Goal: Task Accomplishment & Management: Use online tool/utility

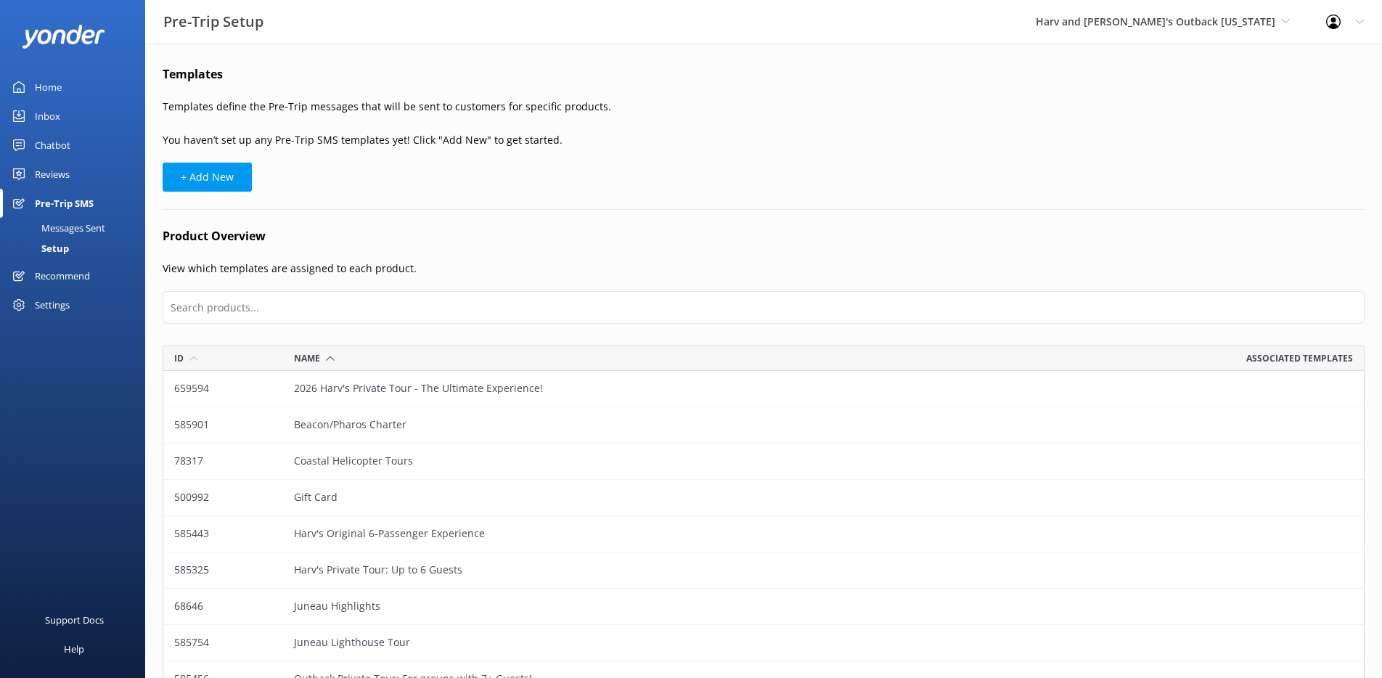
scroll to position [462, 1202]
click at [52, 200] on div "Pre-Trip SMS" at bounding box center [64, 203] width 59 height 29
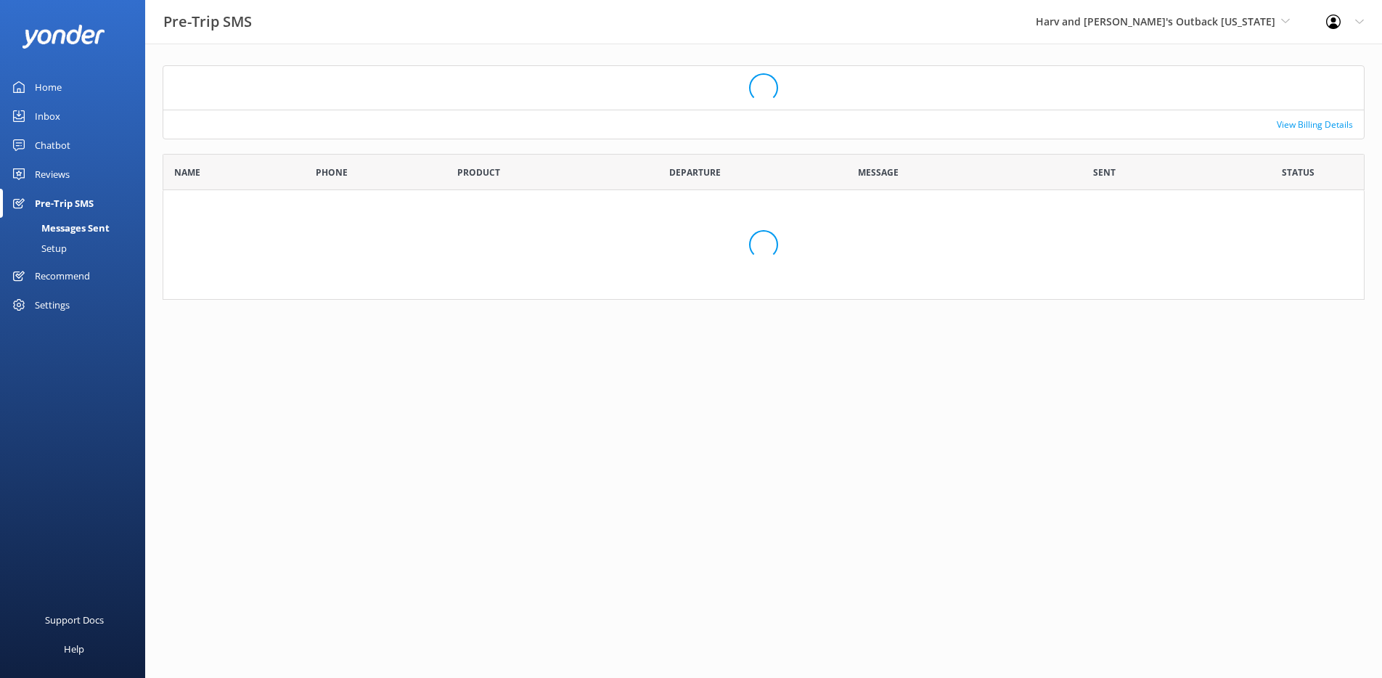
scroll to position [126, 1202]
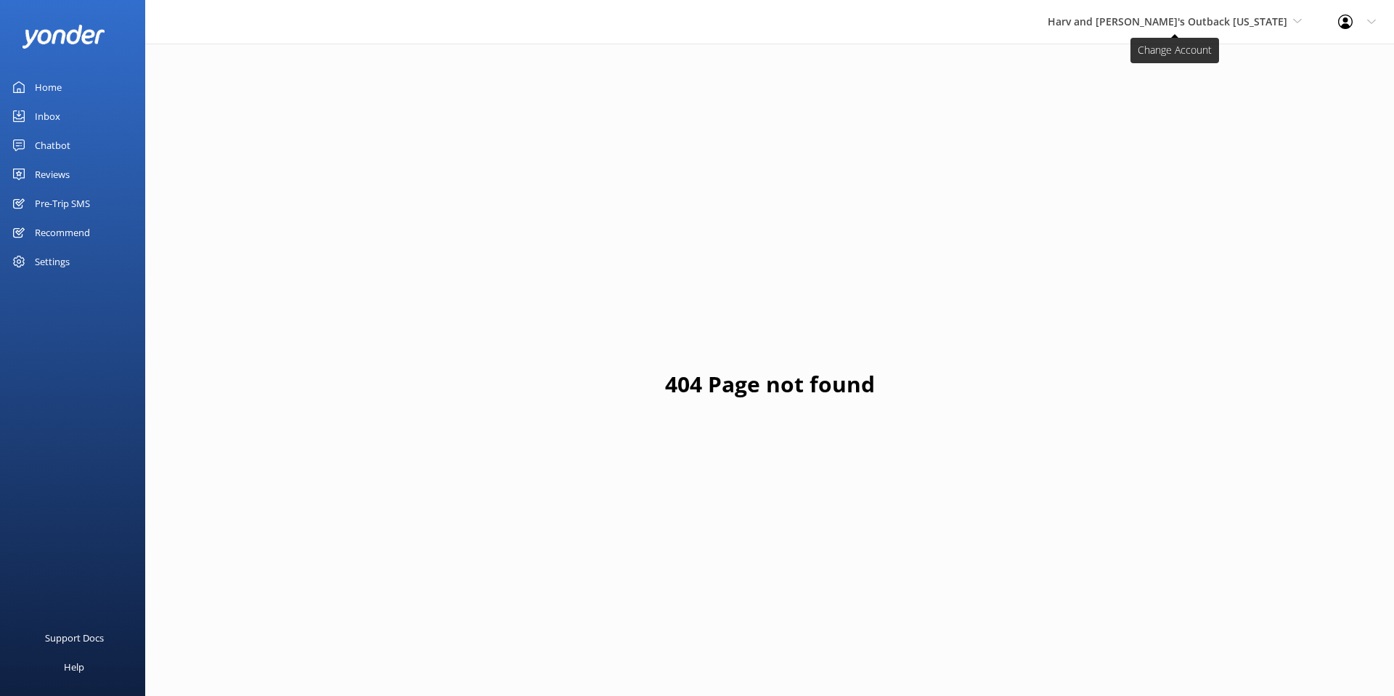
click at [1189, 26] on span "Harv and Marv's Outback Alaska" at bounding box center [1168, 22] width 240 height 14
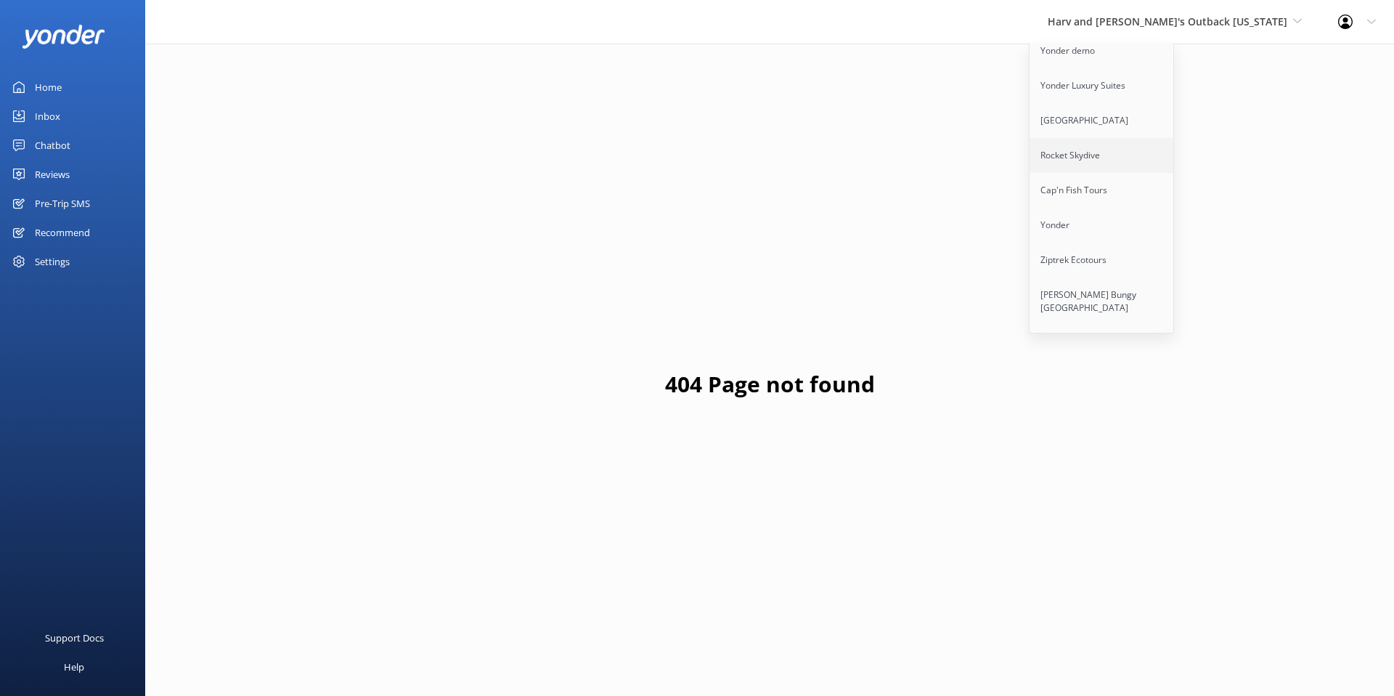
scroll to position [114, 0]
click at [1169, 231] on link "Ziptrek Ecotours" at bounding box center [1102, 238] width 145 height 35
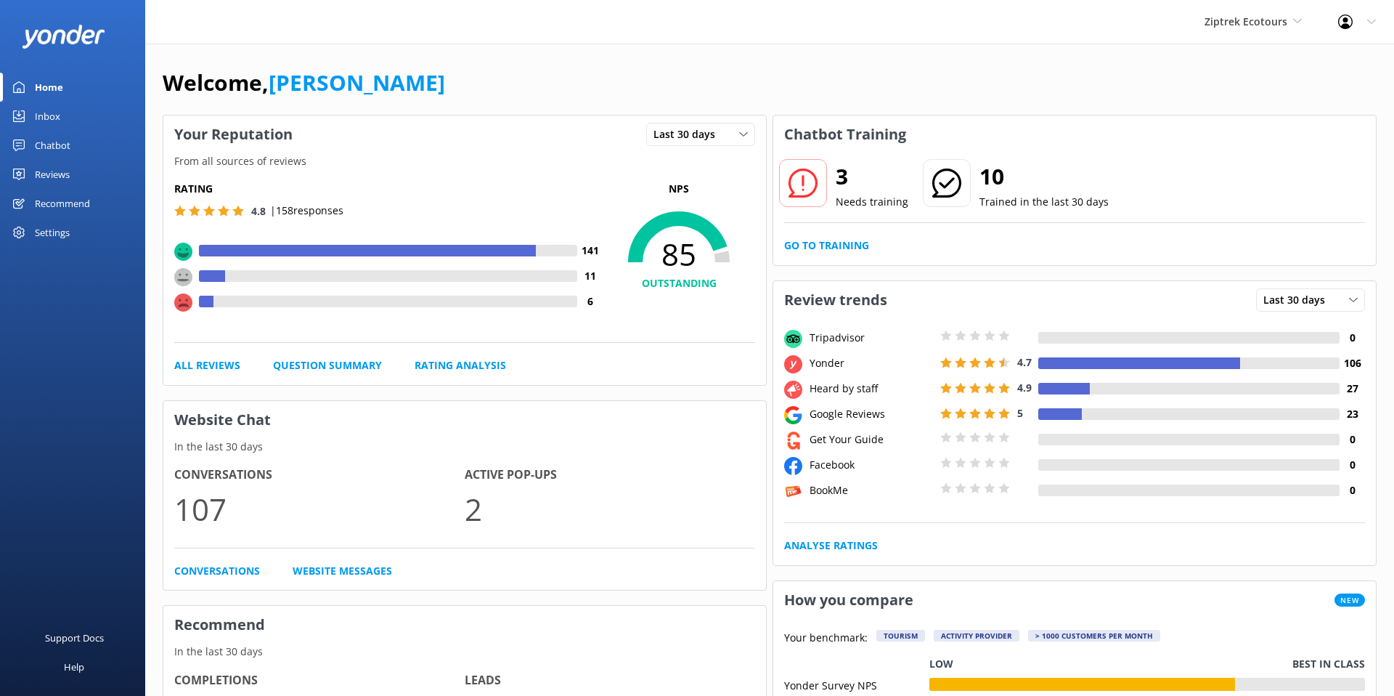
click at [53, 174] on div "Reviews" at bounding box center [52, 174] width 35 height 29
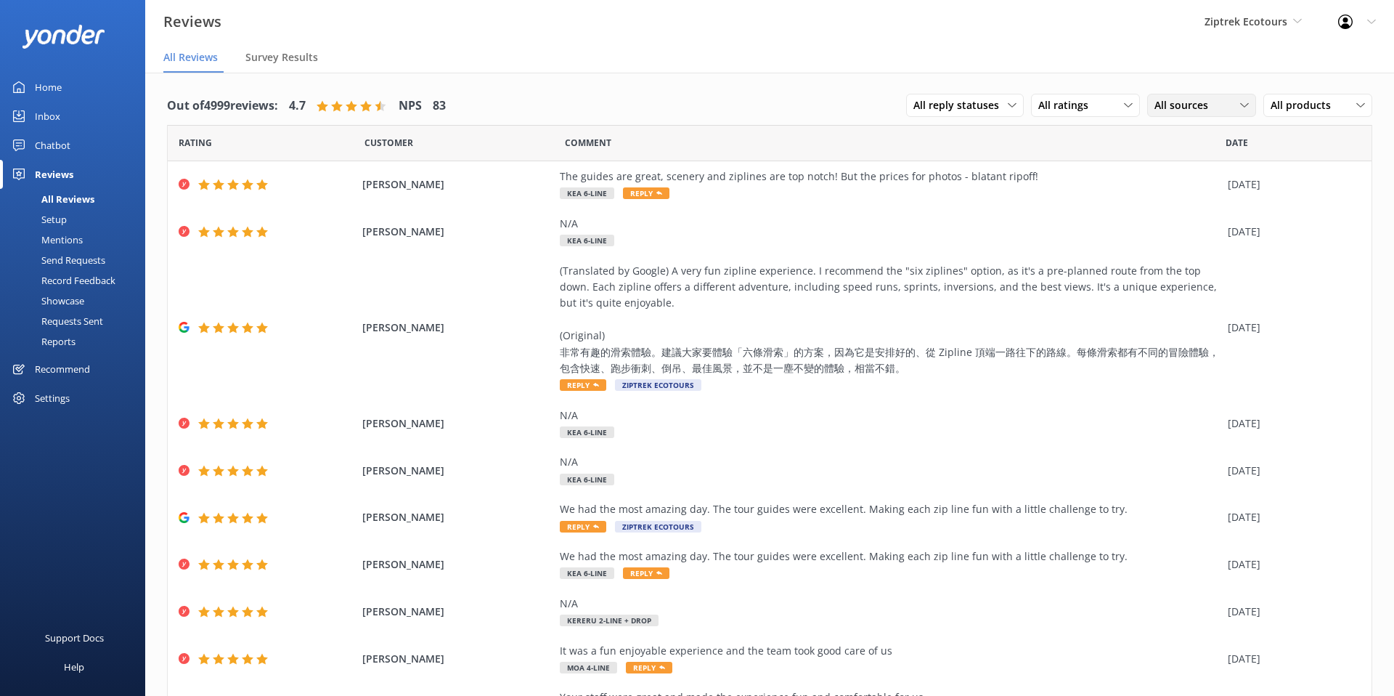
click at [1178, 105] on span "All sources" at bounding box center [1185, 105] width 62 height 16
click at [985, 206] on div "Andrew Krenske The guides are great, scenery and ziplines are top notch! But th…" at bounding box center [770, 184] width 1204 height 47
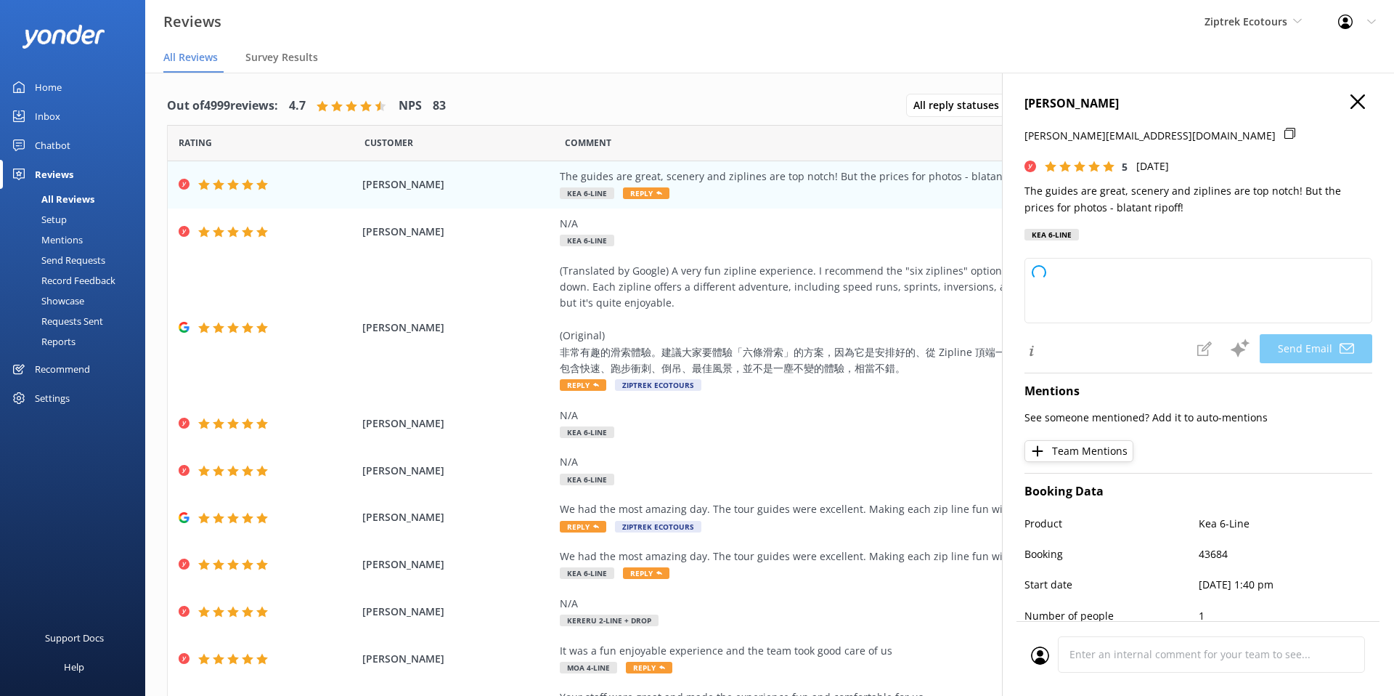
click at [1361, 102] on icon "button" at bounding box center [1357, 101] width 15 height 15
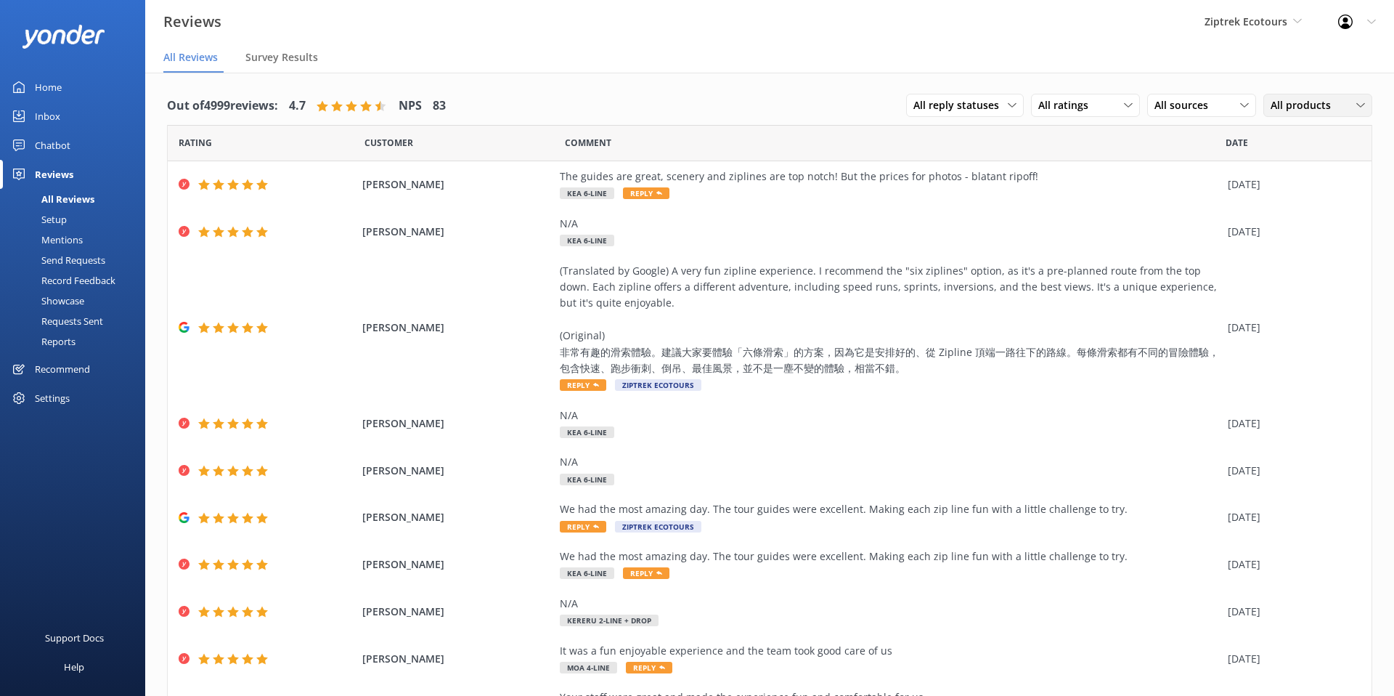
click at [1347, 105] on div "All products" at bounding box center [1318, 105] width 102 height 16
click at [1293, 219] on div "Line 6" at bounding box center [1283, 223] width 25 height 15
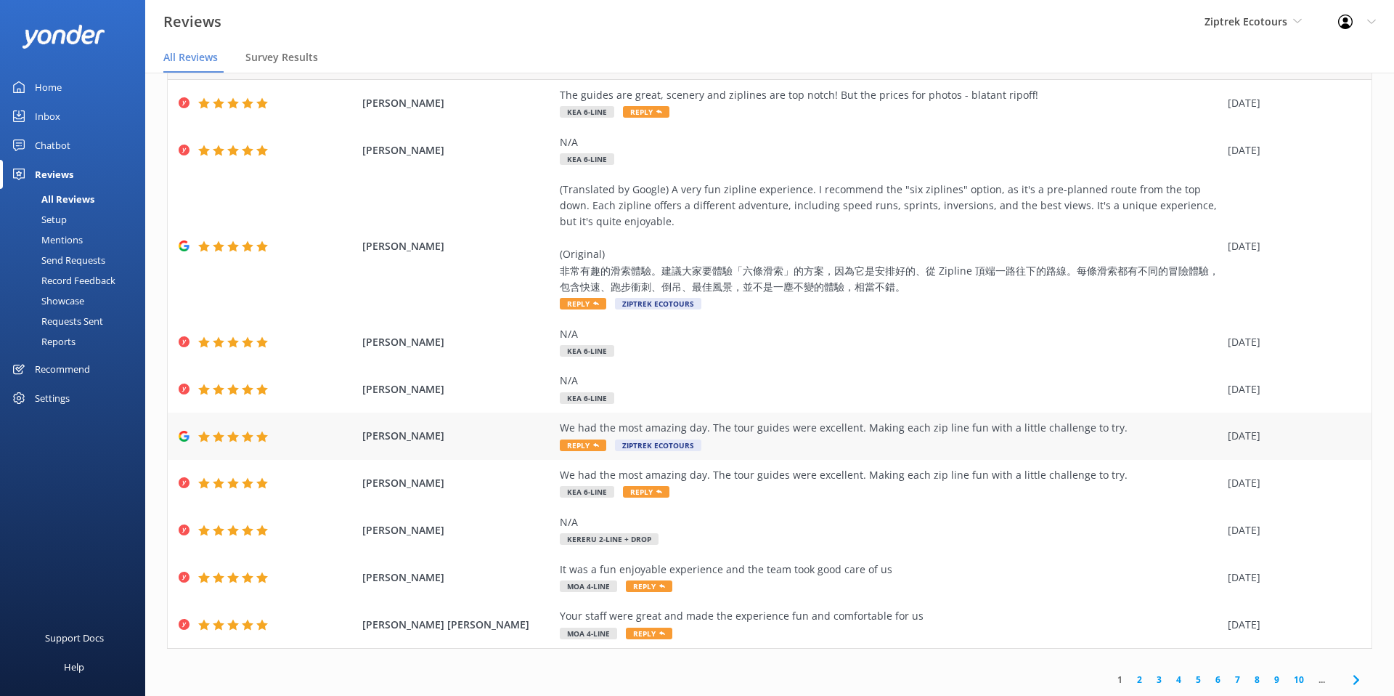
scroll to position [0, 0]
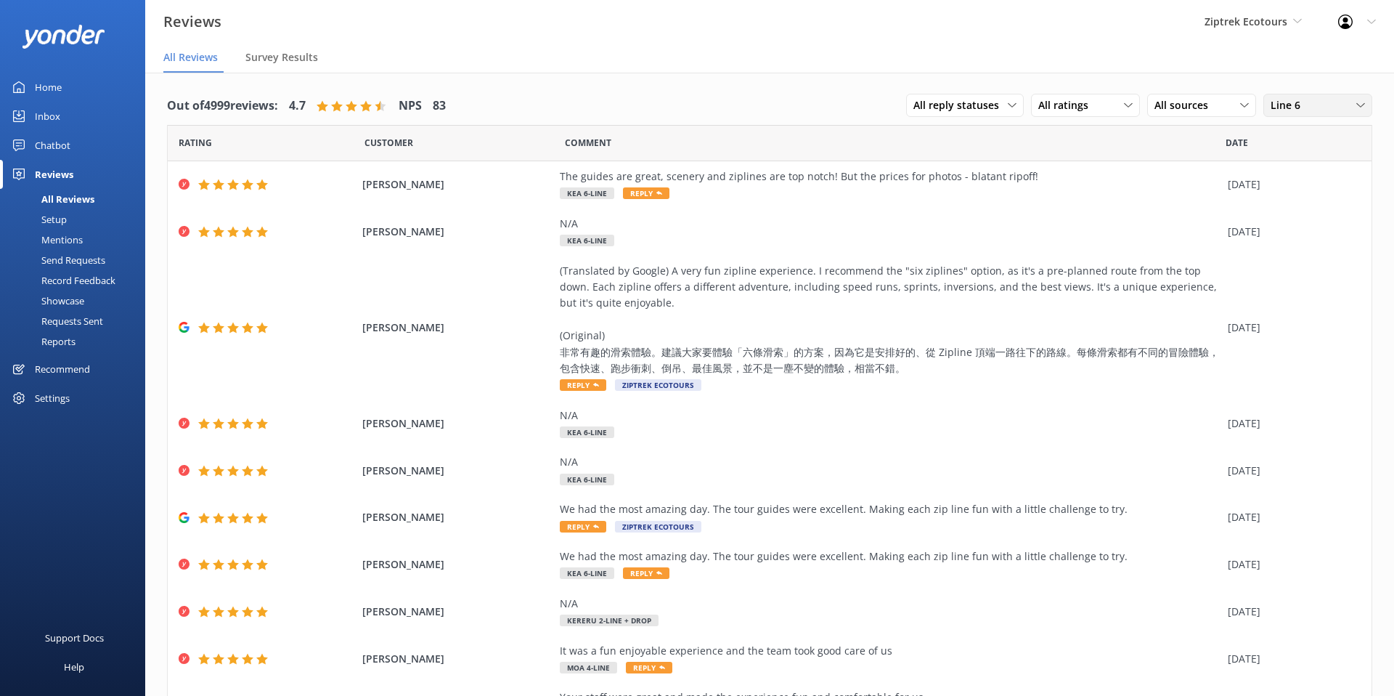
click at [1295, 102] on span "Line 6" at bounding box center [1290, 105] width 38 height 16
click at [1304, 256] on div "Moa 4-Line" at bounding box center [1294, 252] width 46 height 15
click at [977, 109] on span "All reply statuses" at bounding box center [960, 105] width 94 height 16
click at [1117, 142] on div "Comment" at bounding box center [895, 143] width 661 height 36
click at [66, 241] on div "Mentions" at bounding box center [46, 239] width 74 height 20
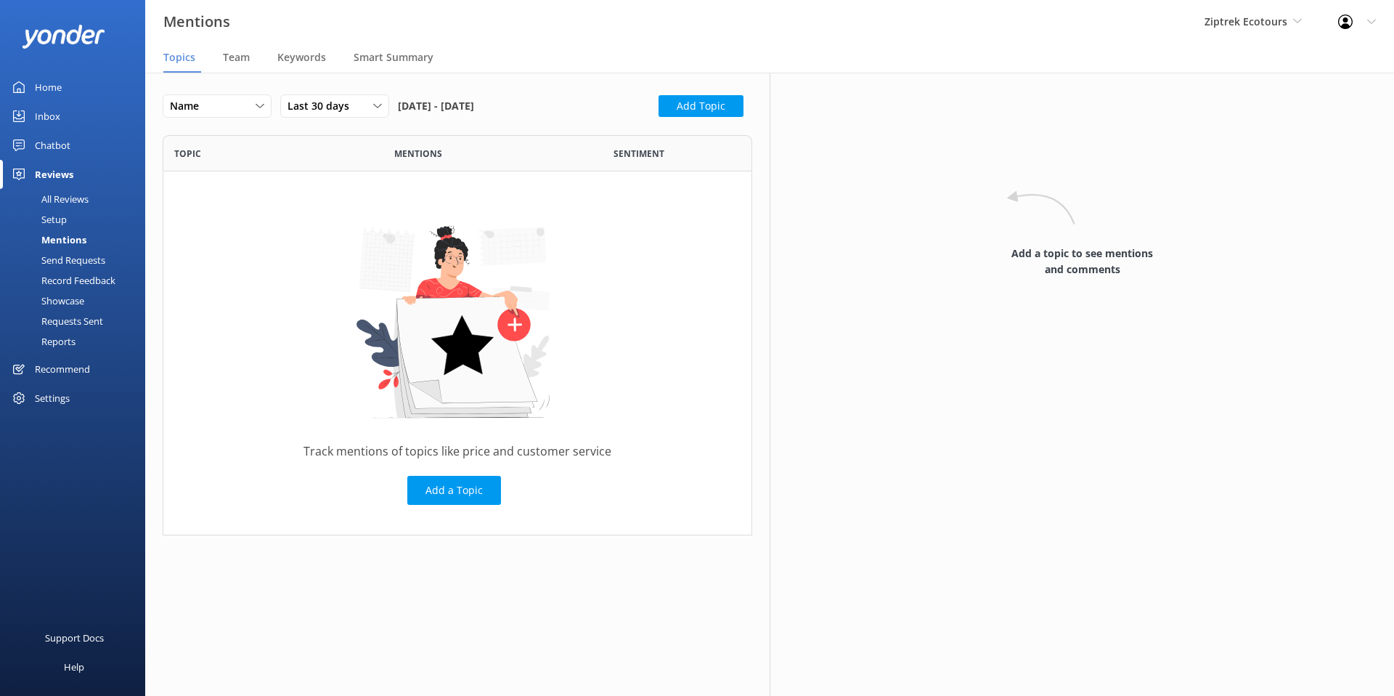
scroll to position [400, 590]
click at [358, 114] on div "Last 30 days" at bounding box center [335, 106] width 102 height 16
click at [353, 197] on link "Last 90 days" at bounding box center [345, 194] width 129 height 29
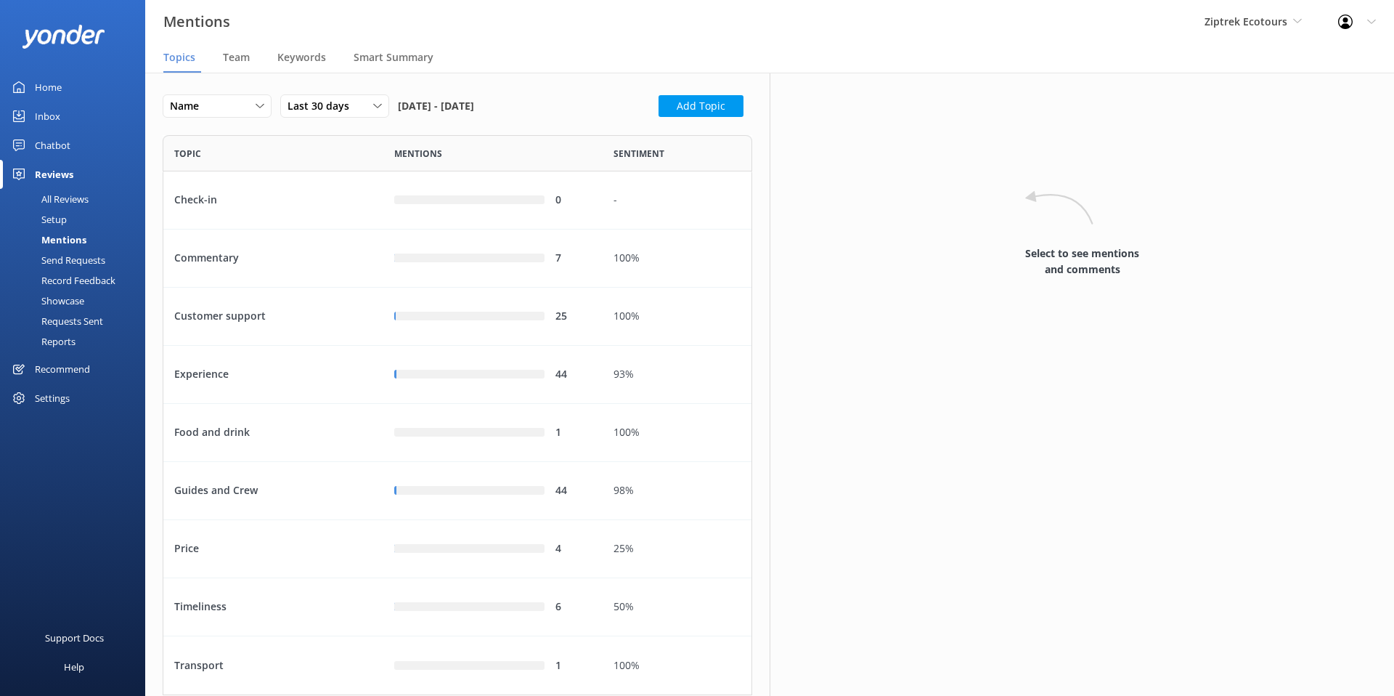
scroll to position [560, 590]
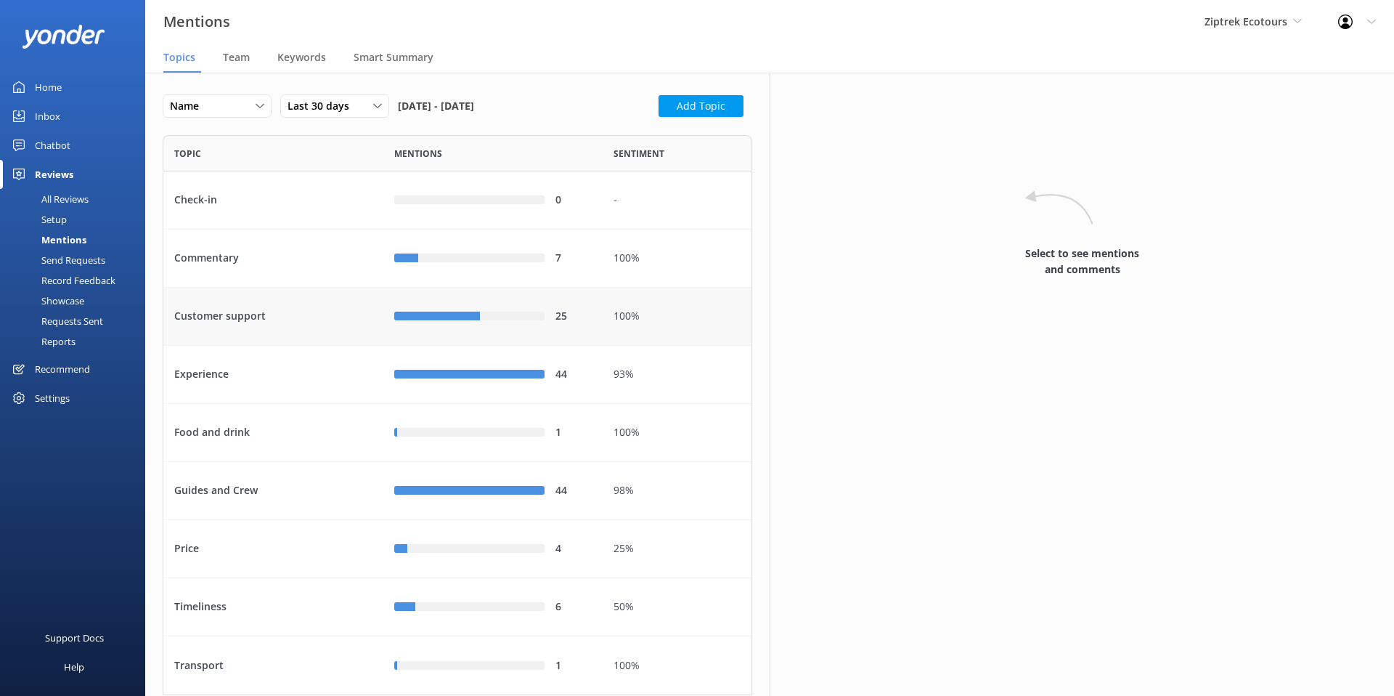
click at [248, 315] on div "Customer support" at bounding box center [273, 317] width 220 height 58
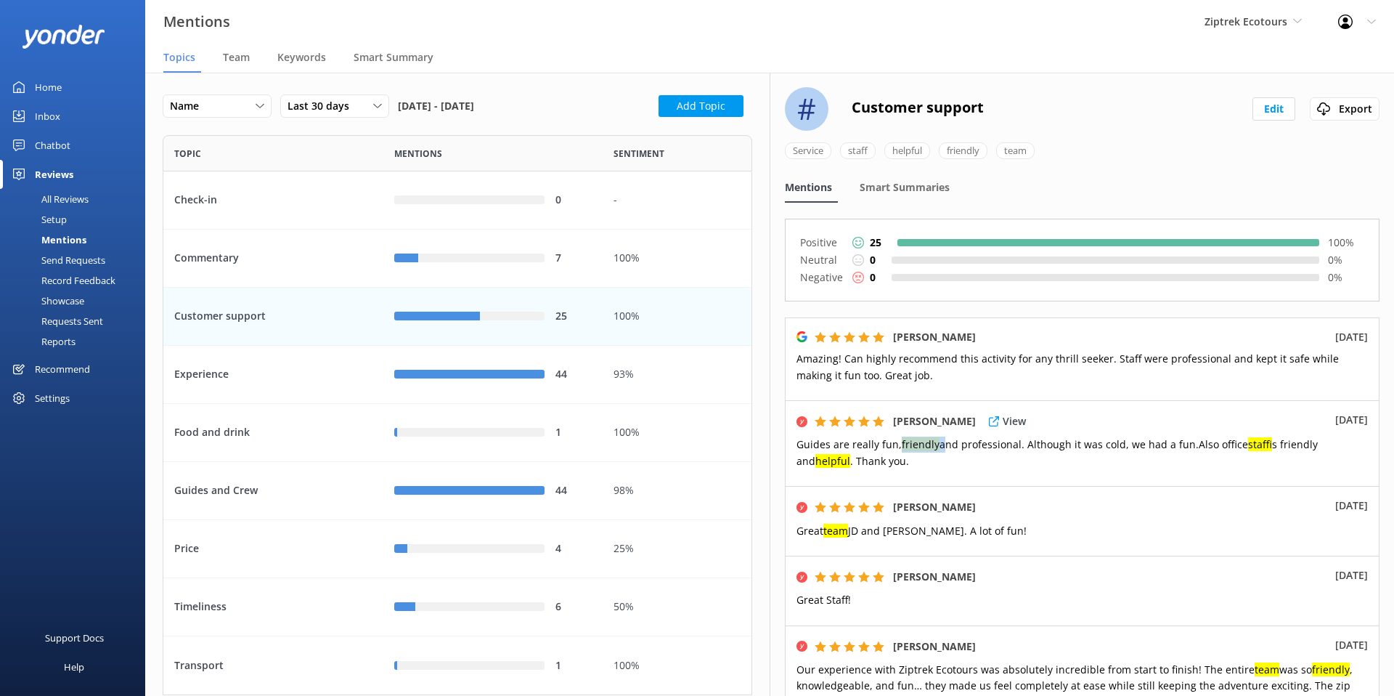
drag, startPoint x: 937, startPoint y: 440, endPoint x: 898, endPoint y: 442, distance: 39.3
click at [898, 442] on span "Guides are really fun, friendly and professional. Although it was cold, we had …" at bounding box center [1056, 452] width 521 height 30
click at [294, 375] on div "Experience" at bounding box center [273, 375] width 220 height 58
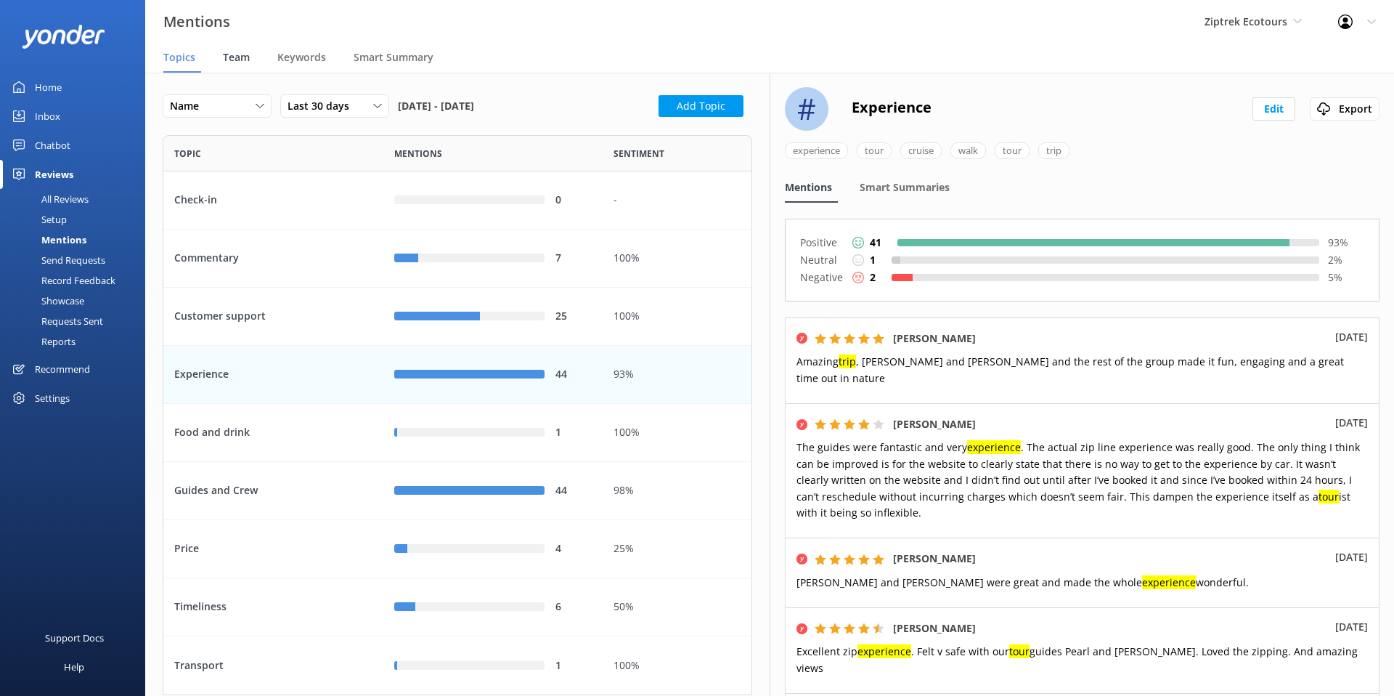
click at [237, 55] on span "Team" at bounding box center [236, 57] width 27 height 15
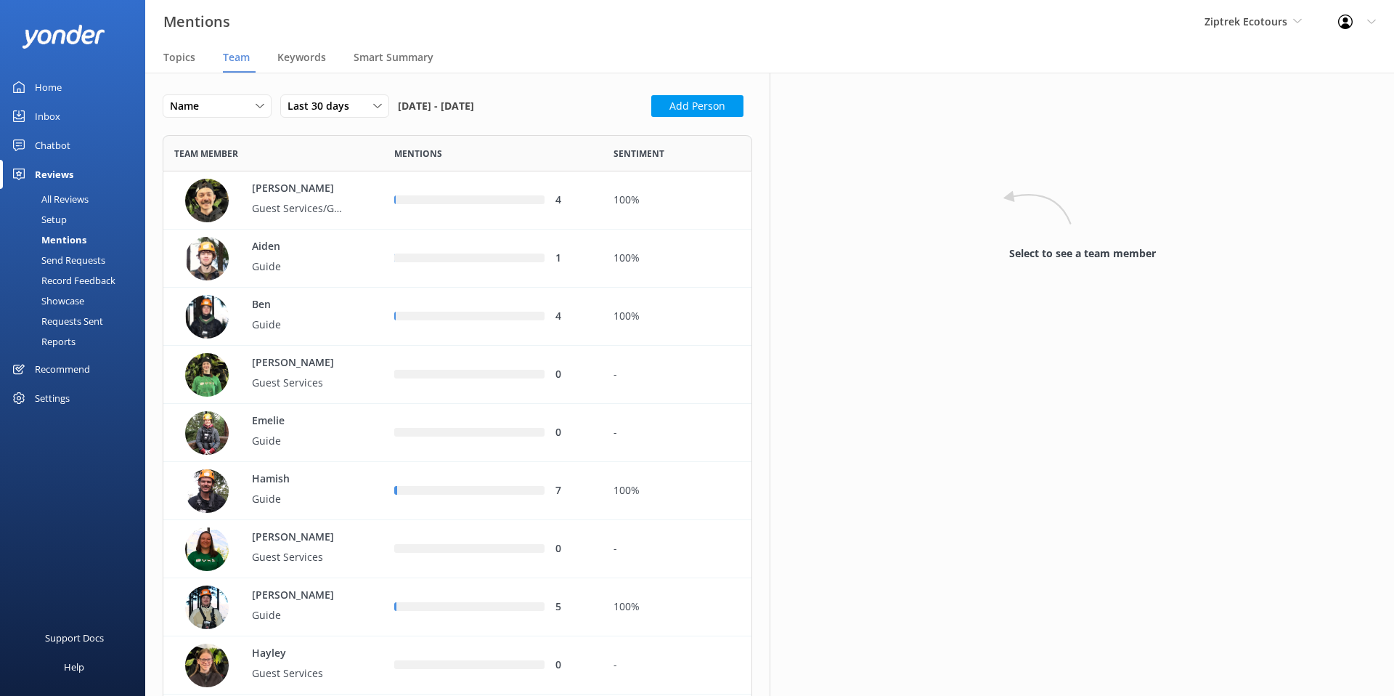
scroll to position [1547, 590]
click at [351, 101] on span "Last 30 days" at bounding box center [323, 106] width 70 height 16
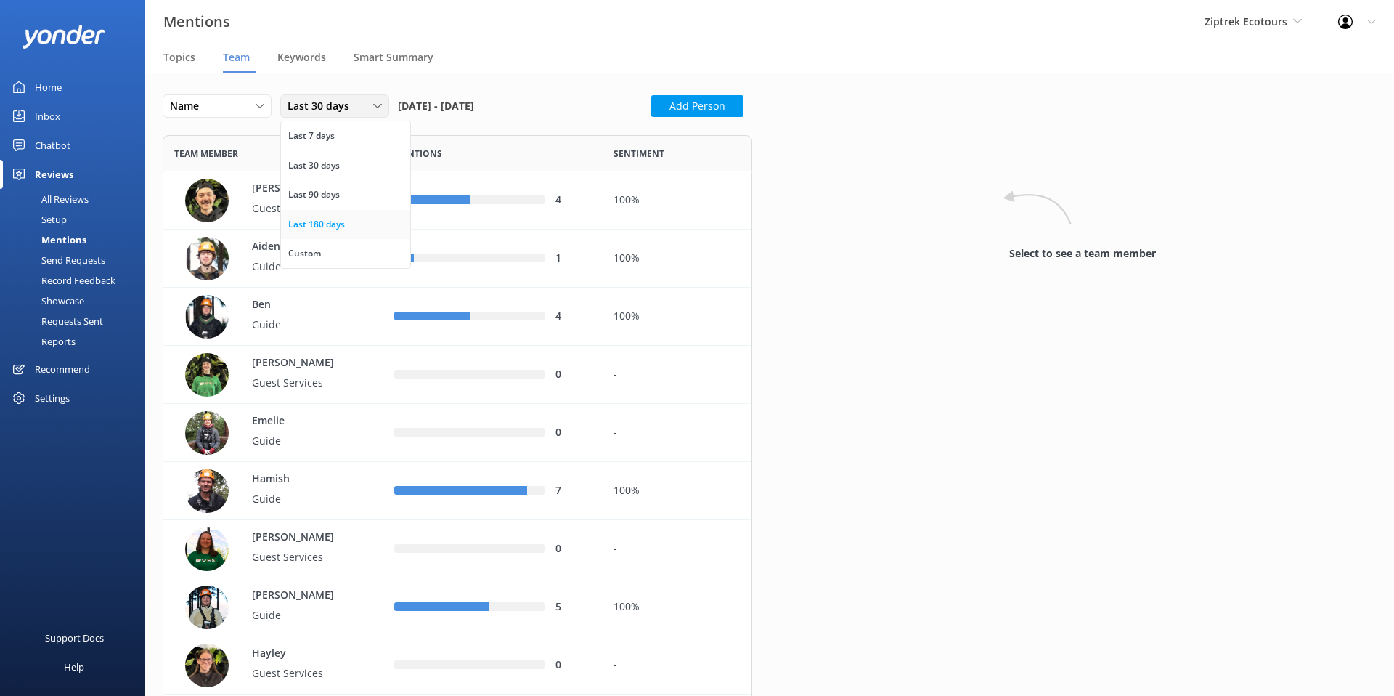
click at [333, 221] on div "Last 180 days" at bounding box center [316, 224] width 57 height 15
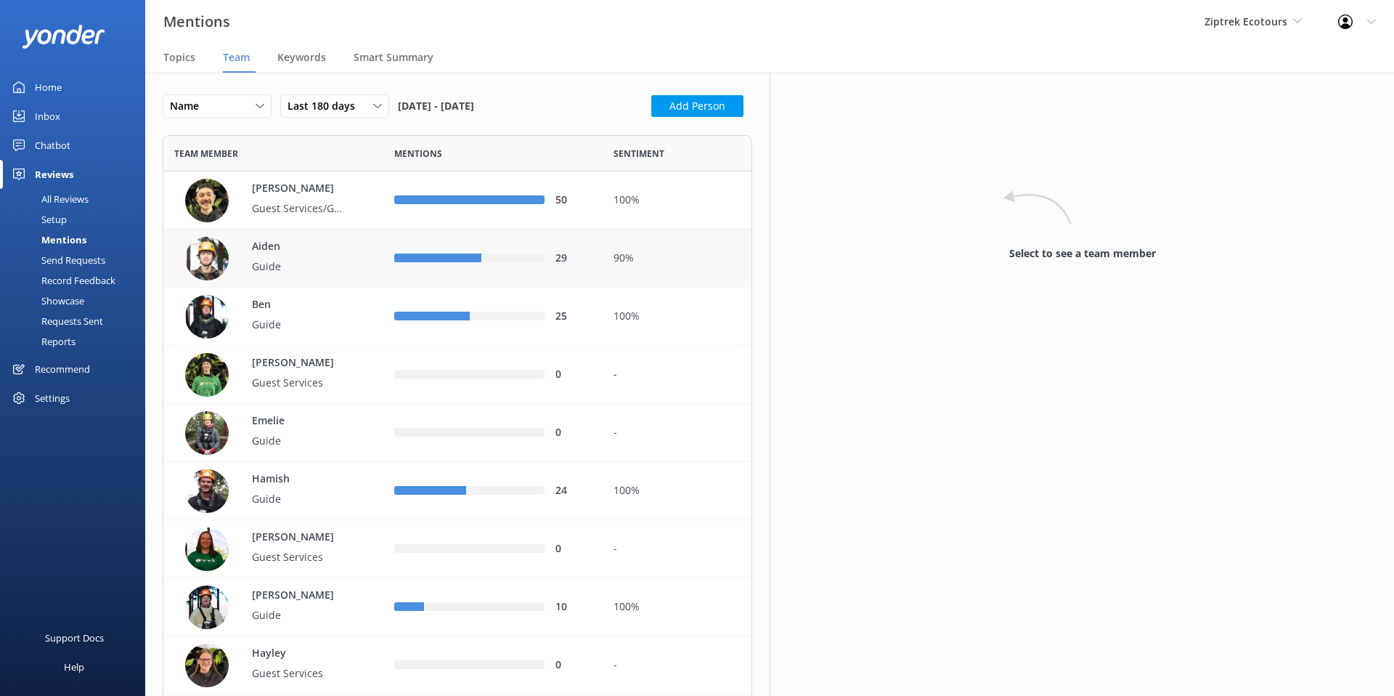
click at [281, 259] on p "Guide" at bounding box center [299, 266] width 94 height 16
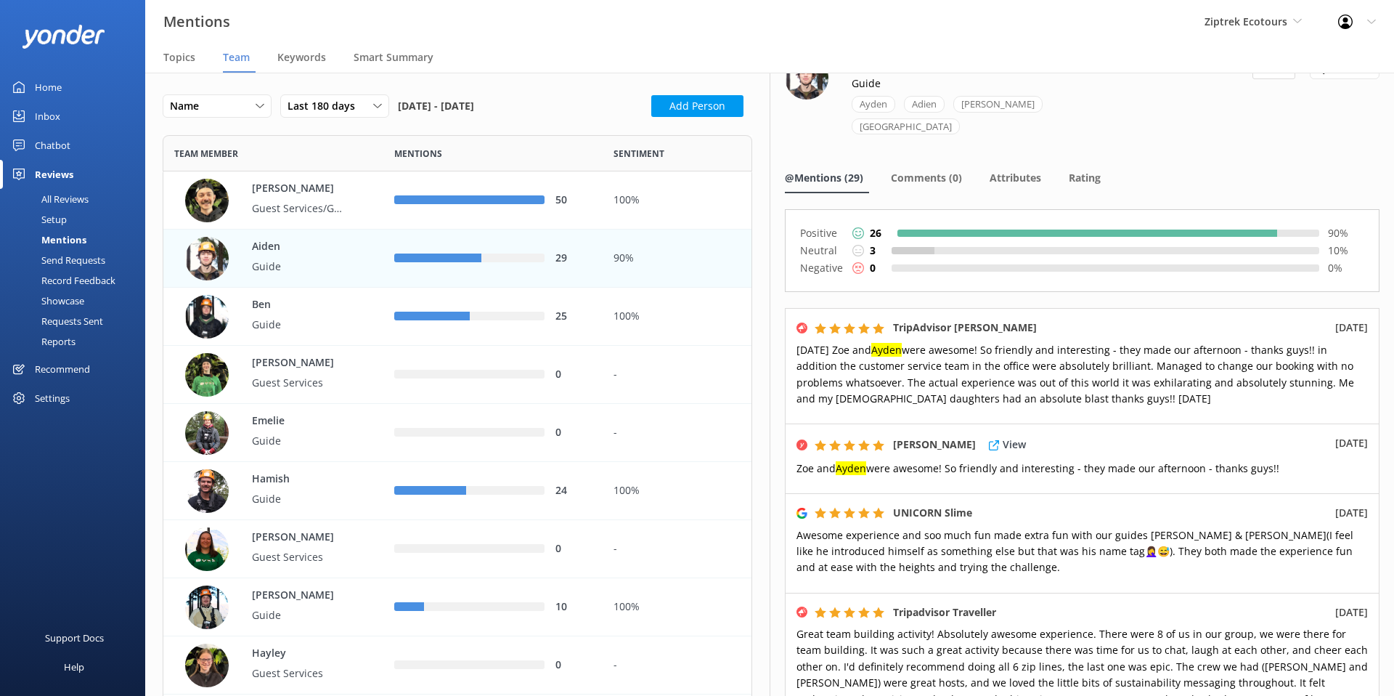
scroll to position [30, 0]
drag, startPoint x: 878, startPoint y: 329, endPoint x: 909, endPoint y: 330, distance: 31.2
click at [909, 343] on span "Jul 2025 Zoe and Ayden were awesome! So friendly and interesting - they made ou…" at bounding box center [1075, 374] width 558 height 62
click at [900, 343] on span "Jul 2025 Zoe and Ayden were awesome! So friendly and interesting - they made ou…" at bounding box center [1075, 374] width 558 height 62
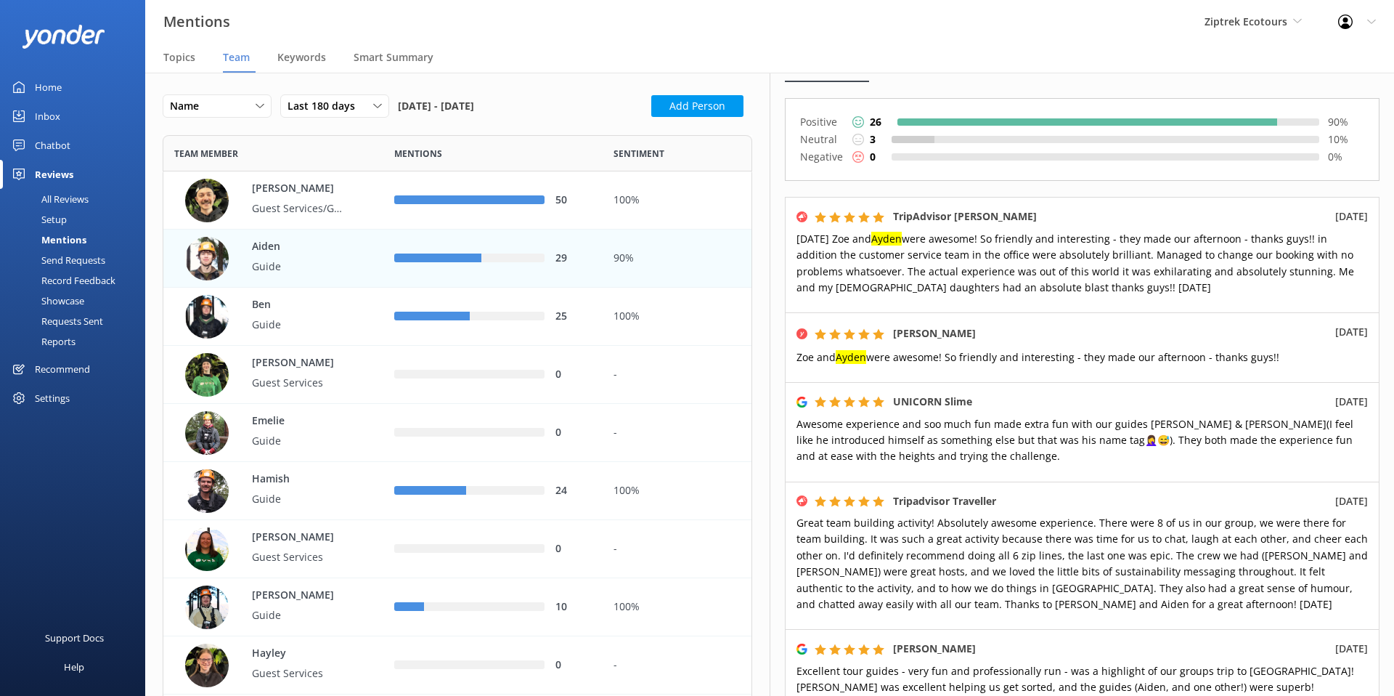
scroll to position [153, 0]
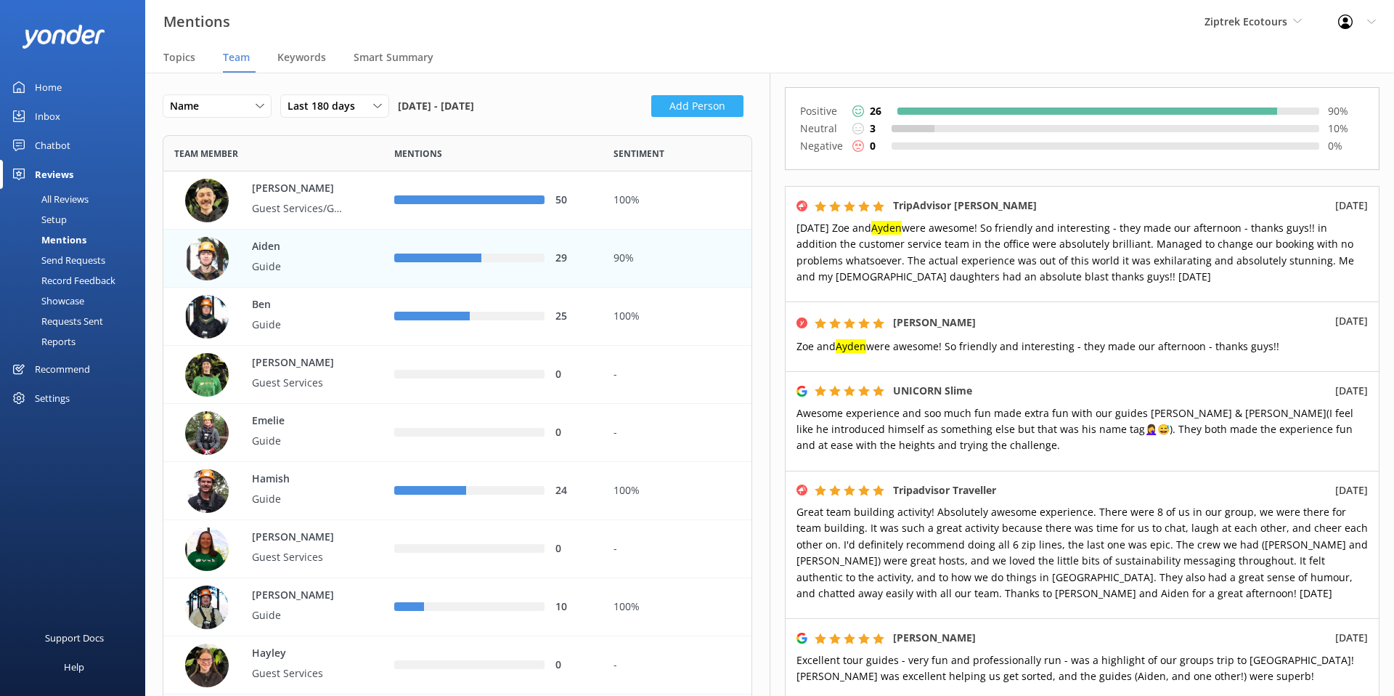
click at [705, 110] on button "Add Person" at bounding box center [697, 106] width 92 height 22
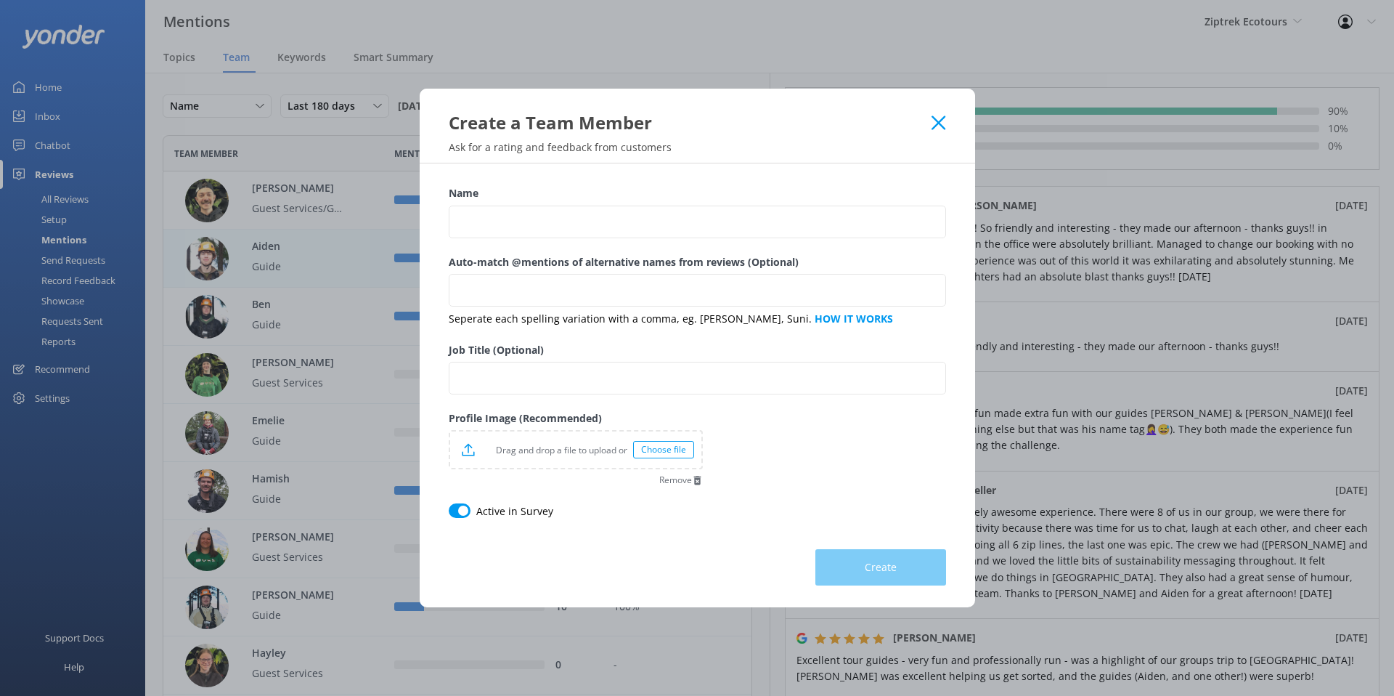
click at [942, 121] on icon at bounding box center [939, 122] width 14 height 15
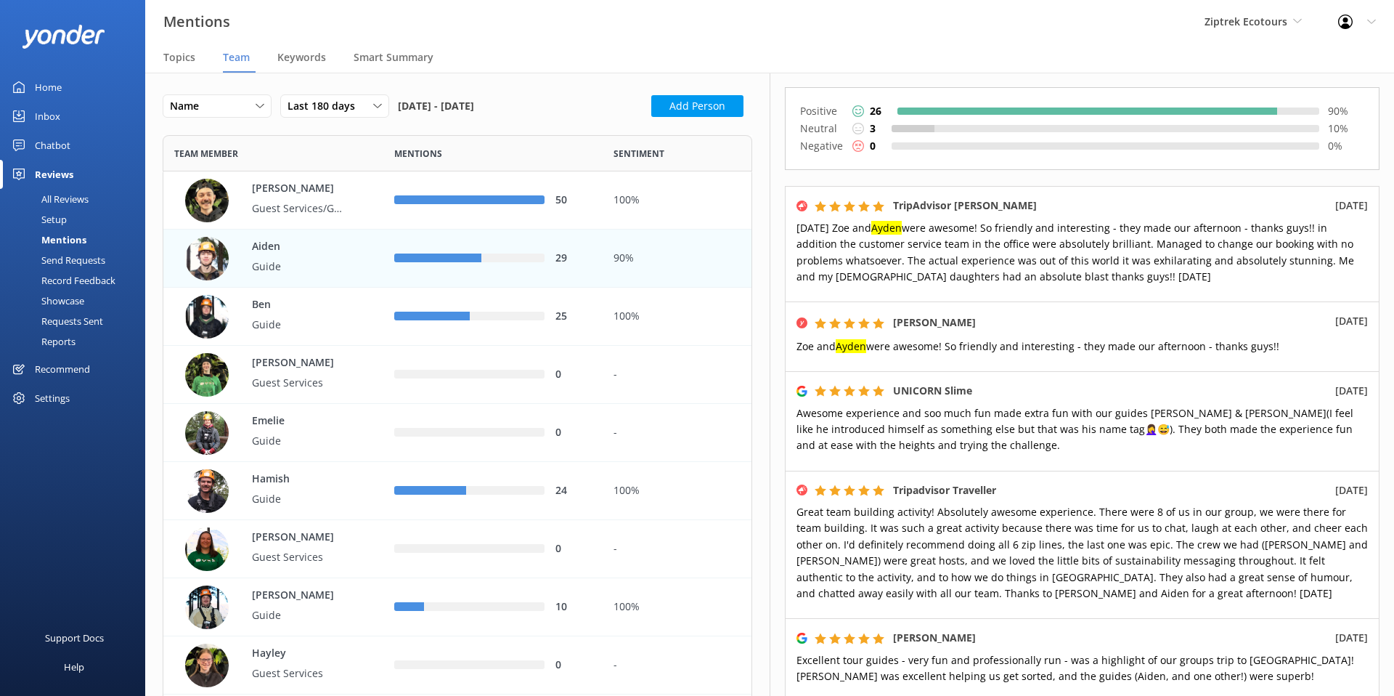
click at [73, 258] on div "Send Requests" at bounding box center [57, 260] width 97 height 20
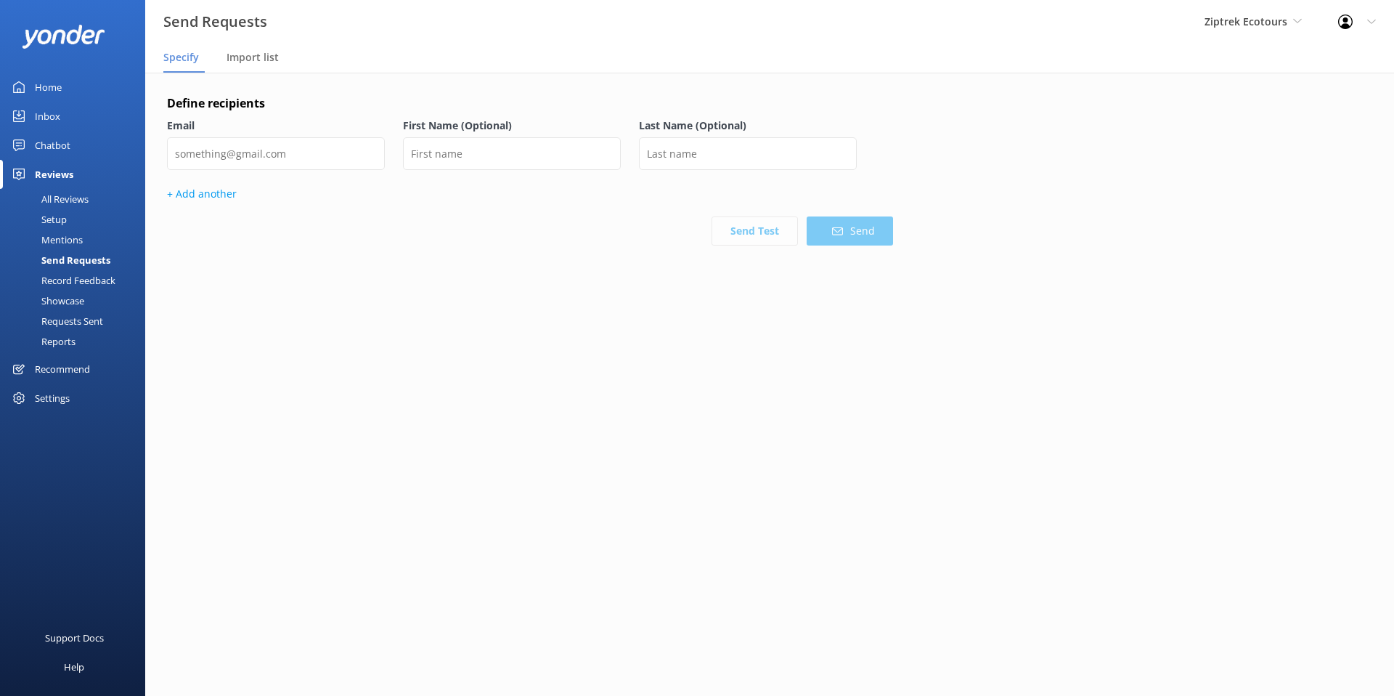
click at [97, 285] on div "Record Feedback" at bounding box center [62, 280] width 107 height 20
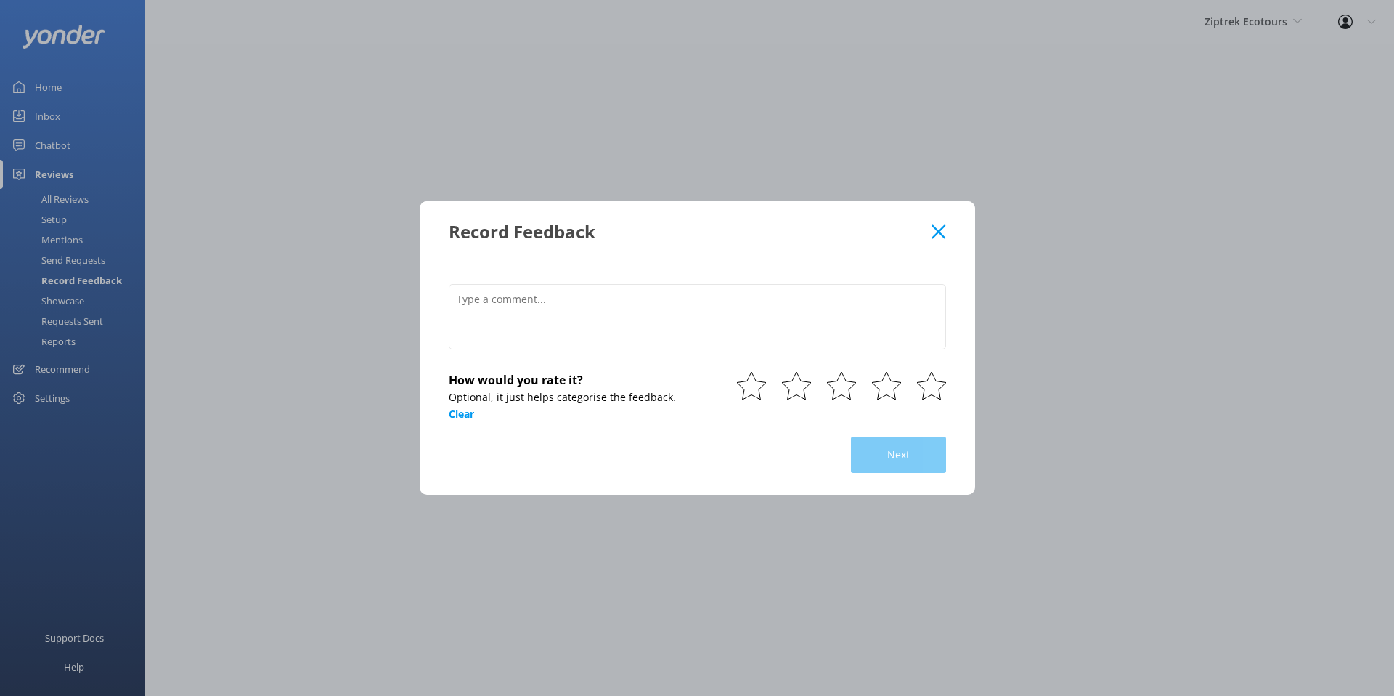
click at [67, 303] on div "Record Feedback How would you rate it? Optional, it just helps categorise the f…" at bounding box center [697, 348] width 1394 height 696
click at [938, 236] on icon at bounding box center [939, 231] width 14 height 15
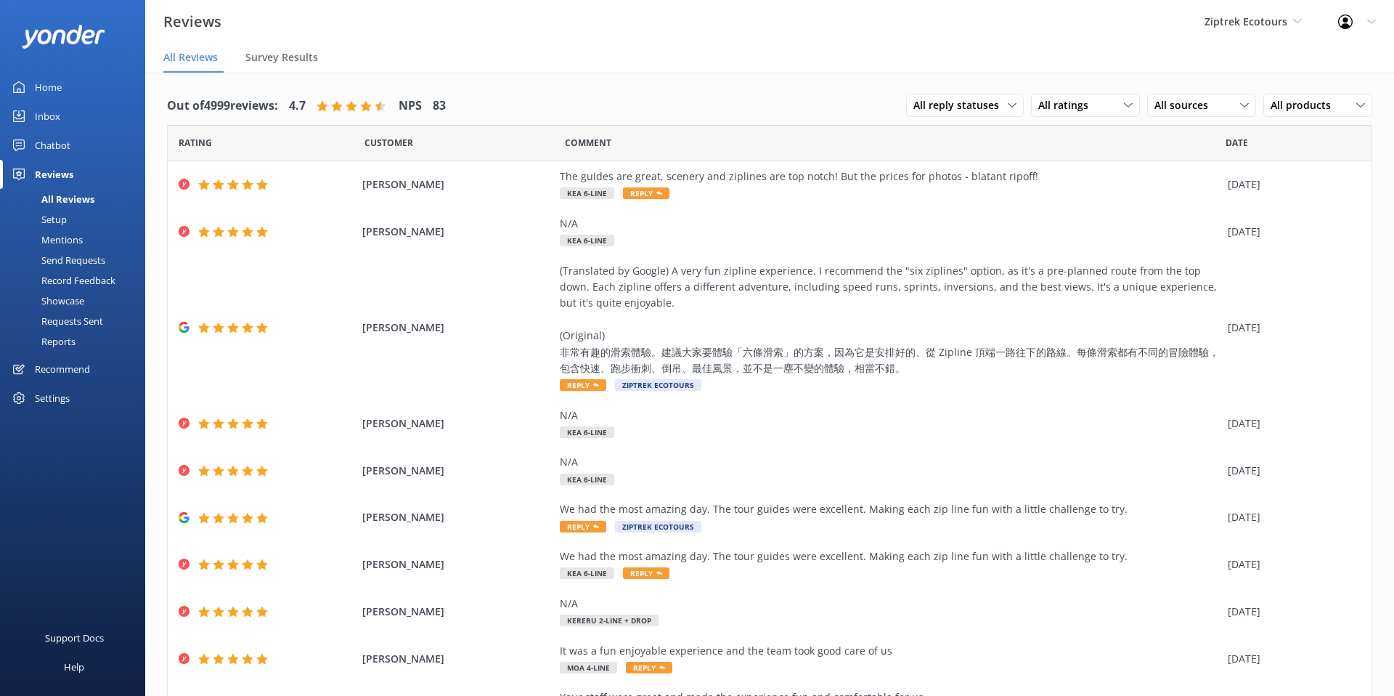
click at [52, 302] on div "Showcase" at bounding box center [47, 300] width 76 height 20
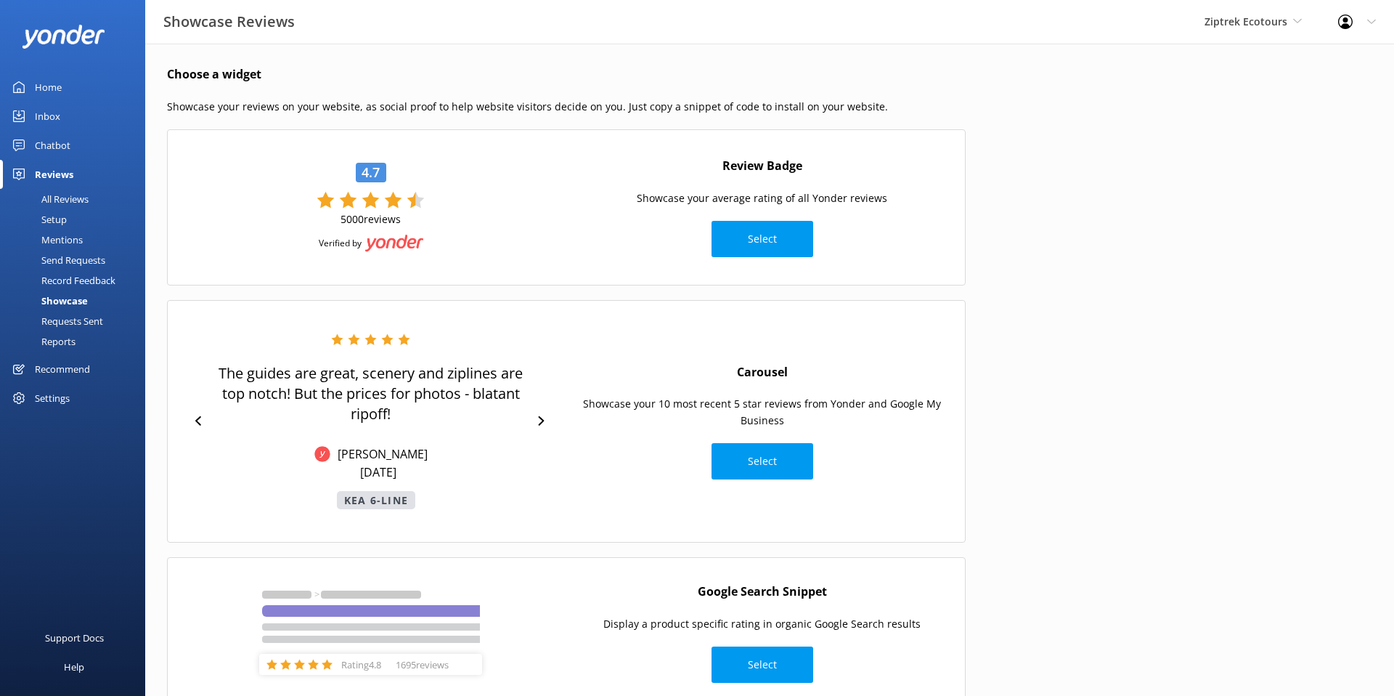
scroll to position [49, 0]
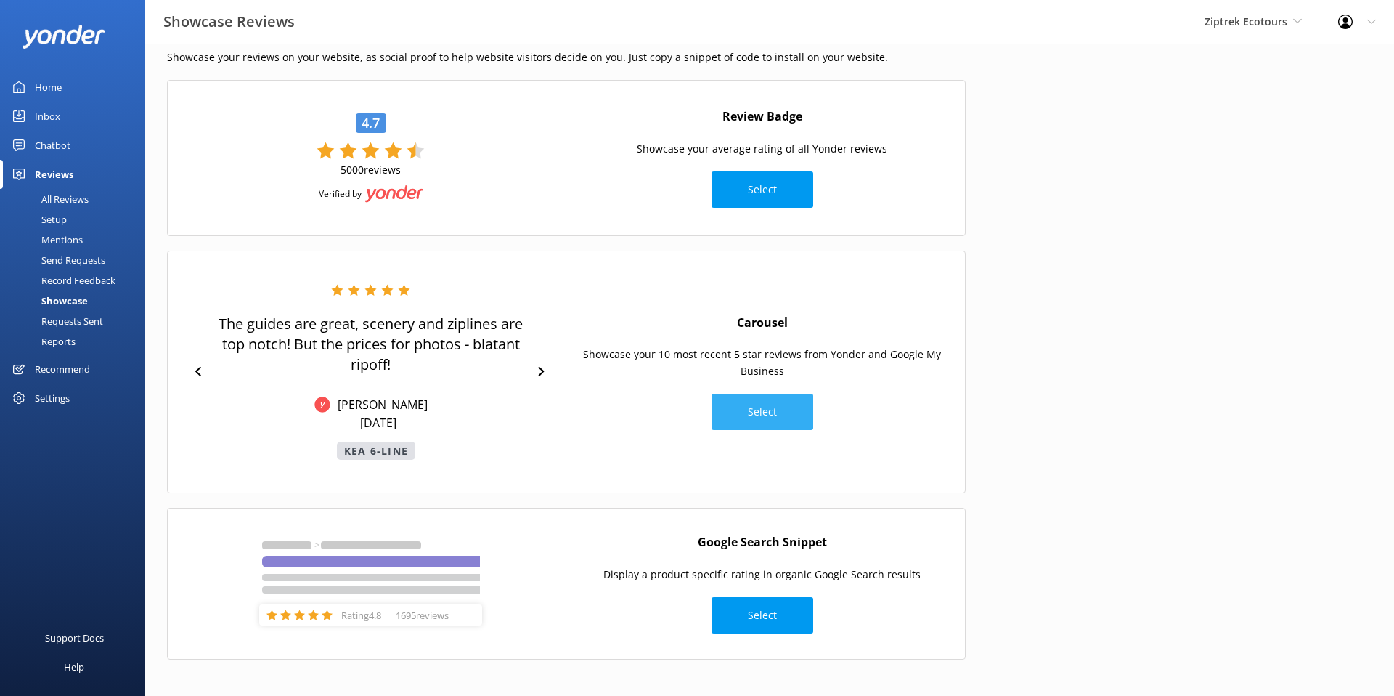
click at [769, 402] on button "Select" at bounding box center [763, 412] width 102 height 36
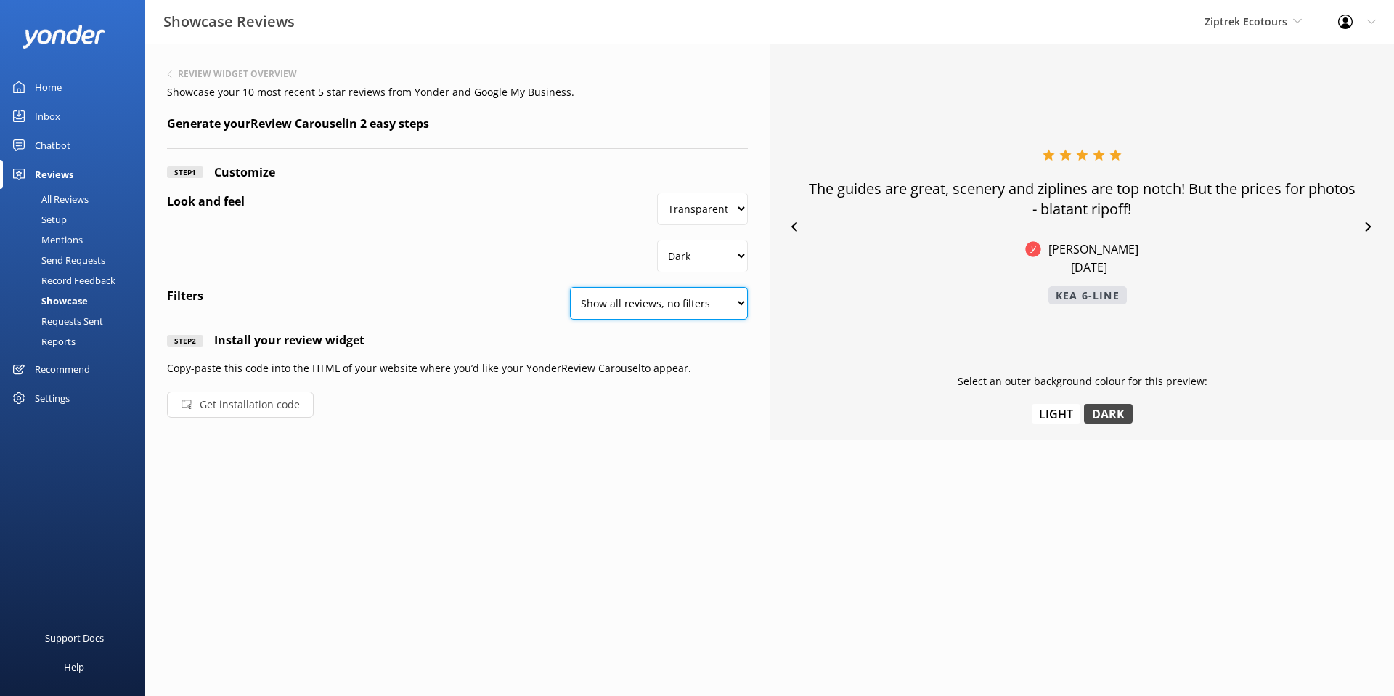
click at [656, 290] on select "Show all reviews, no filters Filter by product Yonder reviews" at bounding box center [659, 303] width 178 height 33
select select "product"
click at [570, 287] on select "Show all reviews, no filters Filter by product Yonder reviews" at bounding box center [659, 303] width 178 height 33
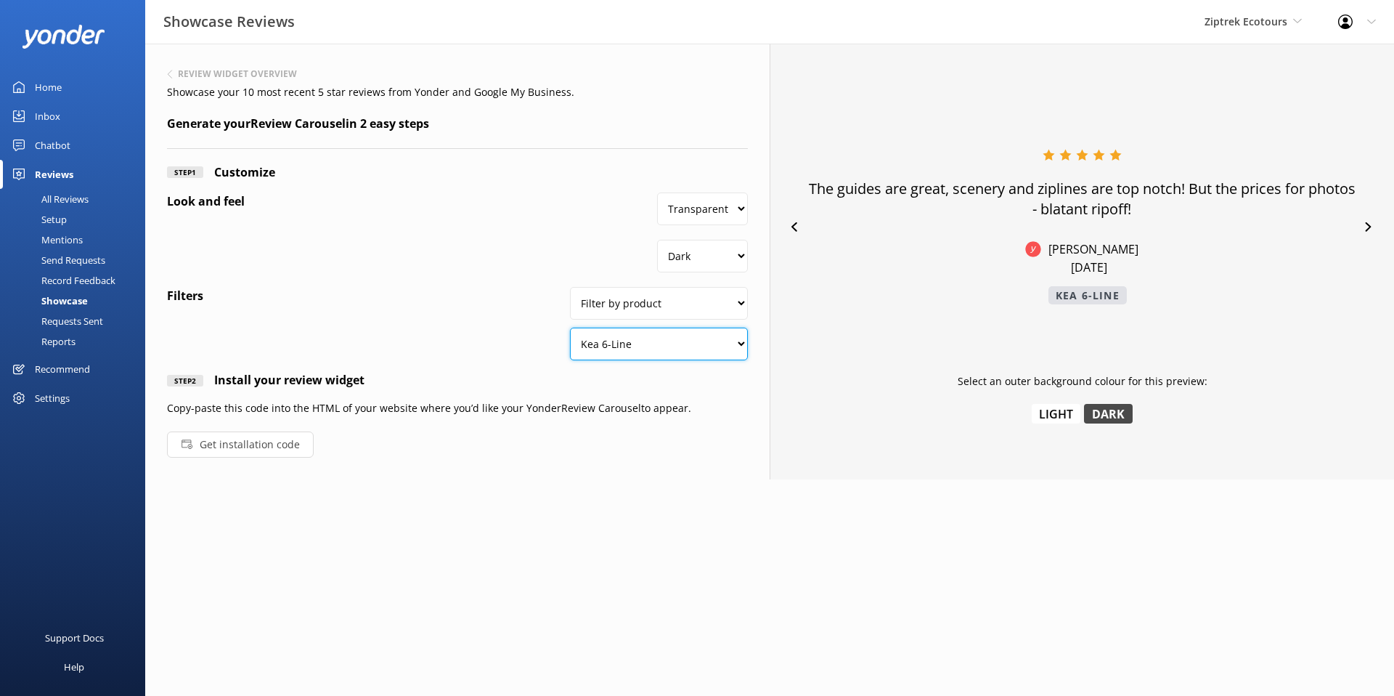
click at [645, 347] on select "Kea 6-Line Kea Off-Peak Kereru 2-Line + Drop Kereru Interactive Line 6 Locals' …" at bounding box center [659, 343] width 178 height 33
click at [570, 327] on select "Kea 6-Line Kea Off-Peak Kereru 2-Line + Drop Kereru Interactive Line 6 Locals' …" at bounding box center [659, 343] width 178 height 33
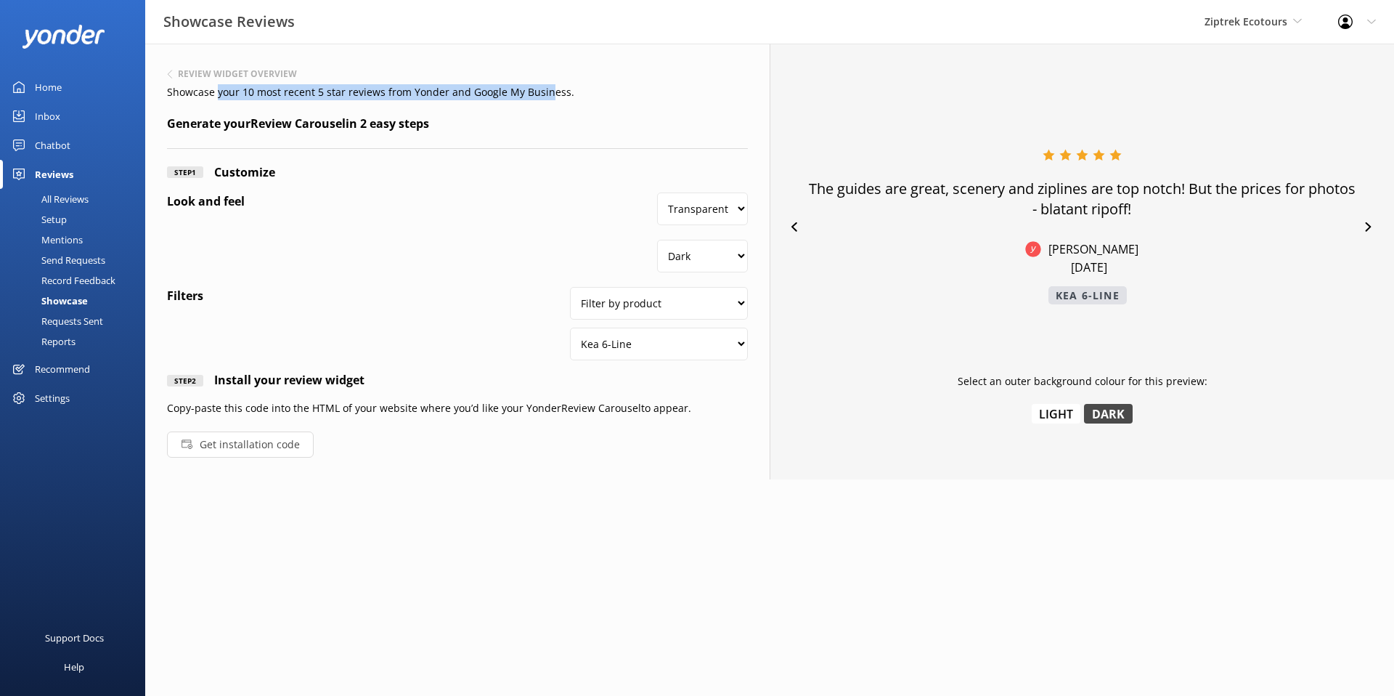
drag, startPoint x: 216, startPoint y: 90, endPoint x: 542, endPoint y: 99, distance: 326.1
click at [542, 99] on p "Showcase your 10 most recent 5 star reviews from Yonder and Google My Business." at bounding box center [457, 92] width 581 height 16
click at [57, 301] on div "Showcase" at bounding box center [48, 300] width 79 height 20
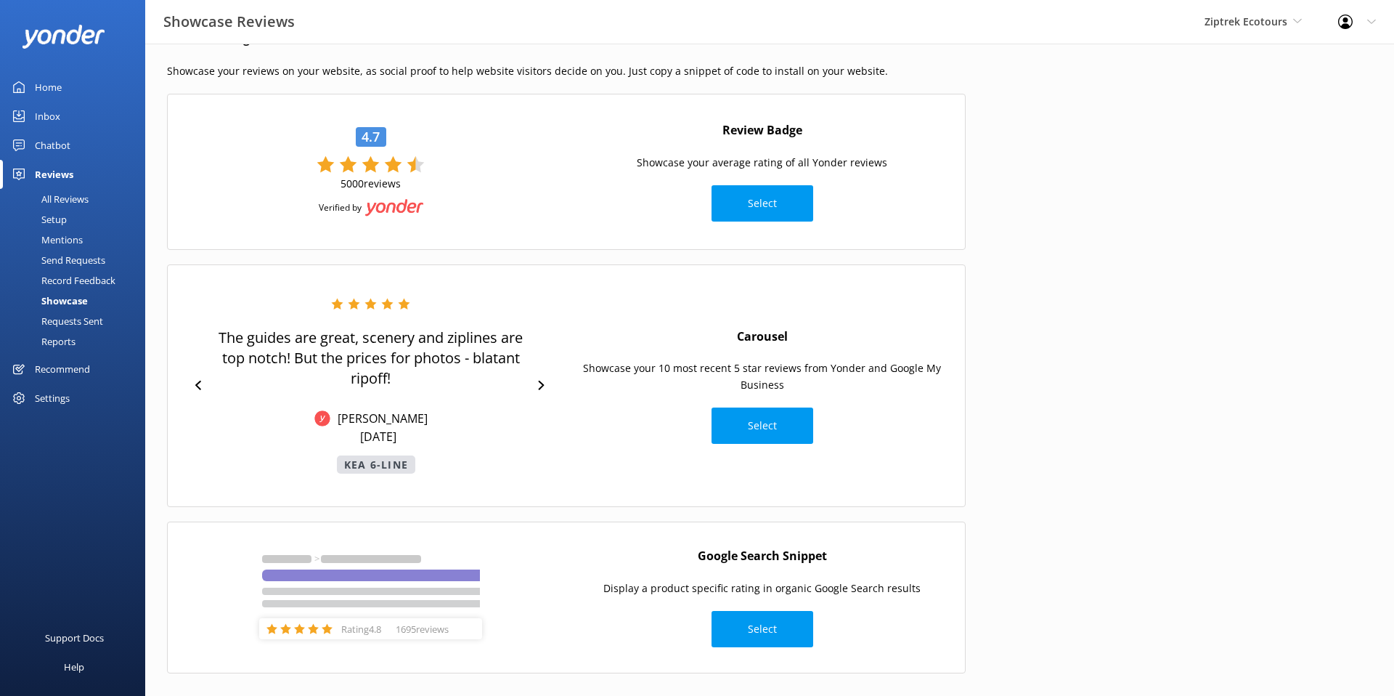
scroll to position [49, 0]
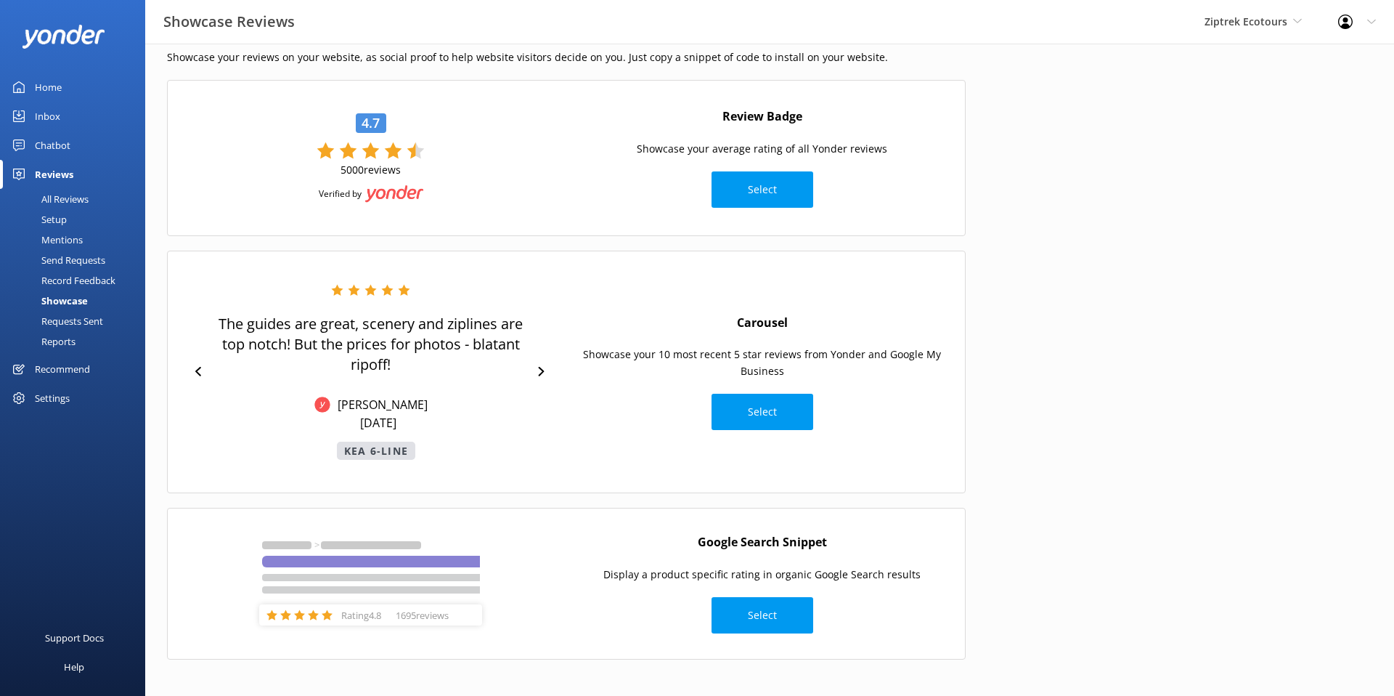
click at [68, 341] on div "Reports" at bounding box center [42, 341] width 67 height 20
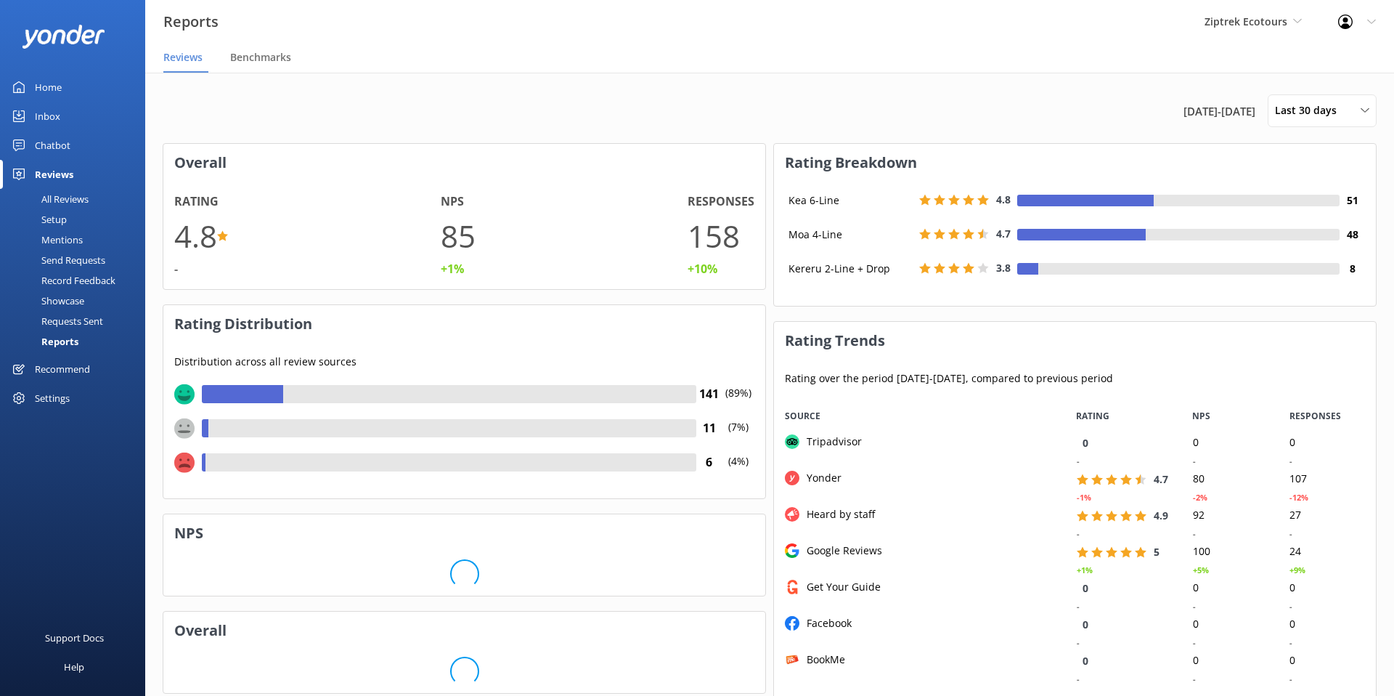
scroll to position [301, 602]
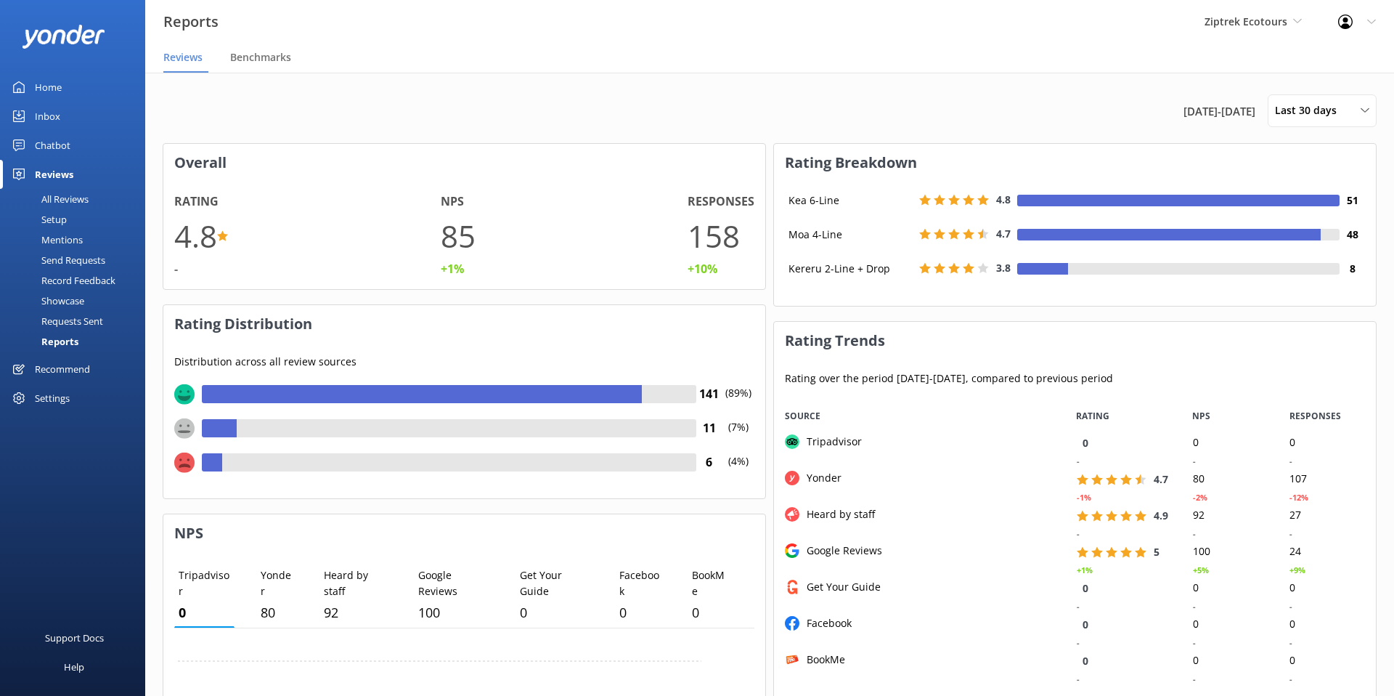
click at [85, 273] on div "Record Feedback" at bounding box center [62, 280] width 107 height 20
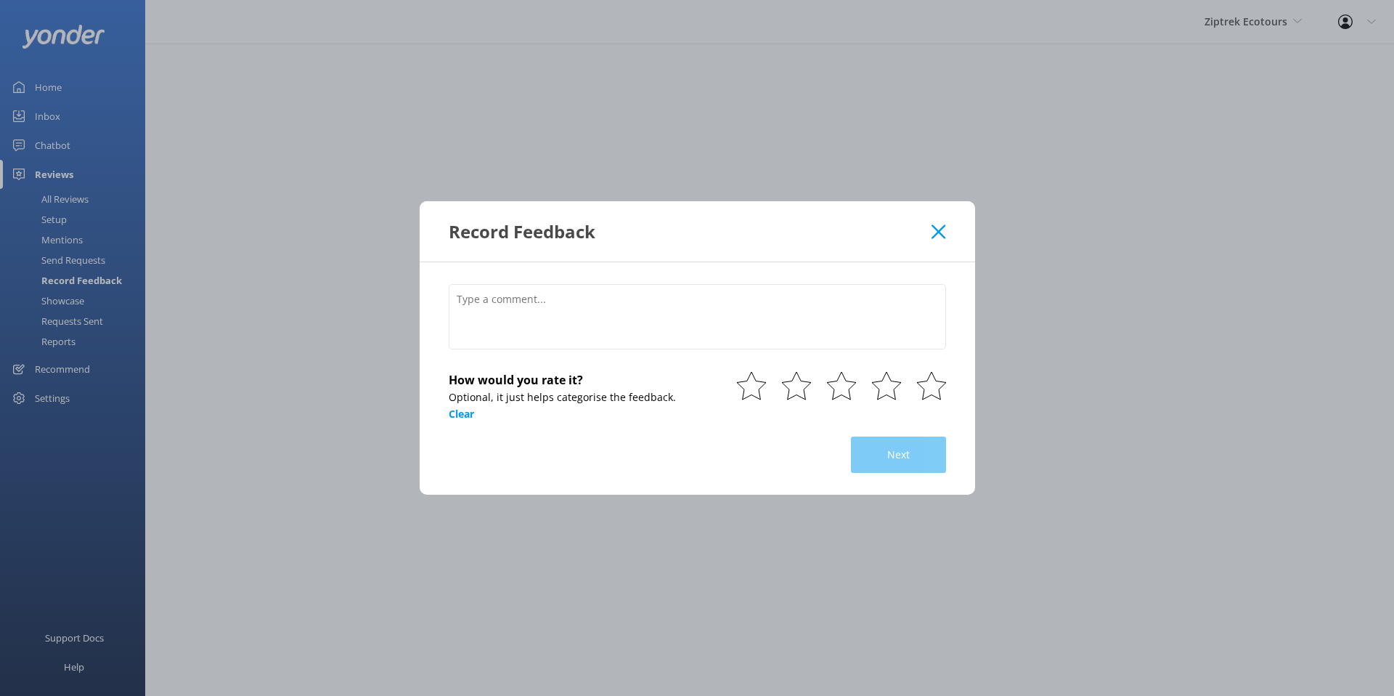
click at [939, 232] on icon at bounding box center [939, 231] width 14 height 15
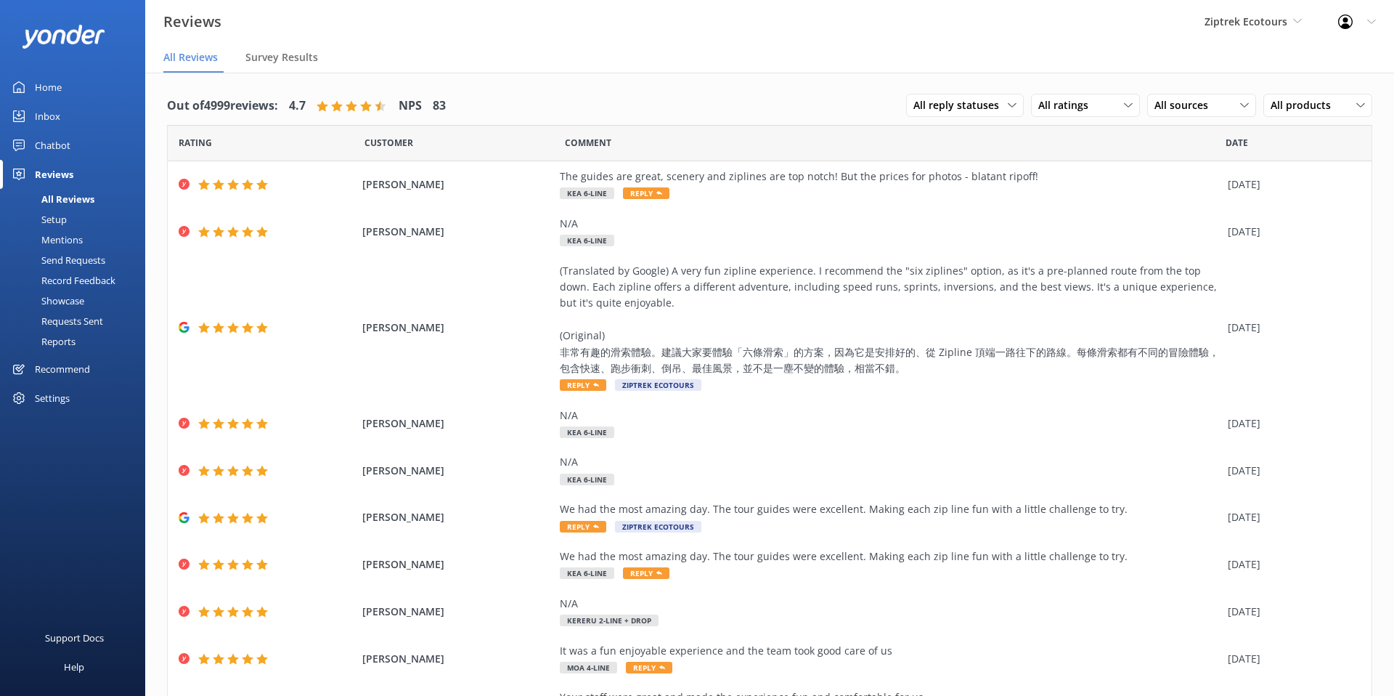
click at [62, 303] on div "Showcase" at bounding box center [47, 300] width 76 height 20
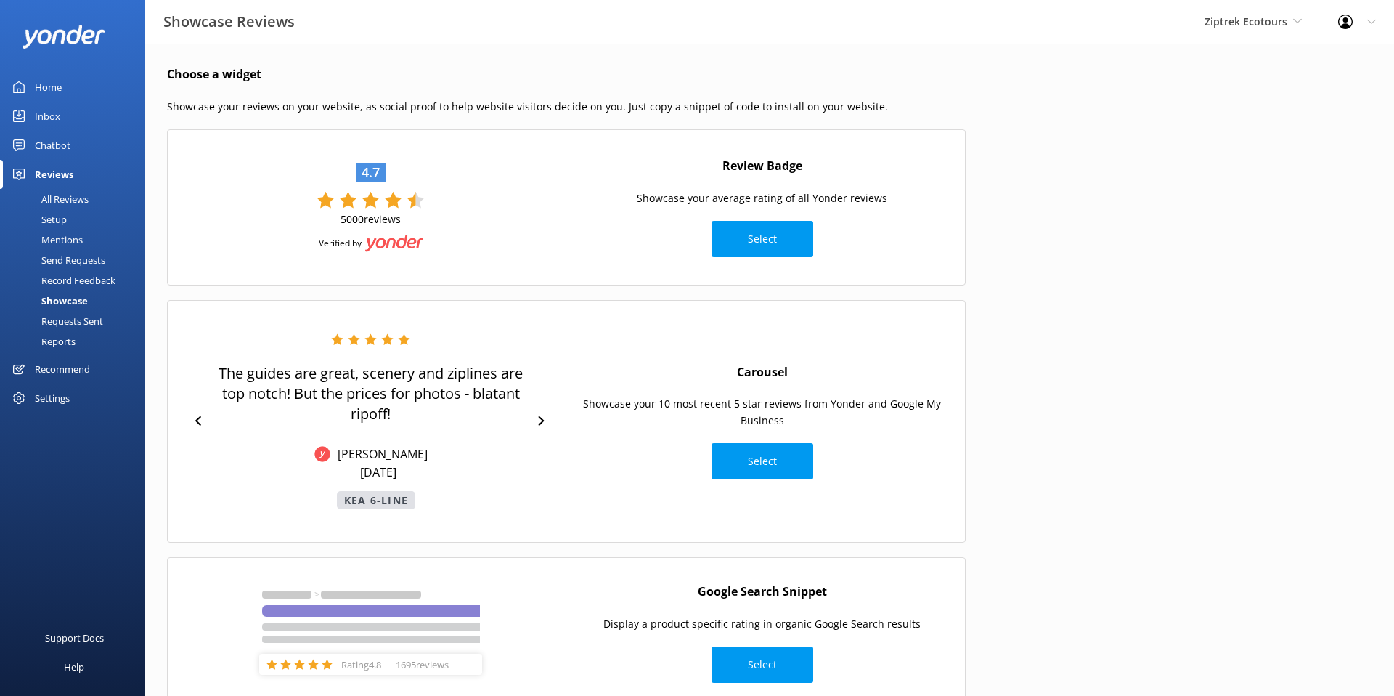
click at [763, 479] on div "Carousel Showcase your 10 most recent 5 star reviews from Yonder and Google My …" at bounding box center [761, 421] width 391 height 131
click at [757, 470] on button "Select" at bounding box center [763, 461] width 102 height 36
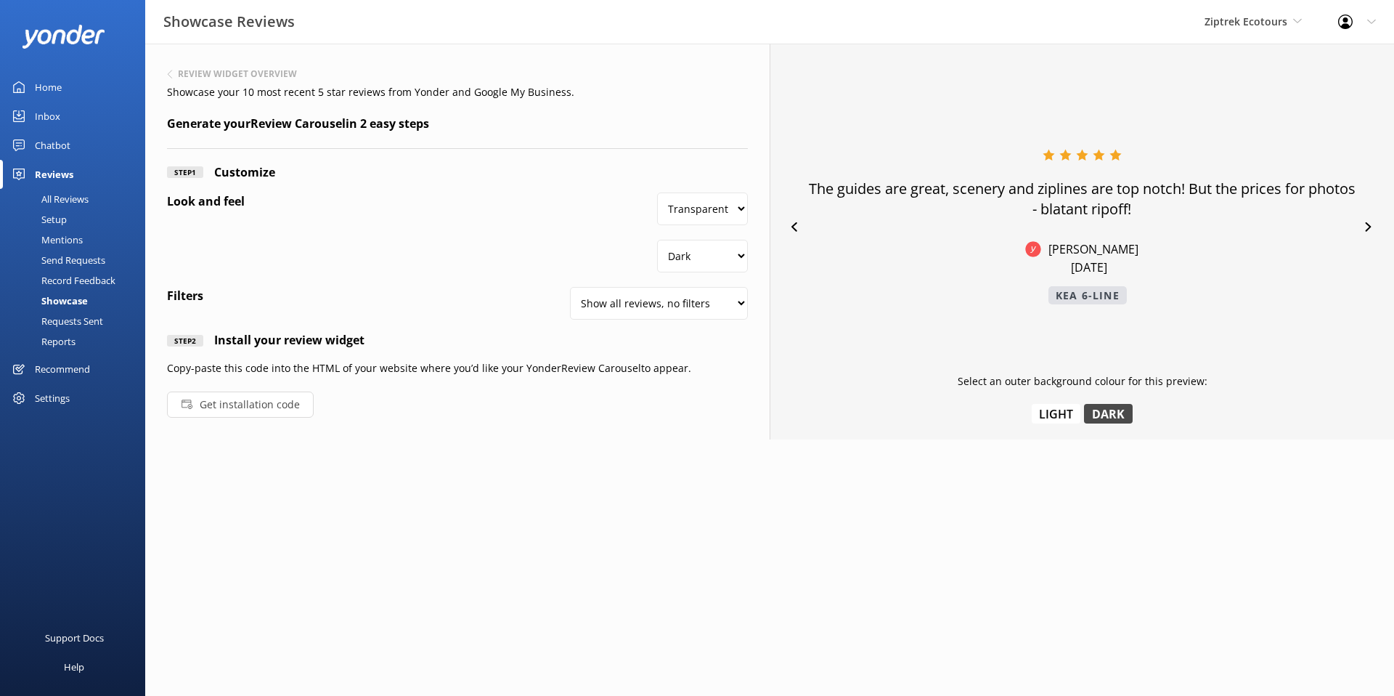
click at [216, 405] on button "Get installation code" at bounding box center [240, 404] width 147 height 26
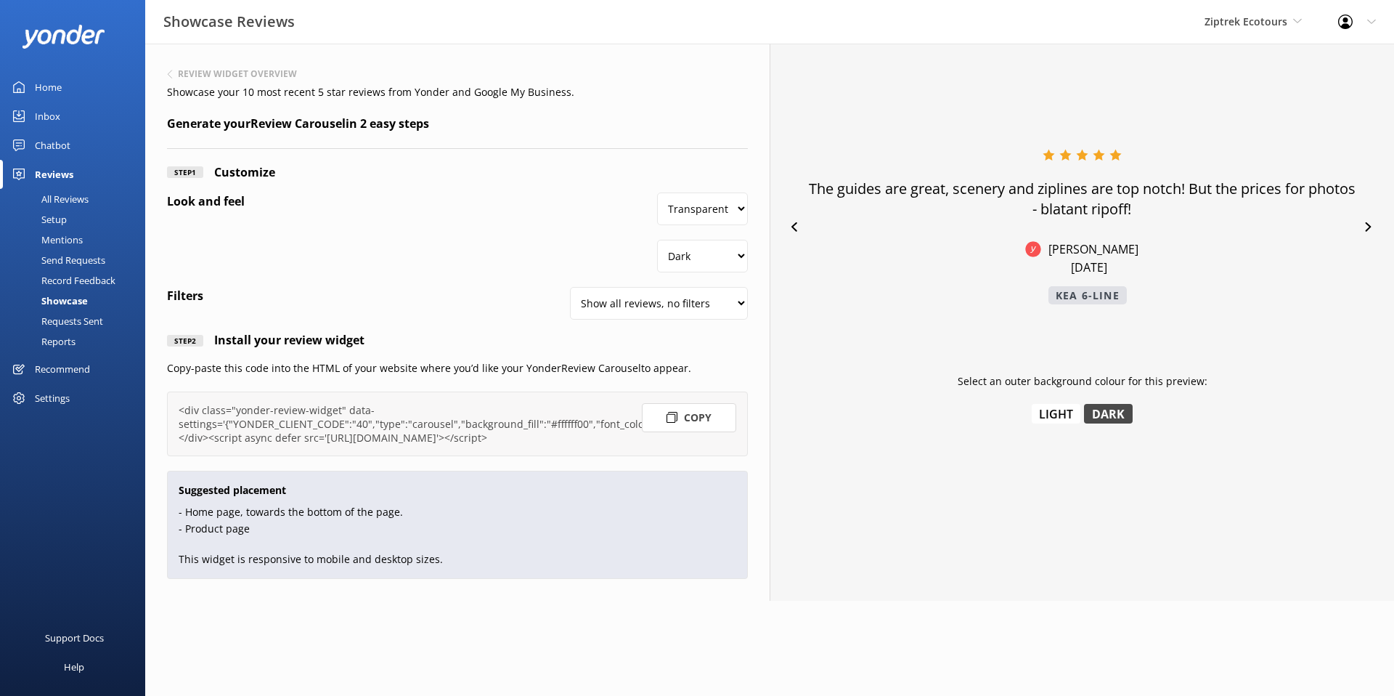
click at [705, 418] on button "Copy" at bounding box center [689, 417] width 94 height 29
click at [673, 306] on select "Show all reviews, no filters Filter by product Yonder reviews" at bounding box center [659, 303] width 178 height 33
select select "product"
click at [570, 287] on select "Show all reviews, no filters Filter by product Yonder reviews" at bounding box center [659, 303] width 178 height 33
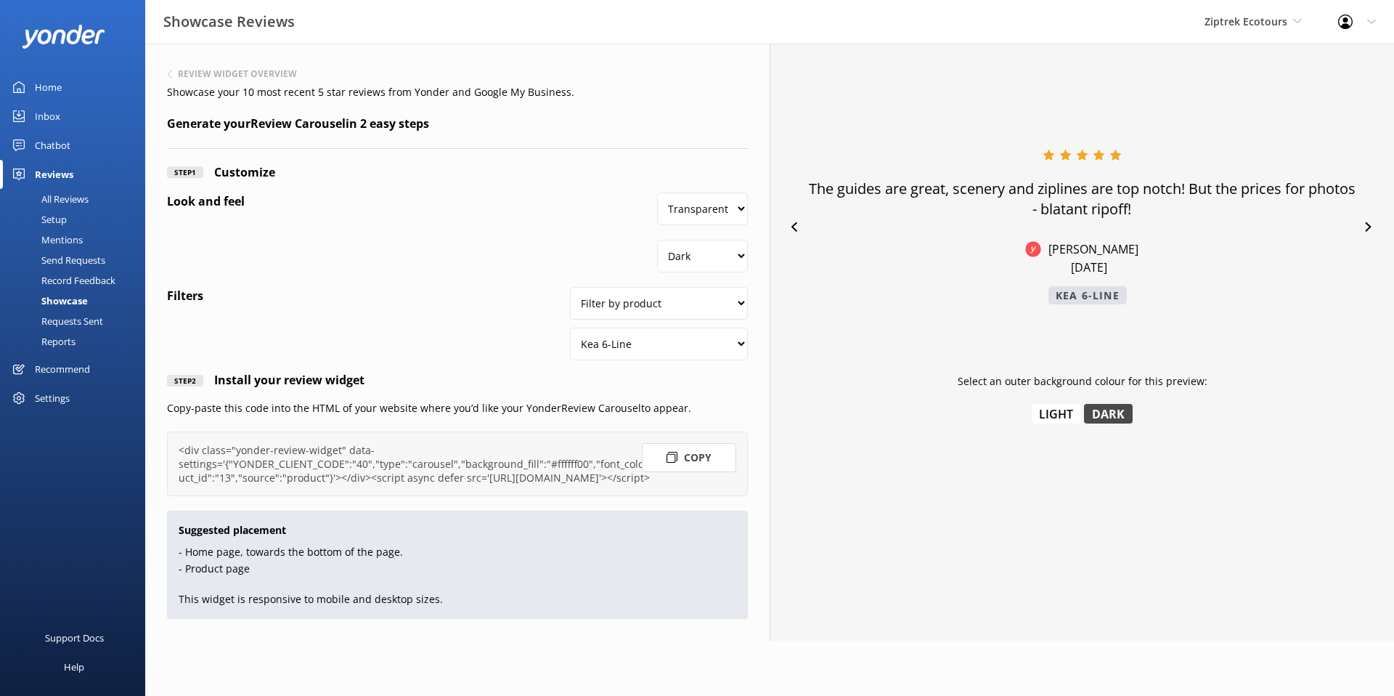
click at [78, 294] on div "Showcase" at bounding box center [48, 300] width 79 height 20
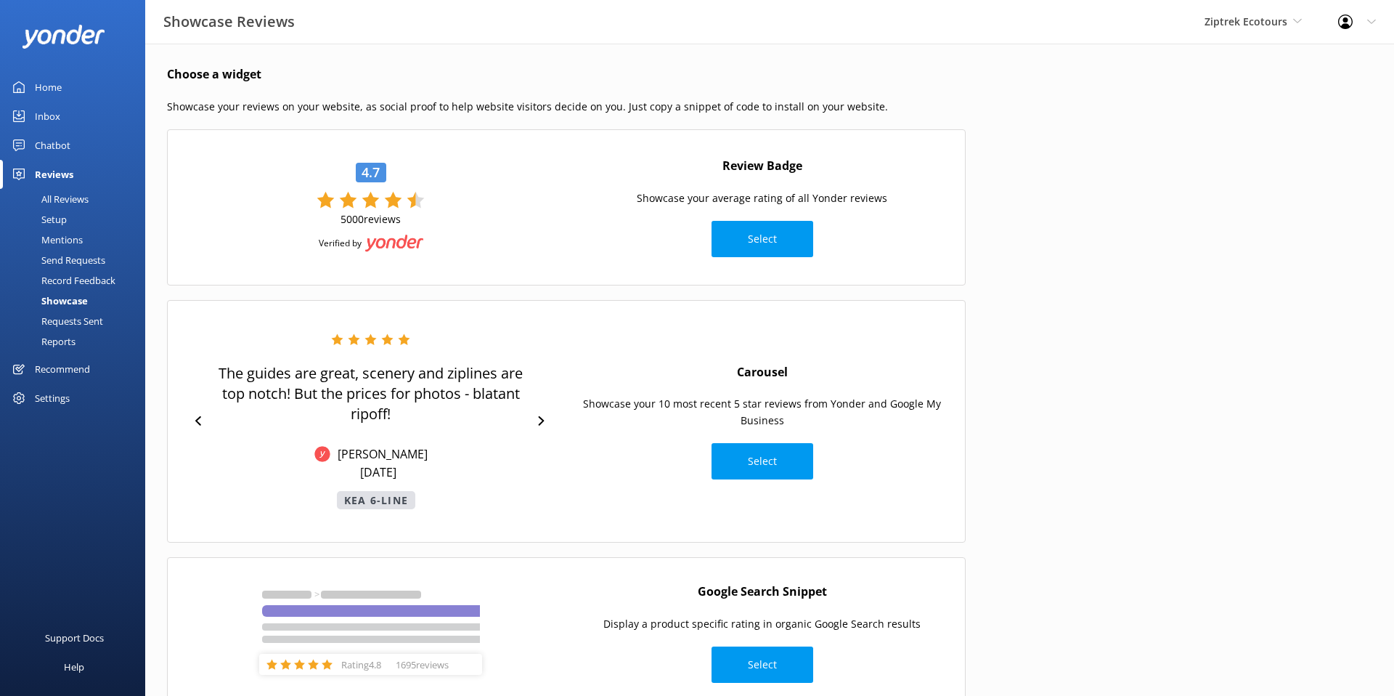
click at [67, 338] on div "Reports" at bounding box center [42, 341] width 67 height 20
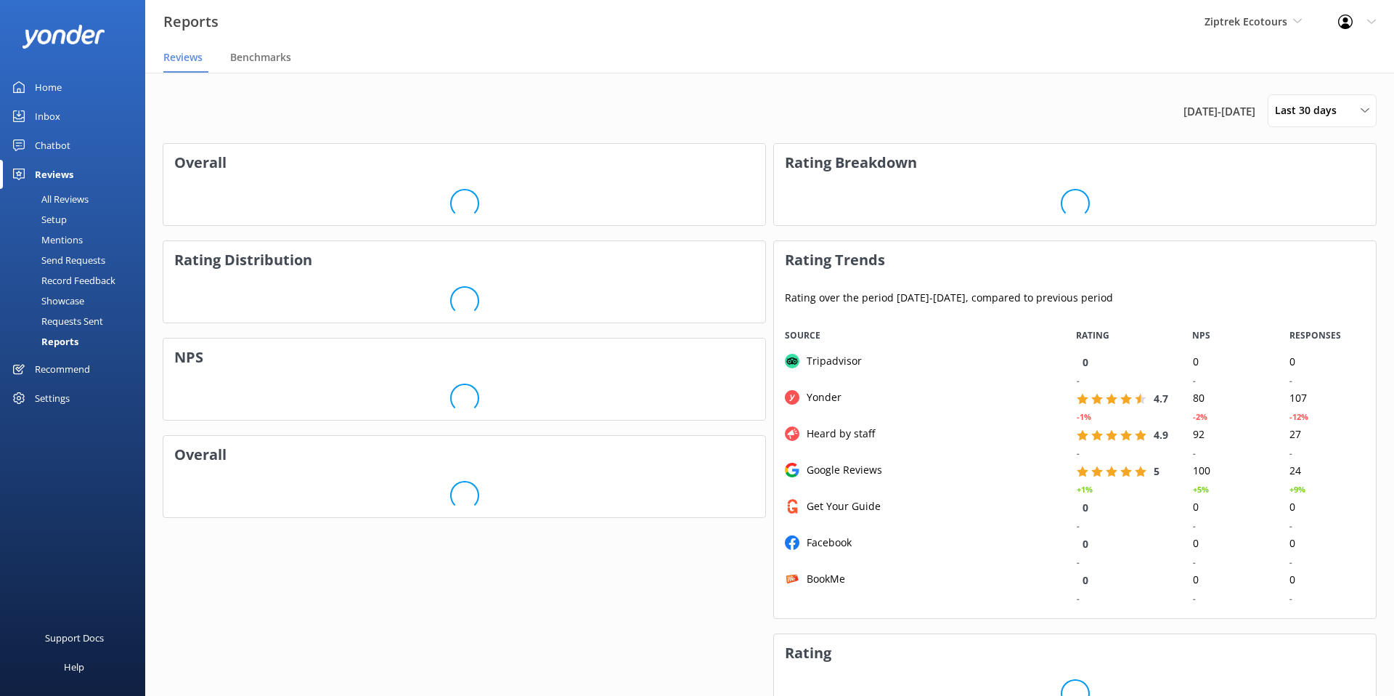
scroll to position [301, 602]
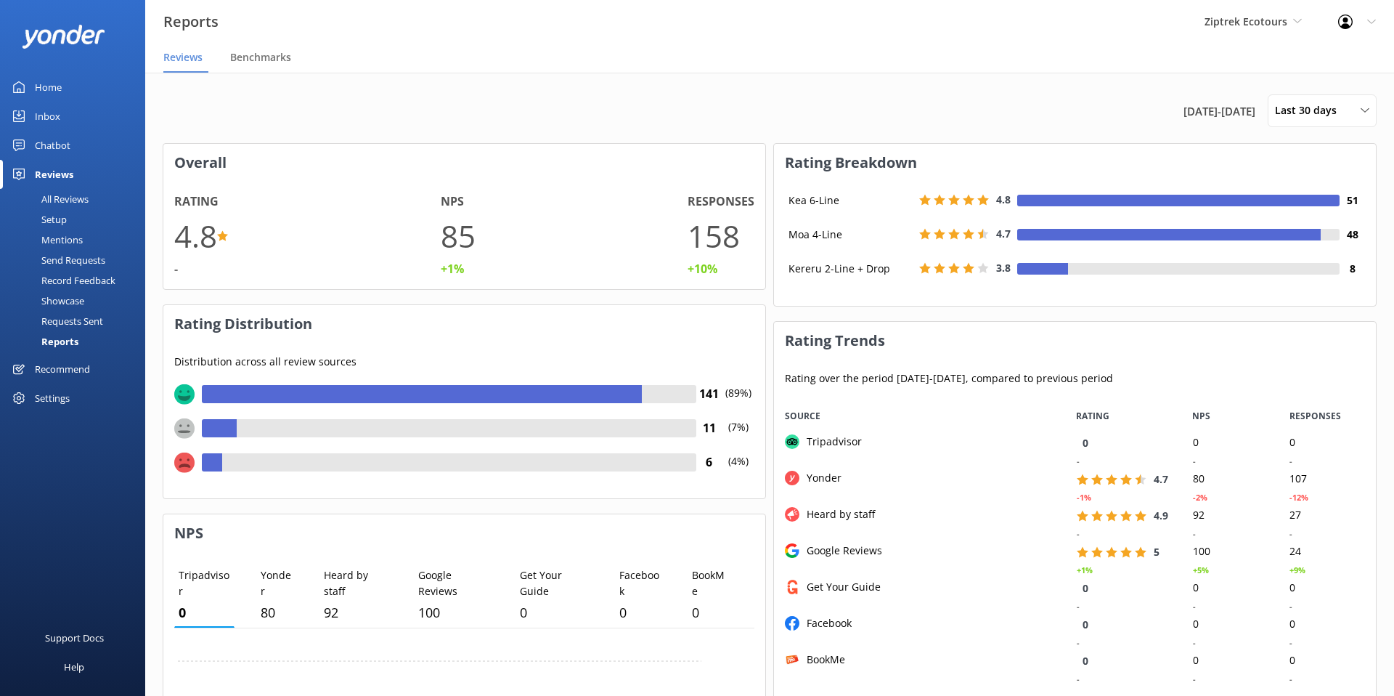
click at [62, 398] on div "Settings" at bounding box center [52, 397] width 35 height 29
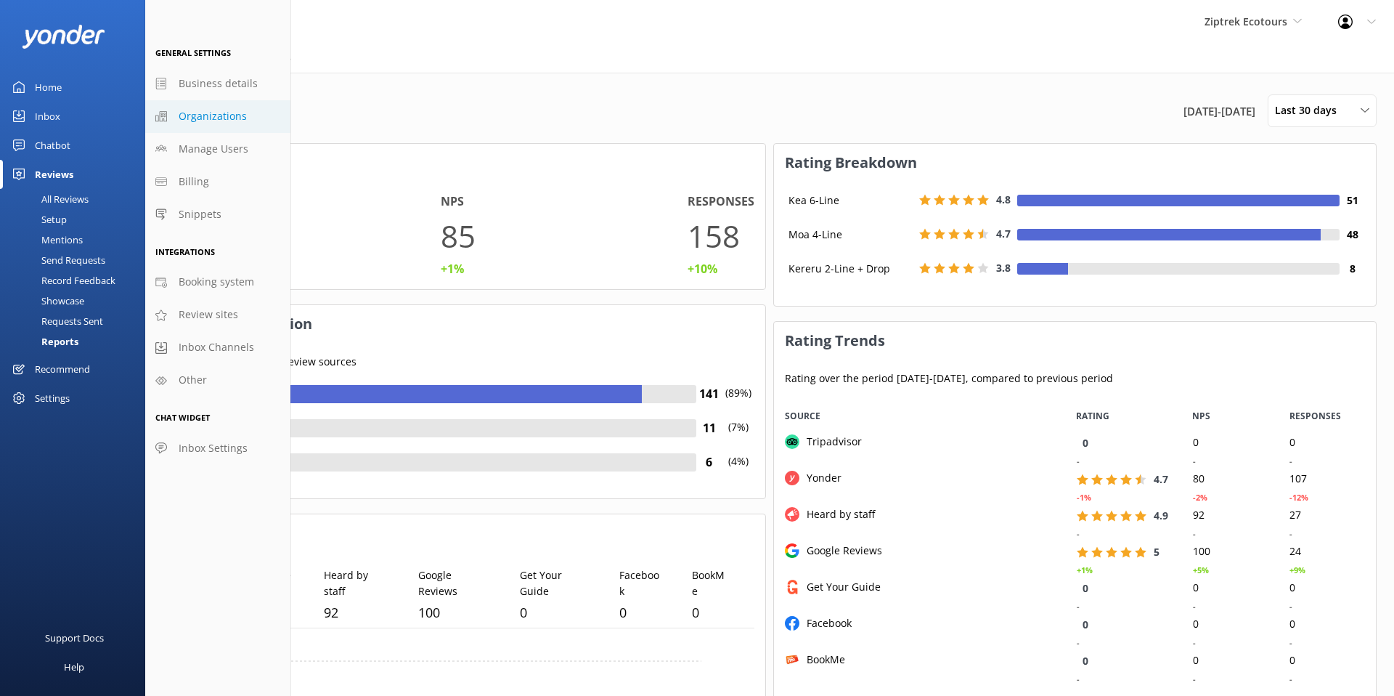
click at [232, 121] on span "Organizations" at bounding box center [213, 116] width 68 height 16
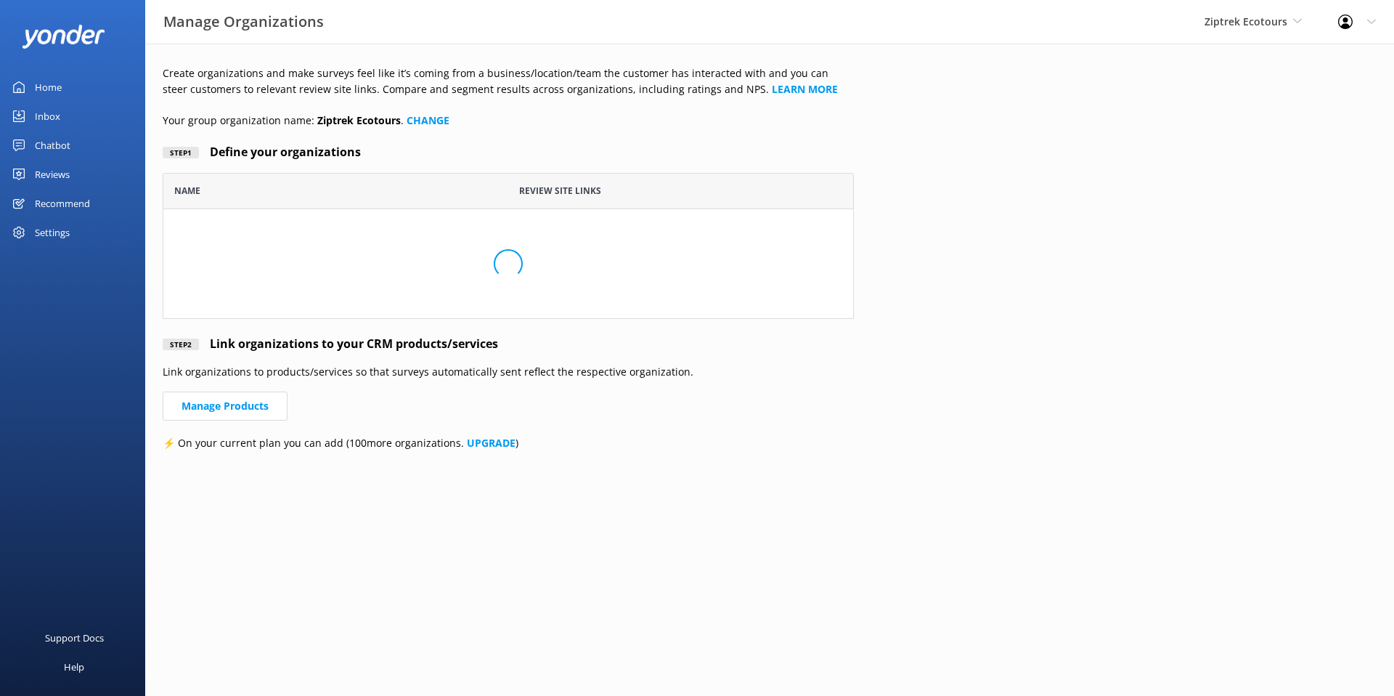
scroll to position [146, 691]
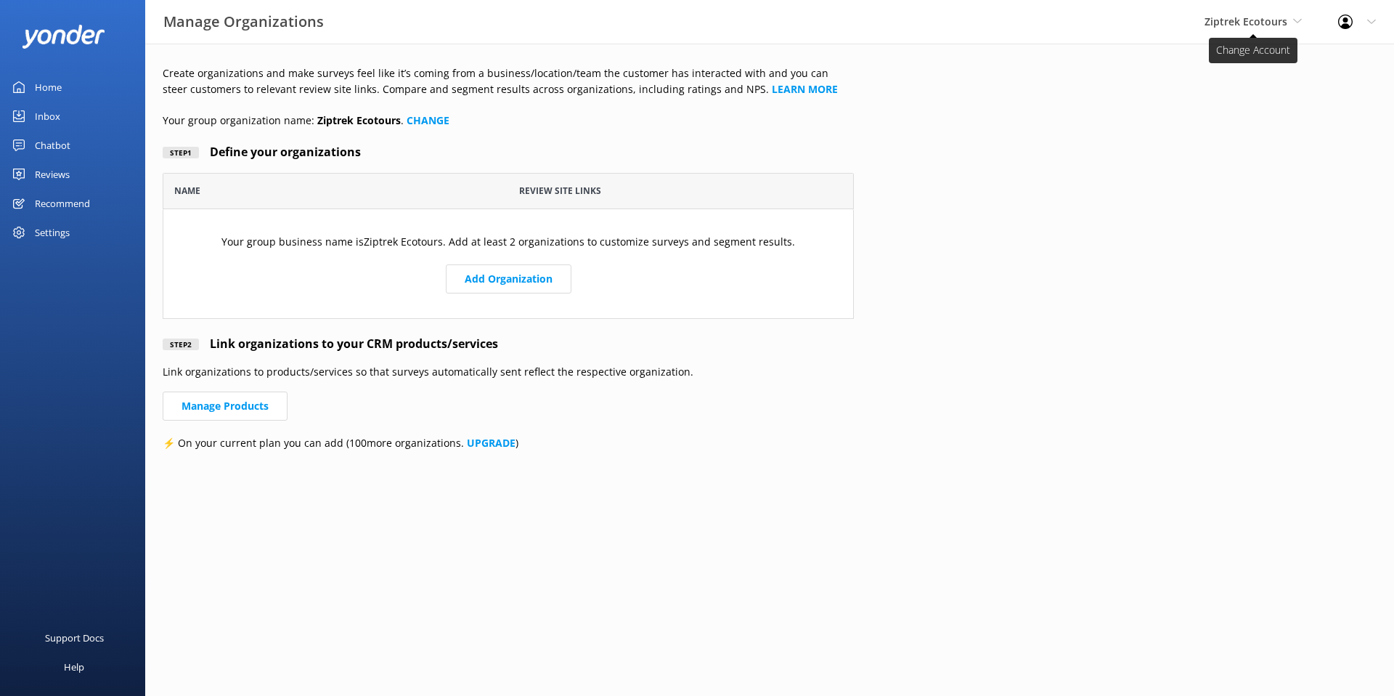
click at [1234, 26] on span "Ziptrek Ecotours" at bounding box center [1246, 22] width 83 height 14
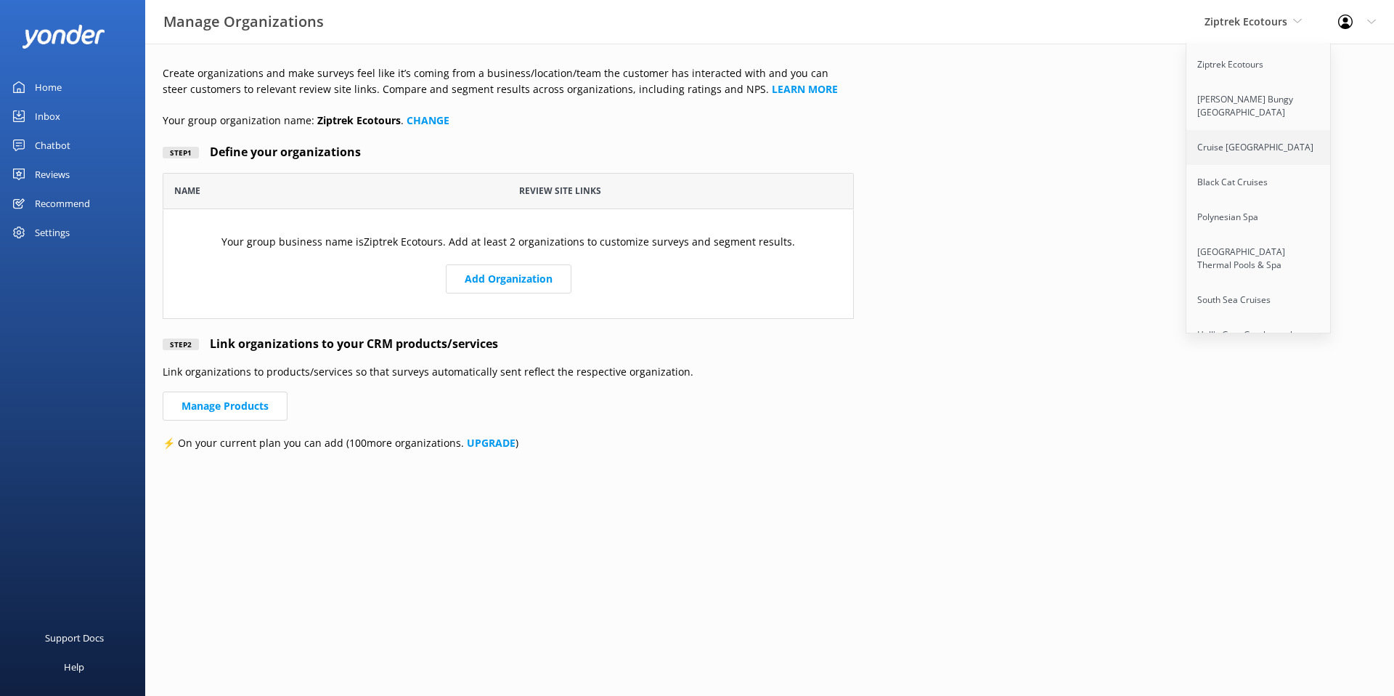
scroll to position [298, 0]
click at [1220, 76] on link "[PERSON_NAME] Bungy [GEOGRAPHIC_DATA]" at bounding box center [1258, 97] width 145 height 48
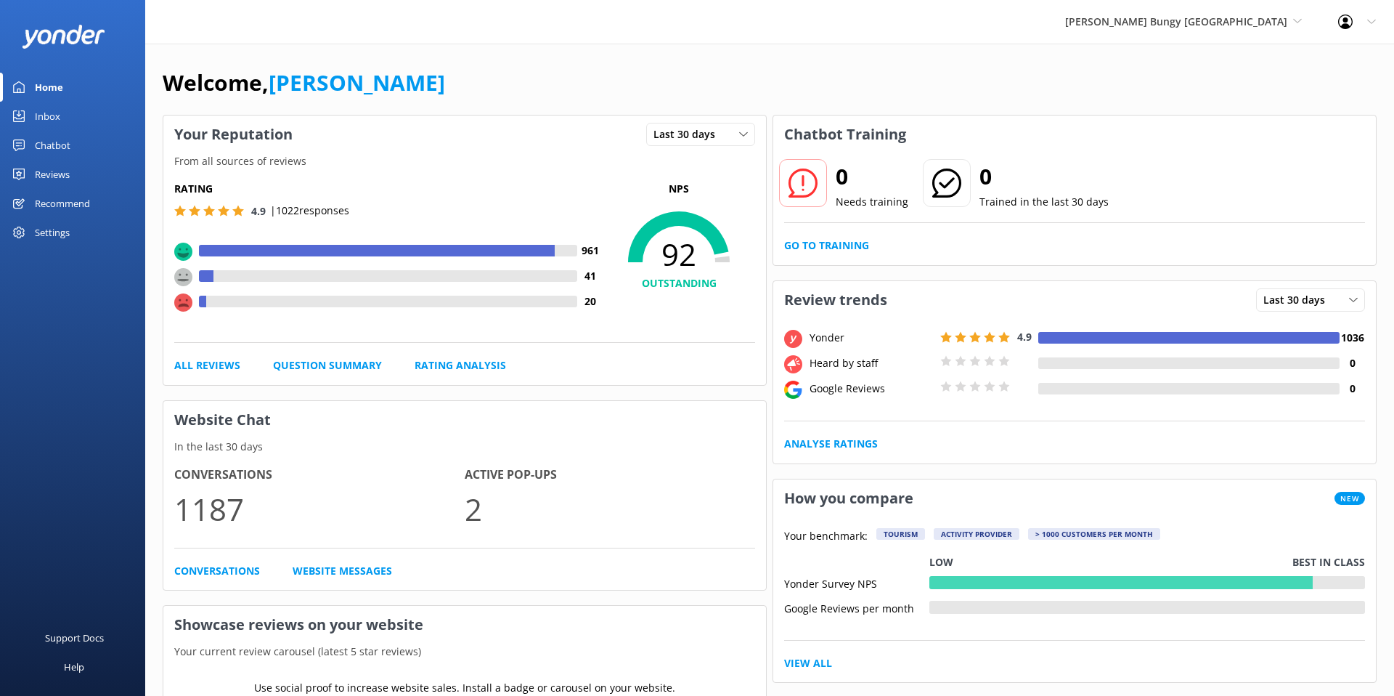
click at [57, 174] on div "Reviews" at bounding box center [52, 174] width 35 height 29
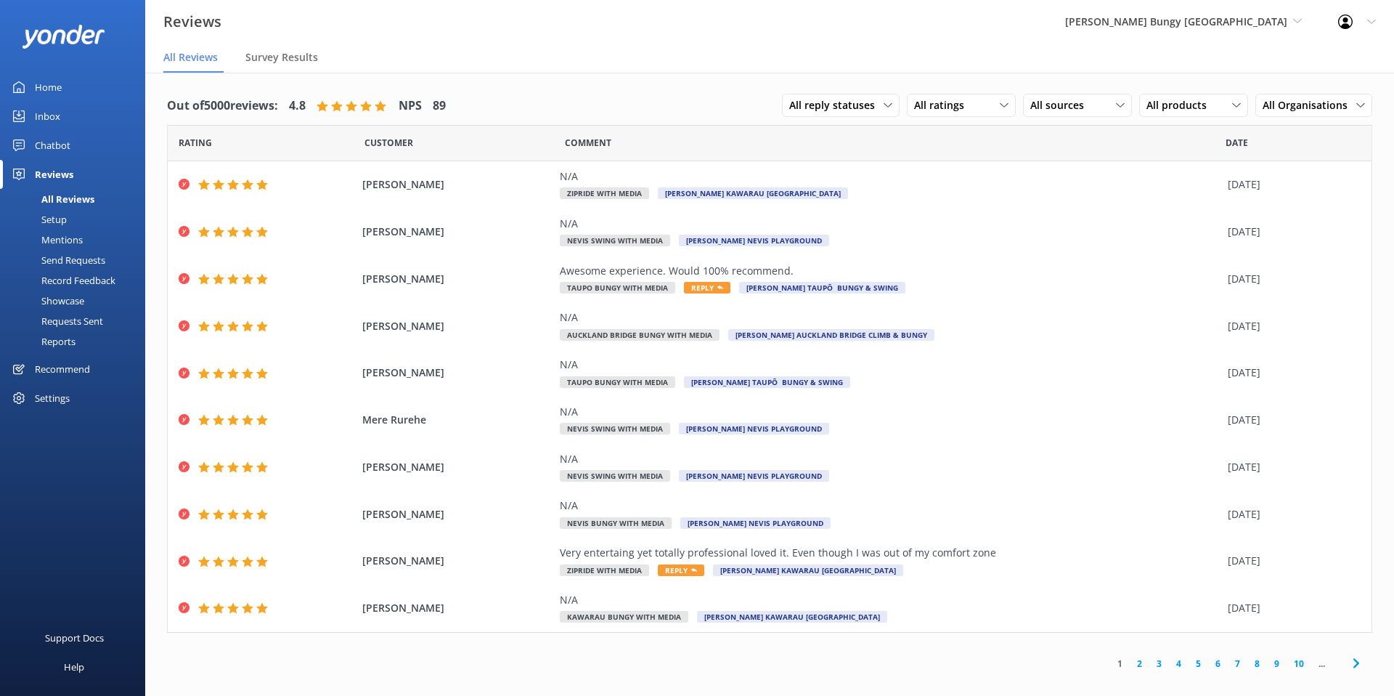
click at [53, 401] on div "Settings" at bounding box center [52, 397] width 35 height 29
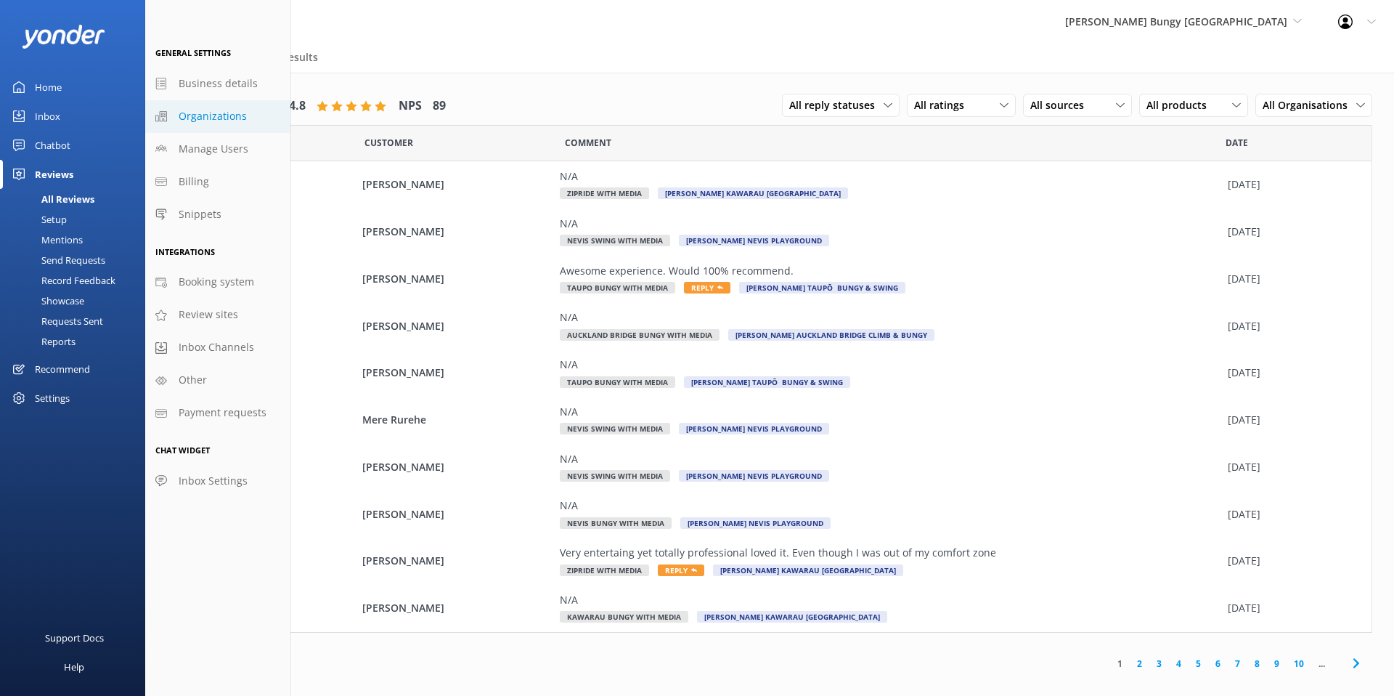
click at [203, 120] on span "Organizations" at bounding box center [213, 116] width 68 height 16
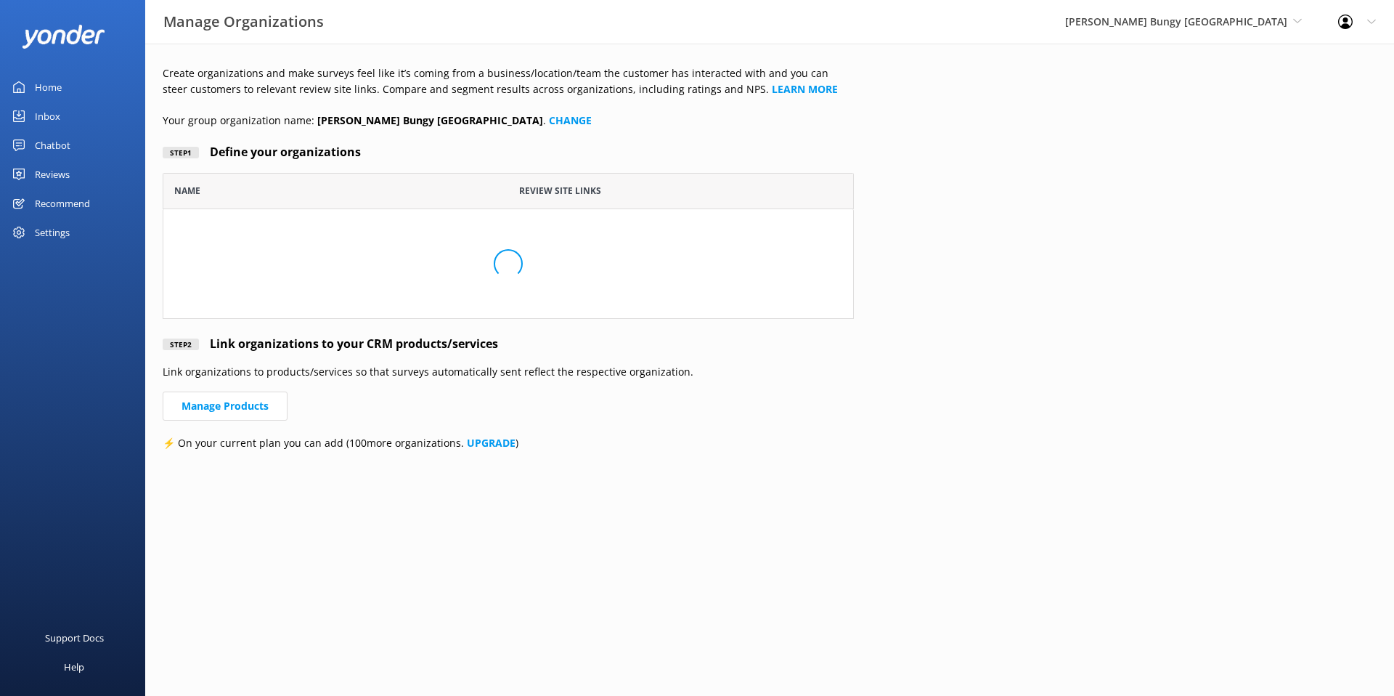
scroll to position [386, 691]
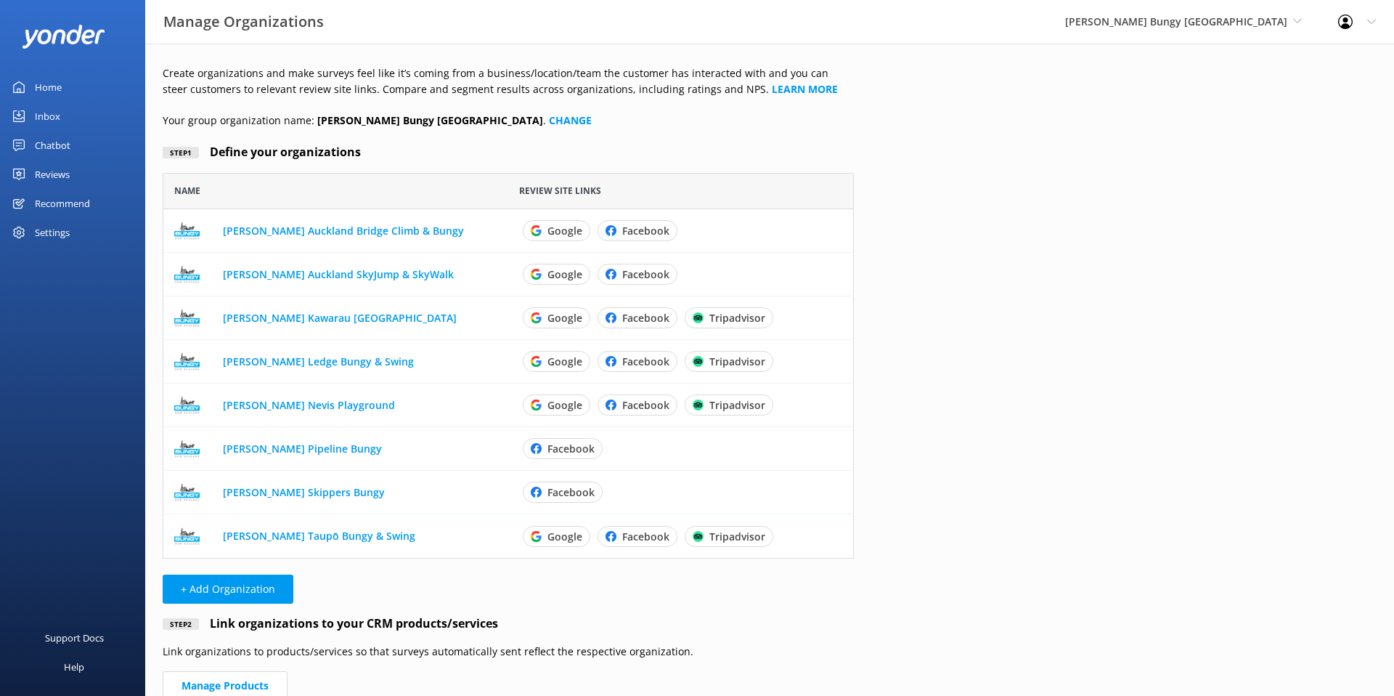
click at [50, 168] on div "Reviews" at bounding box center [52, 174] width 35 height 29
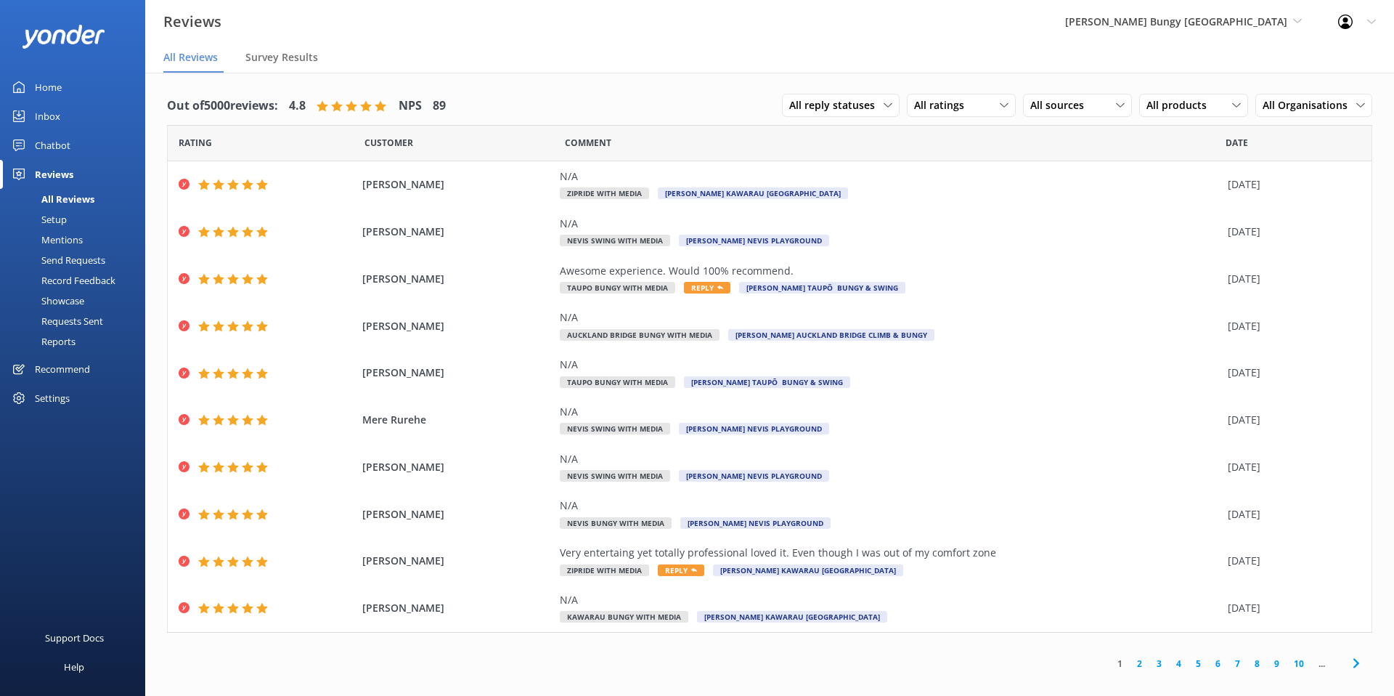
click at [62, 224] on div "Setup" at bounding box center [38, 219] width 58 height 20
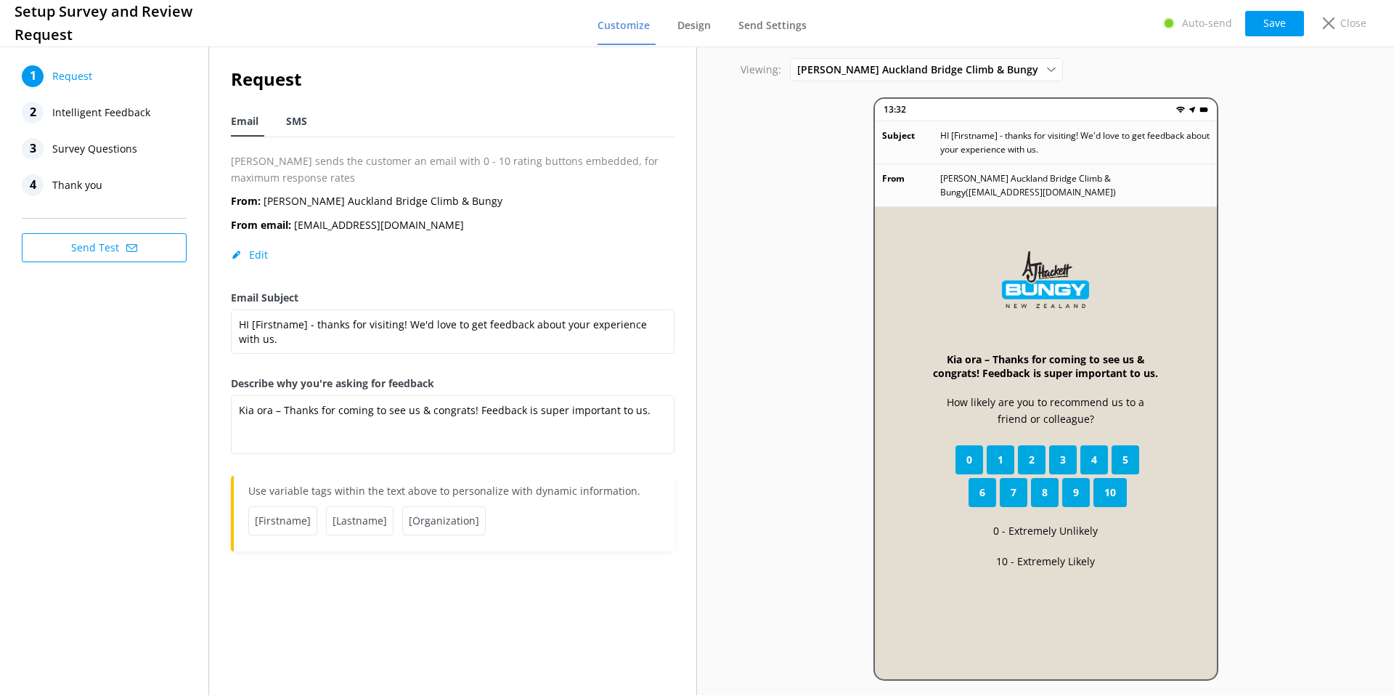
click at [296, 115] on span "SMS" at bounding box center [296, 121] width 21 height 15
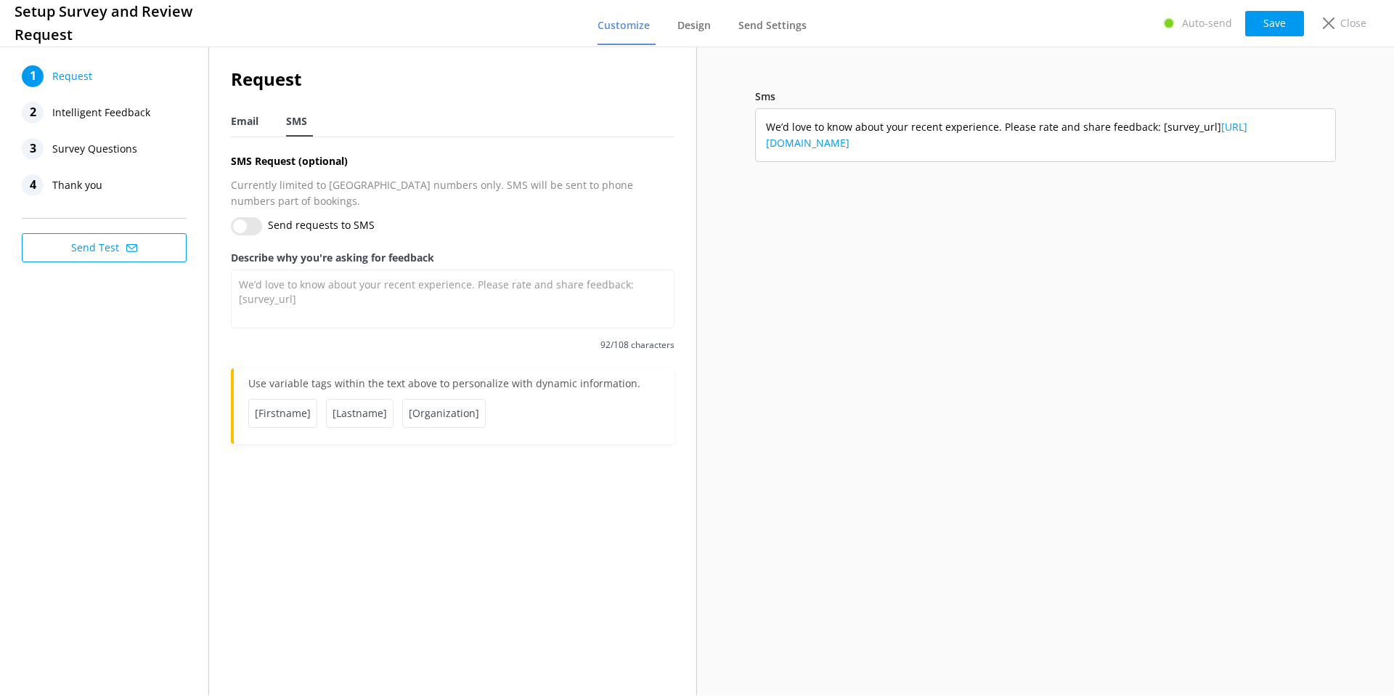
click at [249, 124] on span "Email" at bounding box center [245, 121] width 28 height 15
type textarea "Kia ora – Thanks for coming to see us & congrats! Feedback is super important t…"
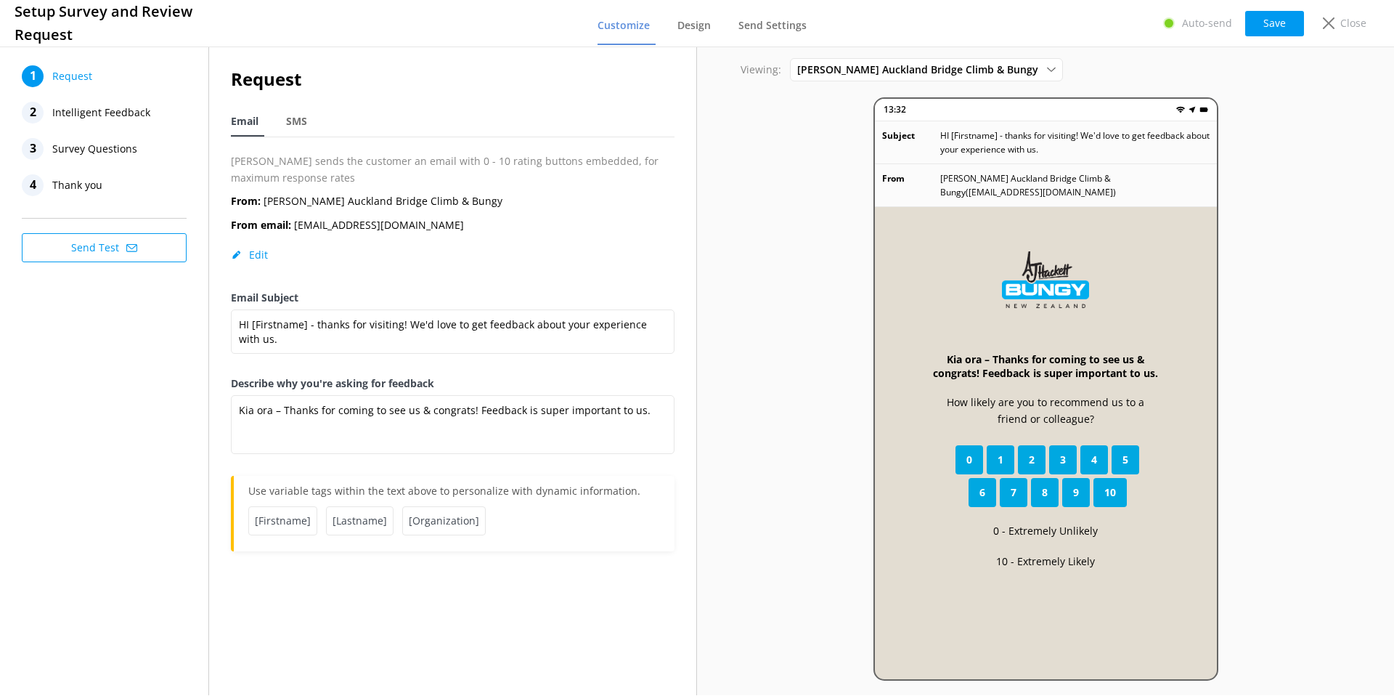
click at [127, 115] on span "Intelligent Feedback" at bounding box center [101, 113] width 98 height 22
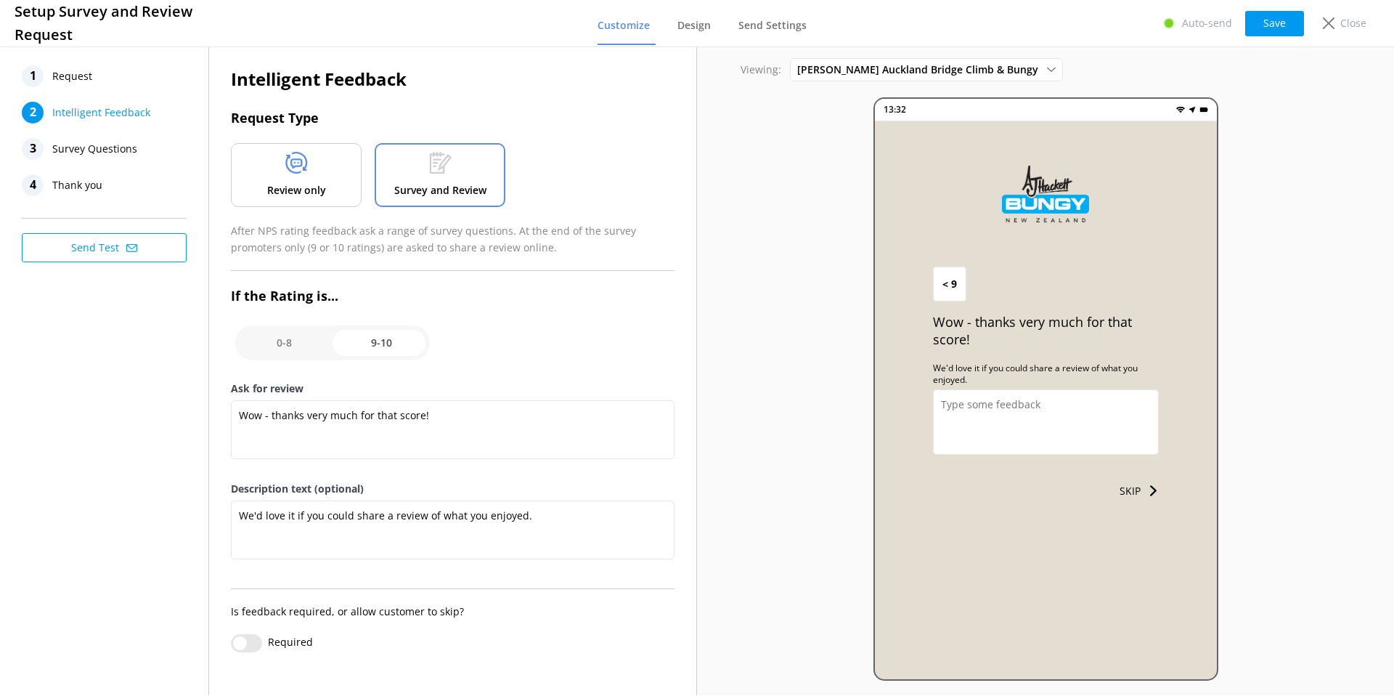
click at [297, 173] on use at bounding box center [296, 163] width 22 height 22
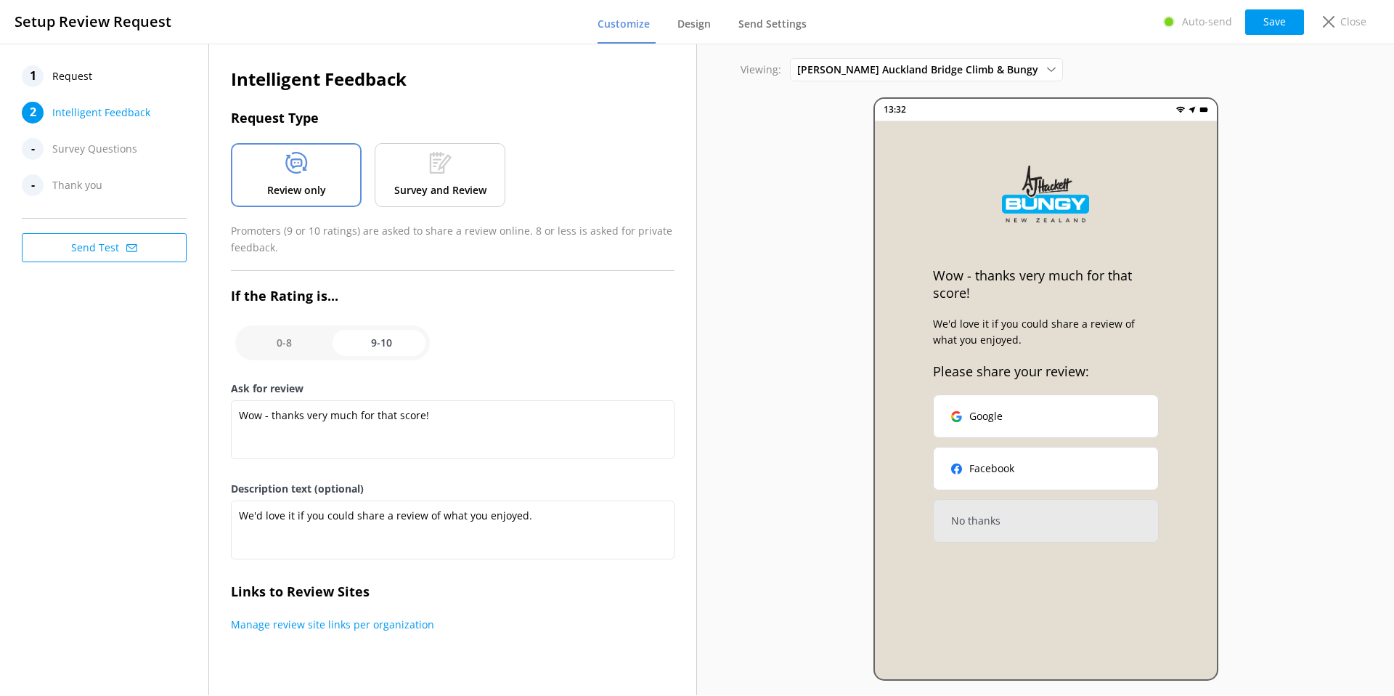
click at [305, 346] on input "checkbox" at bounding box center [332, 342] width 195 height 35
checkbox input "false"
type textarea "We strive to deliver the best customer experiences possible and are always look…"
type textarea "To help us do that, we'd love to hear your feedback."
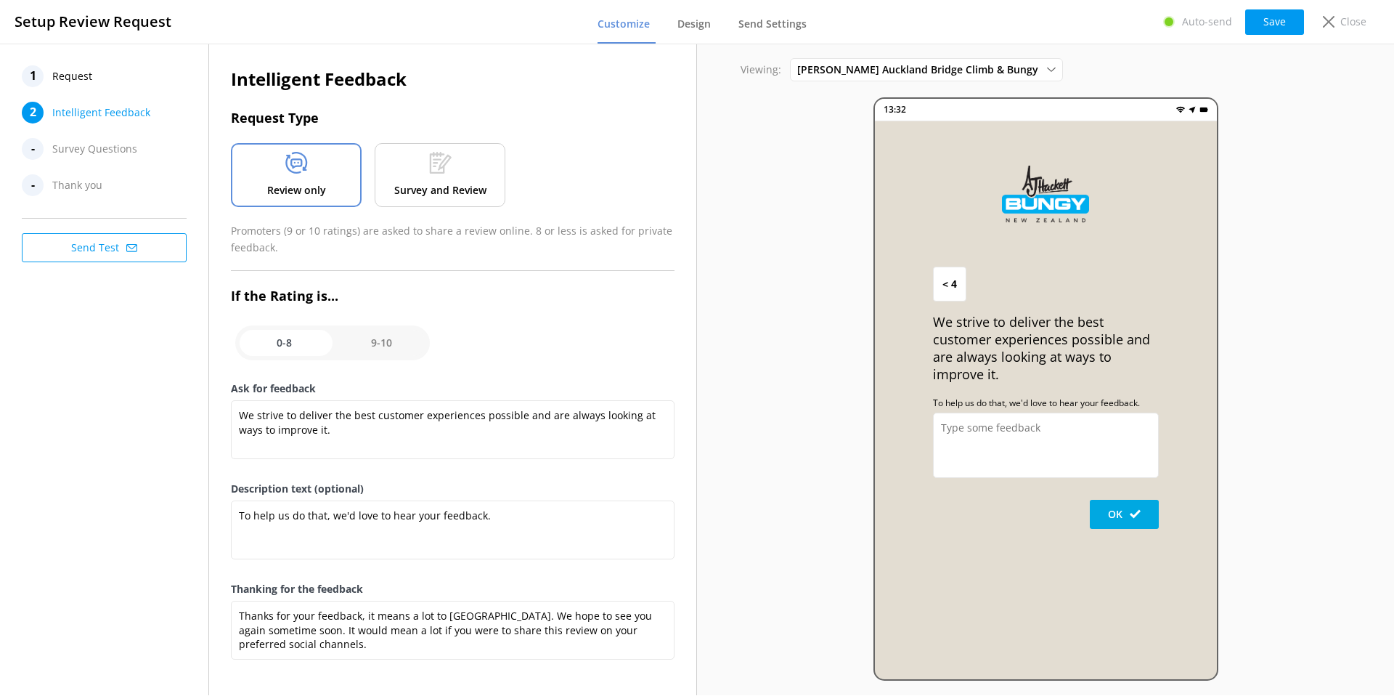
click at [278, 341] on input "checkbox" at bounding box center [332, 342] width 195 height 35
checkbox input "true"
type textarea "Wow - thanks very much for that score!"
type textarea "We'd love it if you could share a review of what you enjoyed."
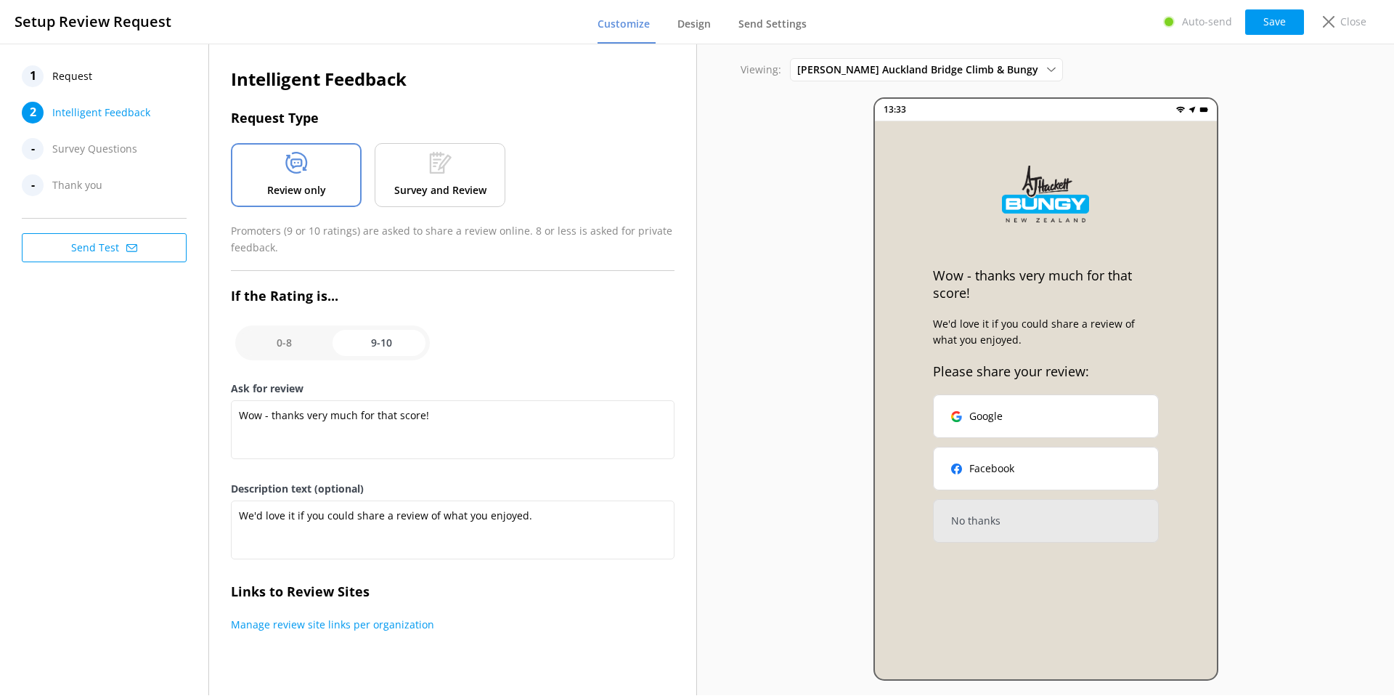
click at [278, 341] on input "checkbox" at bounding box center [332, 342] width 195 height 35
checkbox input "false"
type textarea "We strive to deliver the best customer experiences possible and are always look…"
type textarea "To help us do that, we'd love to hear your feedback."
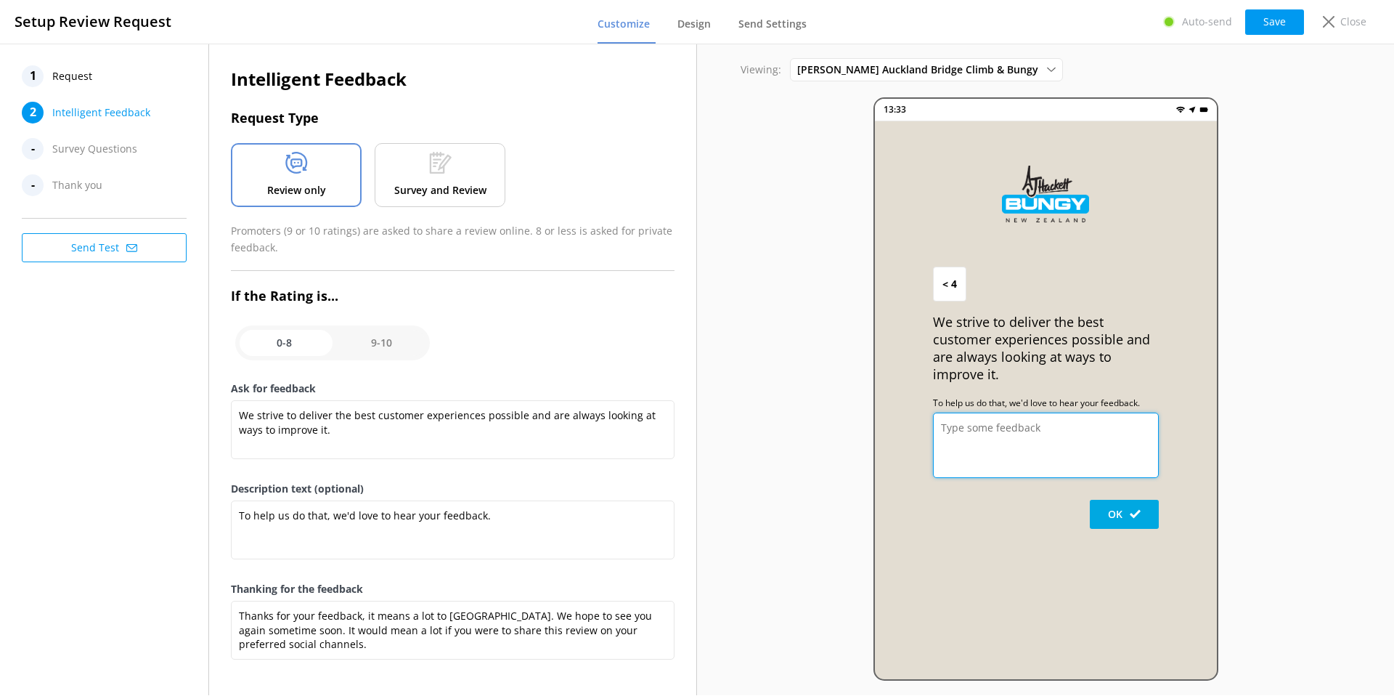
click at [1021, 432] on textarea at bounding box center [1046, 444] width 226 height 65
click at [383, 342] on input "checkbox" at bounding box center [332, 342] width 195 height 35
checkbox input "true"
type textarea "Wow - thanks very much for that score!"
type textarea "We'd love it if you could share a review of what you enjoyed."
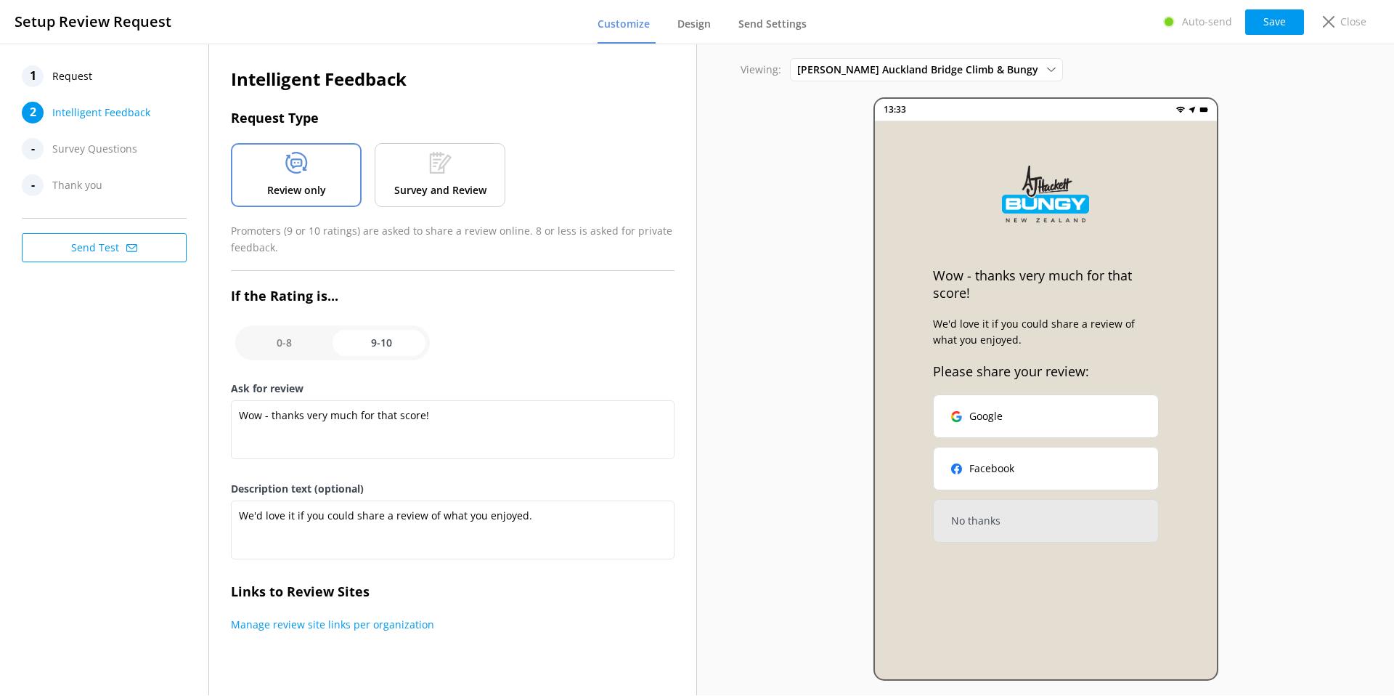
click at [287, 354] on input "checkbox" at bounding box center [332, 342] width 195 height 35
checkbox input "false"
type textarea "We strive to deliver the best customer experiences possible and are always look…"
type textarea "To help us do that, we'd love to hear your feedback."
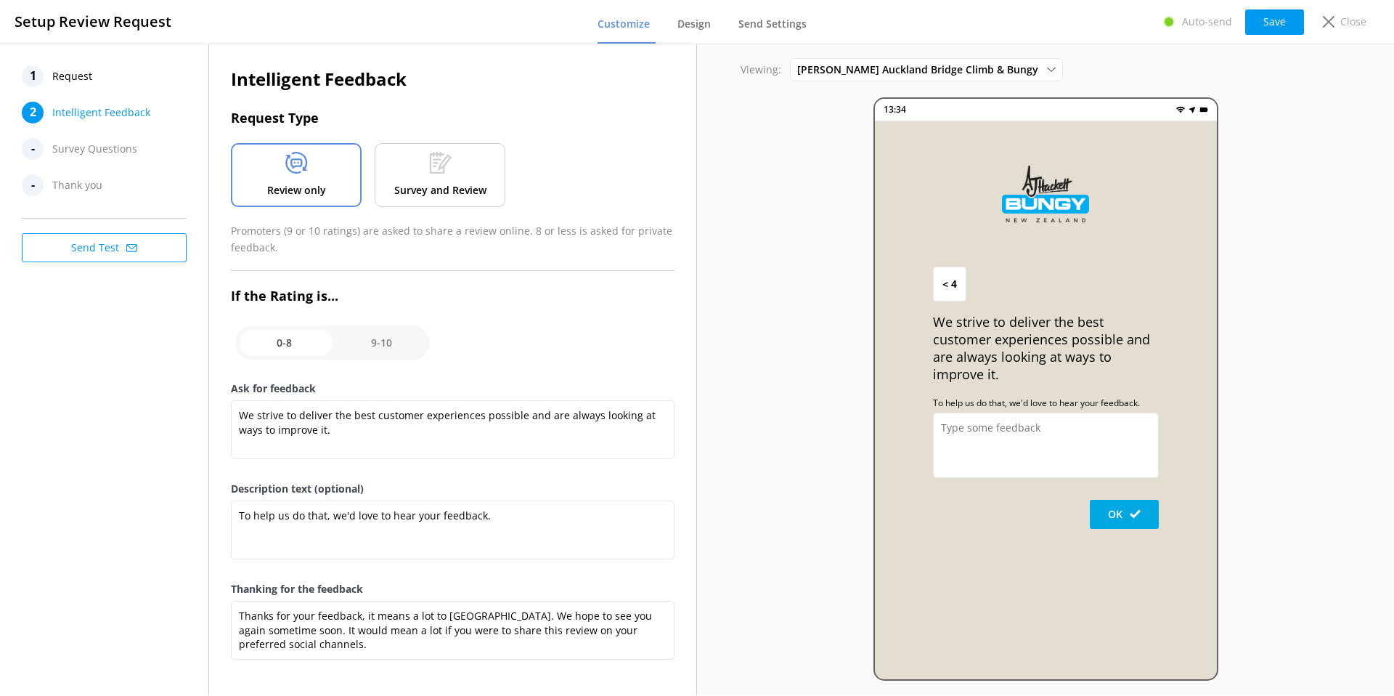
click at [914, 436] on div "< 4 We strive to deliver the best customer experiences possible and are always …" at bounding box center [1046, 411] width 342 height 580
click at [953, 431] on textarea at bounding box center [1046, 444] width 226 height 65
click at [369, 345] on input "checkbox" at bounding box center [332, 342] width 195 height 35
checkbox input "true"
type textarea "Wow - thanks very much for that score!"
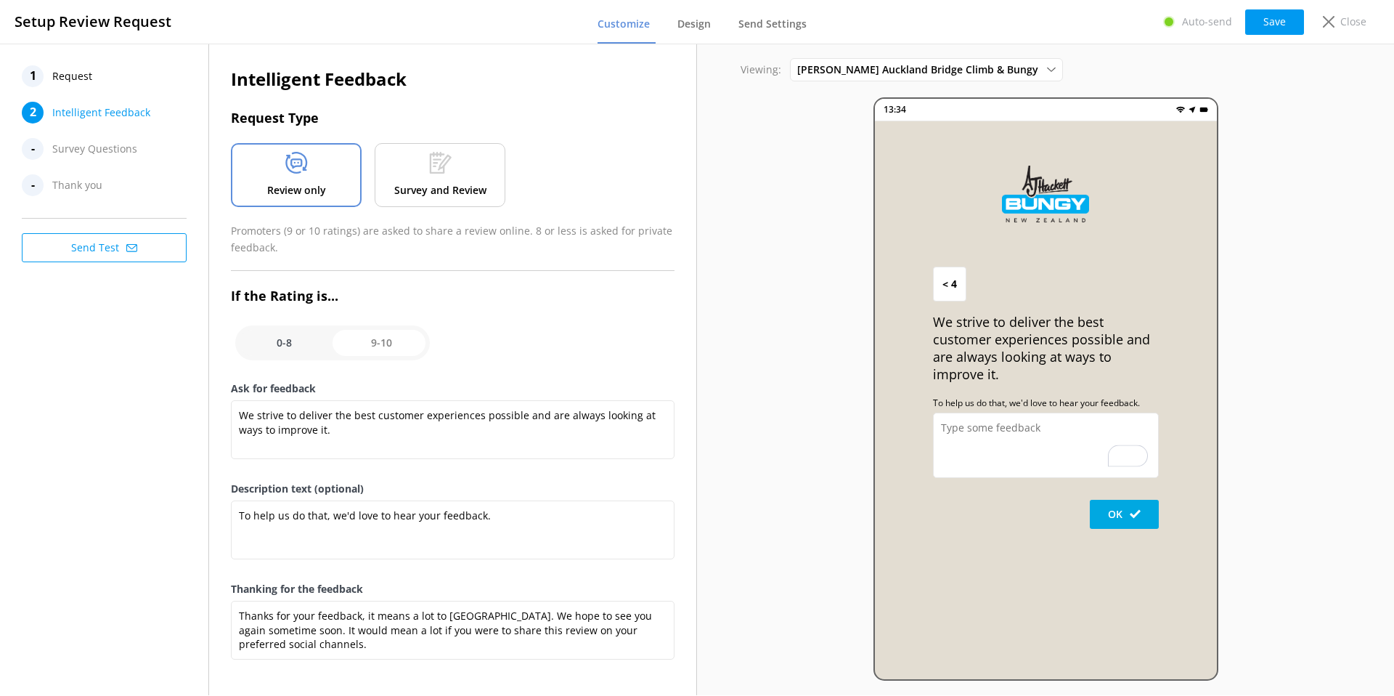
type textarea "We'd love it if you could share a review of what you enjoyed."
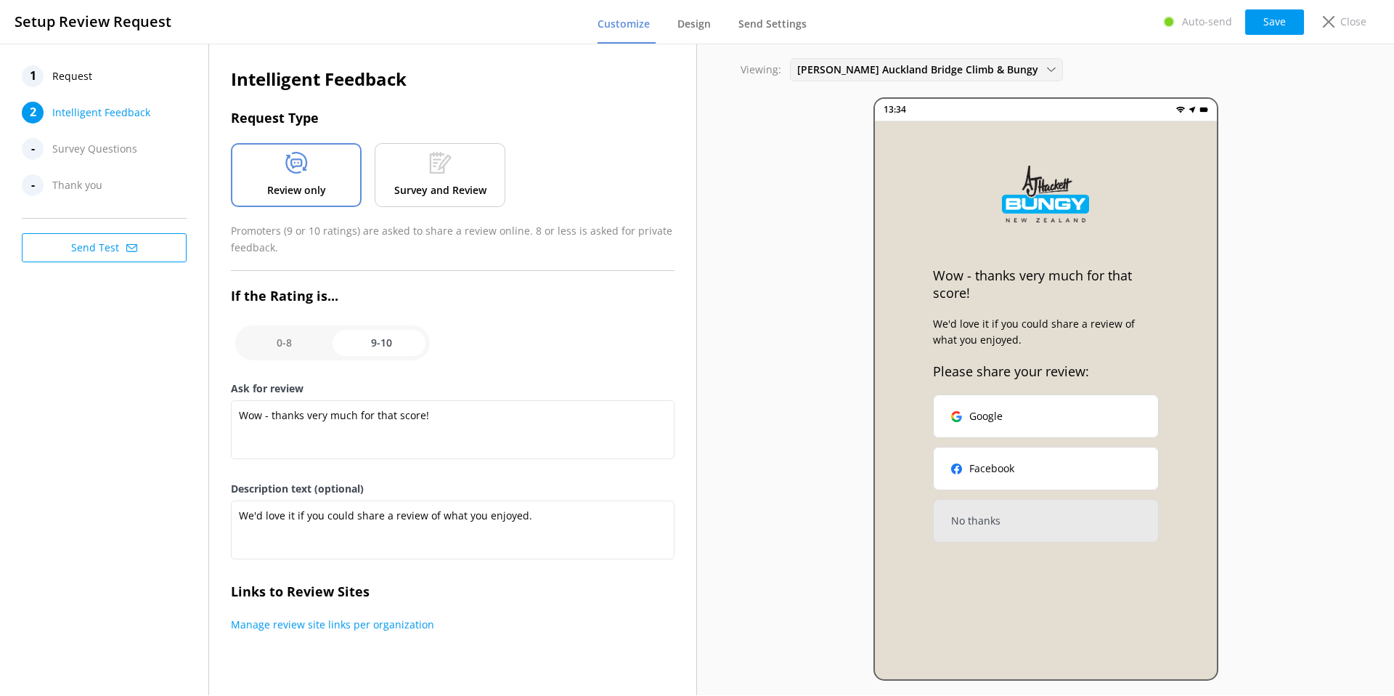
click at [832, 66] on span "AJ Hackett Auckland Bridge Climb & Bungy" at bounding box center [922, 70] width 250 height 16
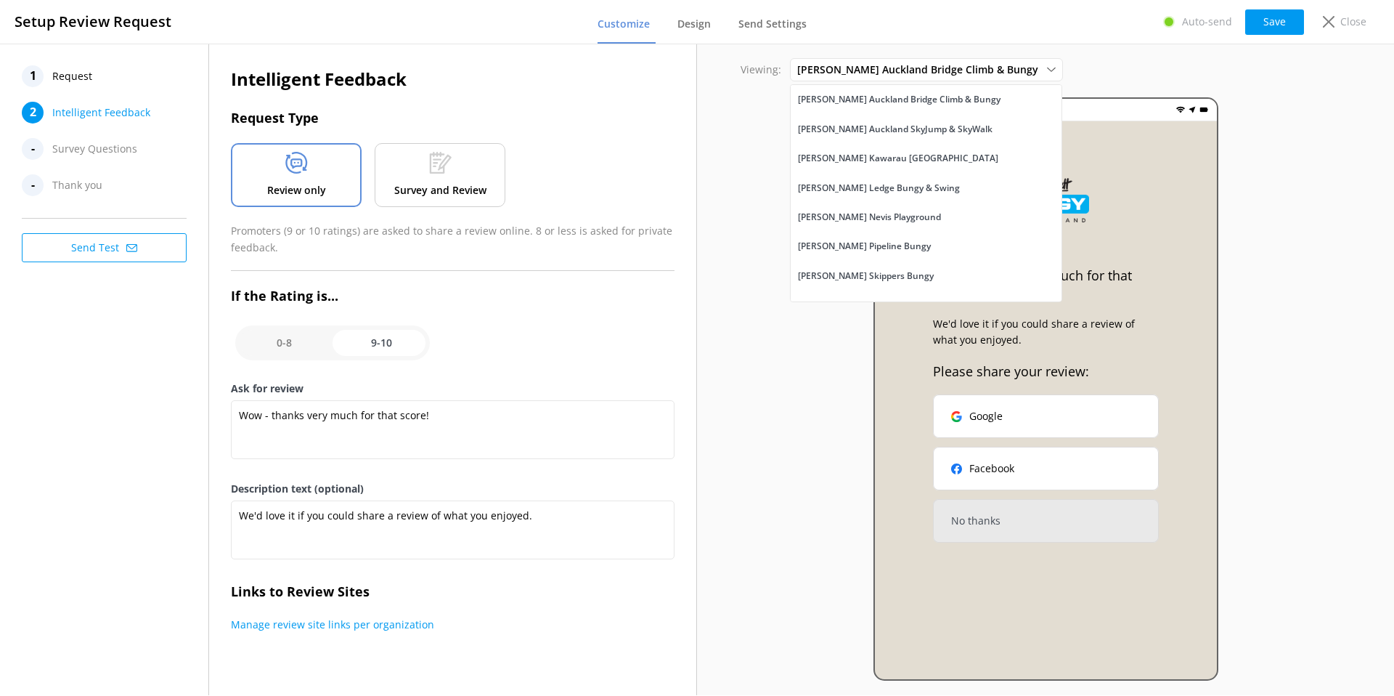
click at [722, 163] on div "Viewing: AJ Hackett Auckland Bridge Climb & Bungy AJ Hackett Auckland Bridge Cl…" at bounding box center [1045, 369] width 697 height 651
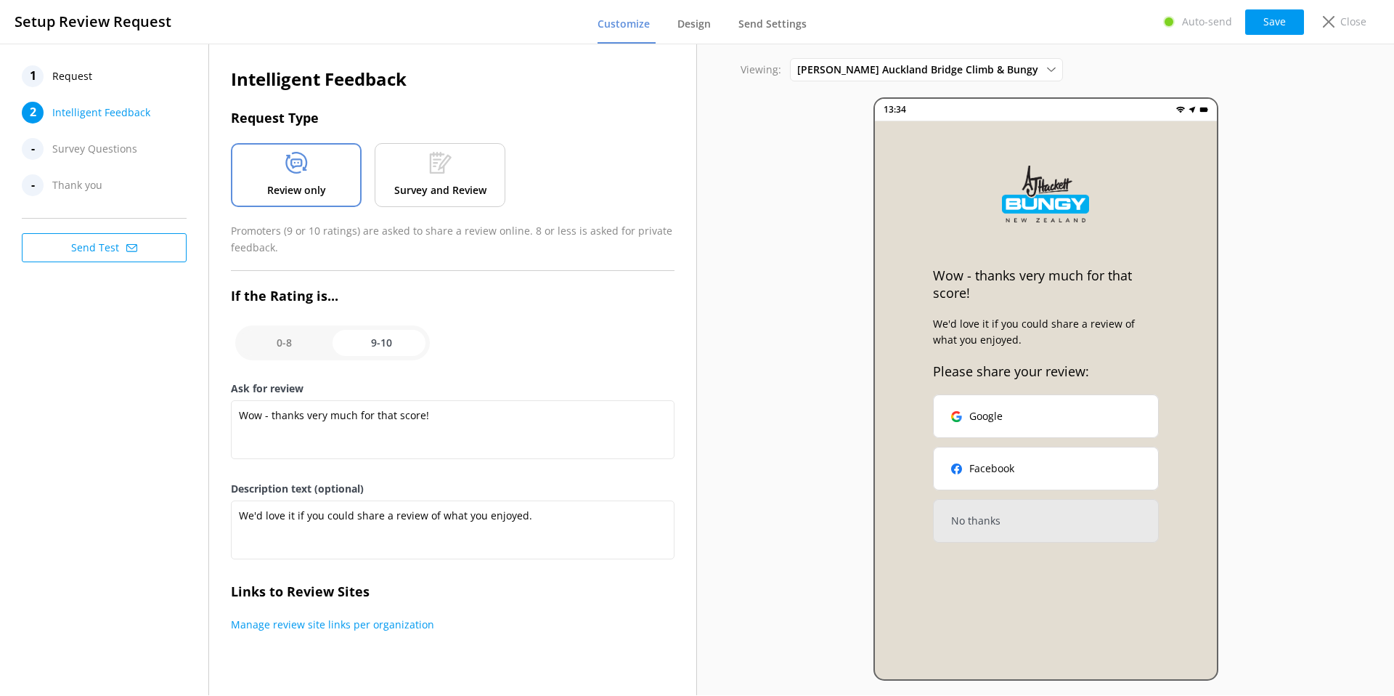
click at [456, 192] on p "Survey and Review" at bounding box center [440, 190] width 92 height 16
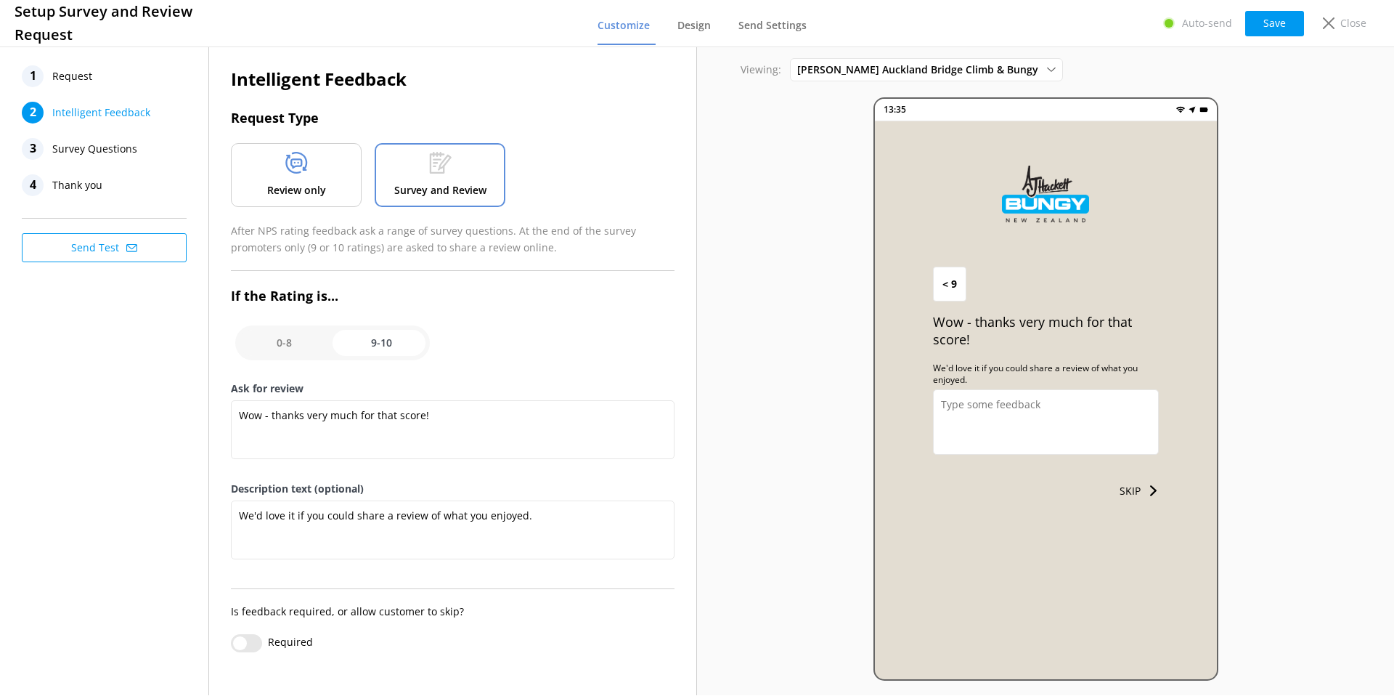
click at [100, 149] on span "Survey Questions" at bounding box center [94, 149] width 85 height 22
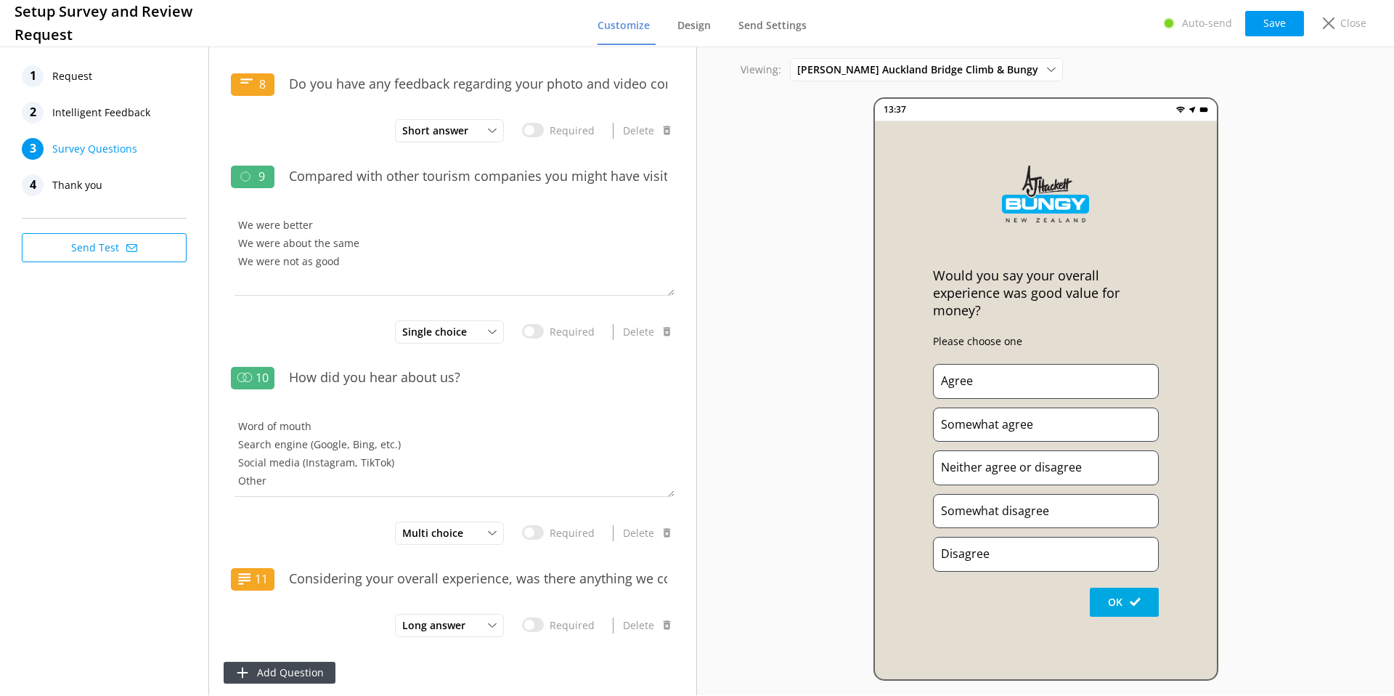
scroll to position [1814, 0]
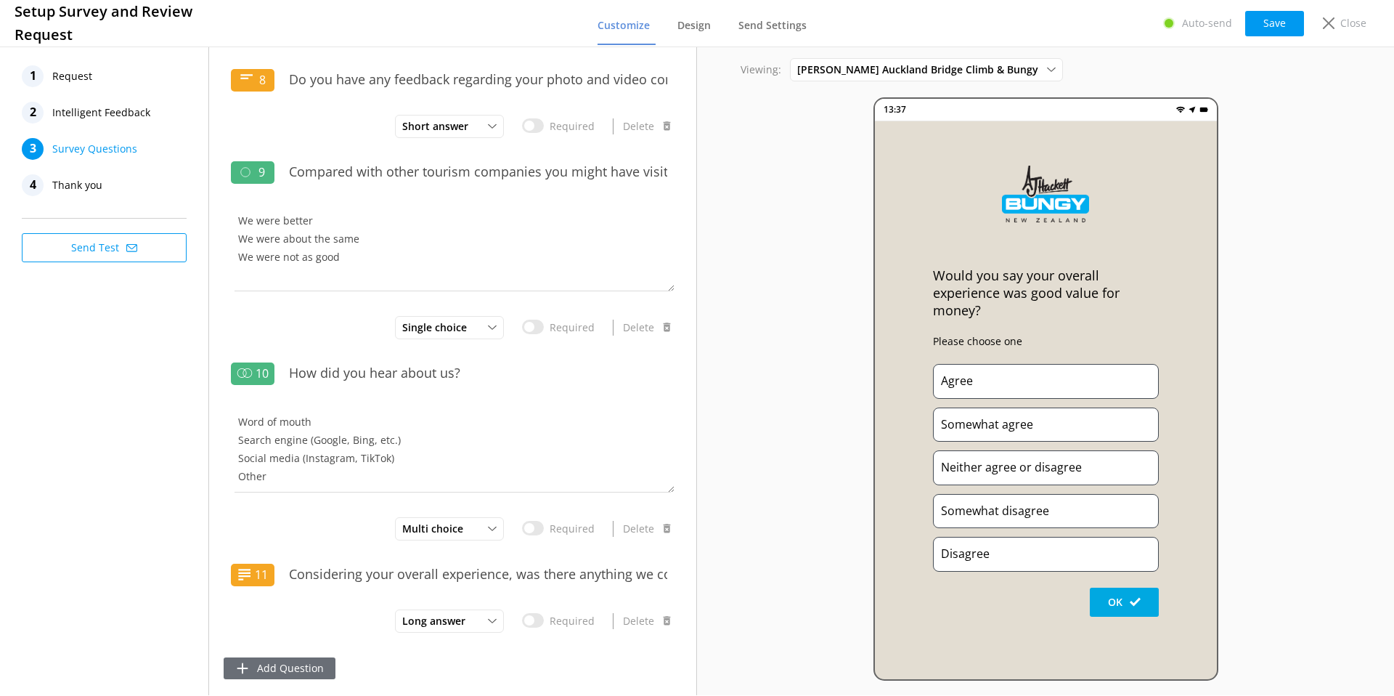
click at [274, 667] on button "Add Question" at bounding box center [280, 668] width 112 height 22
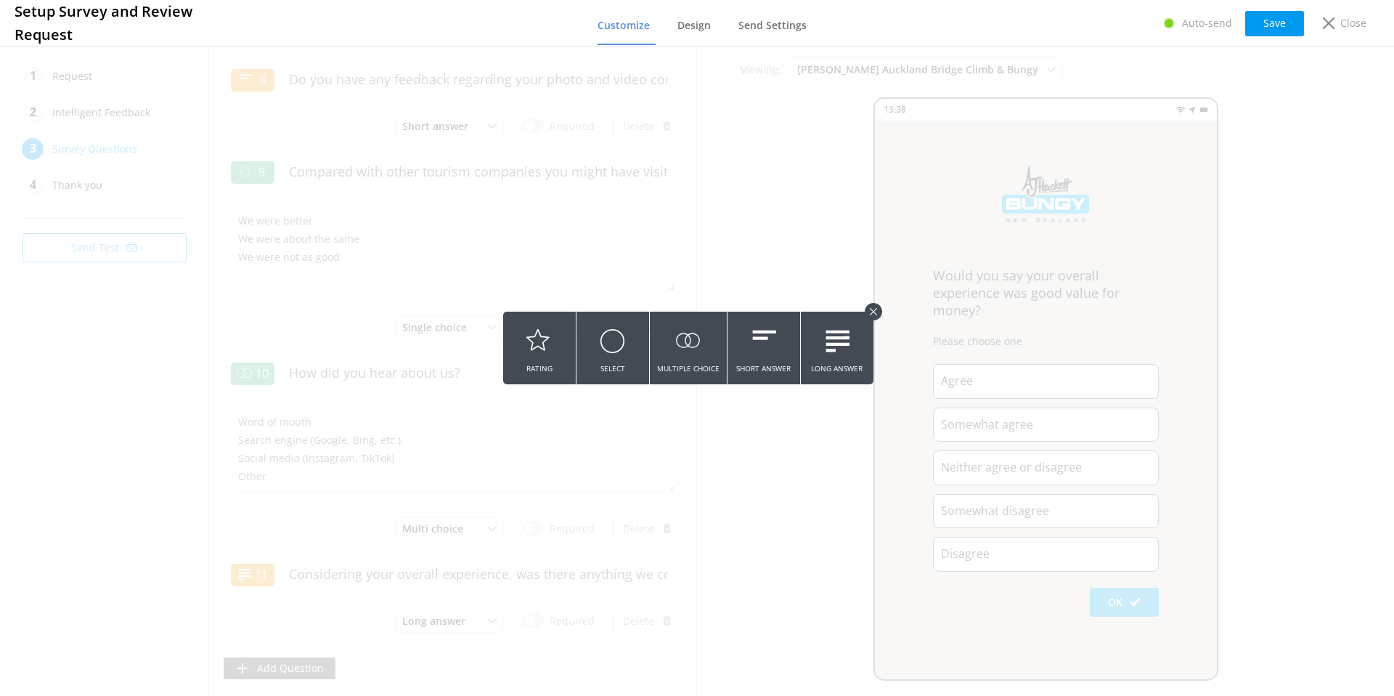
click at [875, 309] on icon at bounding box center [873, 311] width 7 height 7
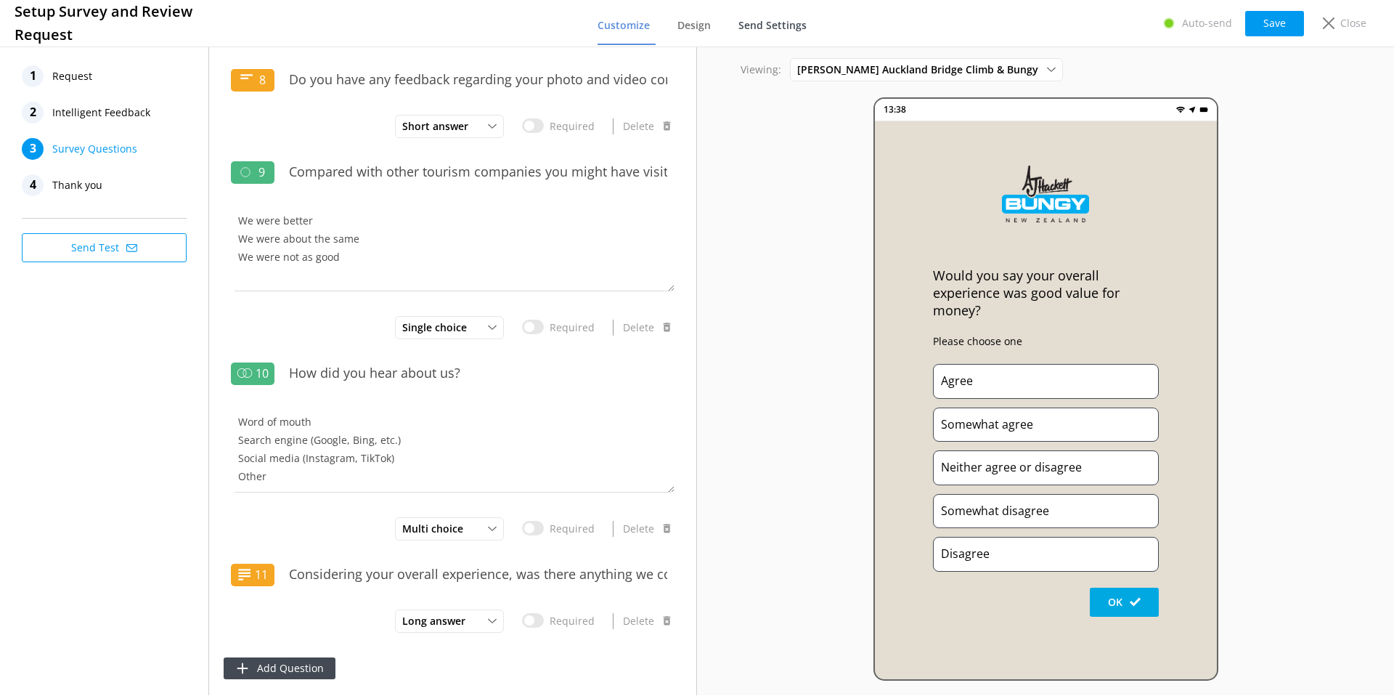
click at [767, 26] on span "Send Settings" at bounding box center [772, 25] width 68 height 15
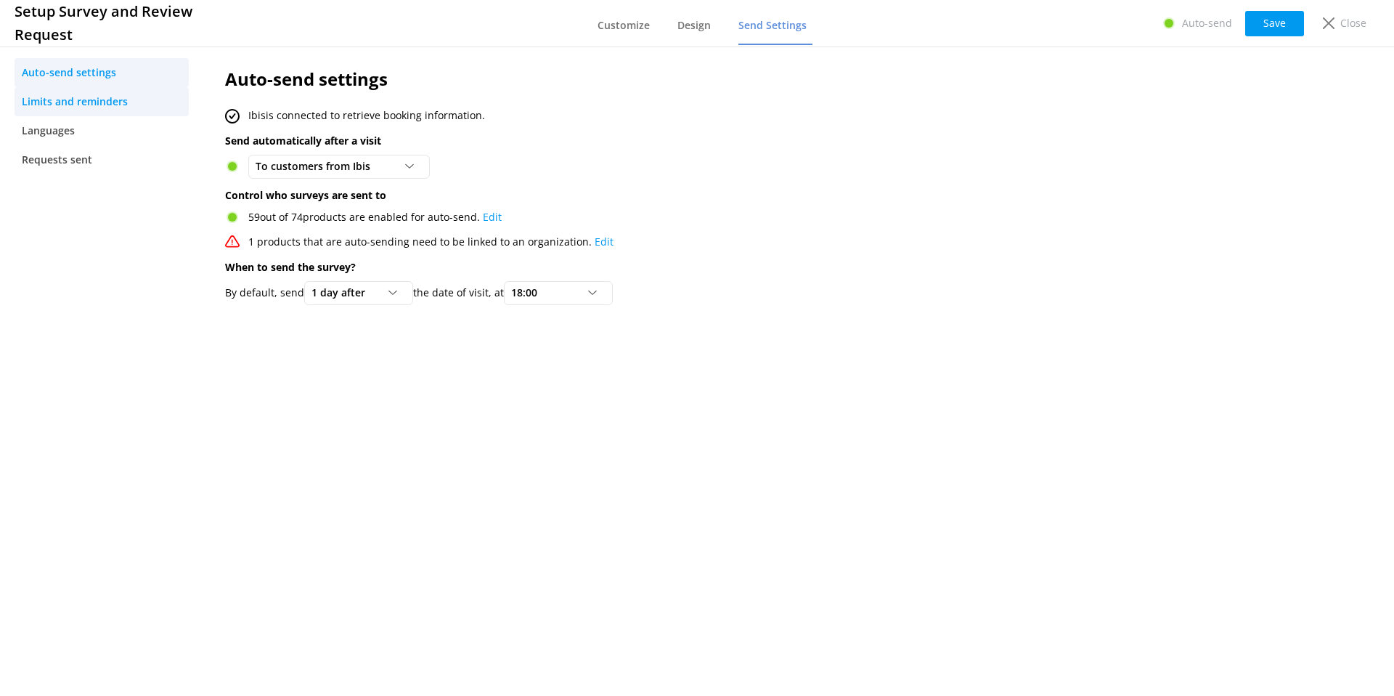
click at [76, 112] on link "Limits and reminders" at bounding box center [102, 101] width 174 height 29
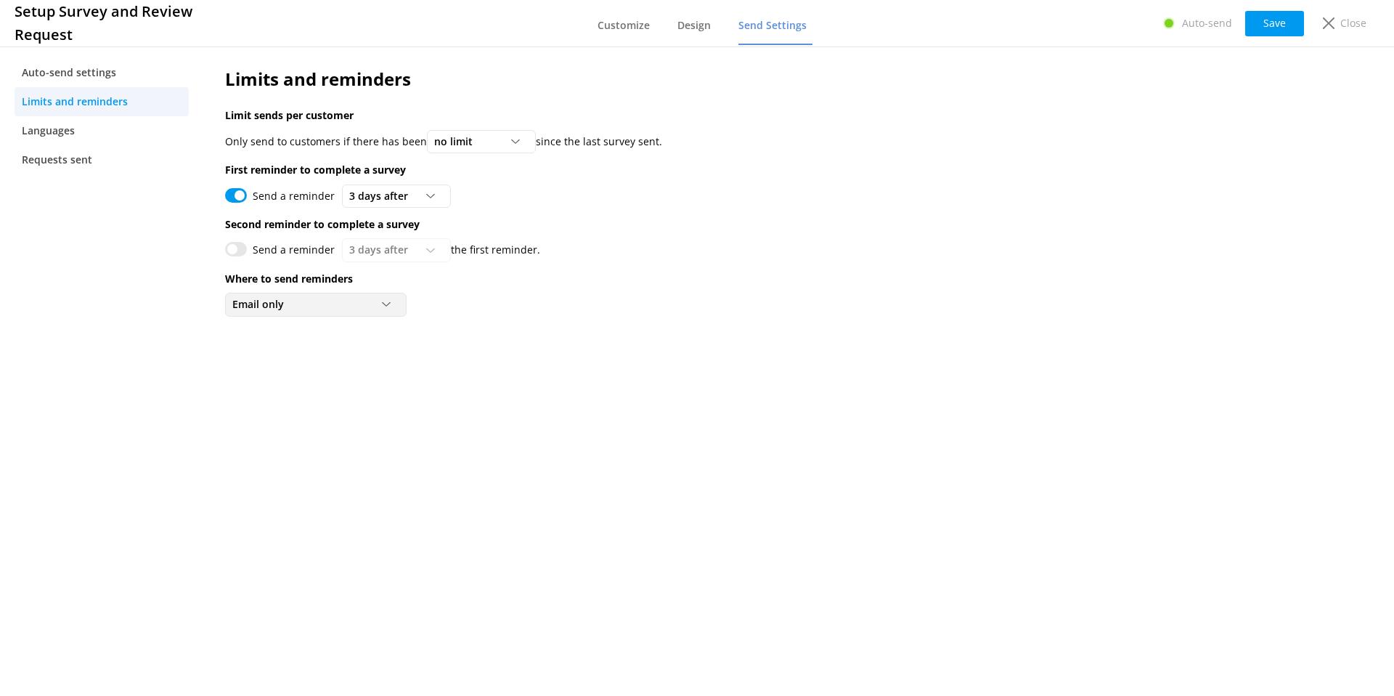
click at [317, 302] on div "Email only" at bounding box center [316, 304] width 174 height 16
click at [322, 388] on div "Limits and reminders Limit sends per customer Only send to customers if there h…" at bounding box center [691, 369] width 976 height 651
click at [1340, 23] on div "Close" at bounding box center [1342, 23] width 58 height 25
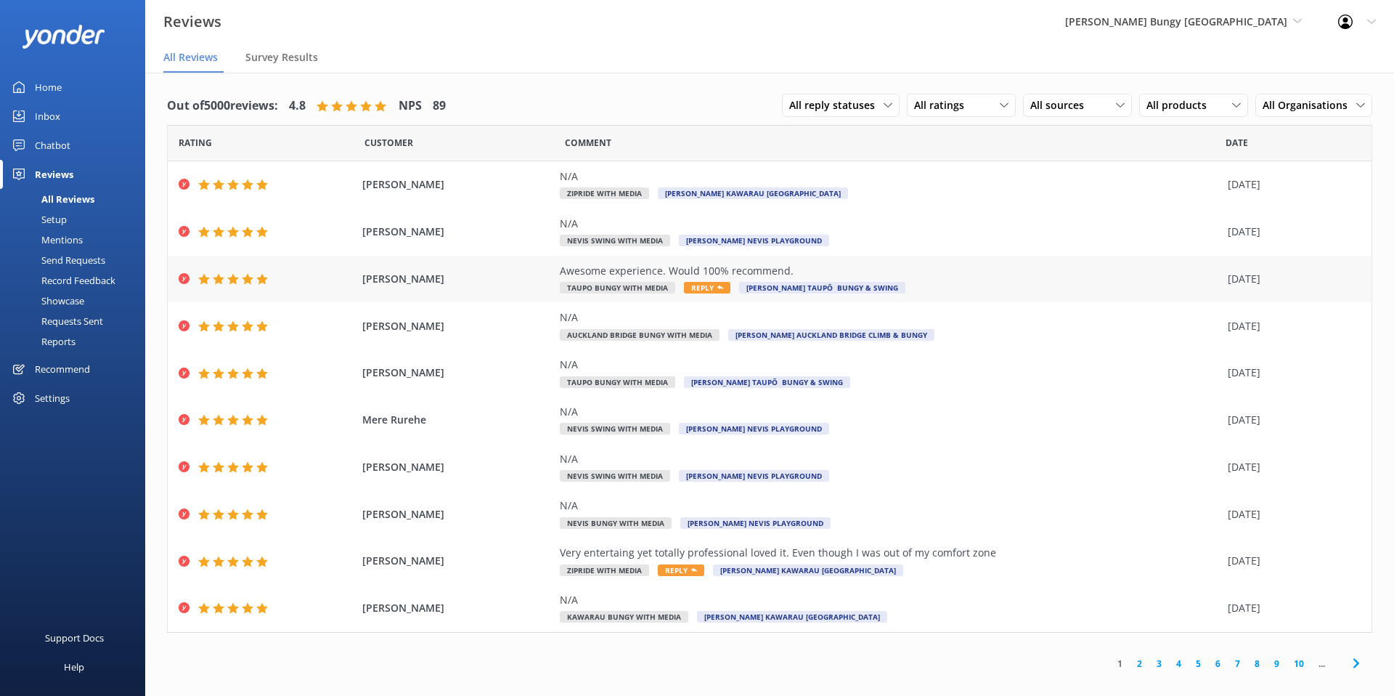
scroll to position [29, 0]
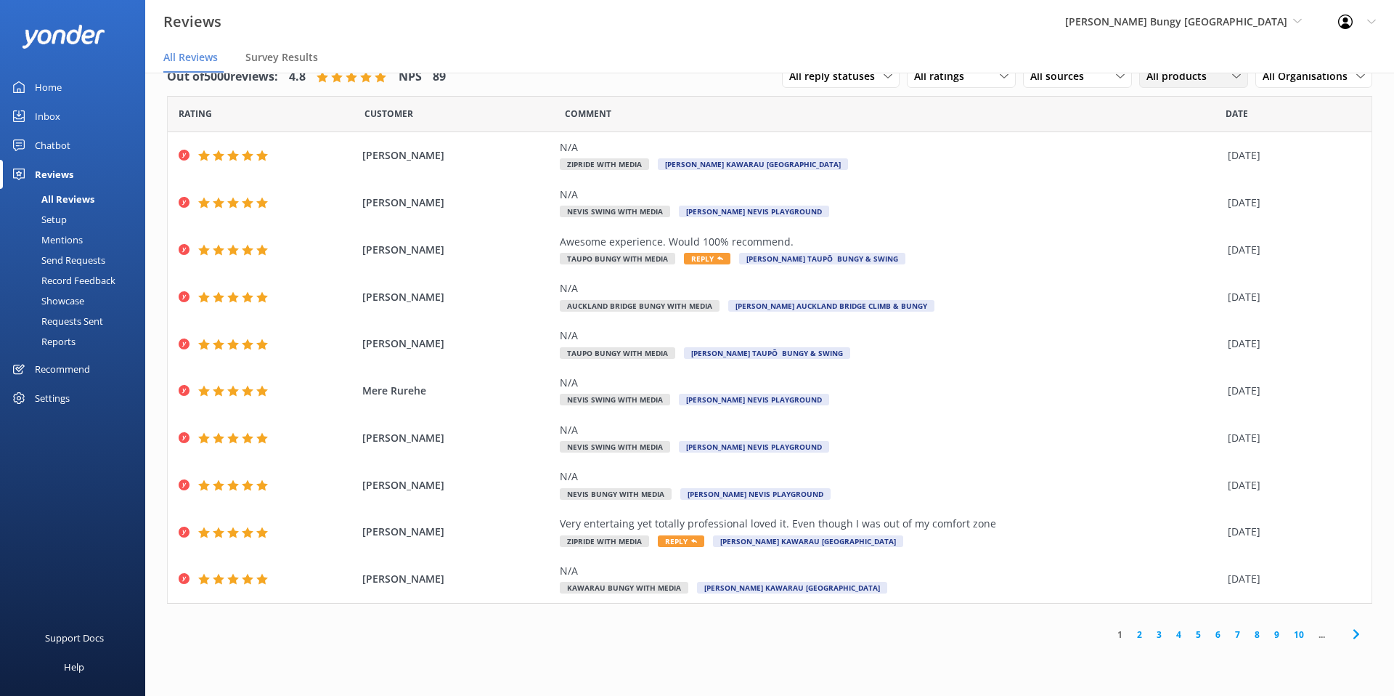
click at [1183, 81] on span "All products" at bounding box center [1180, 76] width 69 height 16
drag, startPoint x: 1066, startPoint y: 73, endPoint x: 1062, endPoint y: 86, distance: 12.9
click at [1067, 73] on span "All sources" at bounding box center [1061, 76] width 62 height 16
click at [1069, 185] on link "Google reviews" at bounding box center [1088, 194] width 129 height 29
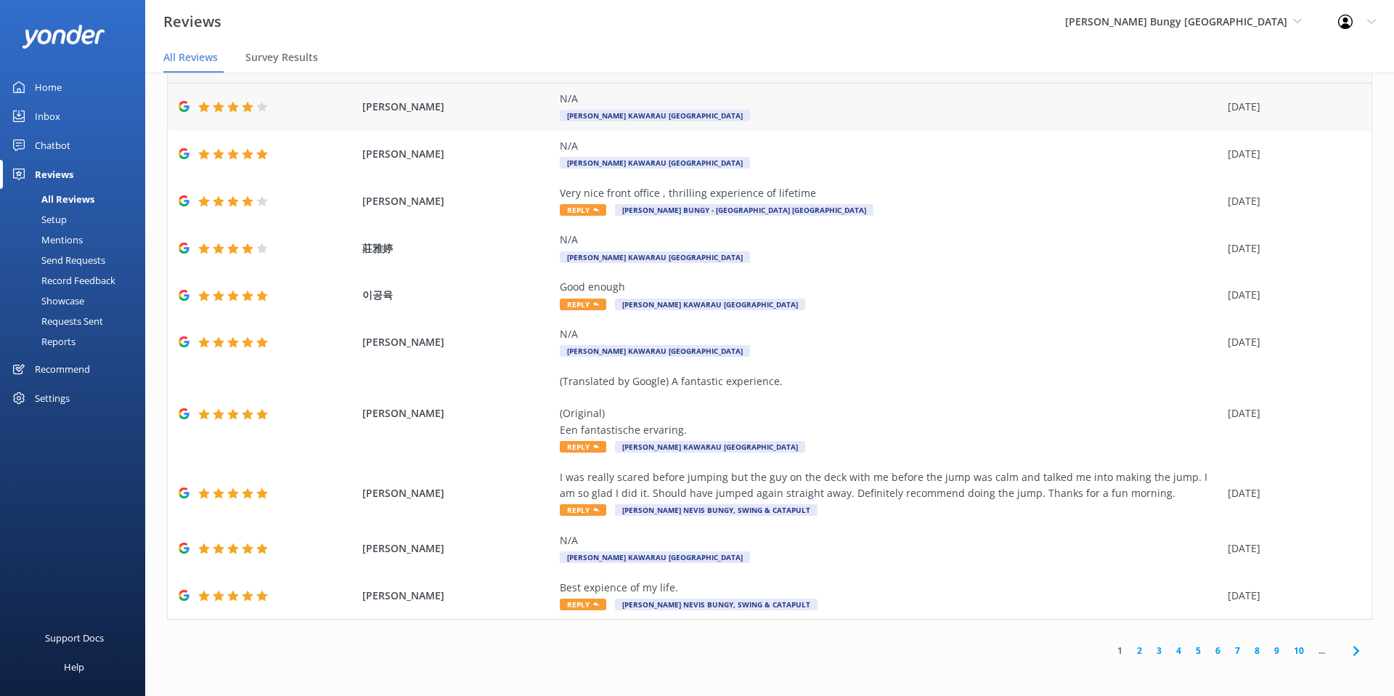
scroll to position [0, 0]
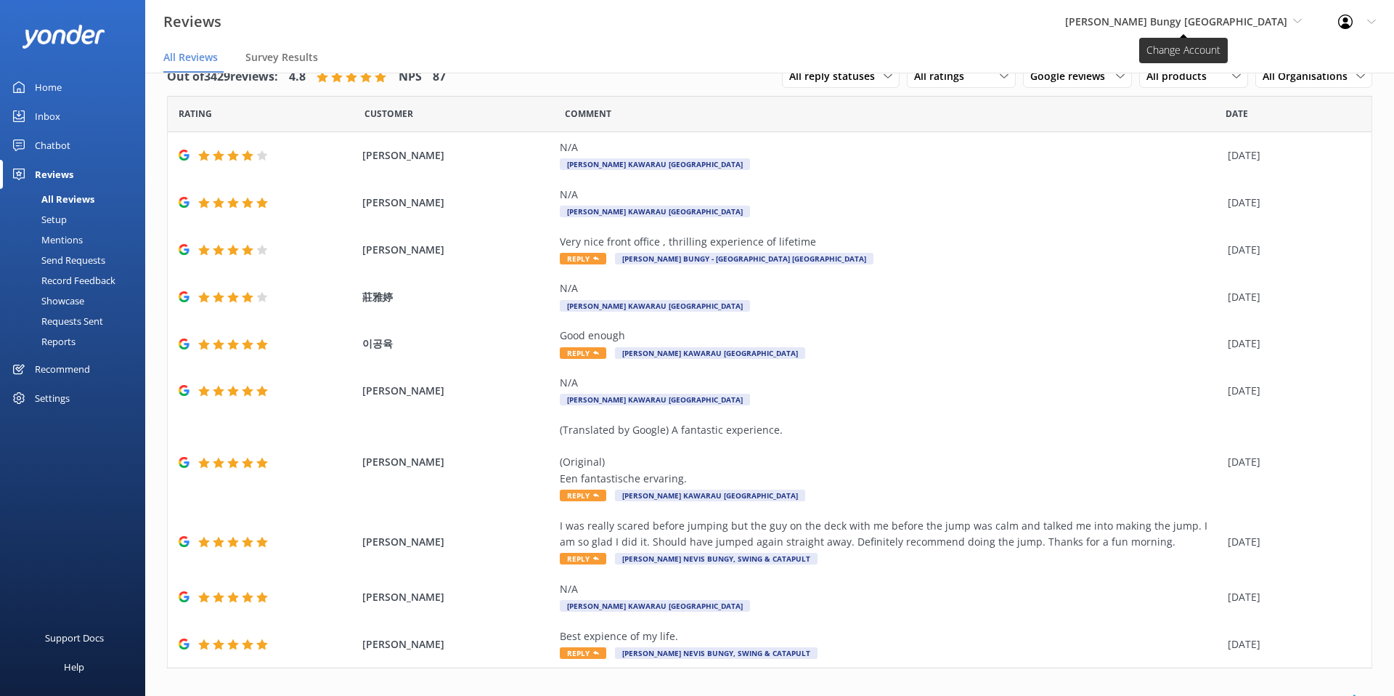
click at [1267, 19] on span "[PERSON_NAME] Bungy [GEOGRAPHIC_DATA]" at bounding box center [1176, 22] width 222 height 14
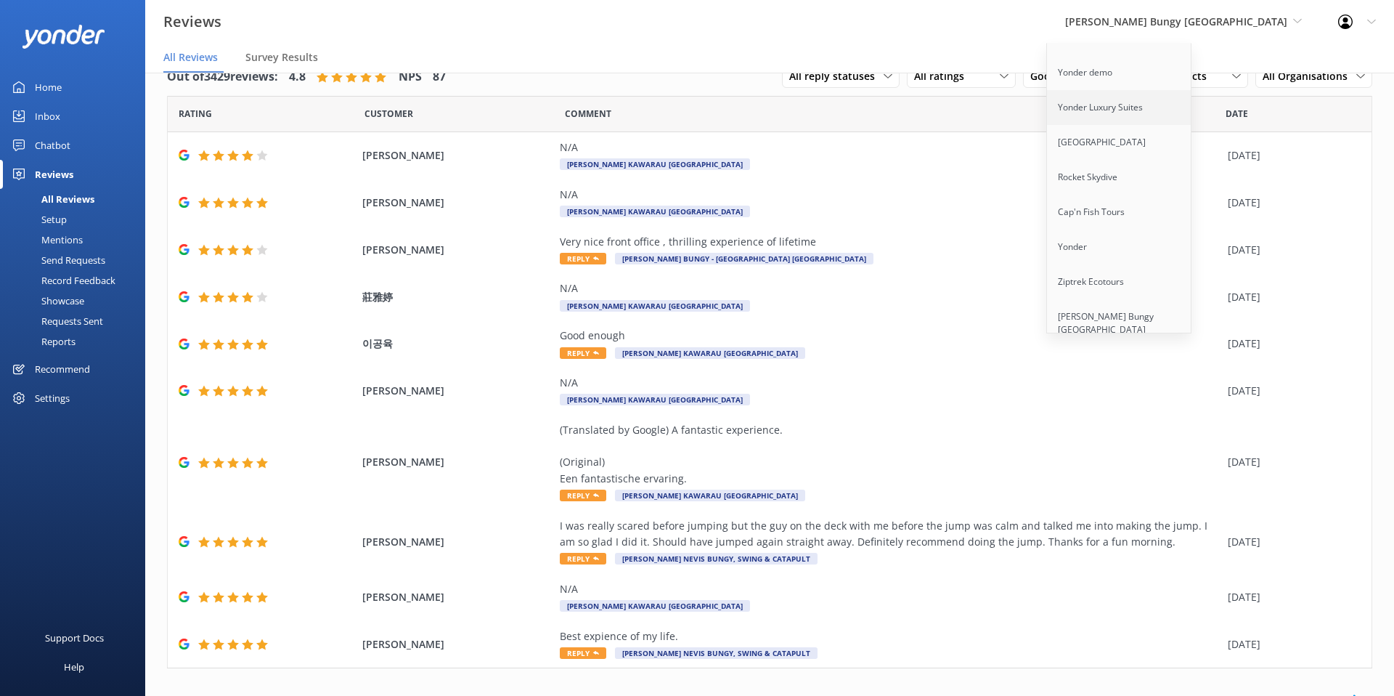
scroll to position [101, 0]
click at [1160, 243] on link "Ziptrek Ecotours" at bounding box center [1119, 252] width 145 height 35
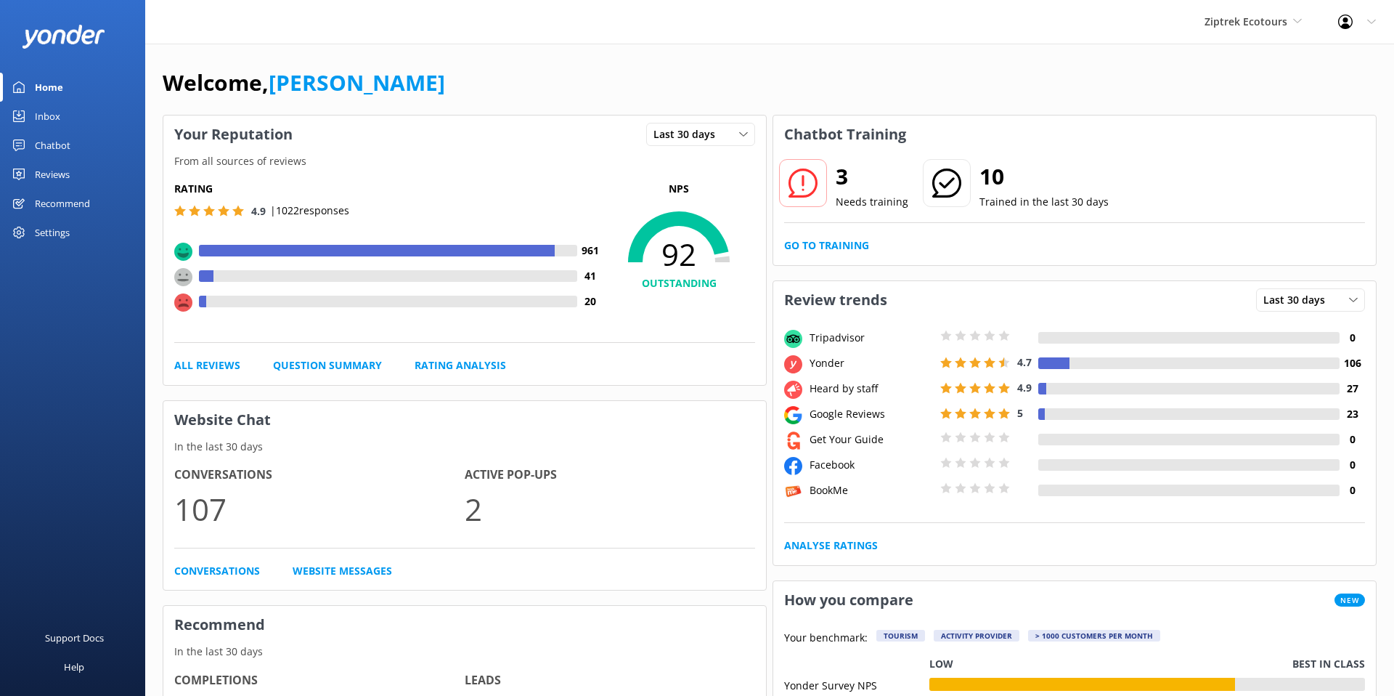
click at [46, 167] on div "Reviews" at bounding box center [52, 174] width 35 height 29
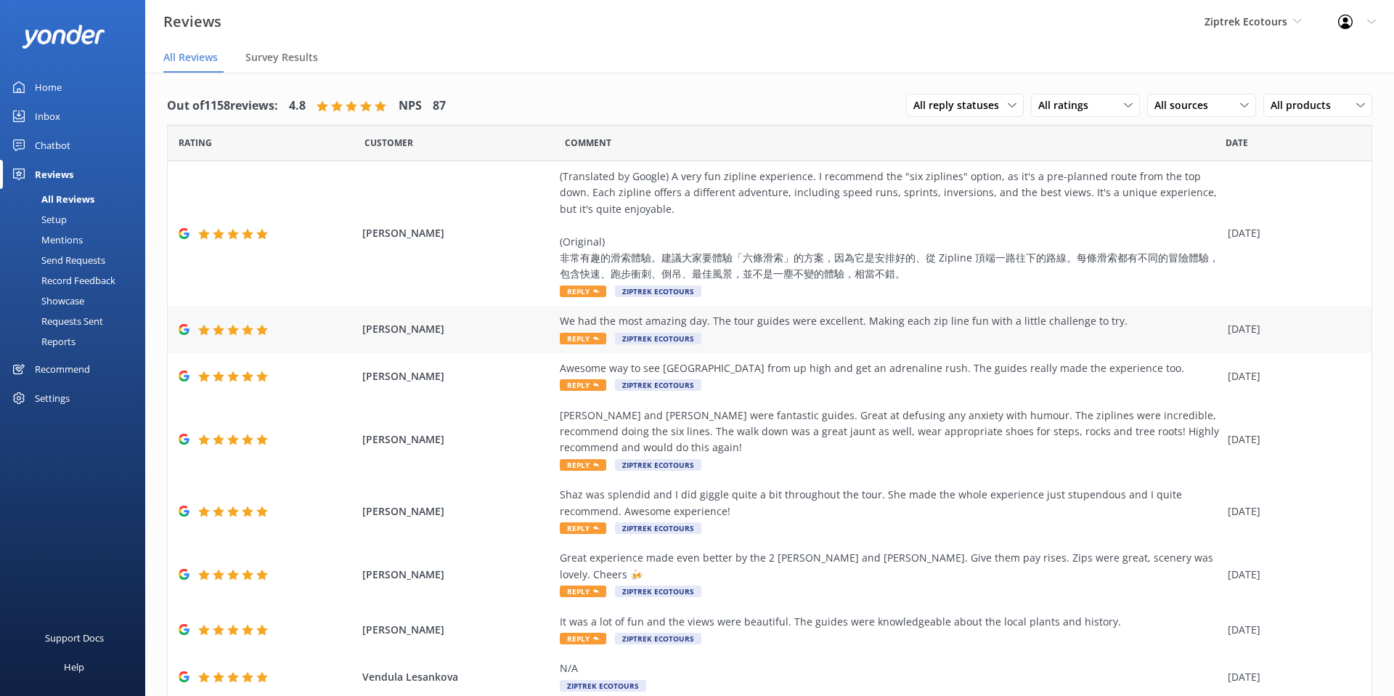
click at [765, 339] on div "We had the most amazing day. The tour guides were excellent. Making each zip li…" at bounding box center [890, 329] width 661 height 33
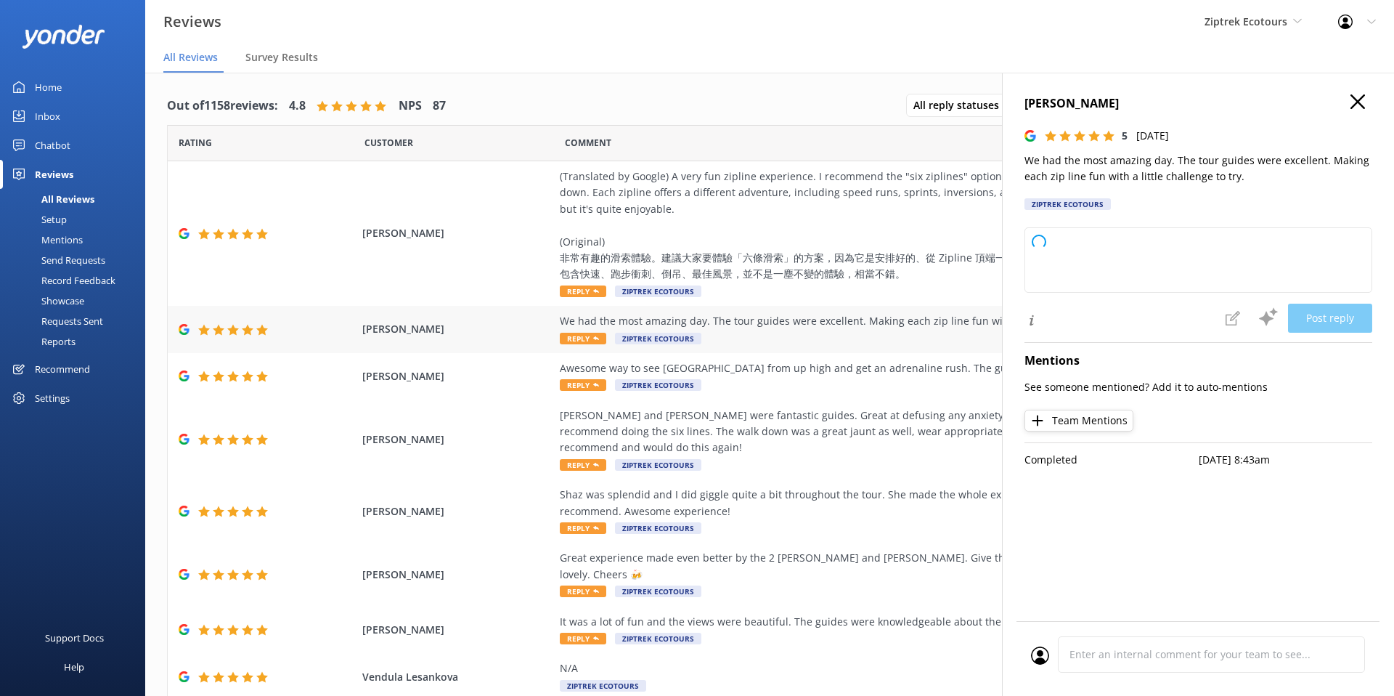
type textarea "Kia ora, Thank you so much for your awesome feedback! We're delighted you had a…"
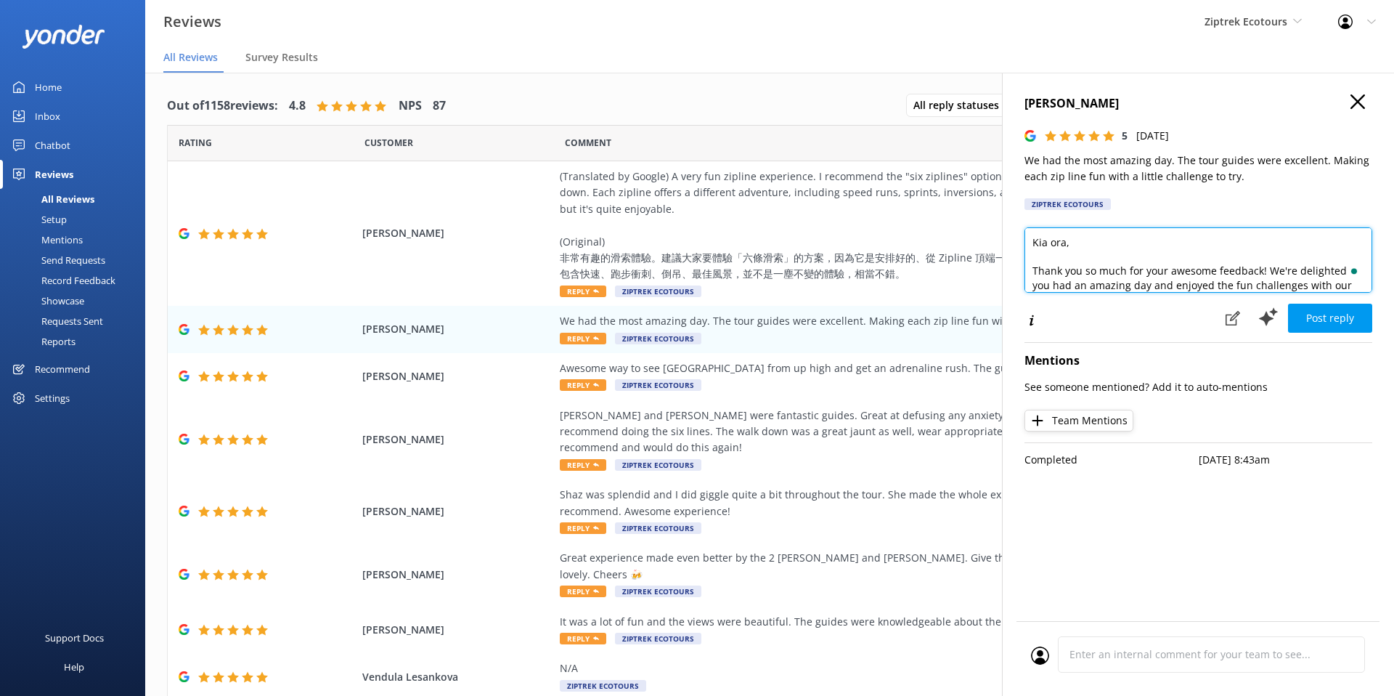
drag, startPoint x: 1064, startPoint y: 238, endPoint x: 1035, endPoint y: 243, distance: 30.2
click at [1035, 243] on textarea "Kia ora, Thank you so much for your awesome feedback! We're delighted you had a…" at bounding box center [1198, 259] width 348 height 65
click at [1067, 242] on textarea "Kia ora, Thank you so much for your awesome feedback! We're delighted you had a…" at bounding box center [1198, 259] width 348 height 65
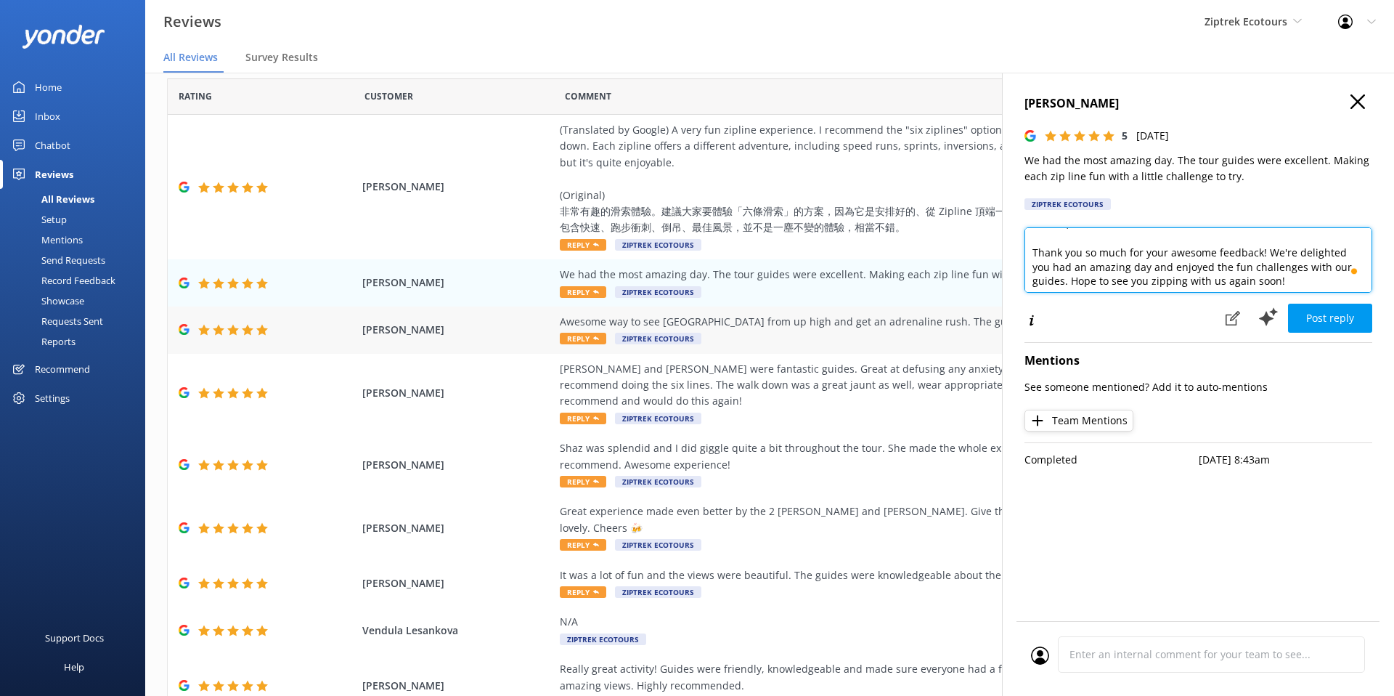
scroll to position [31, 0]
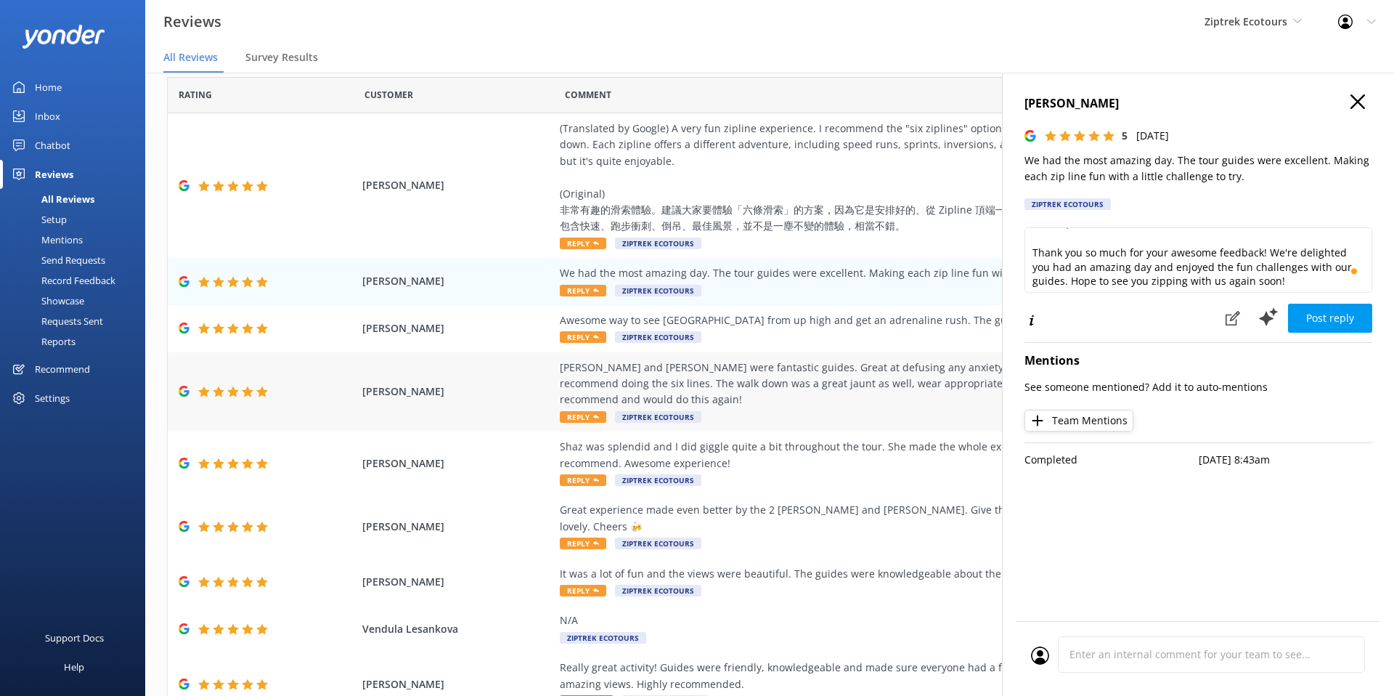
click at [769, 368] on div "Hamish and Inge were fantastic guides. Great at defusing any anxiety with humou…" at bounding box center [890, 383] width 661 height 49
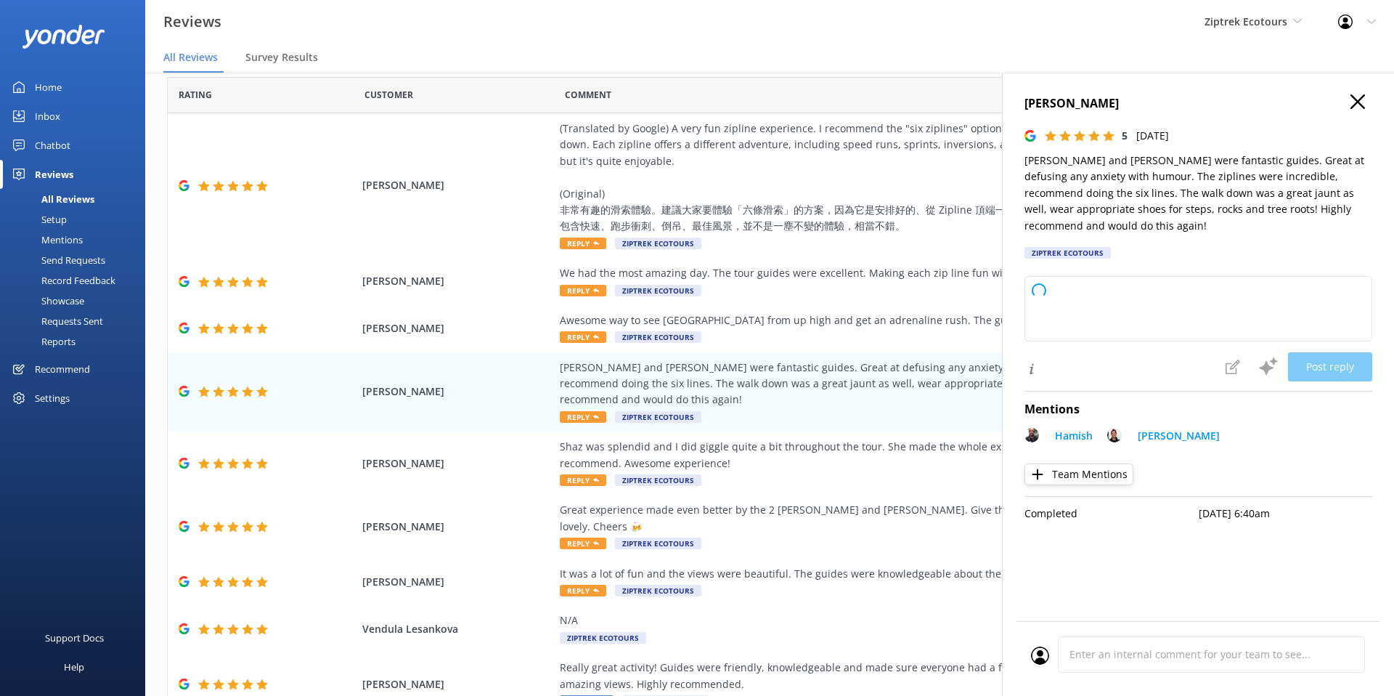
type textarea "Kia ora, Thank you so much for your awesome feedback! We’re so glad you enjoyed…"
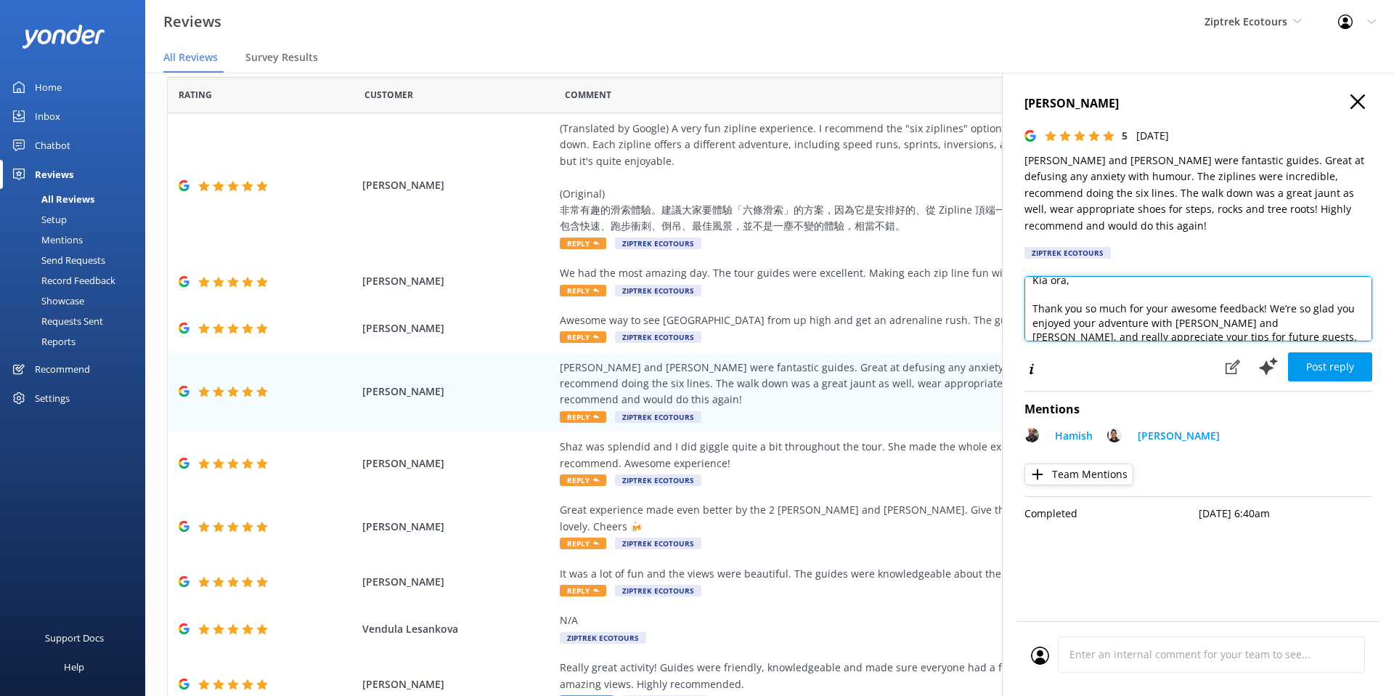
scroll to position [0, 0]
drag, startPoint x: 1080, startPoint y: 285, endPoint x: 1040, endPoint y: 283, distance: 40.0
click at [1040, 283] on textarea "Kia ora, Thank you so much for your awesome feedback! We’re so glad you enjoyed…" at bounding box center [1198, 308] width 348 height 65
click at [1101, 309] on textarea "Kia ora, Thank you so much for your awesome feedback! We’re so glad you enjoyed…" at bounding box center [1198, 308] width 348 height 65
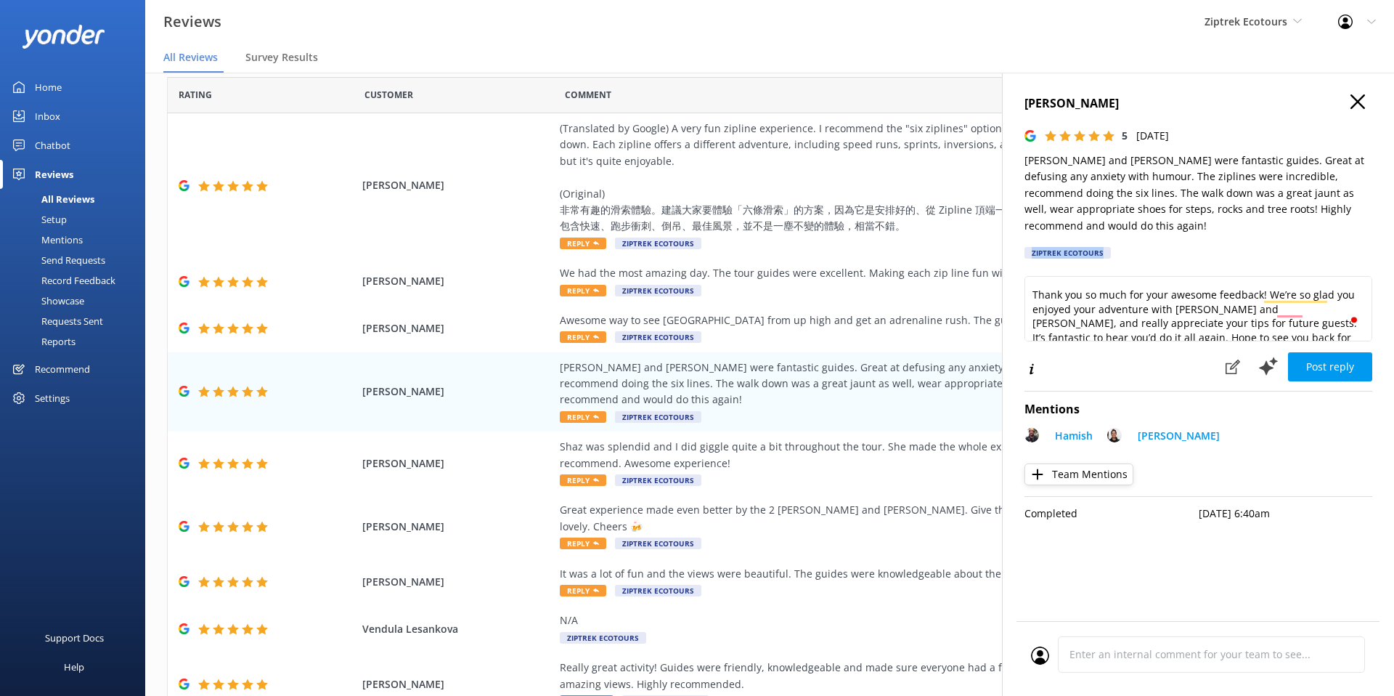
drag, startPoint x: 1115, startPoint y: 245, endPoint x: 1030, endPoint y: 256, distance: 86.3
click at [1030, 256] on div "Rosie Blacklock 5 Sat, 16th Aug 2025 Hamish and Inge were fantastic guides. Gre…" at bounding box center [1198, 180] width 348 height 173
click at [1073, 266] on div "Rosie Blacklock 5 Sat, 16th Aug 2025 Hamish and Inge were fantastic guides. Gre…" at bounding box center [1198, 180] width 348 height 173
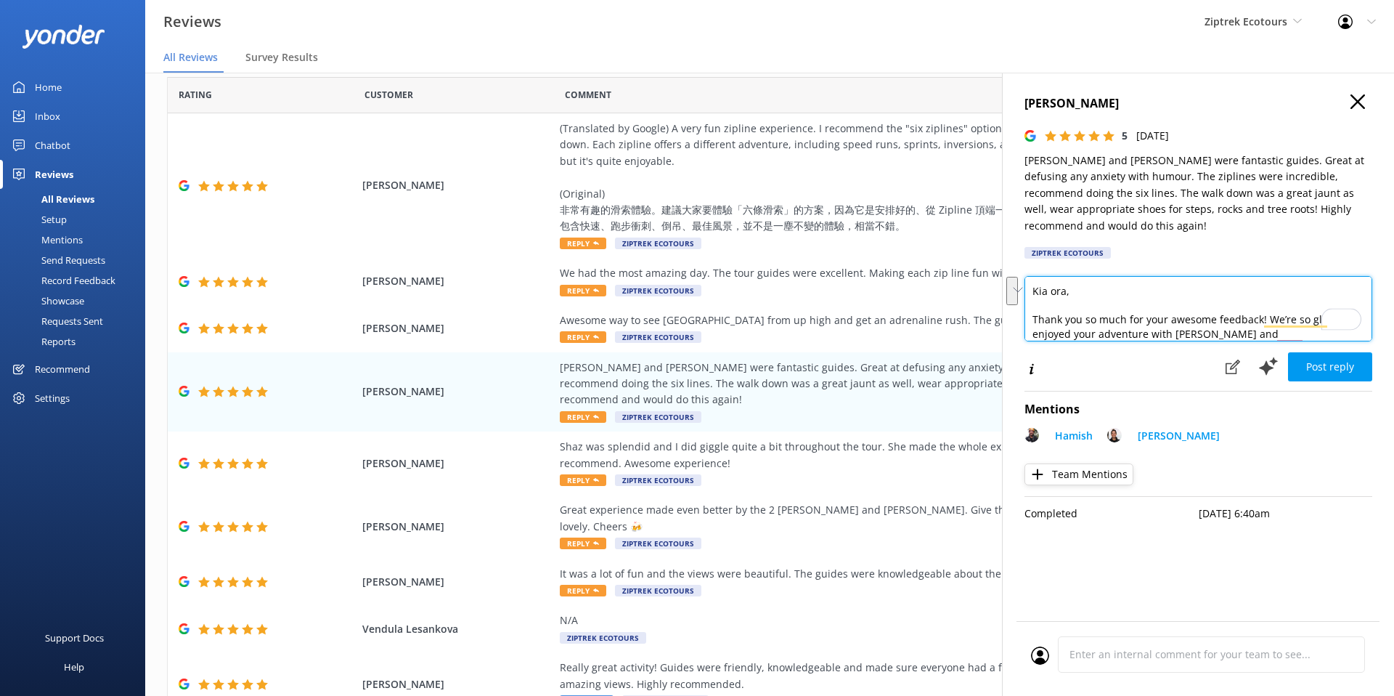
drag, startPoint x: 1172, startPoint y: 284, endPoint x: 1250, endPoint y: 289, distance: 77.9
click at [1250, 285] on textarea "Kia ora, Thank you so much for your awesome feedback! We’re so glad you enjoyed…" at bounding box center [1198, 308] width 348 height 65
click at [1239, 335] on textarea "Kia ora, Thank you so much for your awesome feedback! We’re so glad you enjoyed…" at bounding box center [1198, 308] width 348 height 65
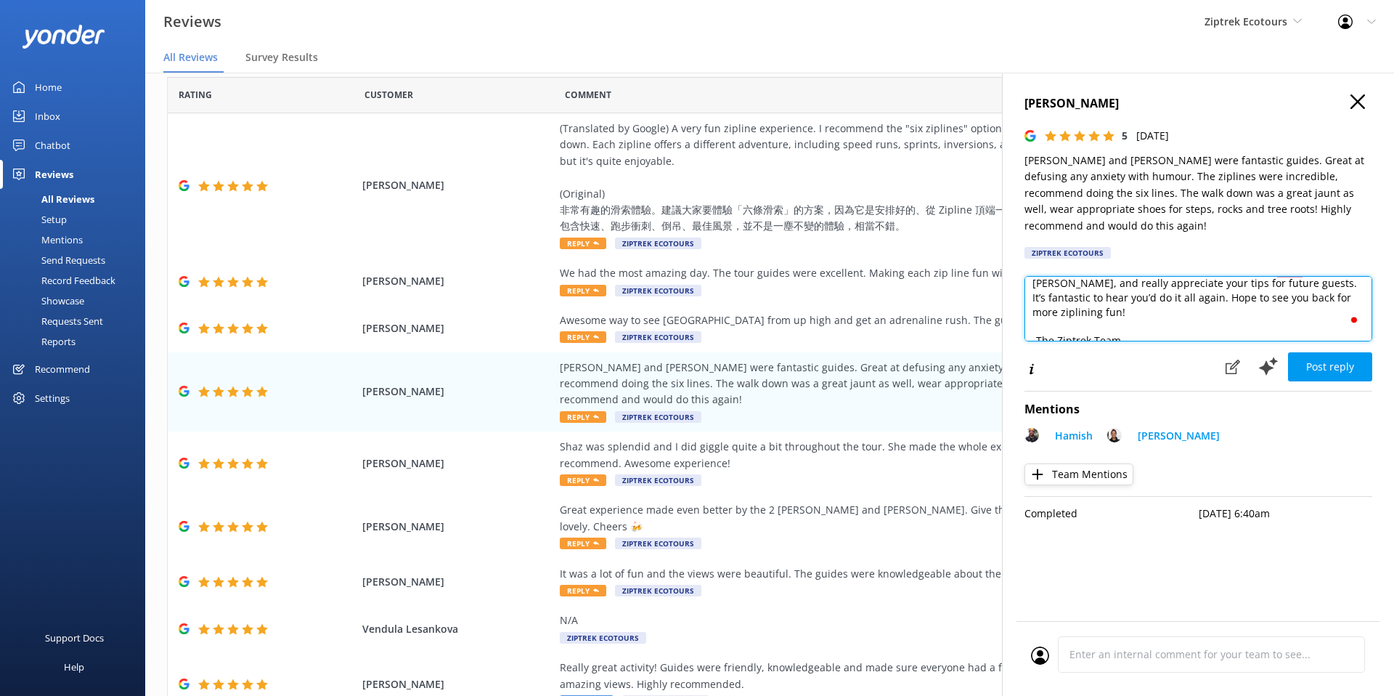
drag, startPoint x: 1247, startPoint y: 335, endPoint x: 1224, endPoint y: 335, distance: 22.5
click at [1224, 335] on textarea "Kia ora, Thank you so much for your awesome feedback! We’re so glad you enjoyed…" at bounding box center [1198, 308] width 348 height 65
click at [1219, 303] on textarea "Kia ora, Thank you so much for your awesome feedback! We’re so glad you enjoyed…" at bounding box center [1198, 308] width 348 height 65
drag, startPoint x: 1242, startPoint y: 310, endPoint x: 1180, endPoint y: 311, distance: 61.7
click at [1180, 311] on textarea "Kia ora, Thank you so much for your awesome feedback! We’re so glad you enjoyed…" at bounding box center [1198, 308] width 348 height 65
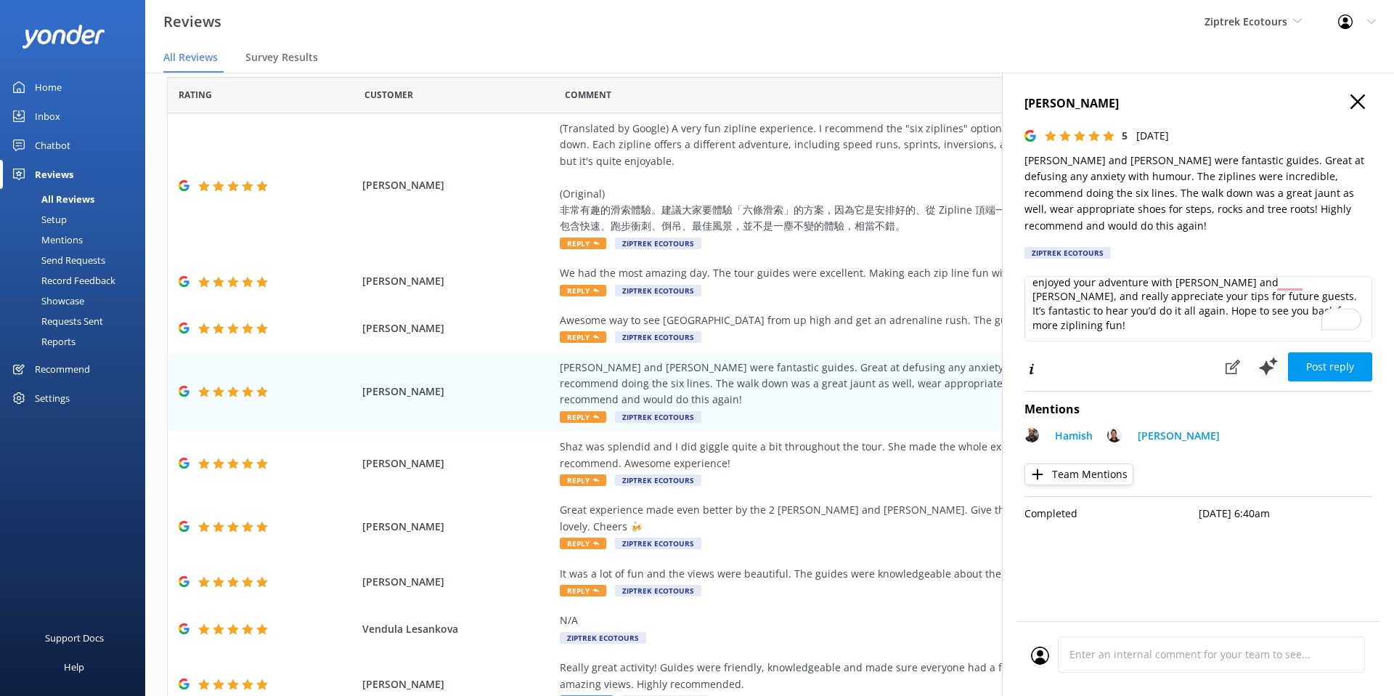
click at [1354, 99] on icon "button" at bounding box center [1357, 101] width 15 height 15
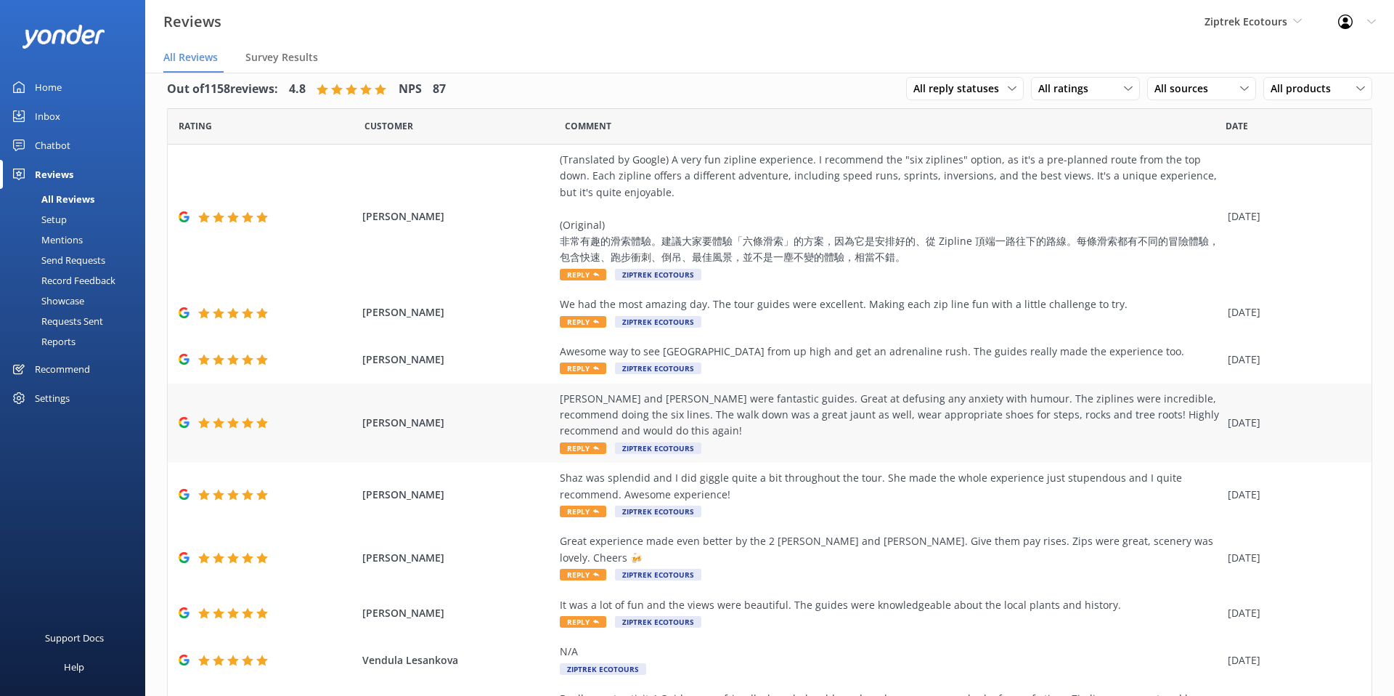
click at [789, 425] on div "Hamish and Inge were fantastic guides. Great at defusing any anxiety with humou…" at bounding box center [890, 415] width 661 height 49
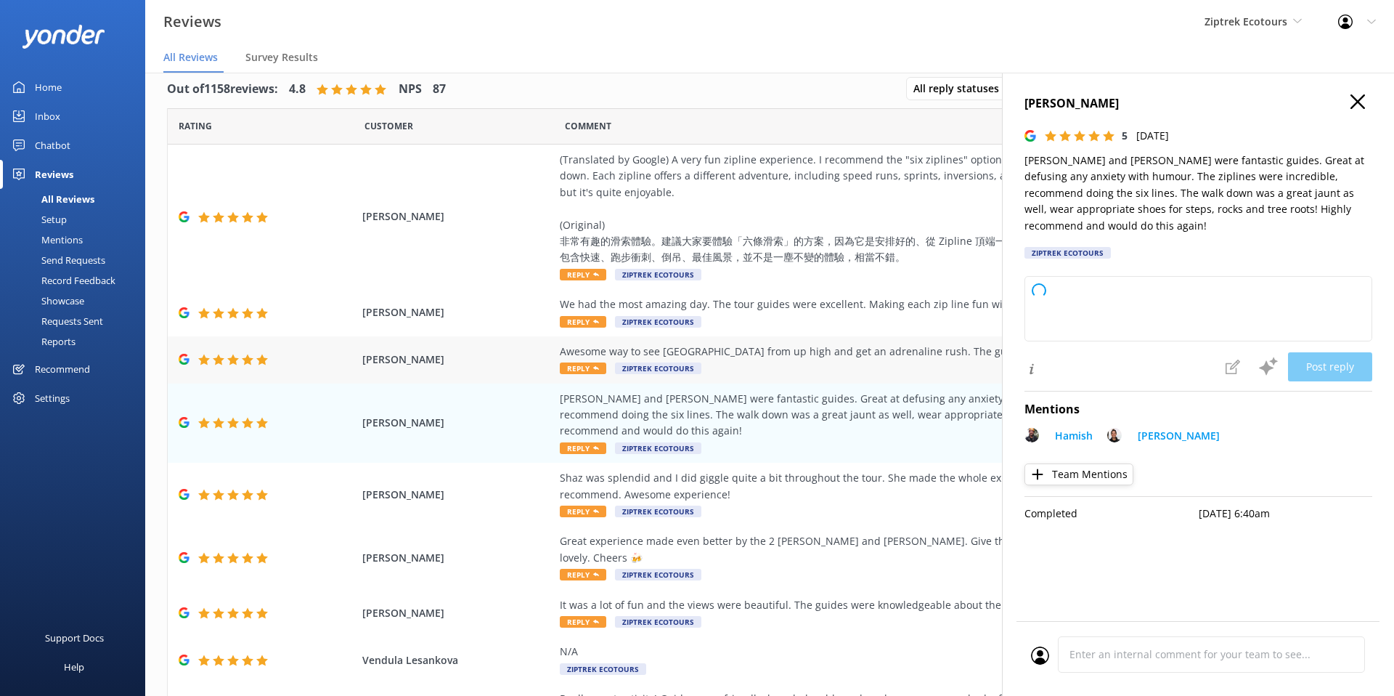
type textarea "Kia ora, Thank you so much for your awesome review! We’re delighted to hear you…"
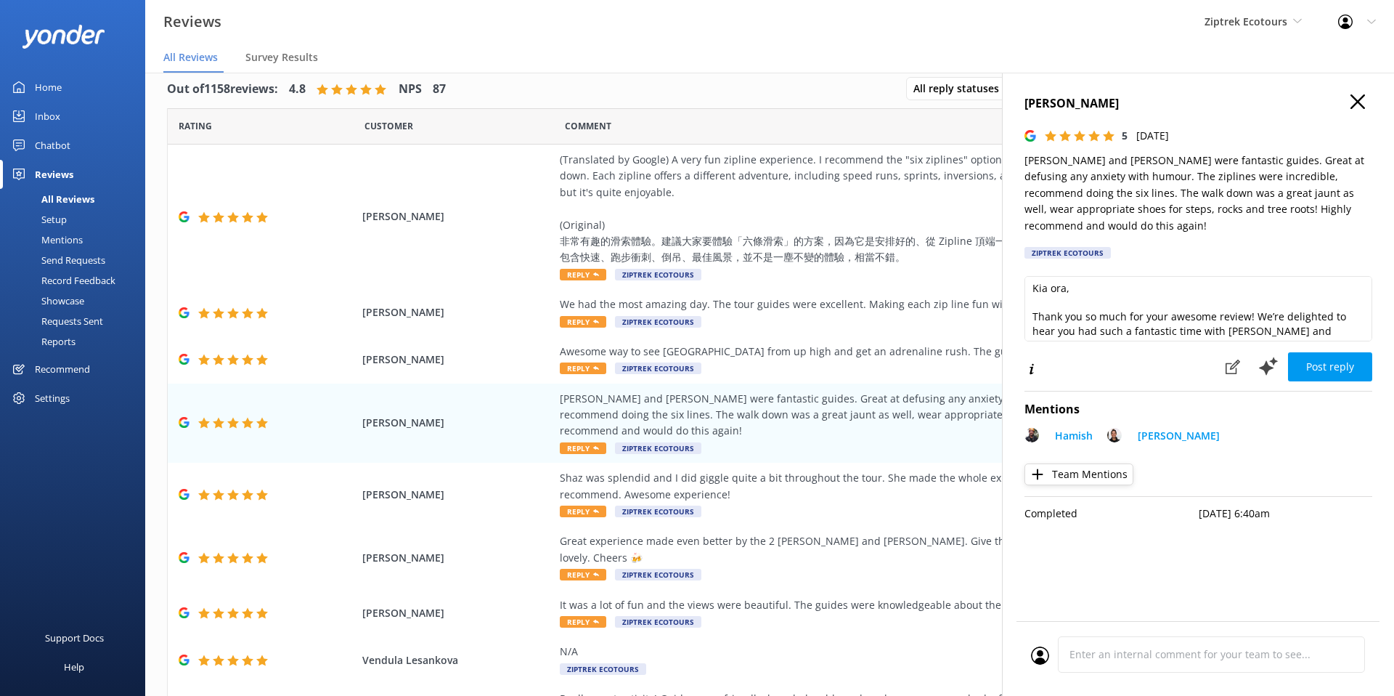
scroll to position [0, 0]
click at [1350, 98] on icon "button" at bounding box center [1357, 101] width 15 height 15
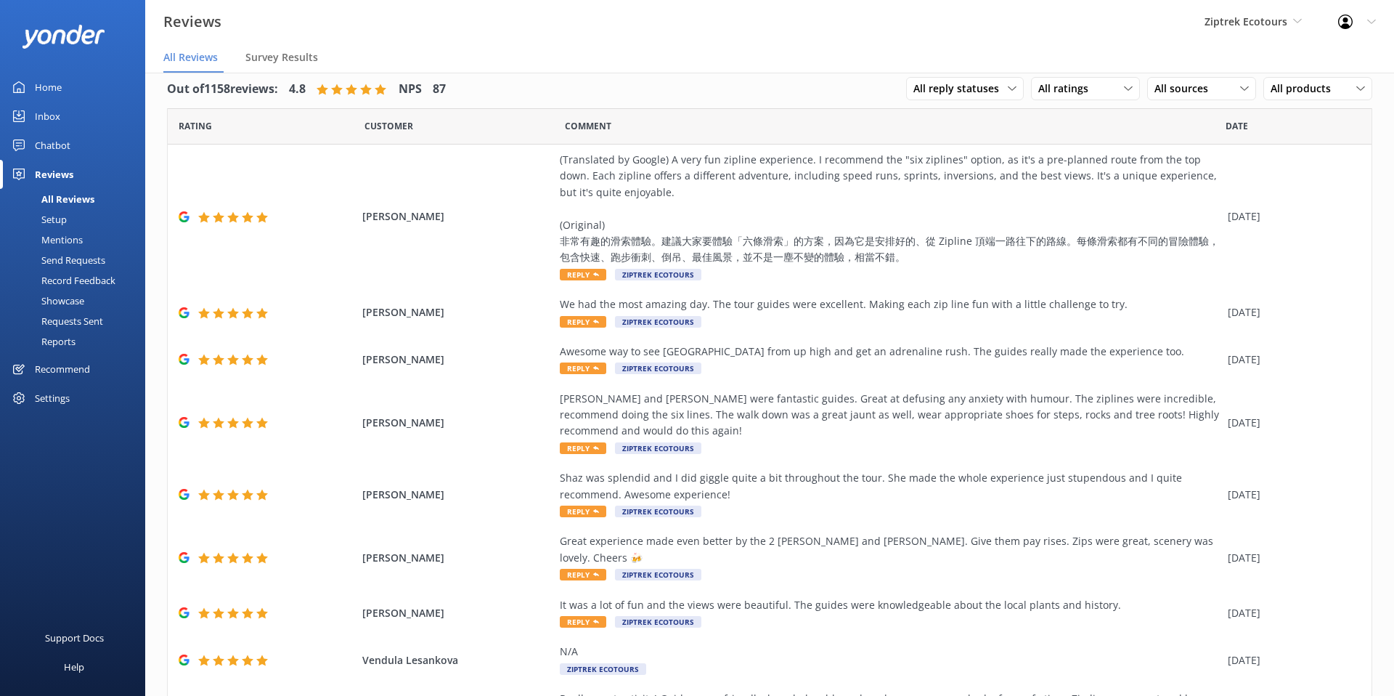
click at [51, 212] on div "Setup" at bounding box center [38, 219] width 58 height 20
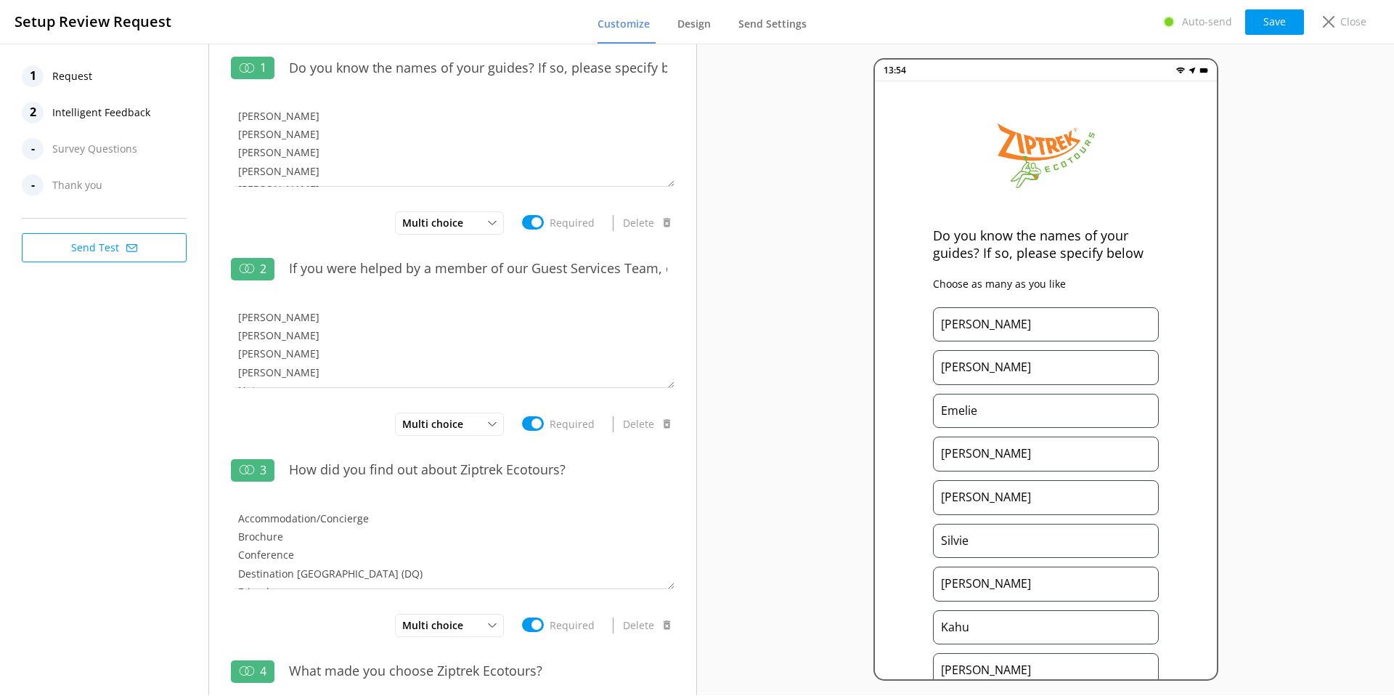
click at [789, 291] on div "13:54 Do you know the names of your guides? If so, please specify below Choose …" at bounding box center [1045, 369] width 697 height 651
click at [1350, 23] on p "Close" at bounding box center [1353, 22] width 26 height 16
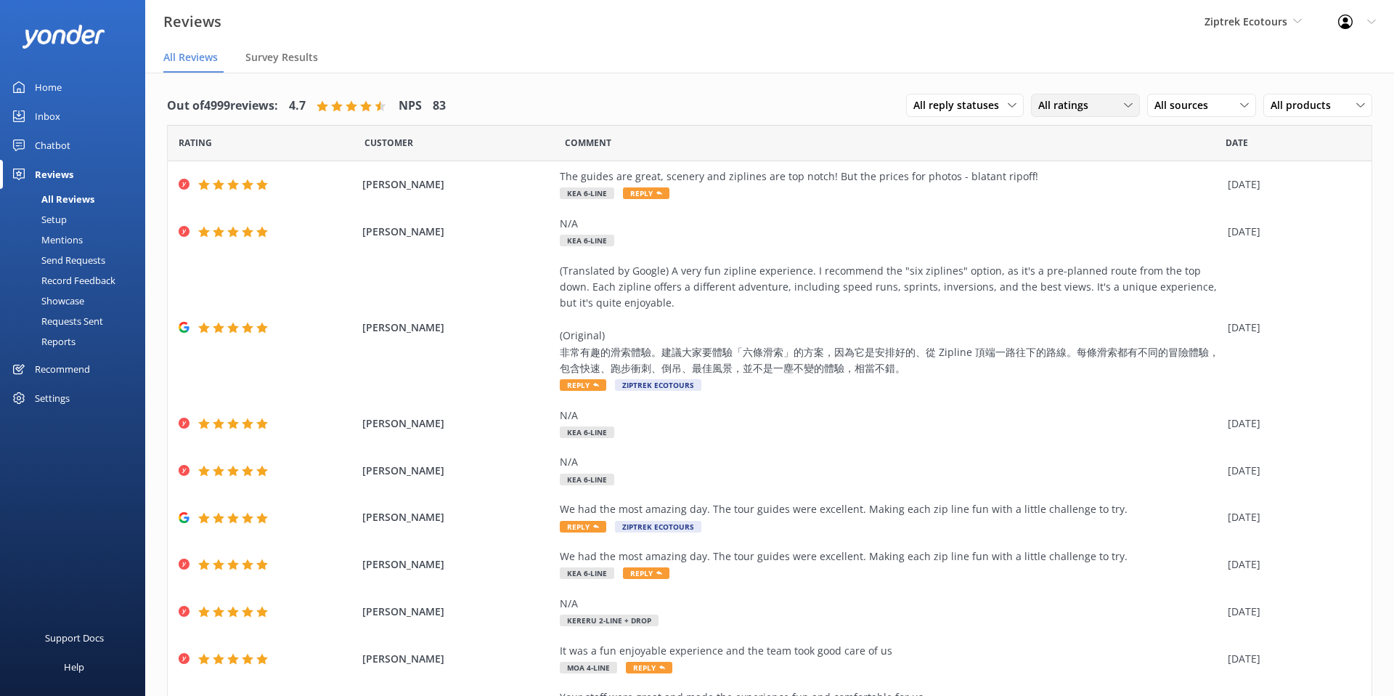
scroll to position [4, 0]
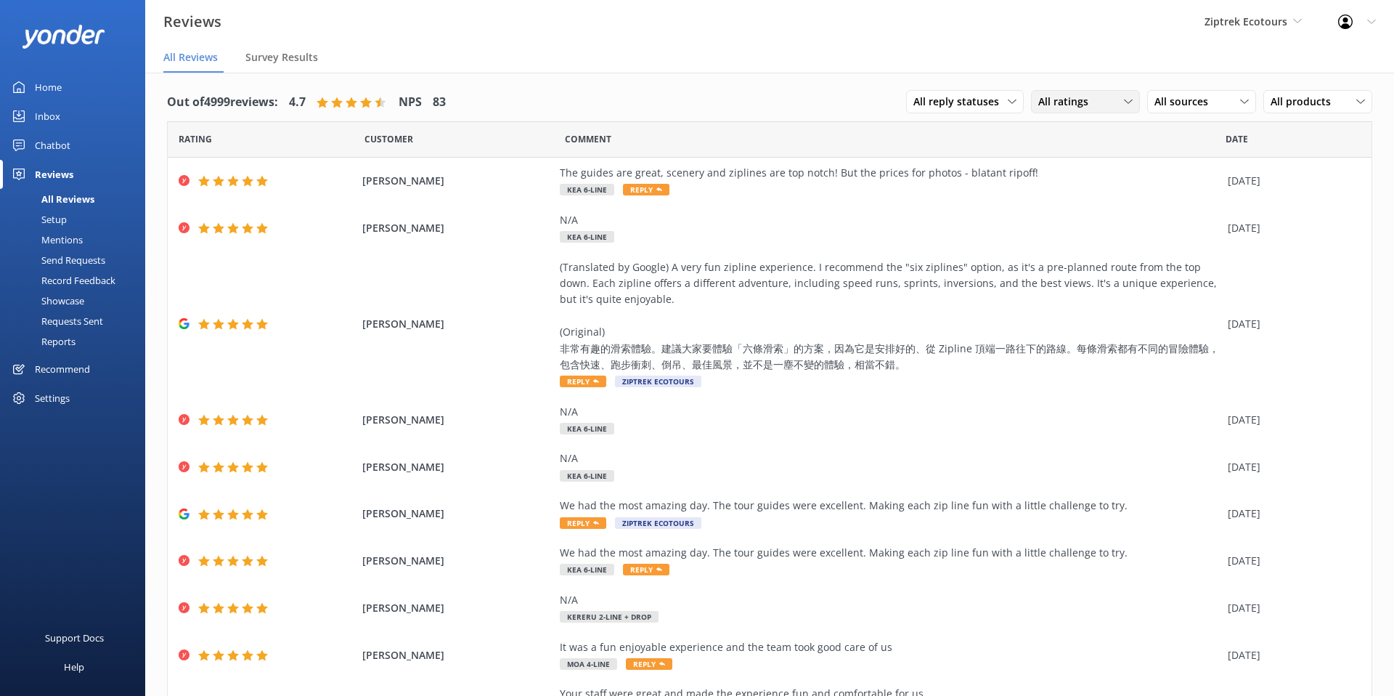
click at [1065, 109] on span "All ratings" at bounding box center [1067, 102] width 59 height 16
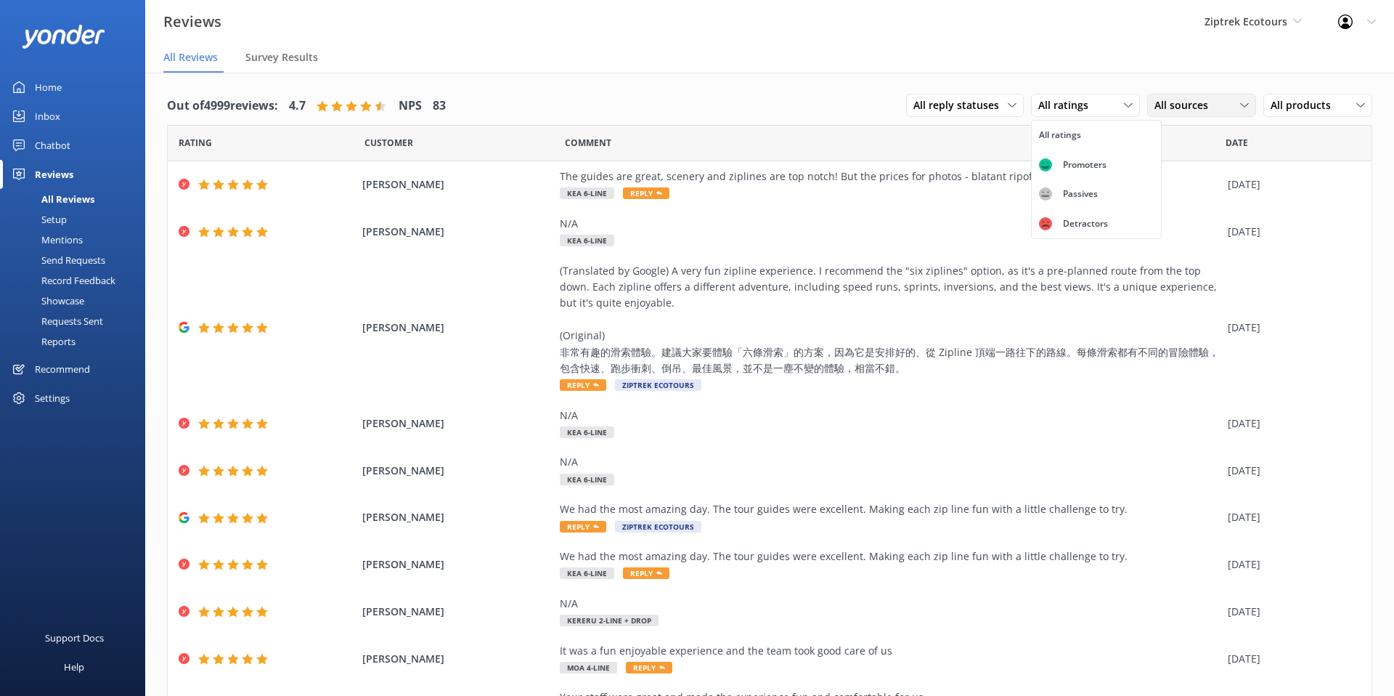
click at [1225, 102] on div "All sources" at bounding box center [1202, 105] width 102 height 16
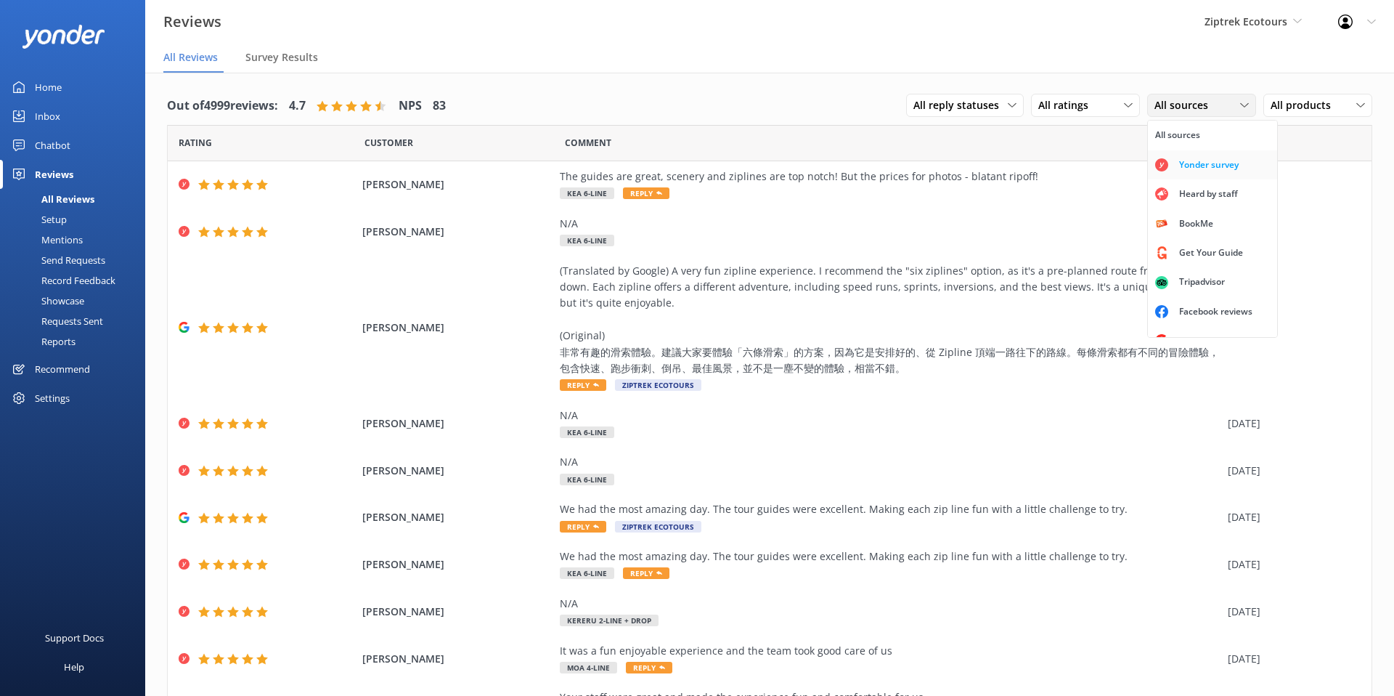
click at [1207, 168] on div "Yonder survey" at bounding box center [1208, 165] width 81 height 15
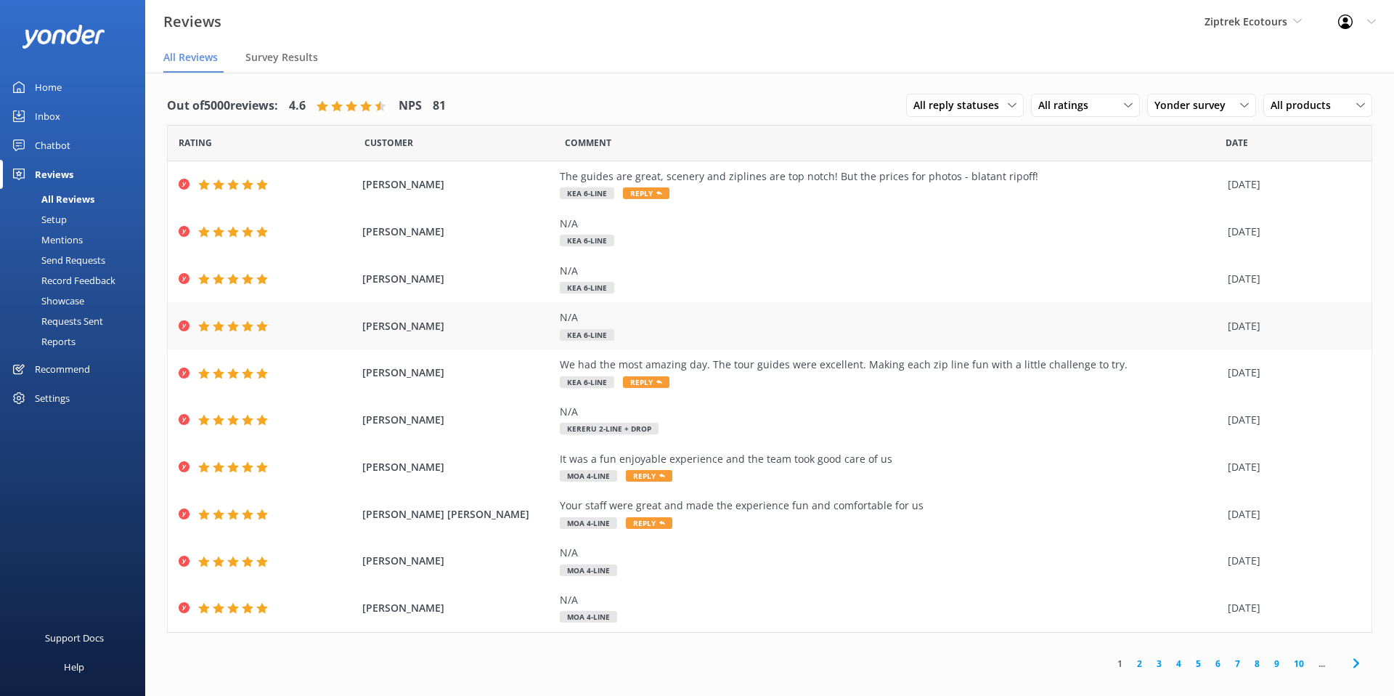
click at [306, 346] on div "Rachel Kathrens N/A Kea 6-Line 21 Aug 2025" at bounding box center [770, 325] width 1204 height 47
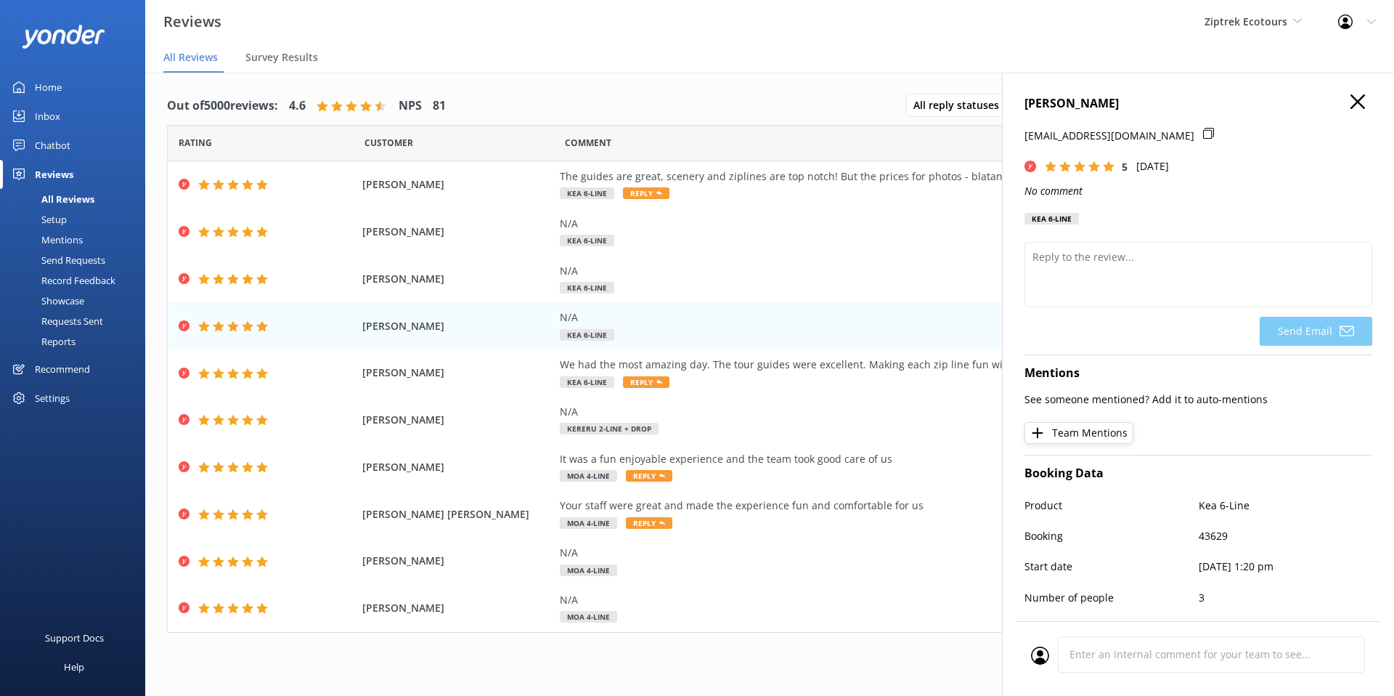
click at [1361, 95] on icon "button" at bounding box center [1357, 101] width 15 height 15
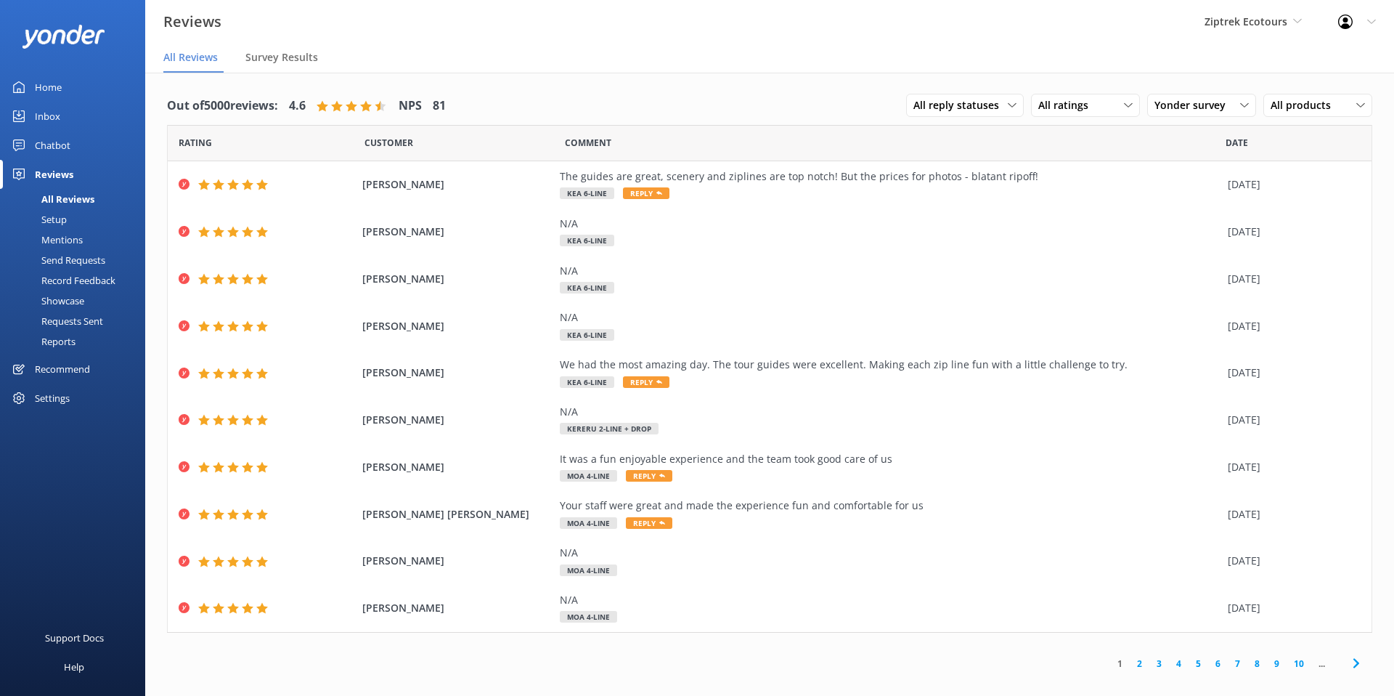
click at [65, 317] on div "Requests Sent" at bounding box center [56, 321] width 94 height 20
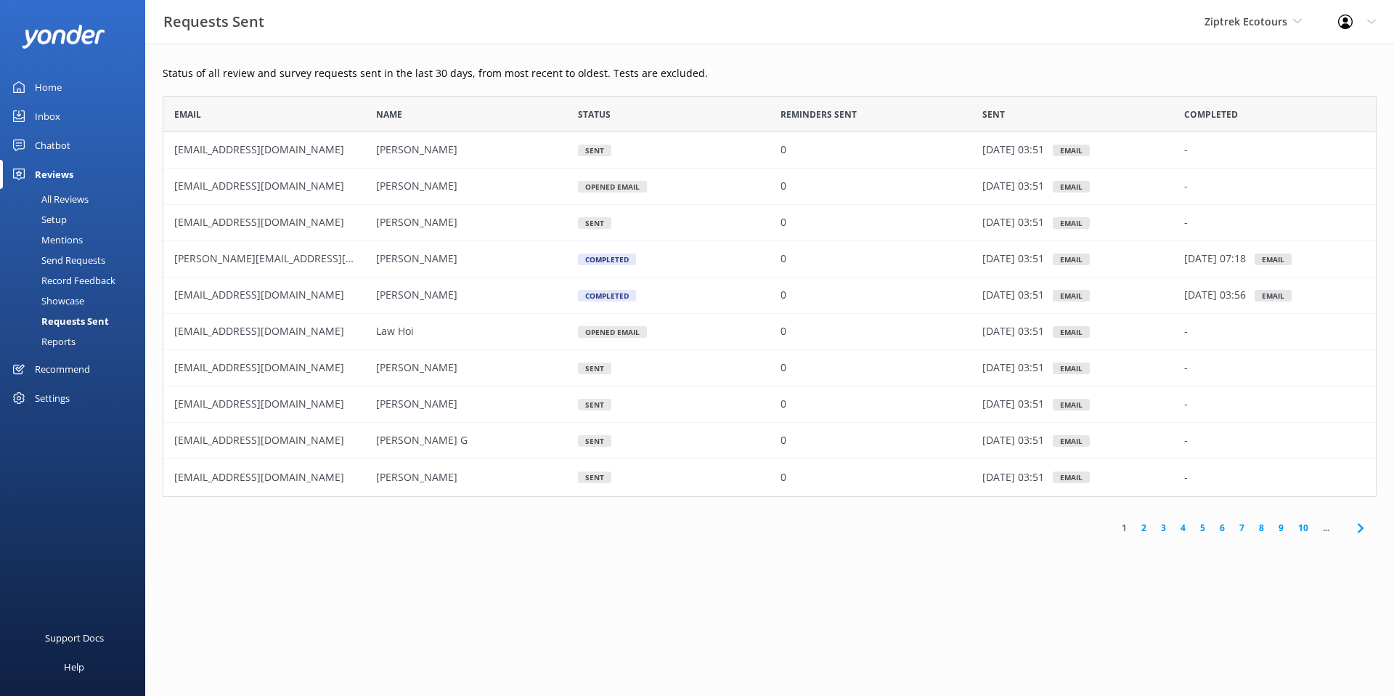
scroll to position [401, 1214]
click at [61, 341] on div "Reports" at bounding box center [42, 341] width 67 height 20
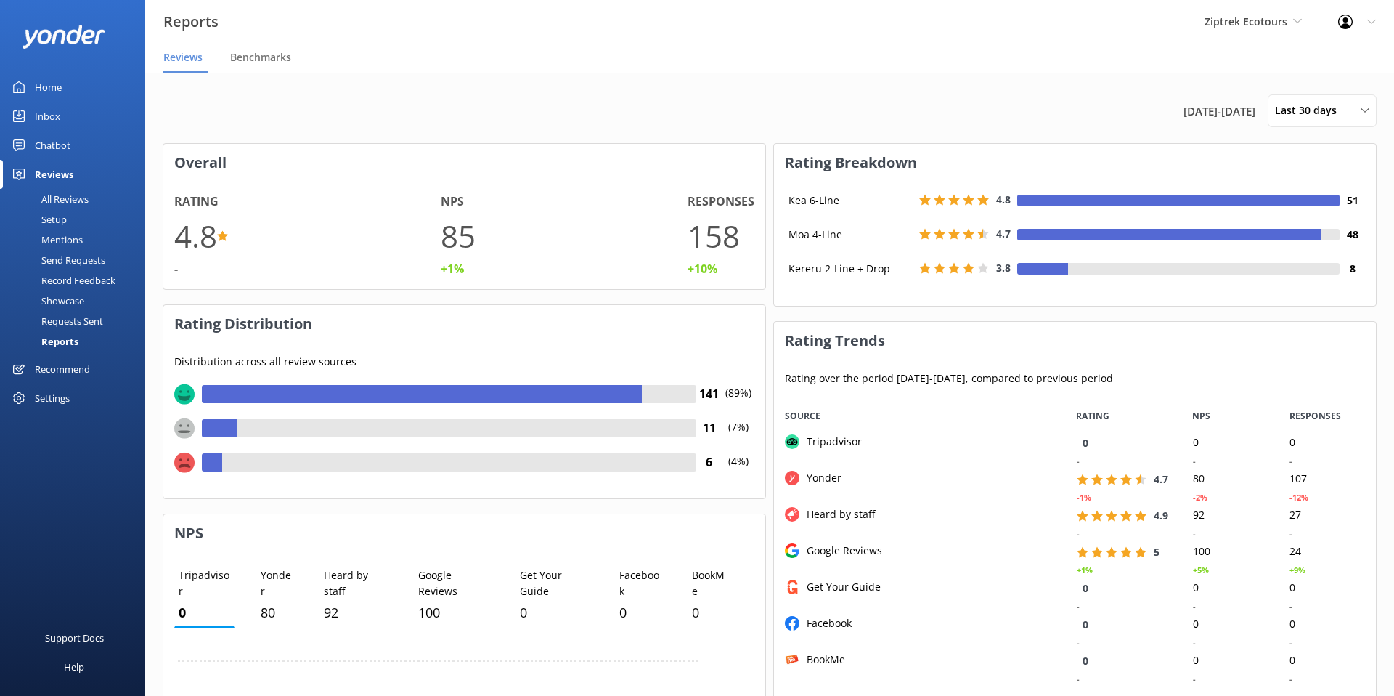
click at [86, 322] on div "Requests Sent" at bounding box center [56, 321] width 94 height 20
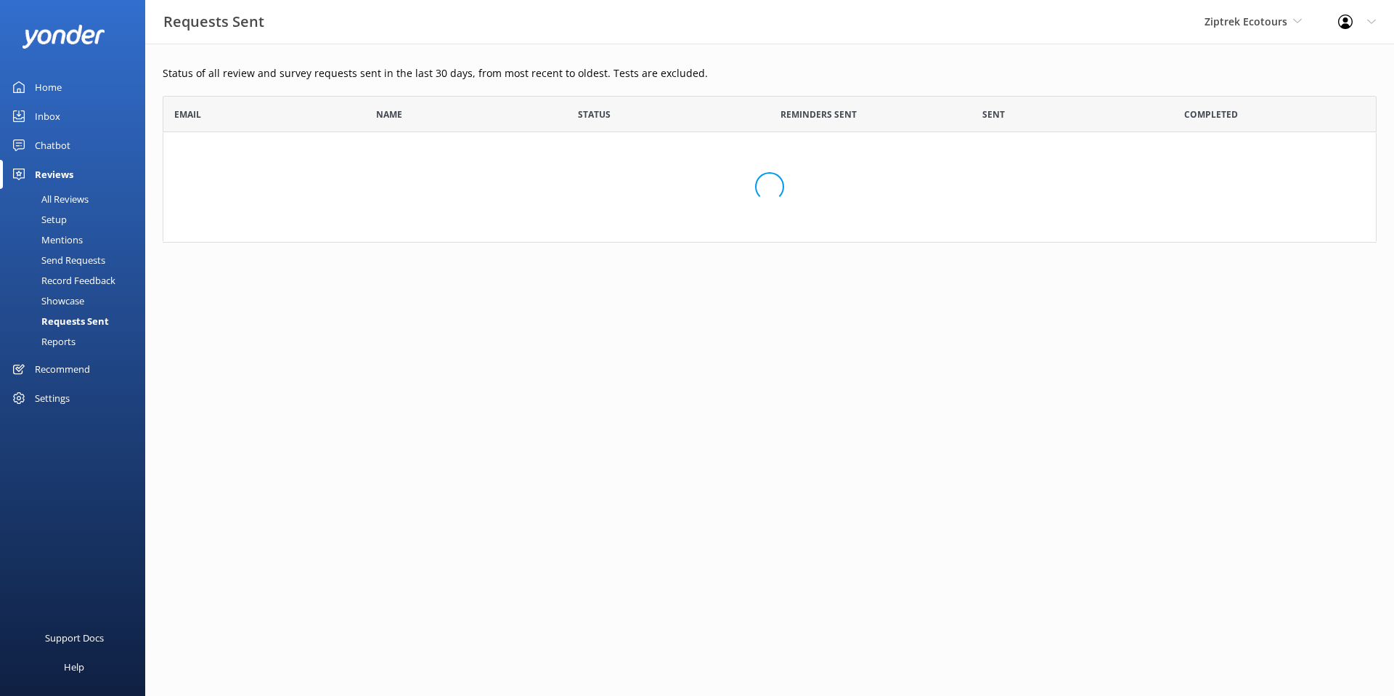
scroll to position [401, 1214]
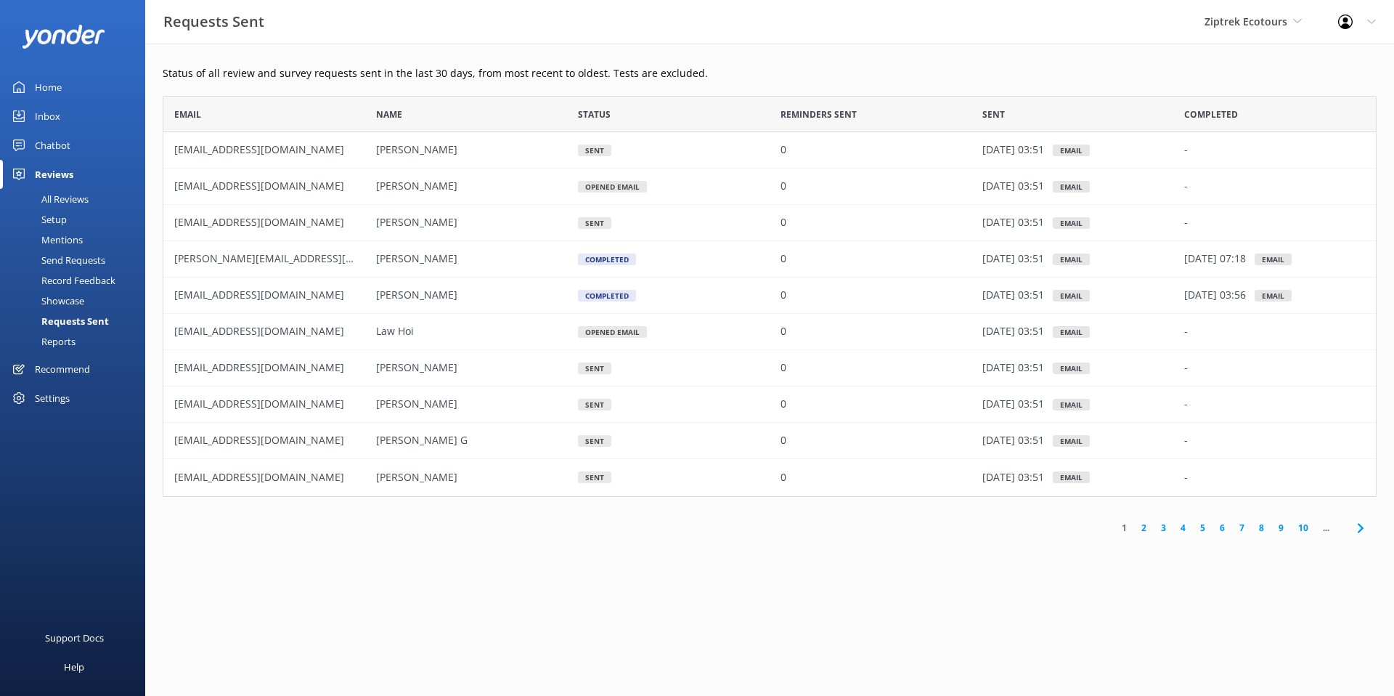
click at [1143, 531] on link "2" at bounding box center [1144, 528] width 20 height 14
click at [1248, 24] on span "Ziptrek Ecotours" at bounding box center [1246, 22] width 83 height 14
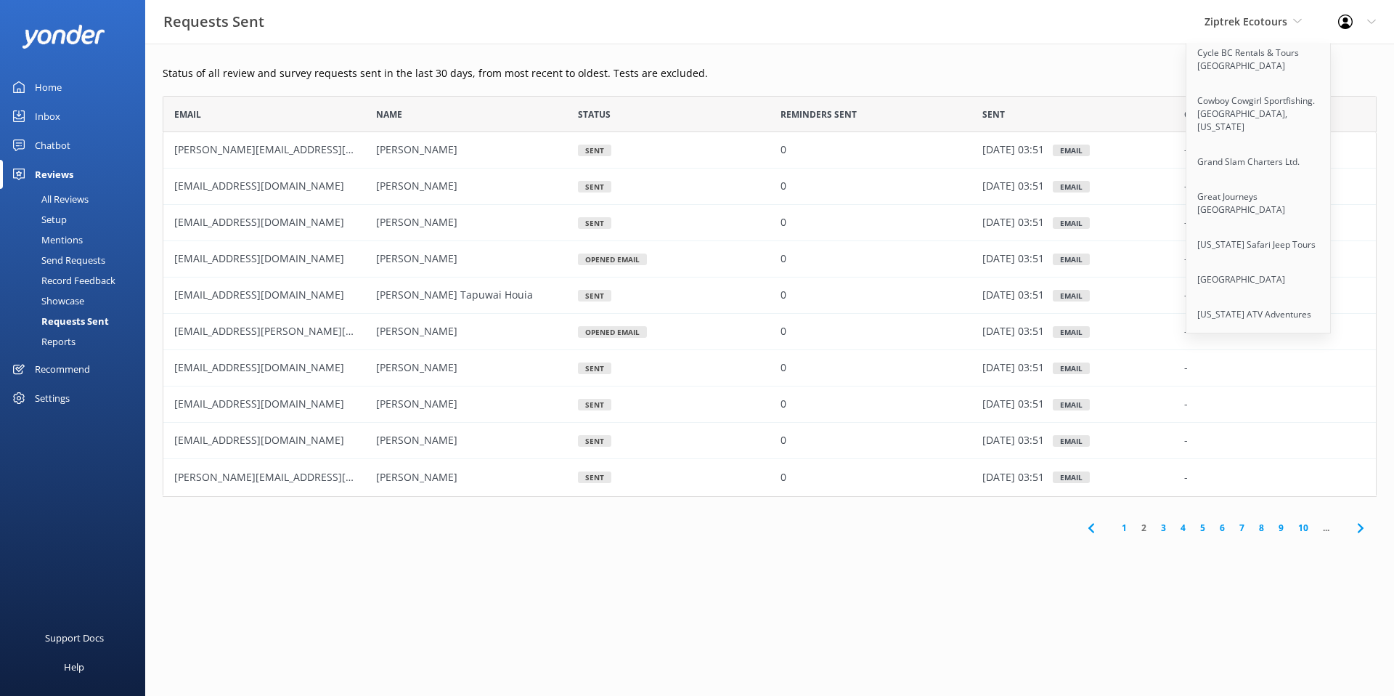
scroll to position [947, 0]
click at [1258, 96] on link "Cowboy Cowgirl Sportfishing. [GEOGRAPHIC_DATA], [US_STATE]" at bounding box center [1258, 111] width 145 height 61
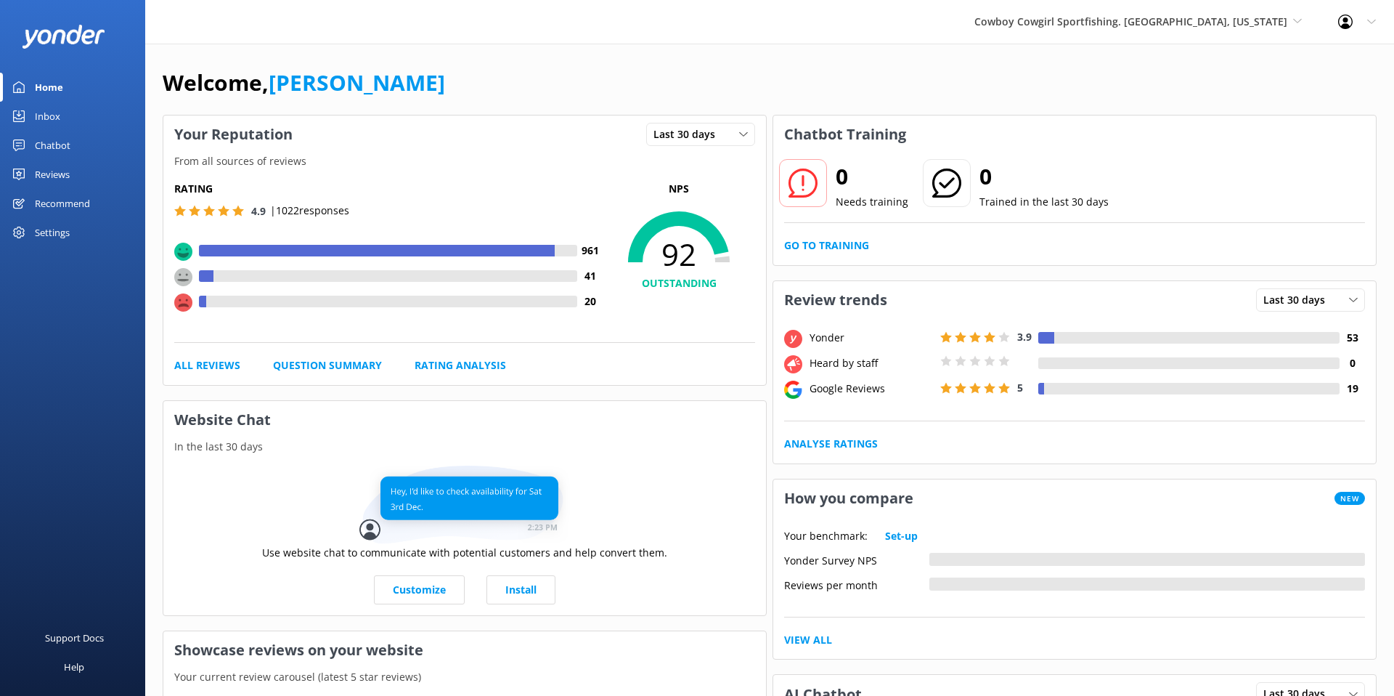
click at [50, 173] on div "Reviews" at bounding box center [52, 174] width 35 height 29
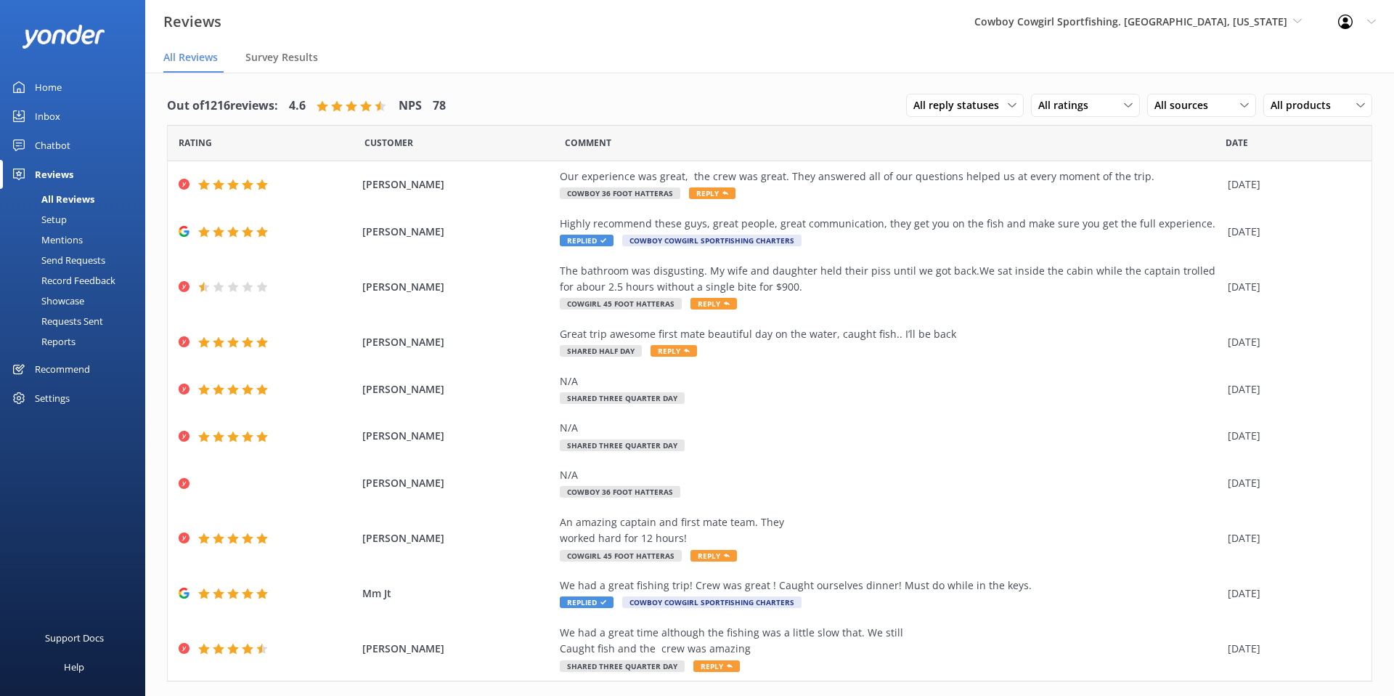
click at [68, 316] on div "Requests Sent" at bounding box center [56, 321] width 94 height 20
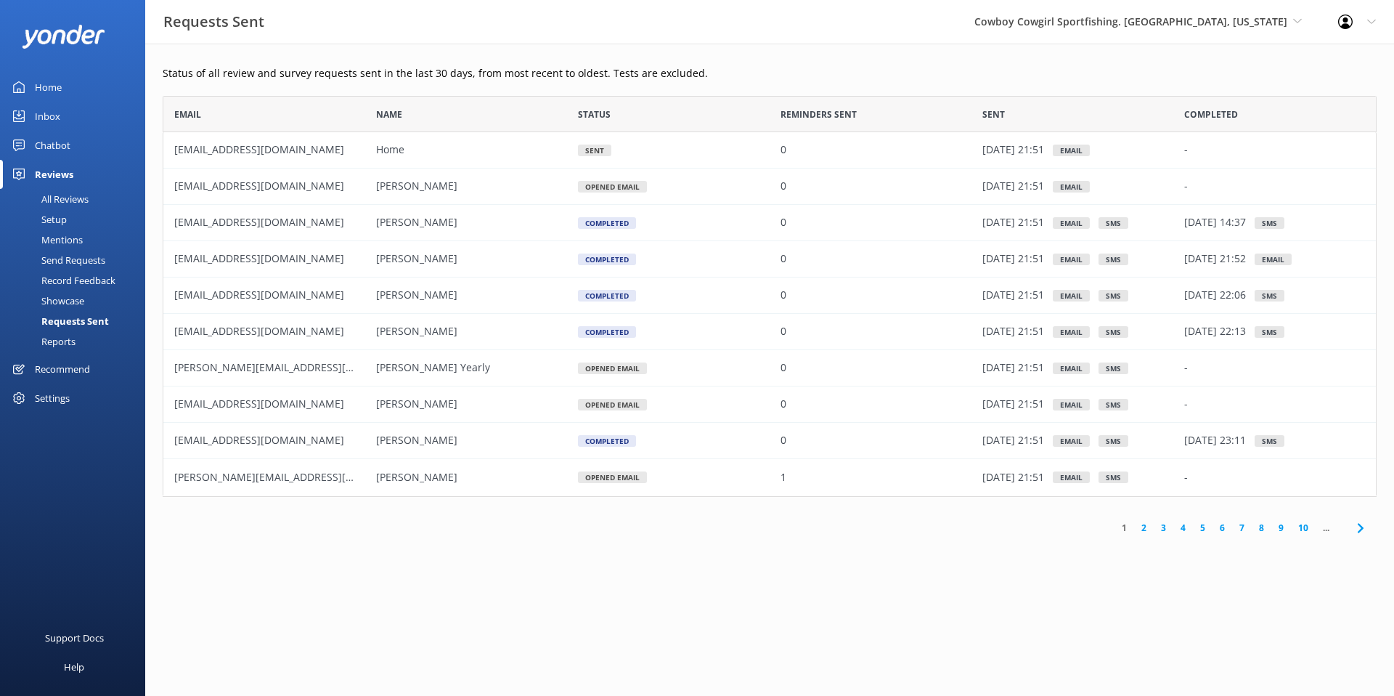
scroll to position [401, 1214]
click at [1268, 217] on div "20 Aug 25 14:37 sms" at bounding box center [1274, 223] width 203 height 36
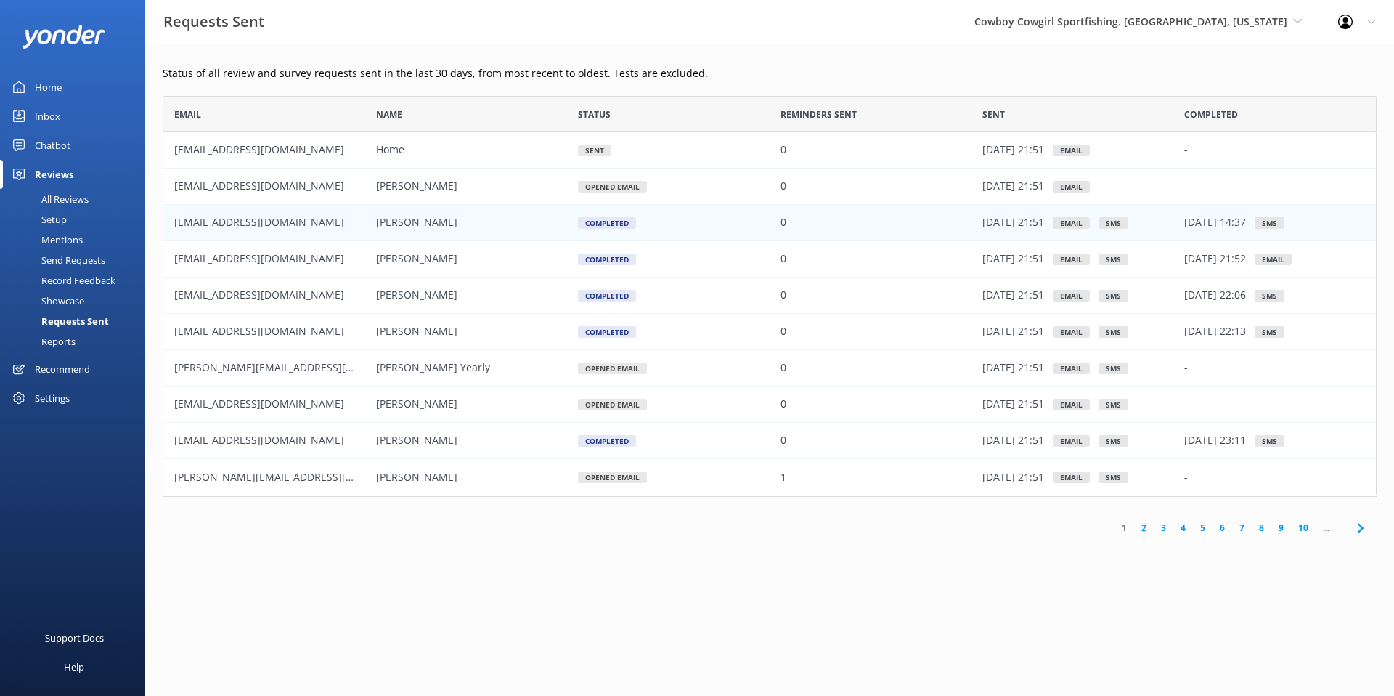
click at [1144, 534] on link "2" at bounding box center [1144, 528] width 20 height 14
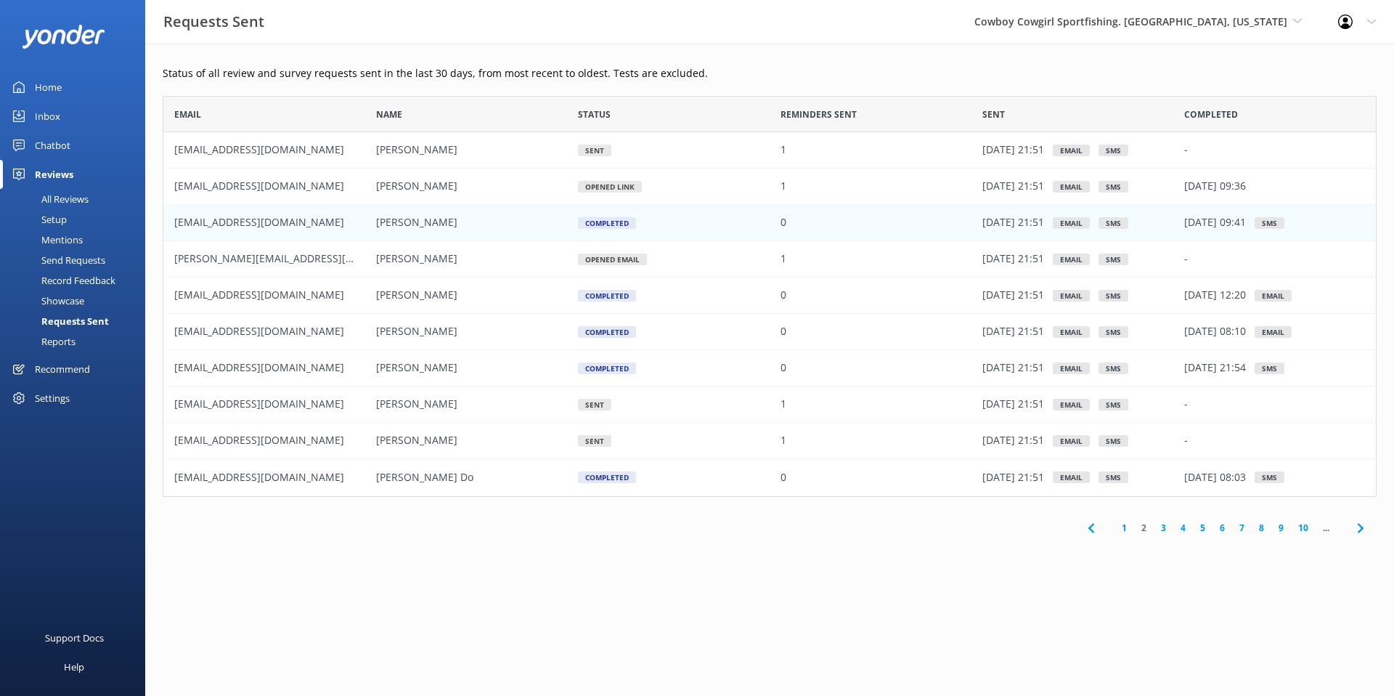
click at [1124, 530] on link "1" at bounding box center [1125, 528] width 20 height 14
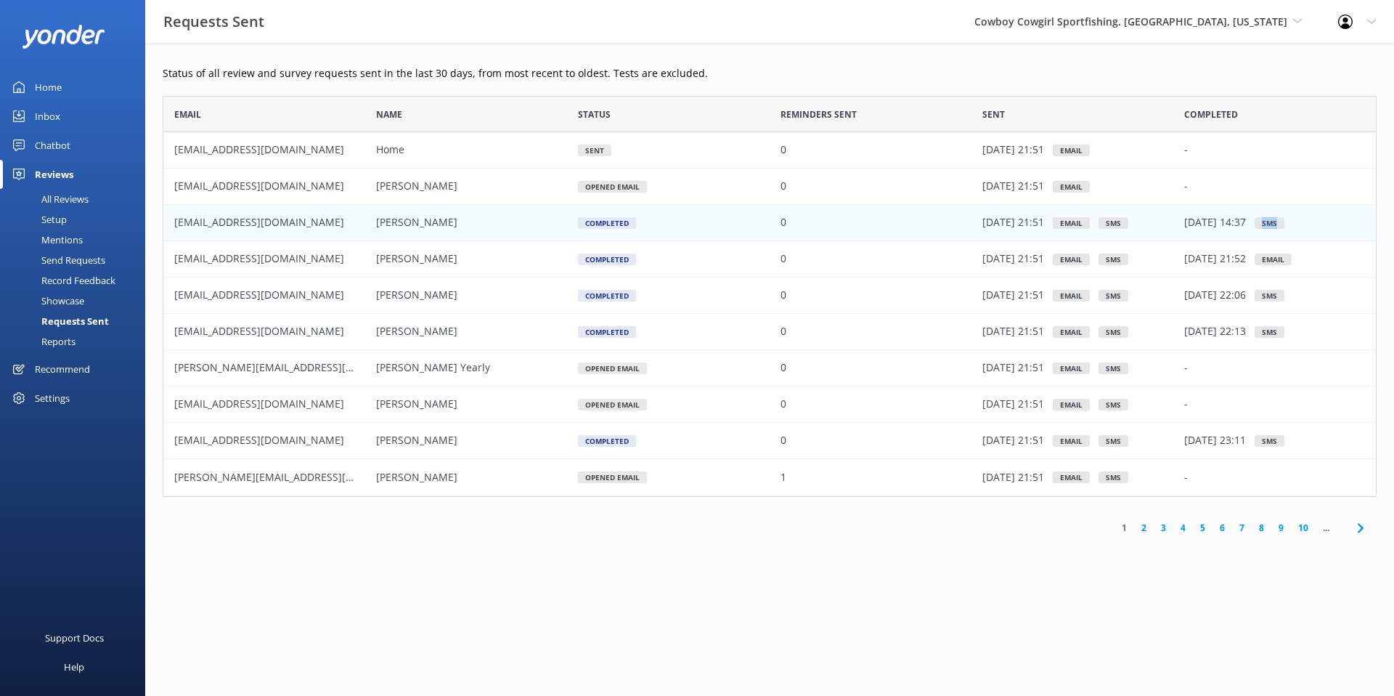
drag, startPoint x: 1296, startPoint y: 220, endPoint x: 1276, endPoint y: 223, distance: 20.5
click at [1276, 223] on div "sms" at bounding box center [1270, 223] width 30 height 12
drag, startPoint x: 1263, startPoint y: 224, endPoint x: 1188, endPoint y: 225, distance: 74.8
click at [1188, 225] on div "20 Aug 25 14:37 sms" at bounding box center [1274, 223] width 203 height 36
click at [1188, 225] on p "20 Aug 25 14:37" at bounding box center [1215, 223] width 62 height 16
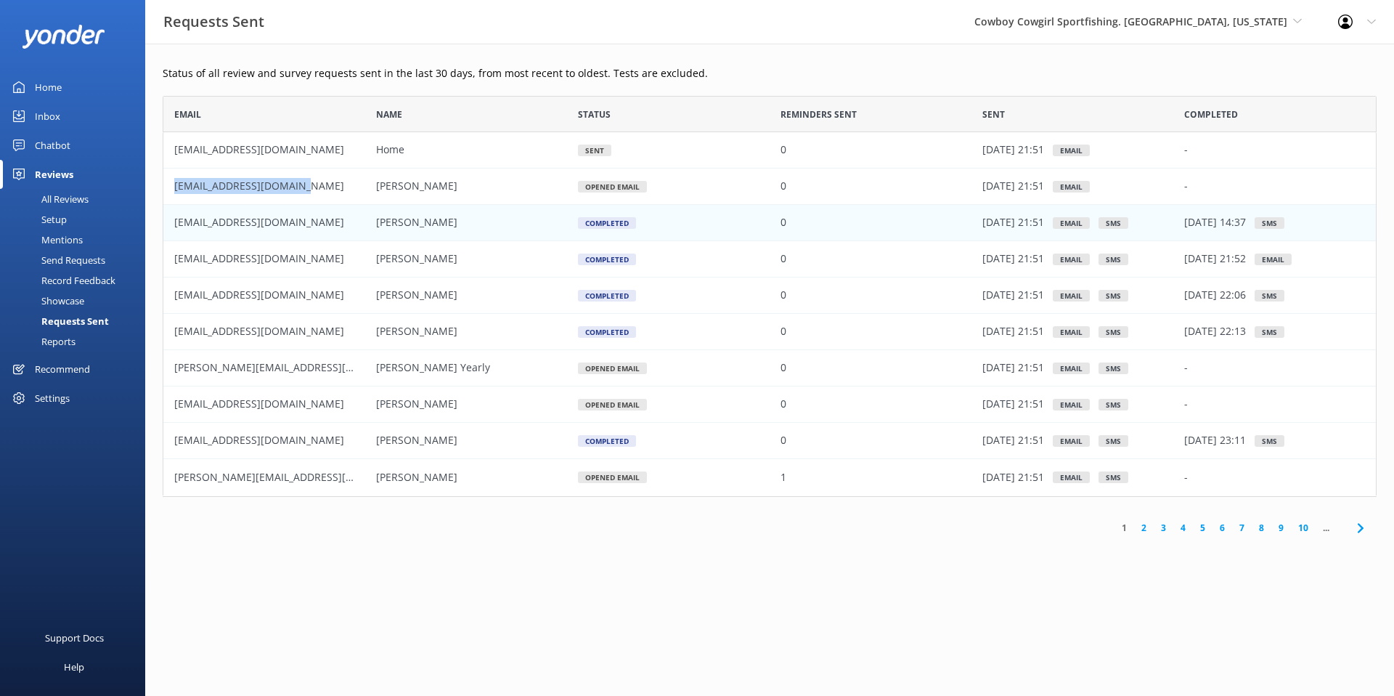
drag, startPoint x: 323, startPoint y: 188, endPoint x: 175, endPoint y: 191, distance: 148.1
click at [175, 191] on div "michaelmennea@gmail.com" at bounding box center [264, 186] width 202 height 36
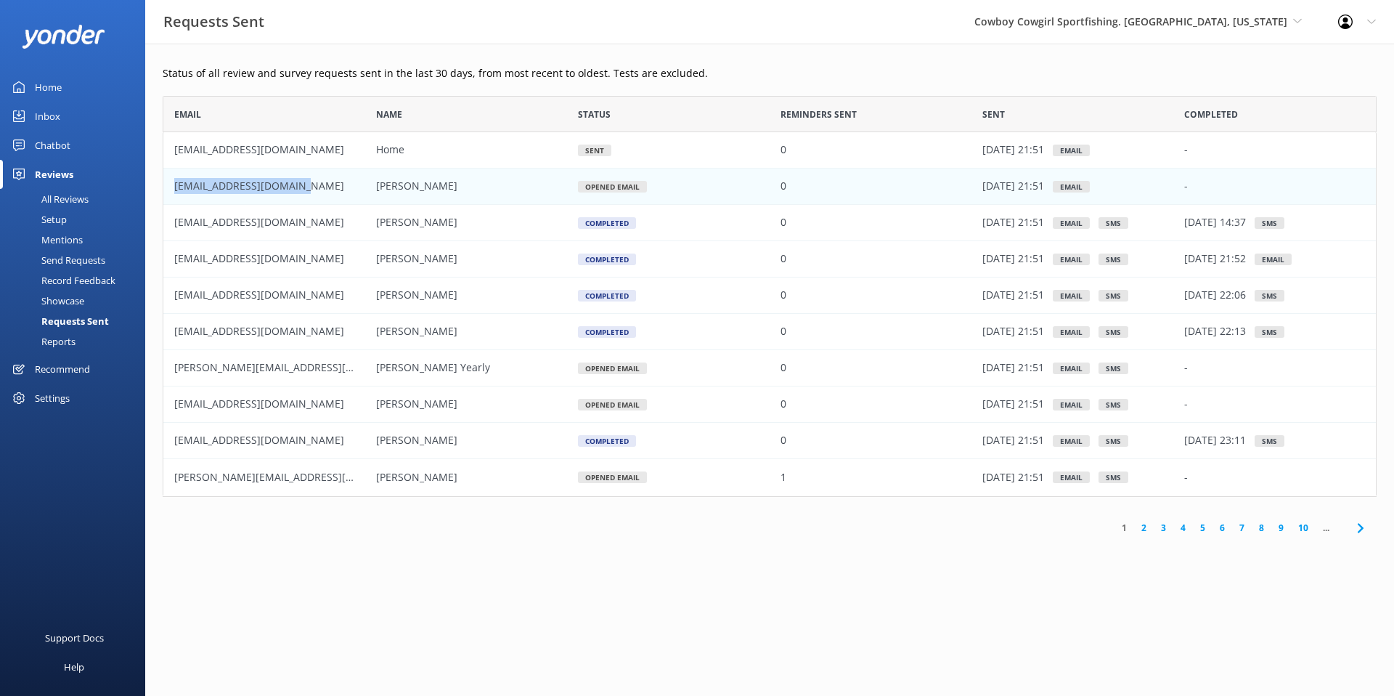
copy span "michaelmennea@gmail.com"
drag, startPoint x: 1099, startPoint y: 184, endPoint x: 1063, endPoint y: 185, distance: 36.3
click at [1063, 185] on div "20 Aug 25 21:51 Email" at bounding box center [1072, 186] width 203 height 36
drag, startPoint x: 1197, startPoint y: 185, endPoint x: 1176, endPoint y: 188, distance: 20.5
click at [1176, 188] on div "-" at bounding box center [1274, 186] width 203 height 36
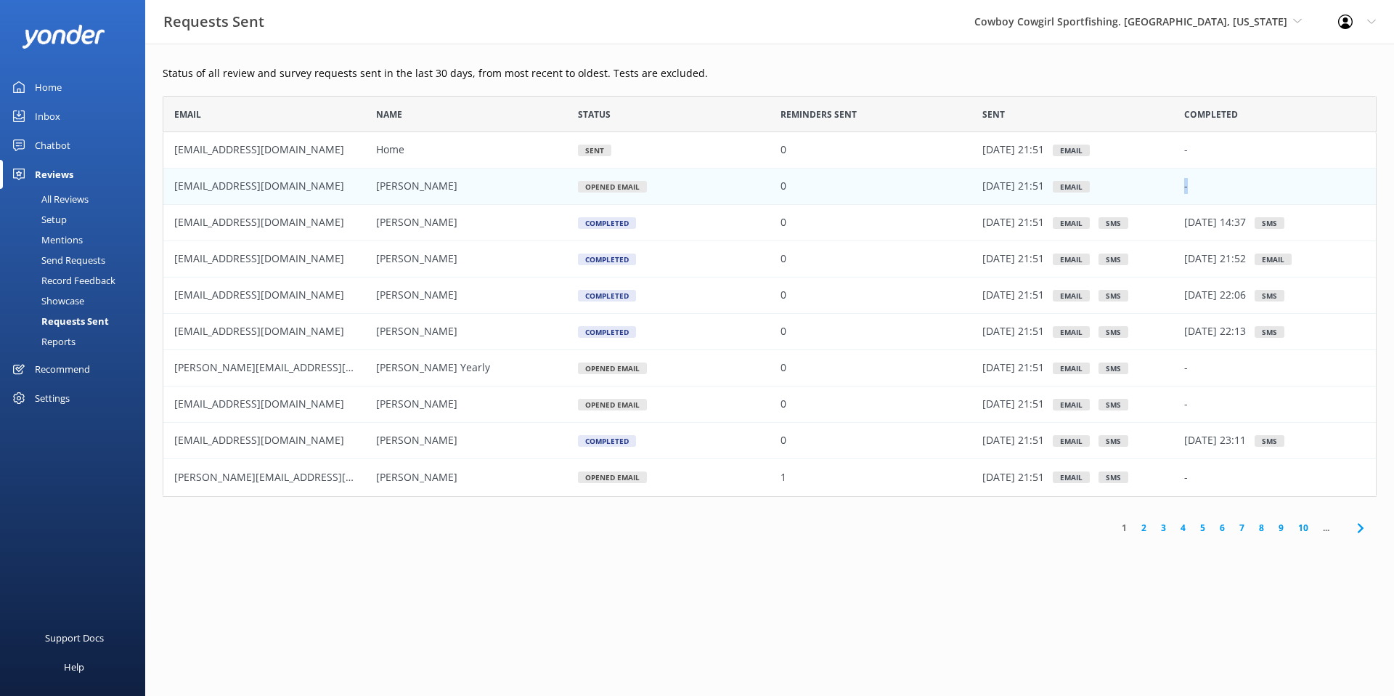
click at [1176, 188] on div "-" at bounding box center [1274, 186] width 203 height 36
drag, startPoint x: 243, startPoint y: 192, endPoint x: 171, endPoint y: 190, distance: 71.2
click at [171, 191] on div "michaelmennea@gmail.com" at bounding box center [264, 186] width 202 height 36
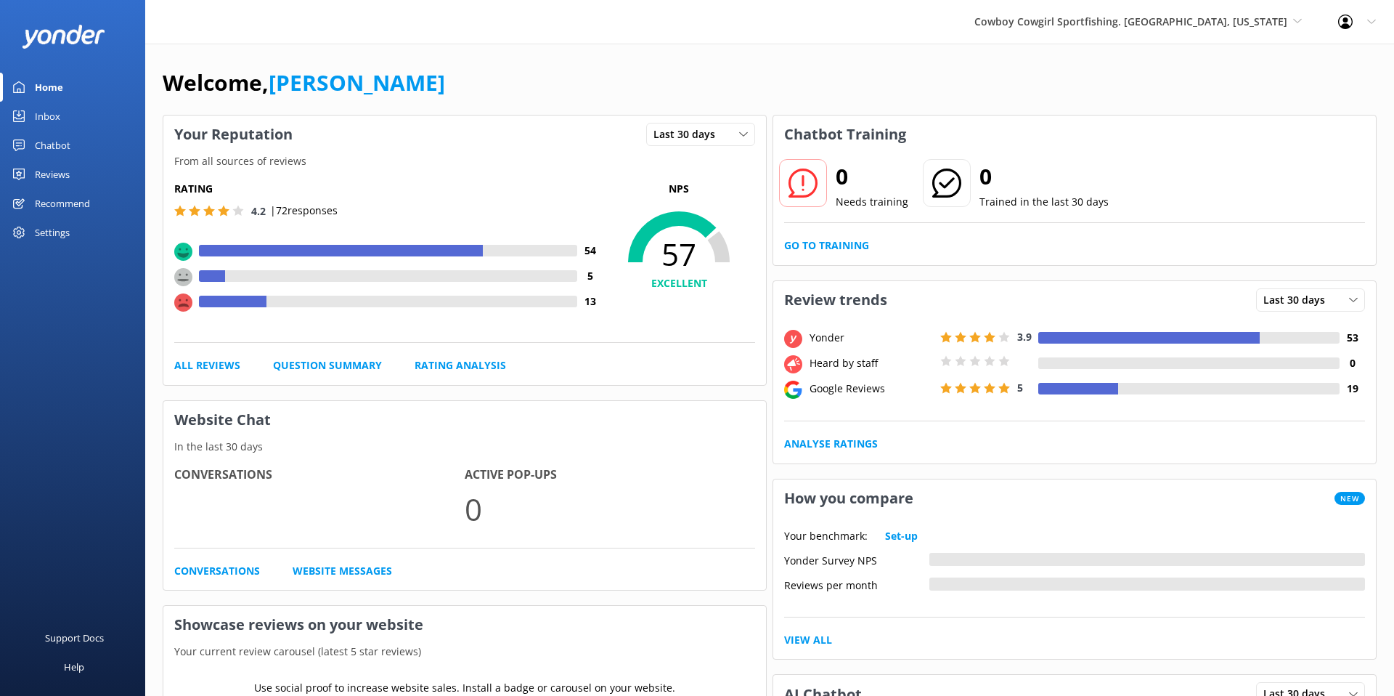
click at [36, 171] on div "Reviews" at bounding box center [52, 174] width 35 height 29
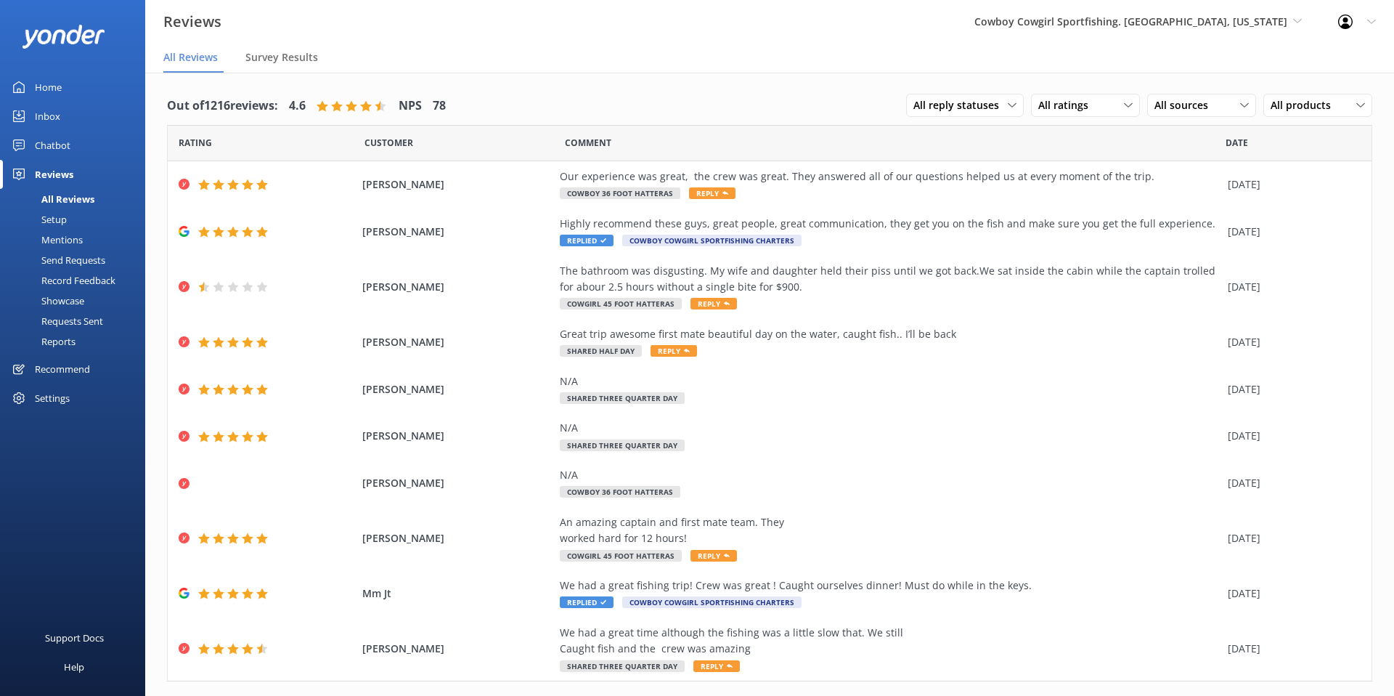
click at [57, 219] on div "Setup" at bounding box center [38, 219] width 58 height 20
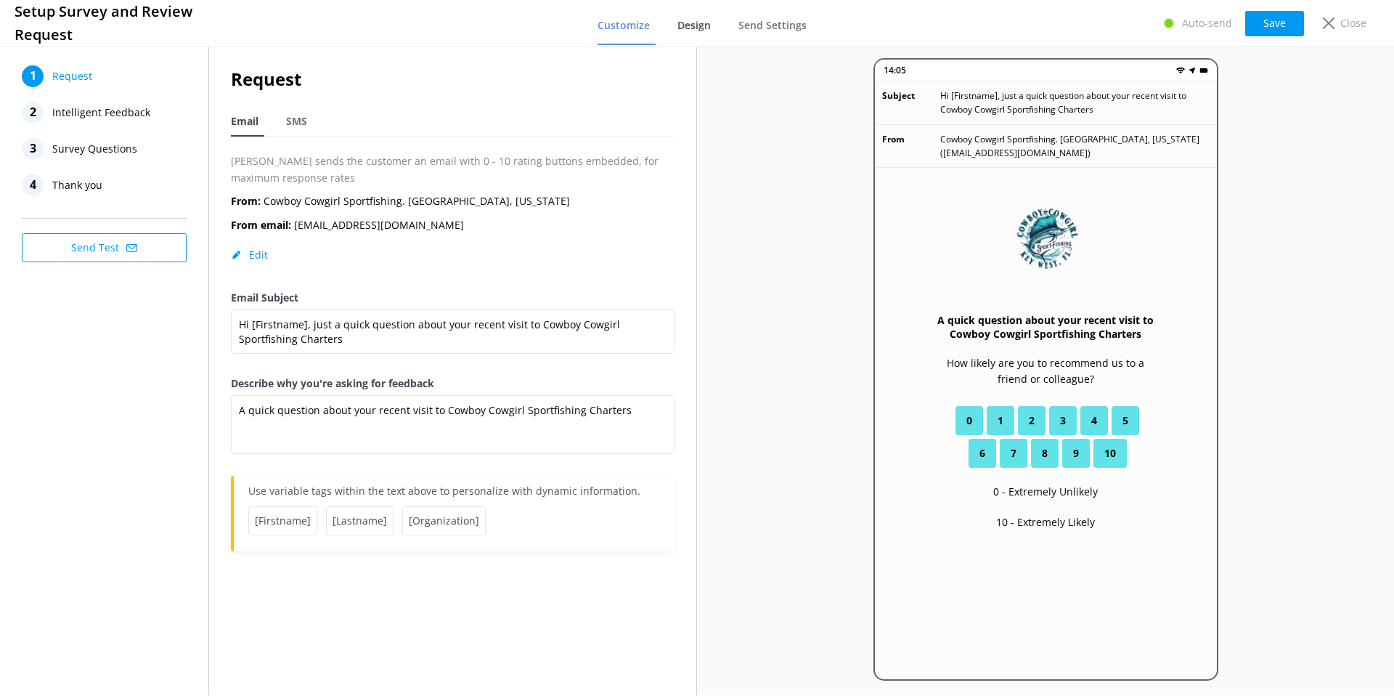
click at [710, 25] on span "Design" at bounding box center [693, 25] width 33 height 15
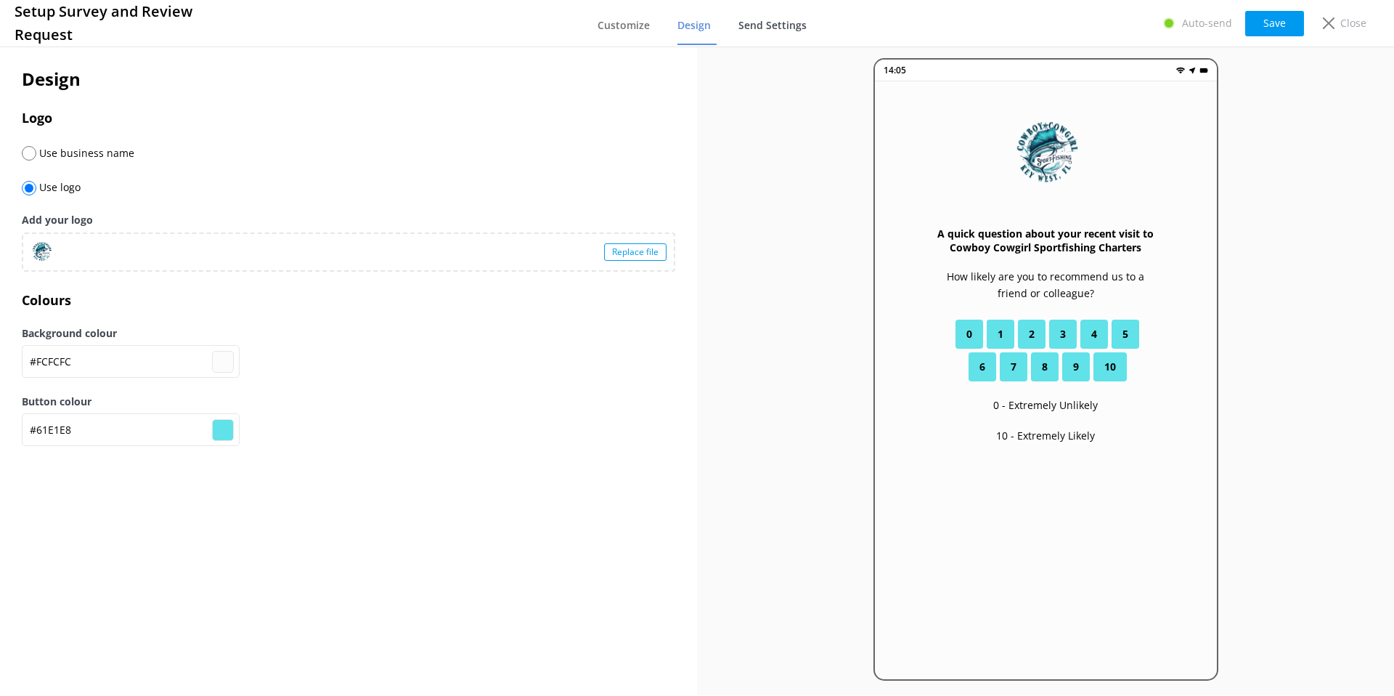
click at [762, 23] on span "Send Settings" at bounding box center [772, 25] width 68 height 15
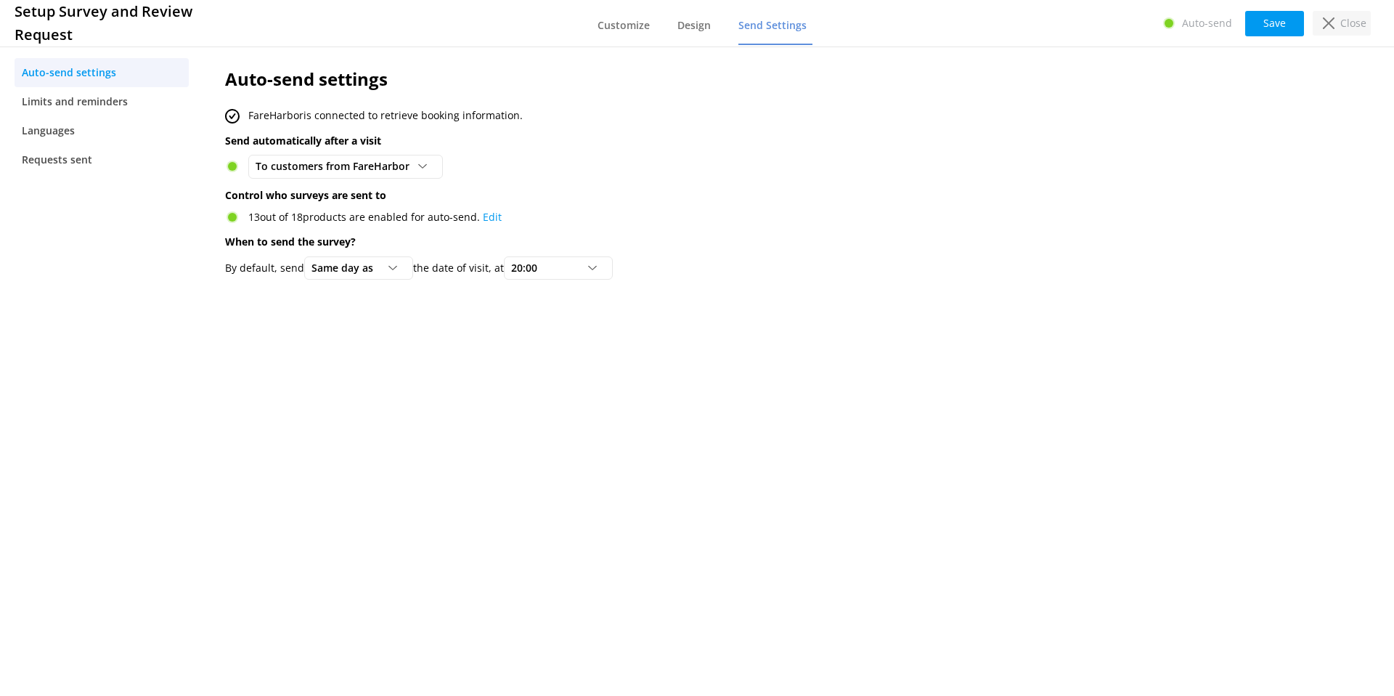
click at [1342, 20] on p "Close" at bounding box center [1353, 23] width 26 height 16
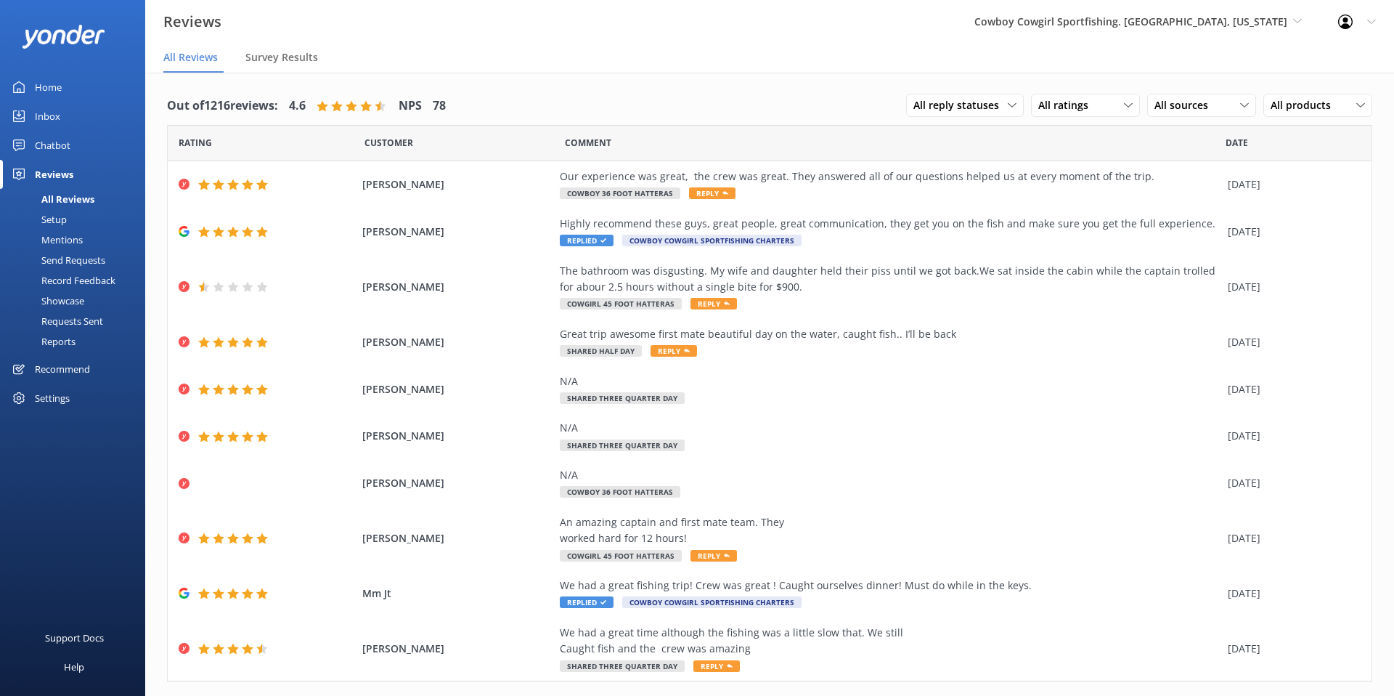
click at [53, 219] on div "Setup" at bounding box center [38, 219] width 58 height 20
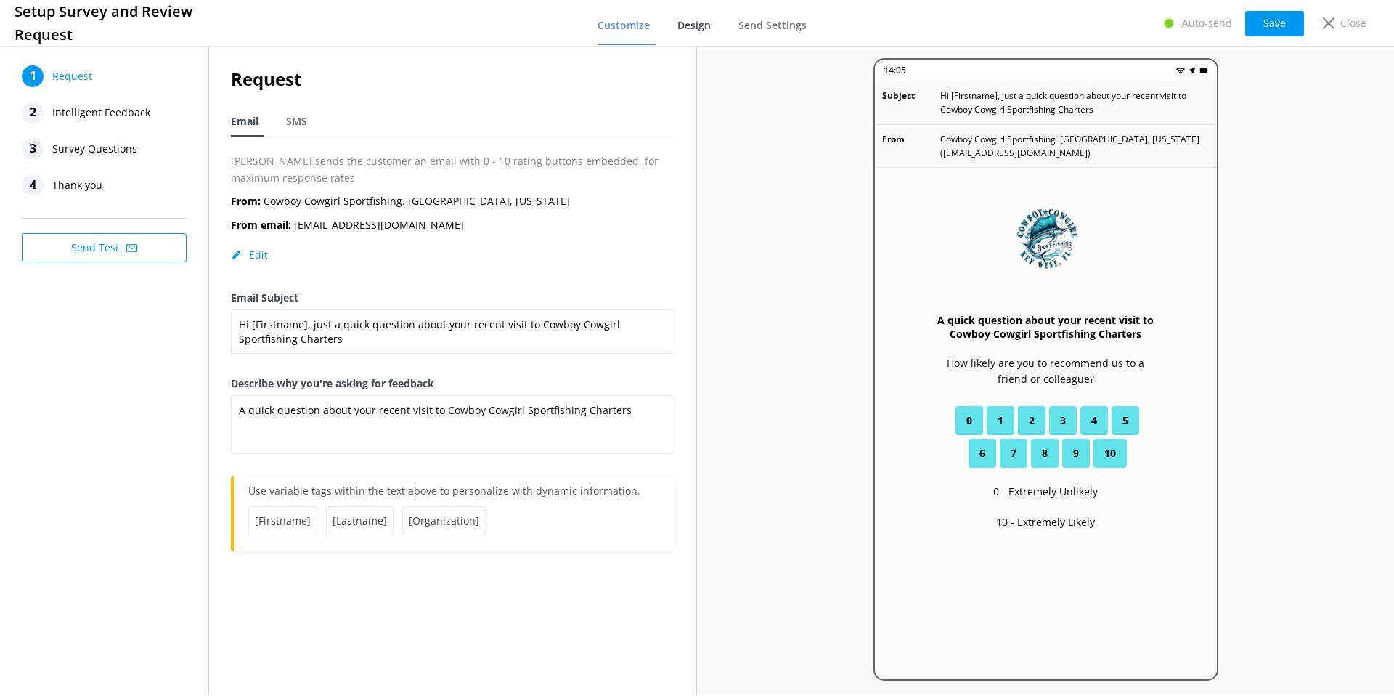
click at [684, 23] on span "Design" at bounding box center [693, 25] width 33 height 15
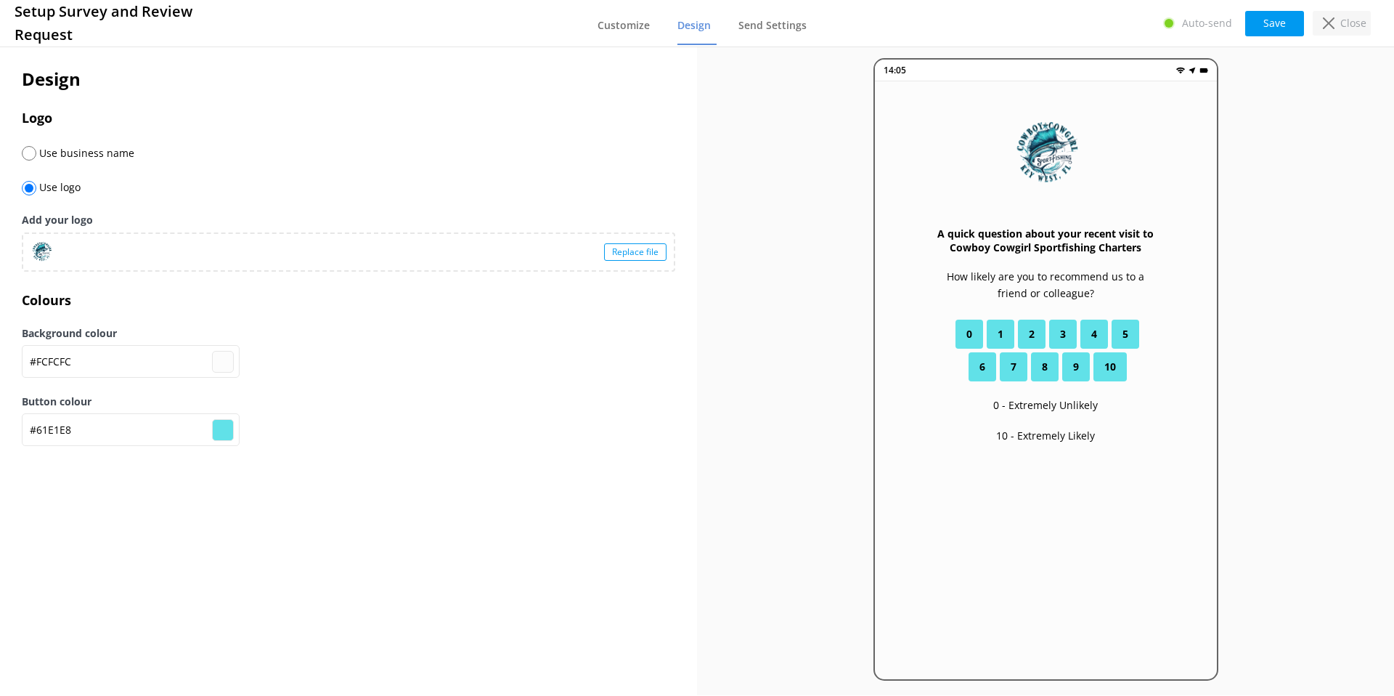
click at [1338, 20] on div "Close" at bounding box center [1342, 23] width 58 height 25
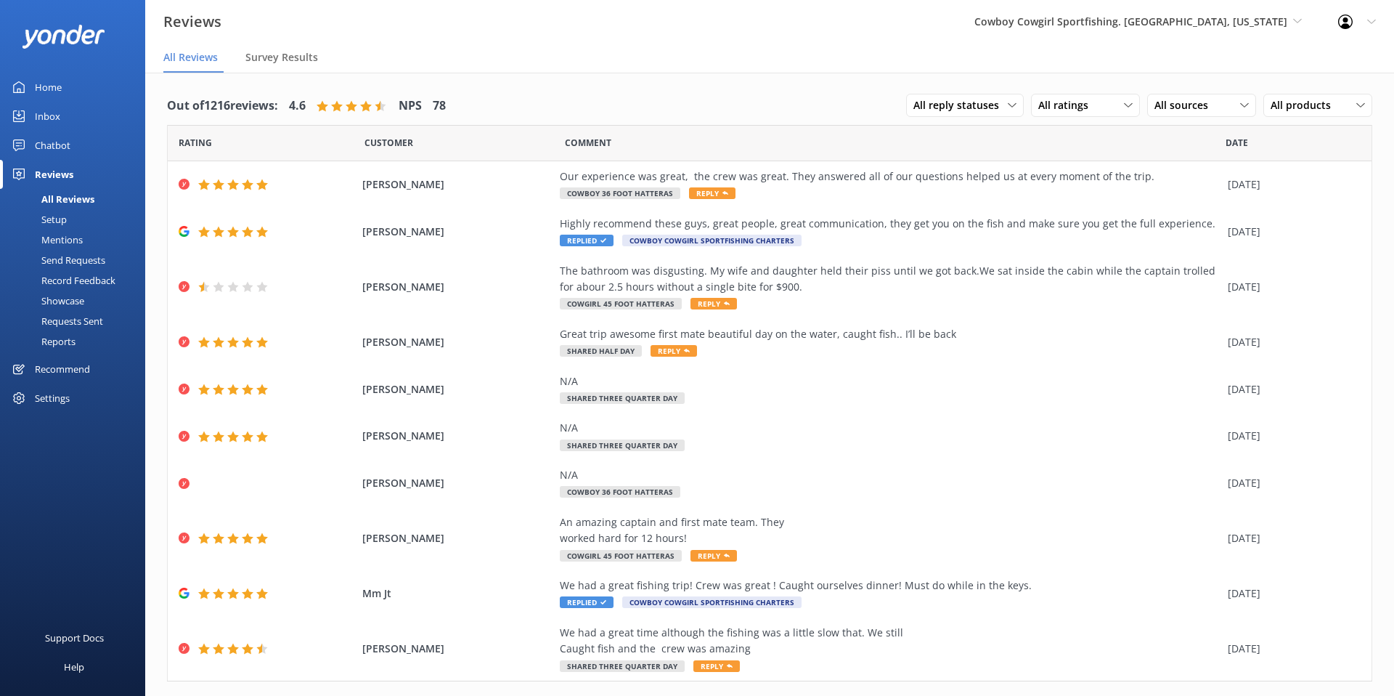
click at [38, 119] on div "Inbox" at bounding box center [47, 116] width 25 height 29
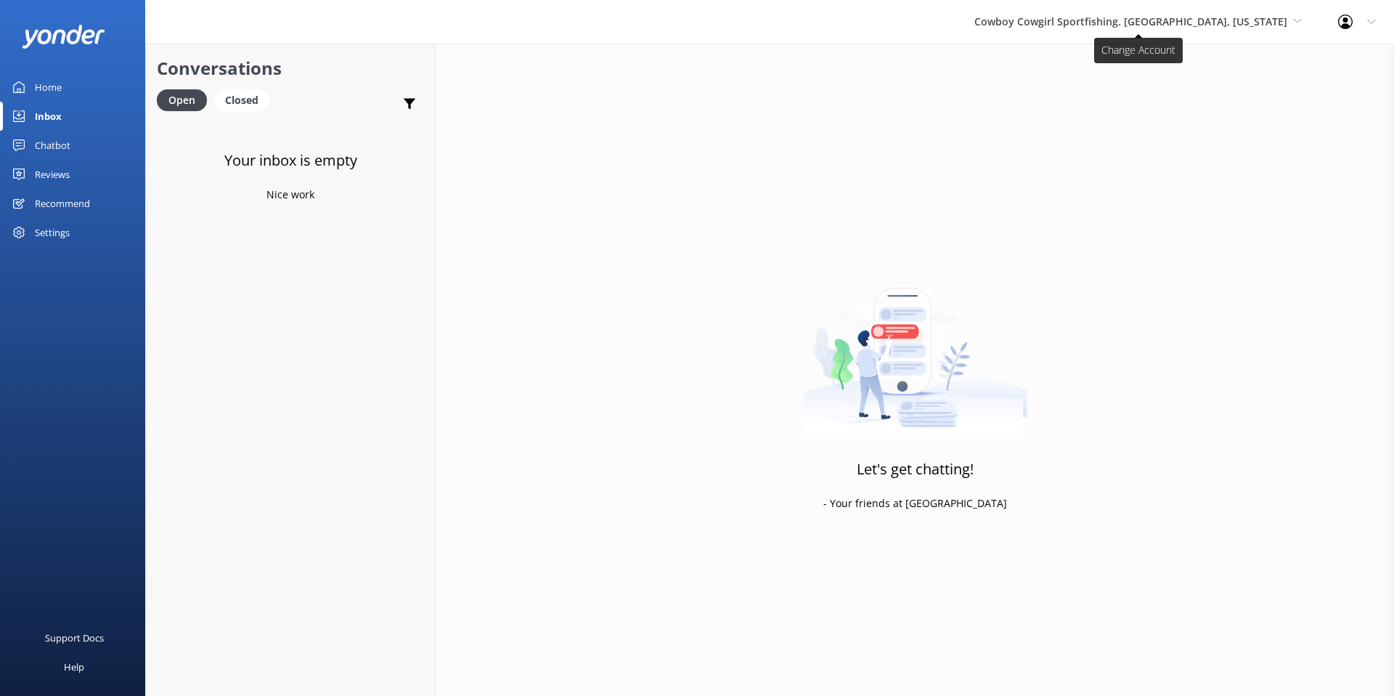
click at [1144, 16] on span "Cowboy Cowgirl Sportfishing. [GEOGRAPHIC_DATA], [US_STATE]" at bounding box center [1130, 22] width 313 height 14
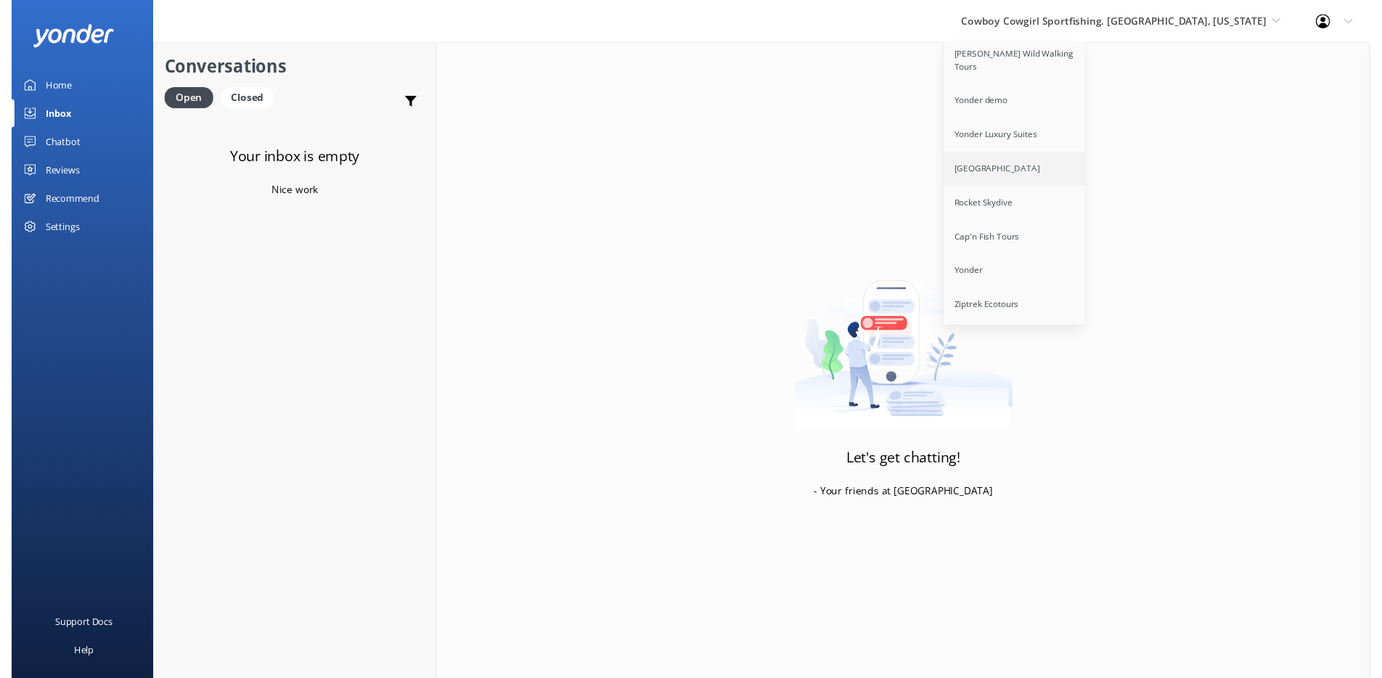
scroll to position [42, 0]
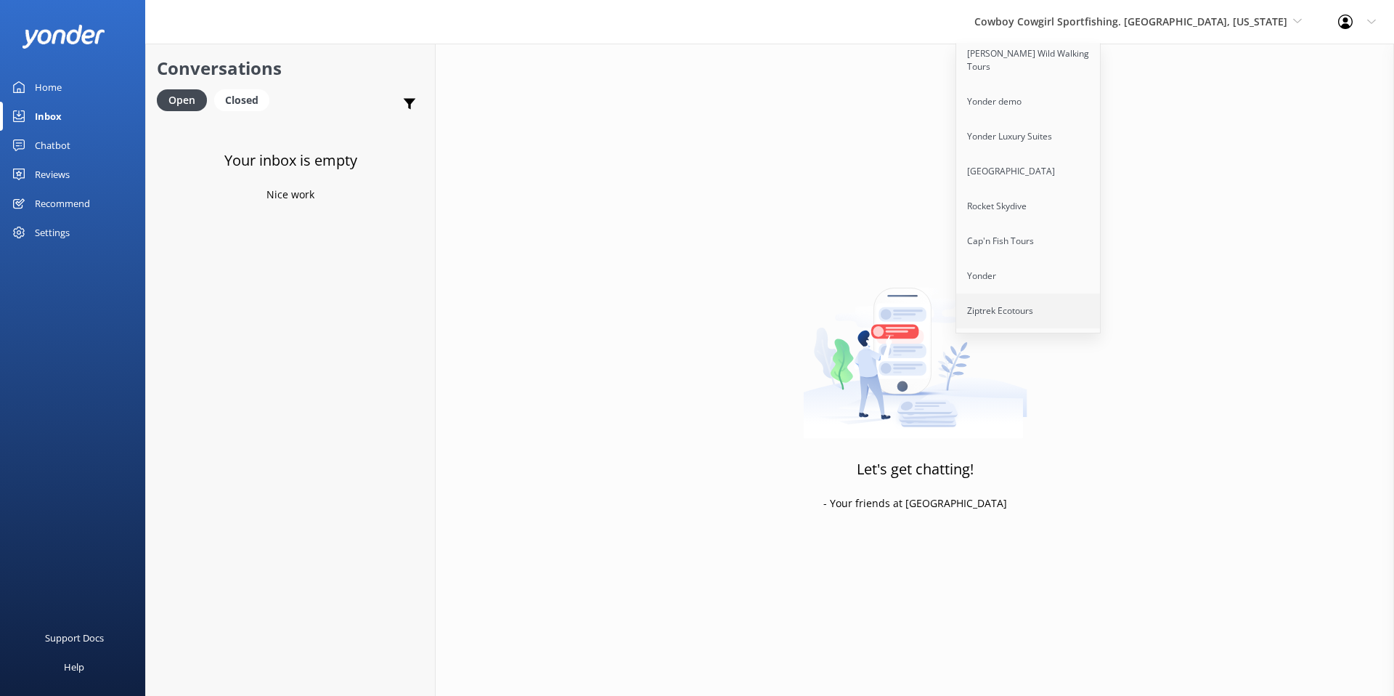
click at [1076, 296] on link "Ziptrek Ecotours" at bounding box center [1028, 310] width 145 height 35
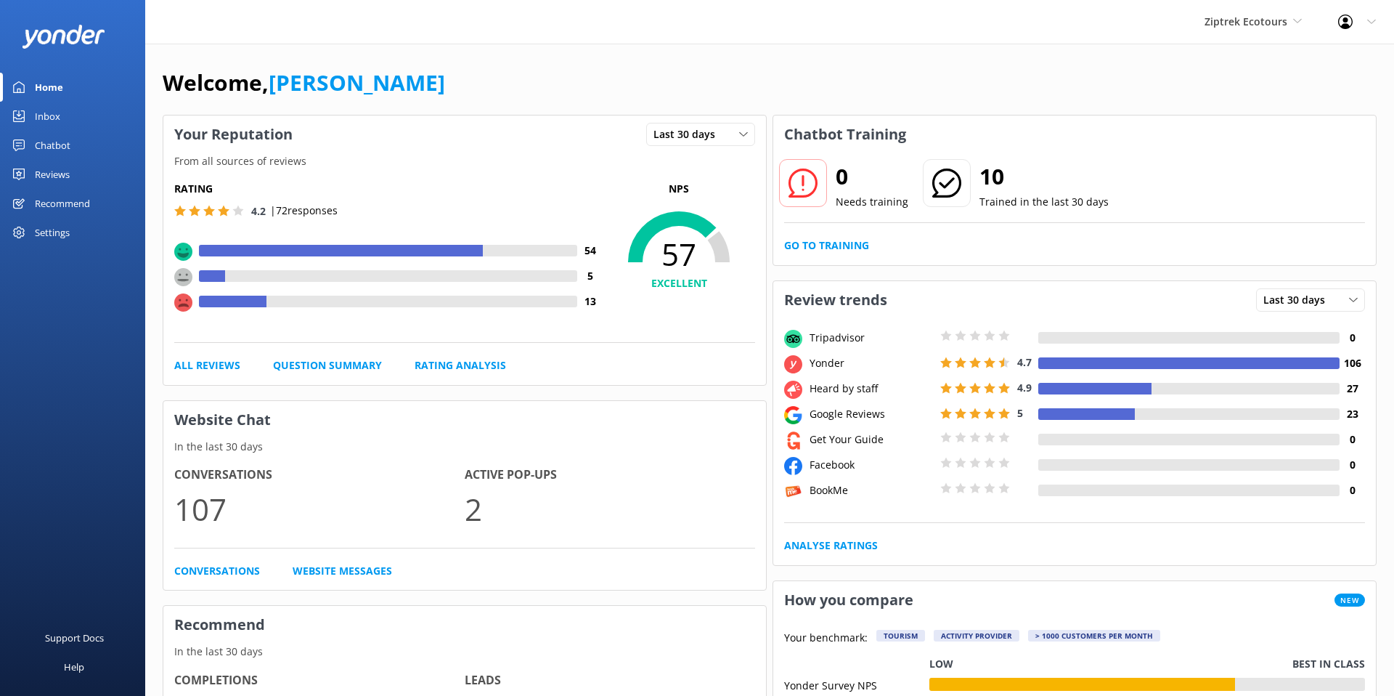
click at [43, 114] on div "Inbox" at bounding box center [47, 116] width 25 height 29
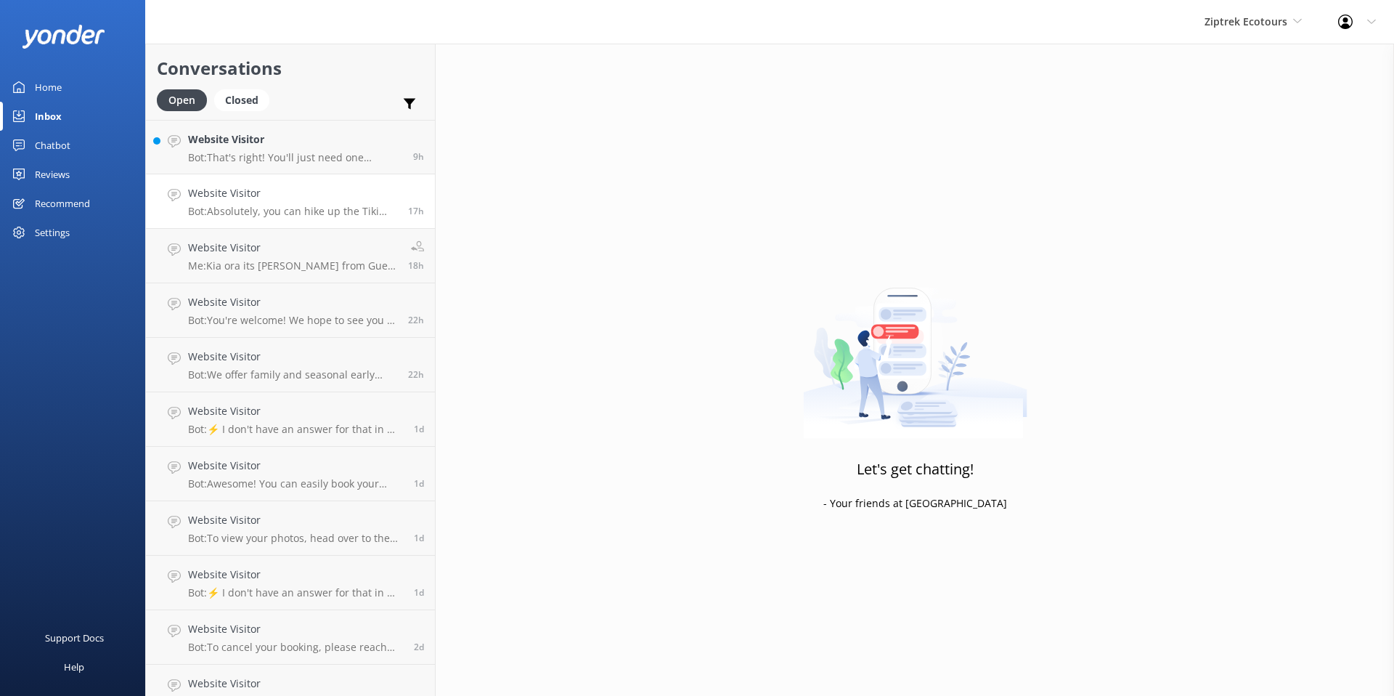
click at [271, 208] on p "Bot: Absolutely, you can hike up the Tiki Trail to reach our Ziptrek Treehouse!…" at bounding box center [292, 211] width 209 height 13
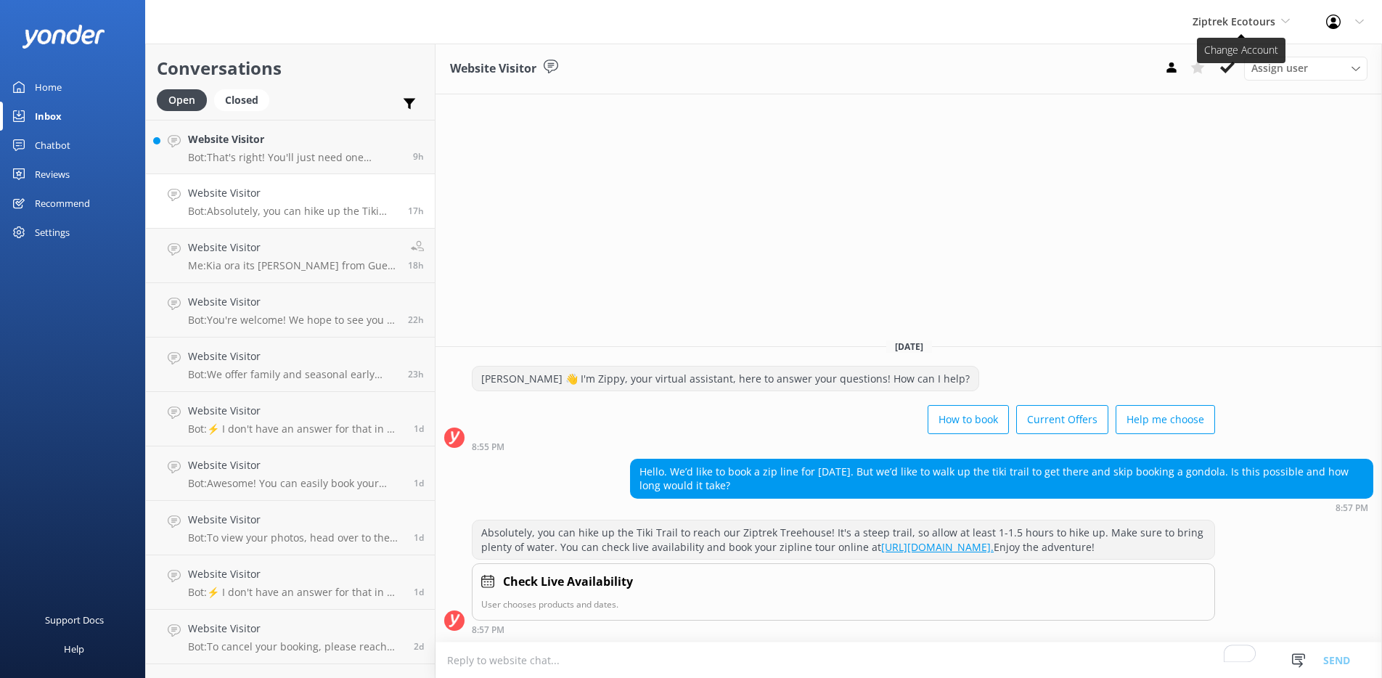
click at [1218, 25] on span "Ziptrek Ecotours" at bounding box center [1234, 22] width 83 height 14
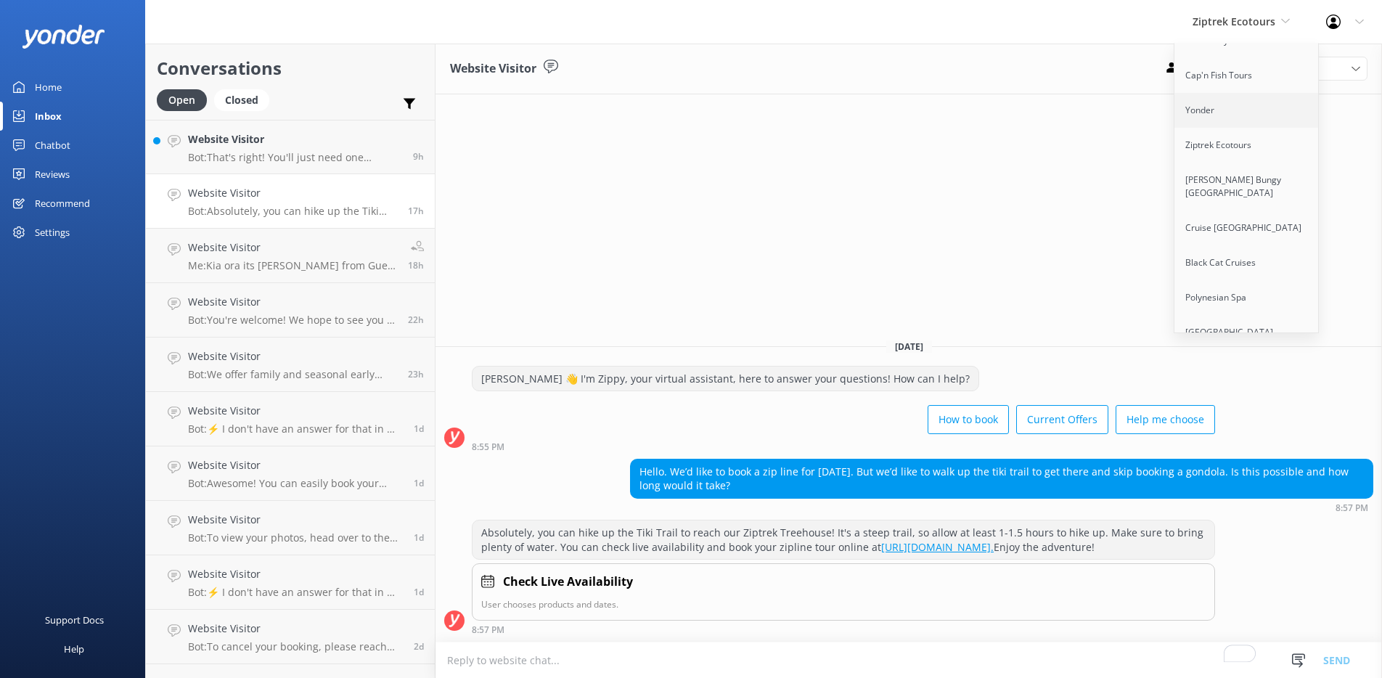
scroll to position [213, 0]
click at [1223, 158] on link "[PERSON_NAME] Bungy [GEOGRAPHIC_DATA]" at bounding box center [1247, 182] width 145 height 48
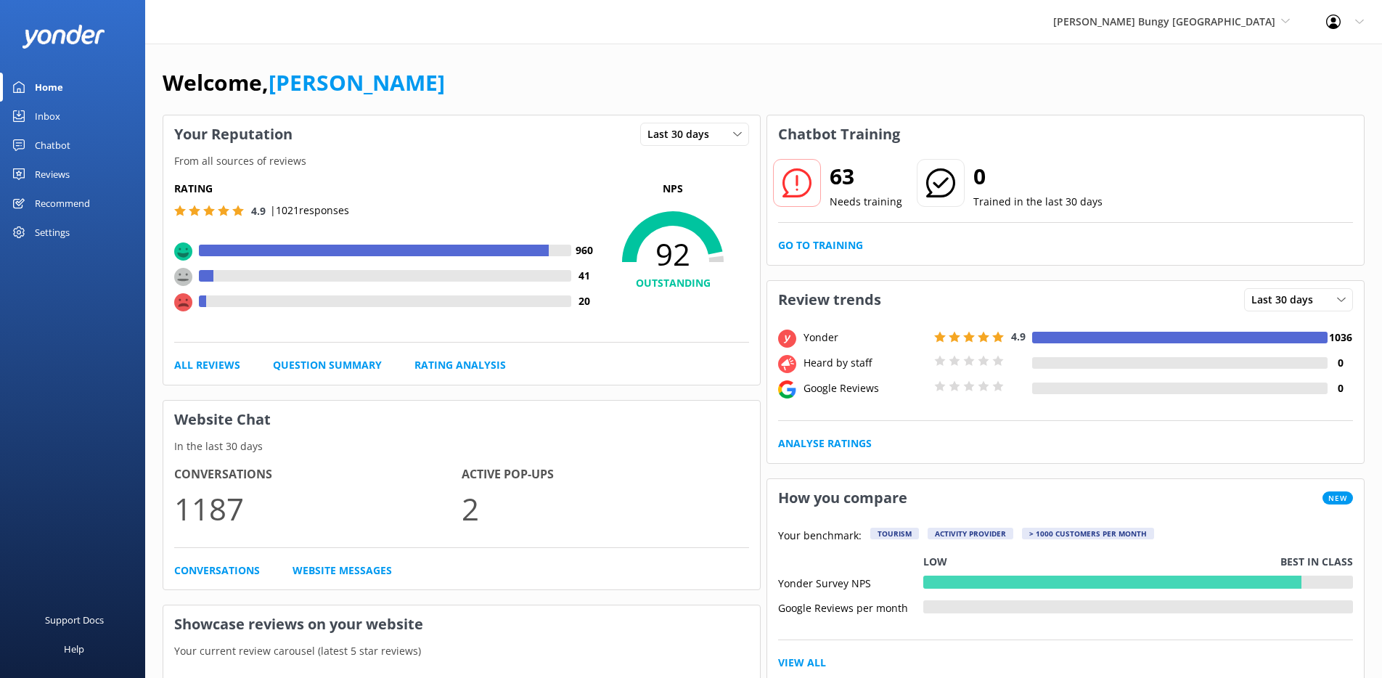
click at [70, 124] on link "Inbox" at bounding box center [72, 116] width 145 height 29
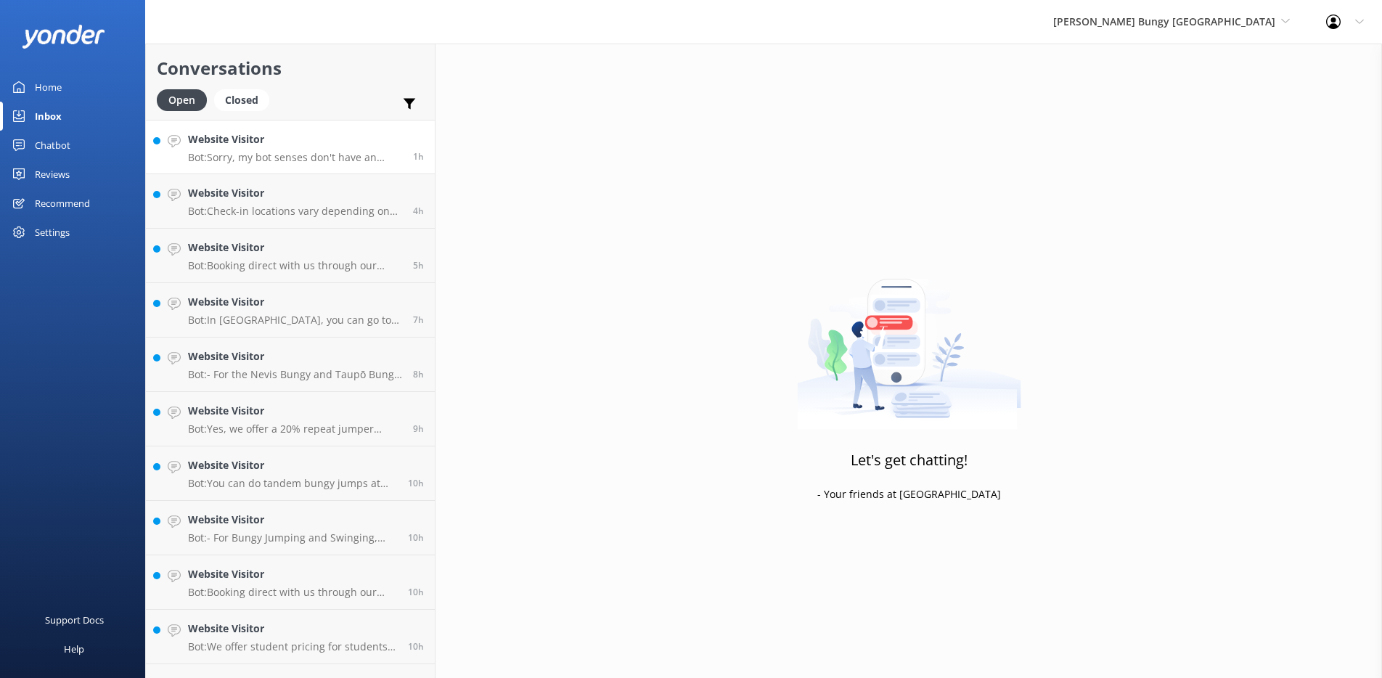
click at [293, 145] on h4 "Website Visitor" at bounding box center [295, 139] width 214 height 16
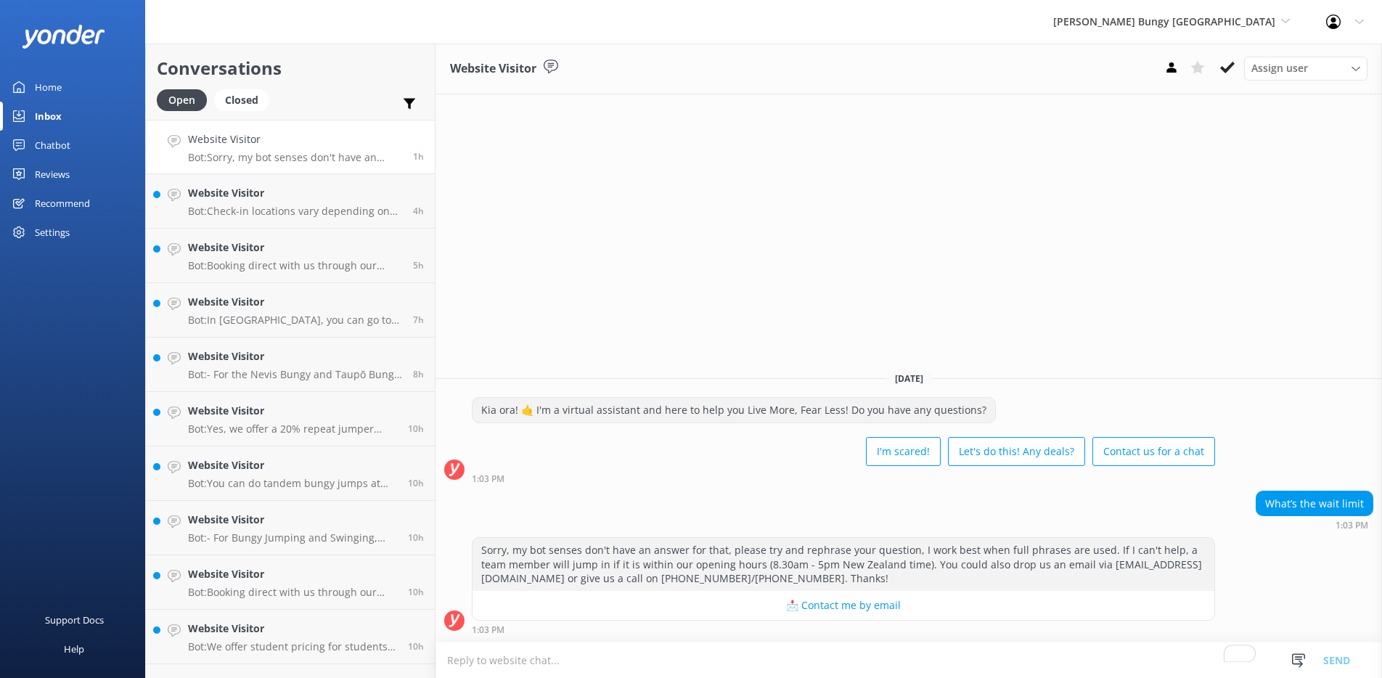
click at [57, 144] on div "Chatbot" at bounding box center [53, 145] width 36 height 29
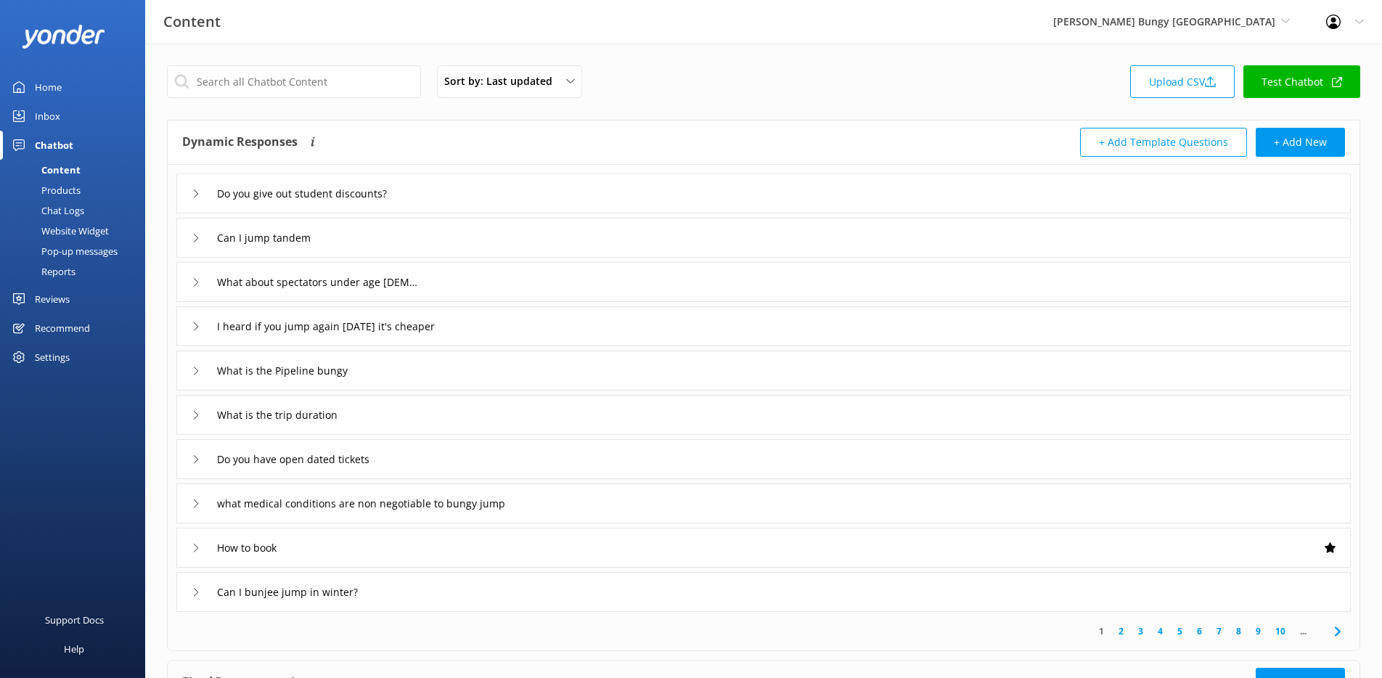
click at [71, 274] on div "Reports" at bounding box center [42, 271] width 67 height 20
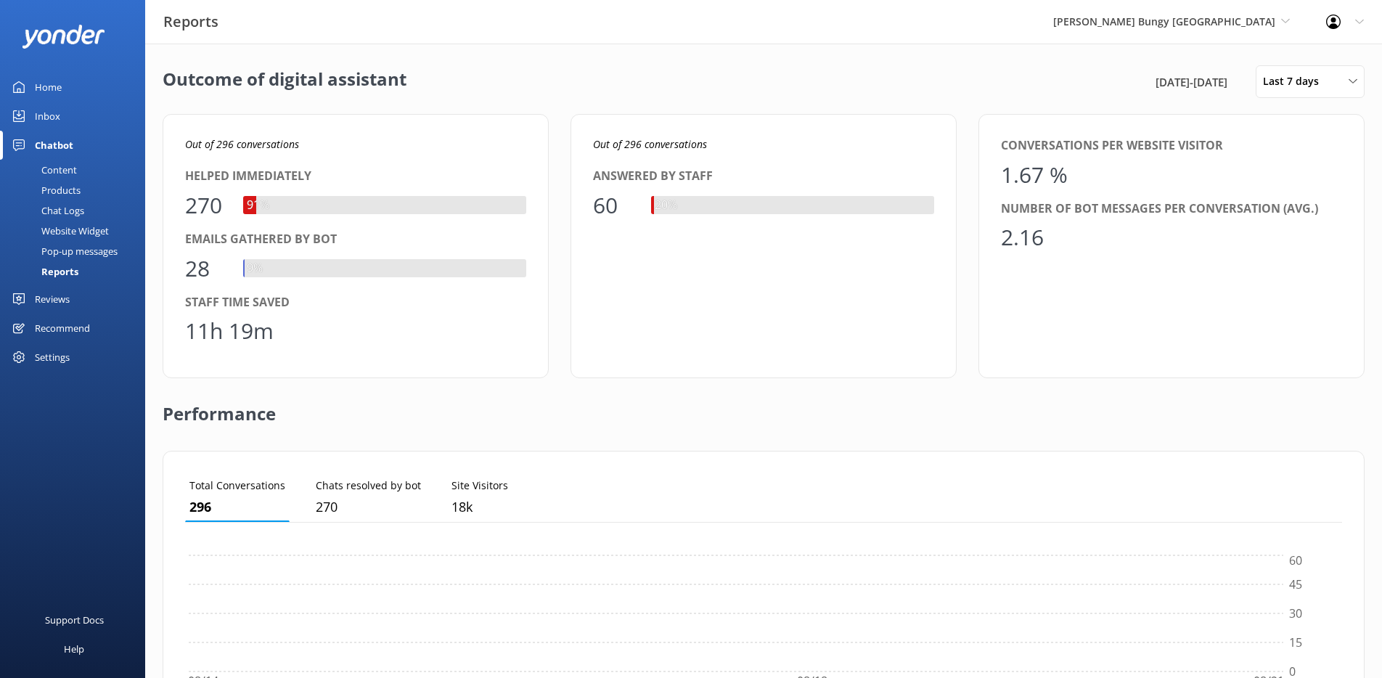
scroll to position [146, 1157]
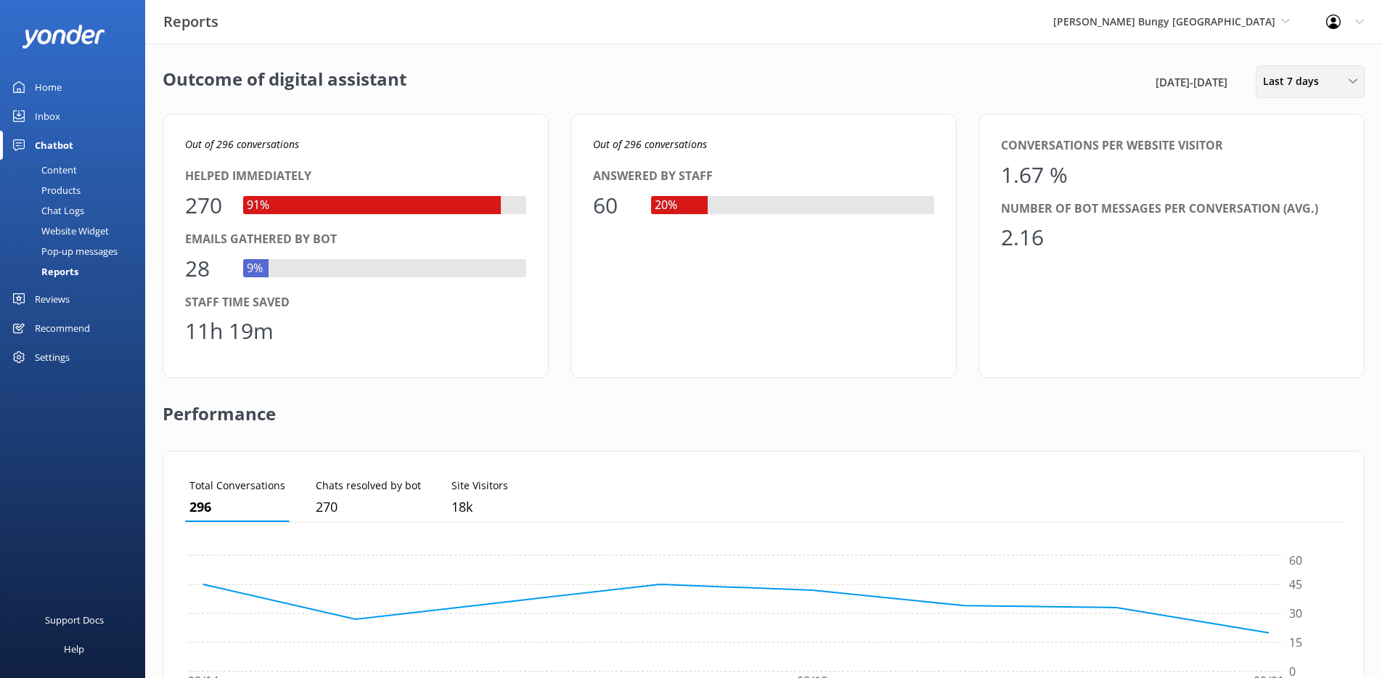
click at [1292, 73] on span "Last 7 days" at bounding box center [1295, 81] width 65 height 16
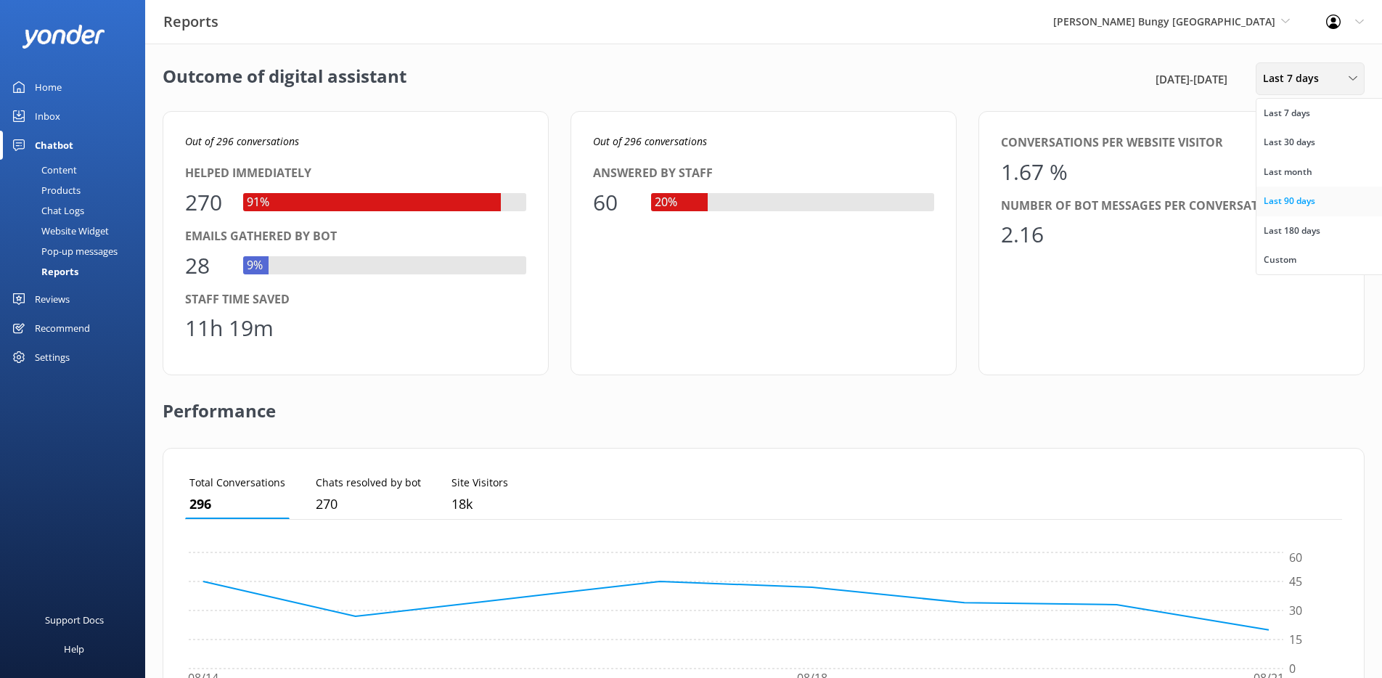
click at [1284, 197] on div "Last 90 days" at bounding box center [1290, 201] width 52 height 15
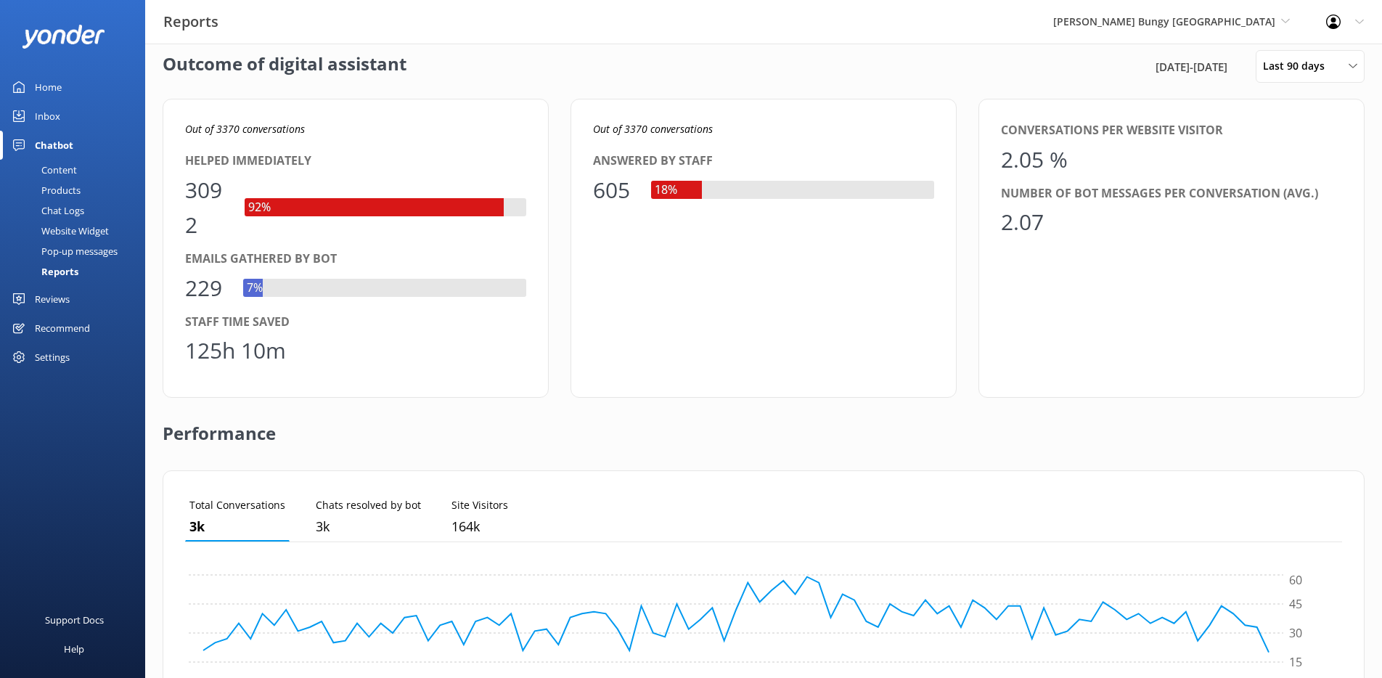
scroll to position [14, 0]
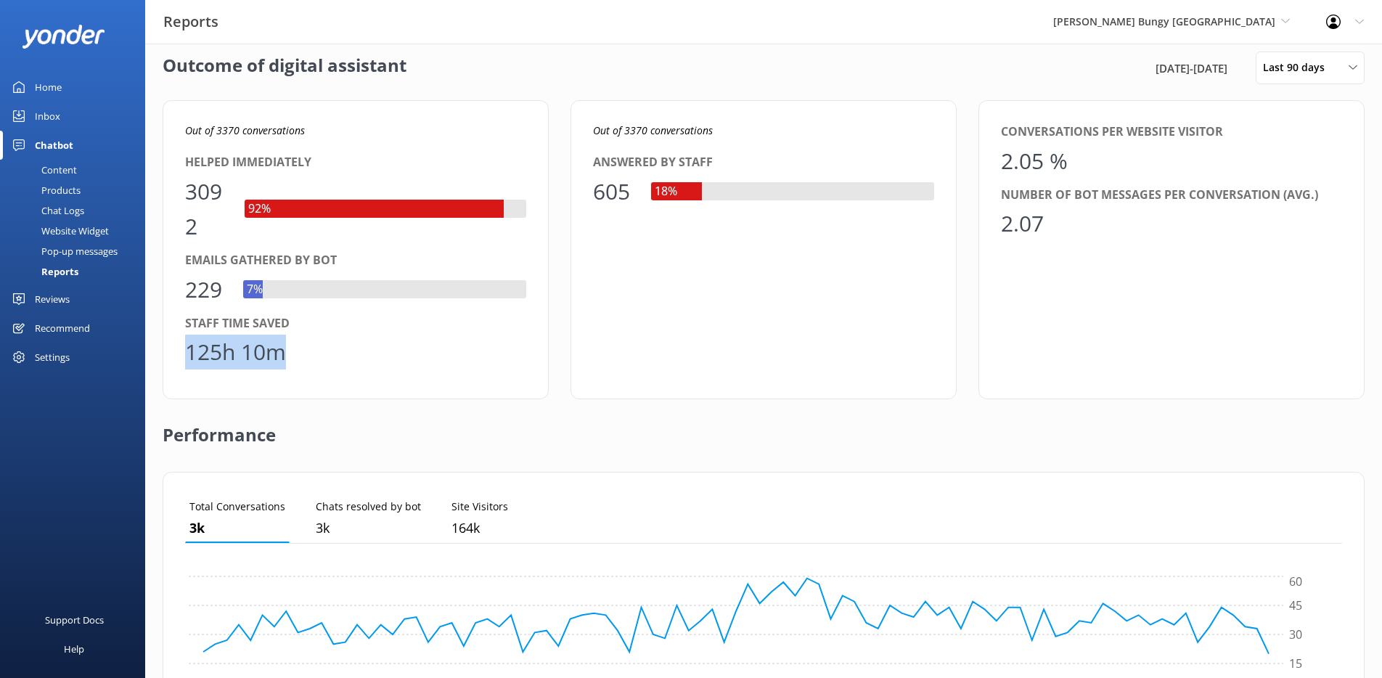
drag, startPoint x: 315, startPoint y: 346, endPoint x: 147, endPoint y: 345, distance: 167.7
click at [147, 345] on div "Outcome of digital assistant [DATE] - [DATE] Last 90 days Last 7 days Last 30 d…" at bounding box center [763, 531] width 1237 height 1003
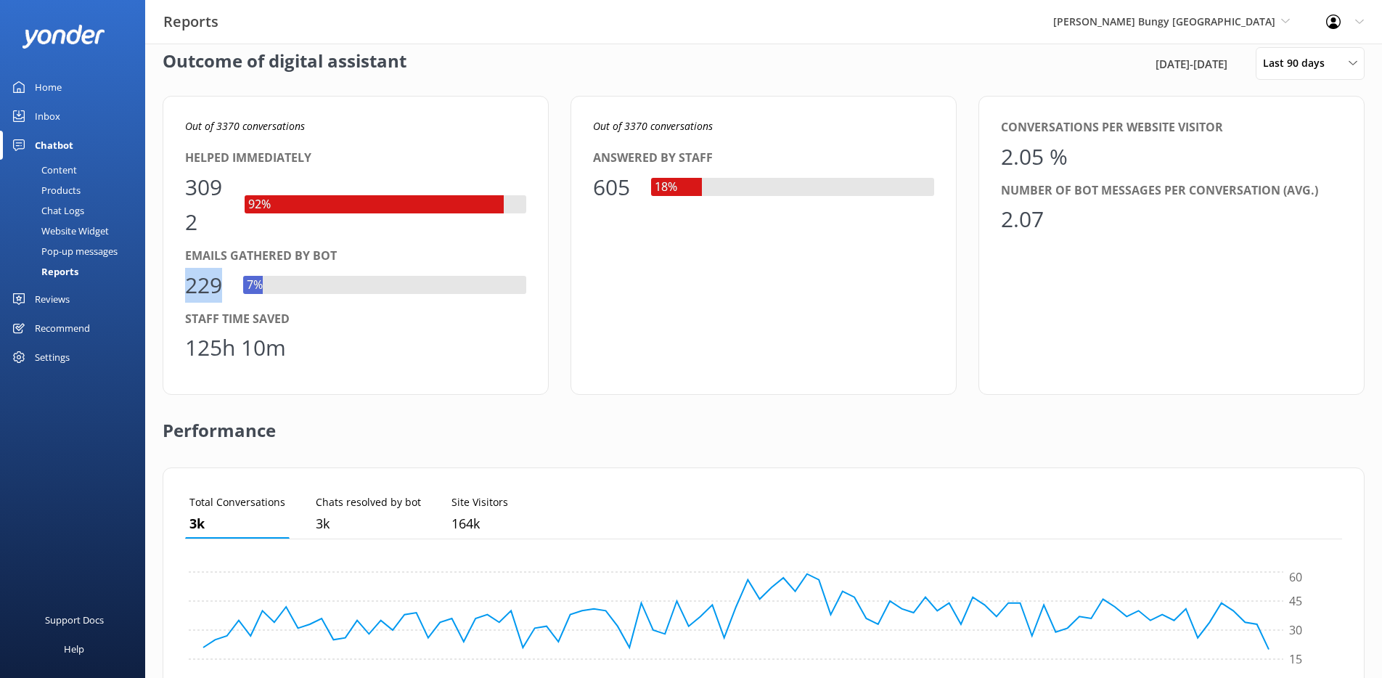
drag, startPoint x: 232, startPoint y: 291, endPoint x: 183, endPoint y: 286, distance: 48.9
click at [183, 286] on div "Out of 3370 conversations Helped immediately 3092 92% Emails gathered by bot 22…" at bounding box center [356, 245] width 386 height 299
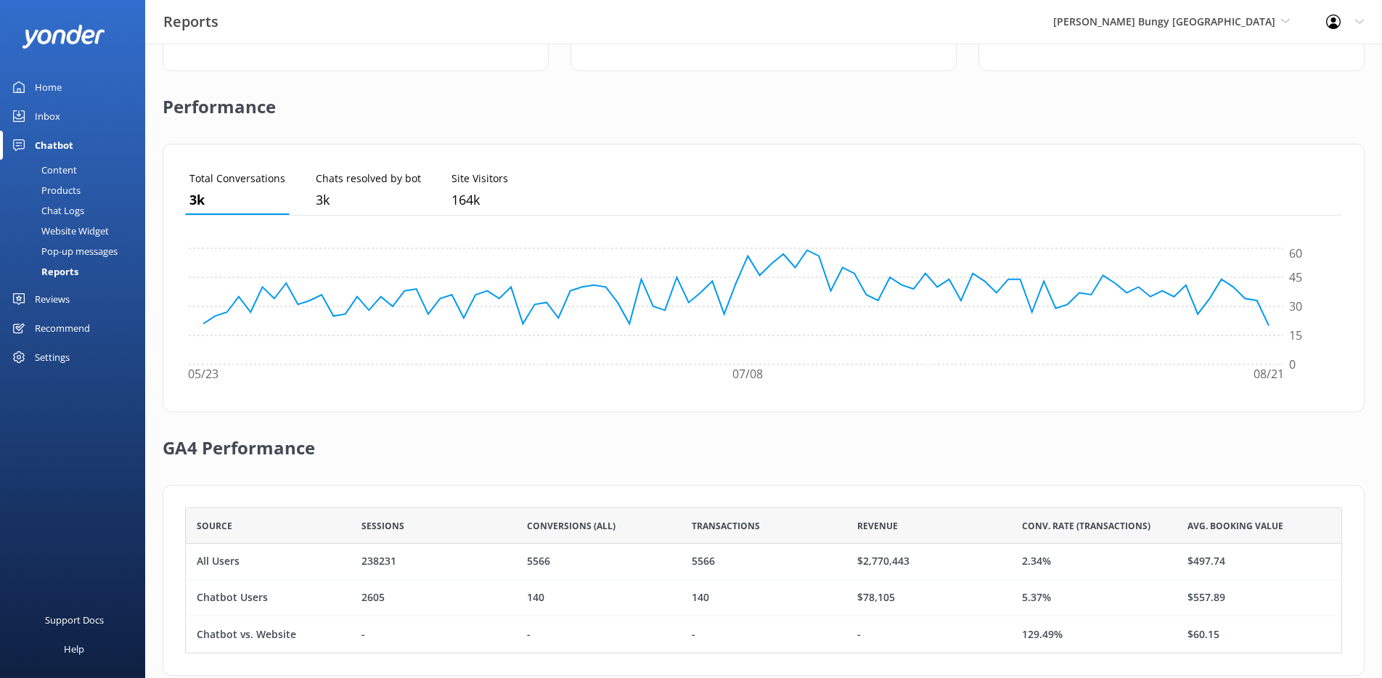
scroll to position [369, 0]
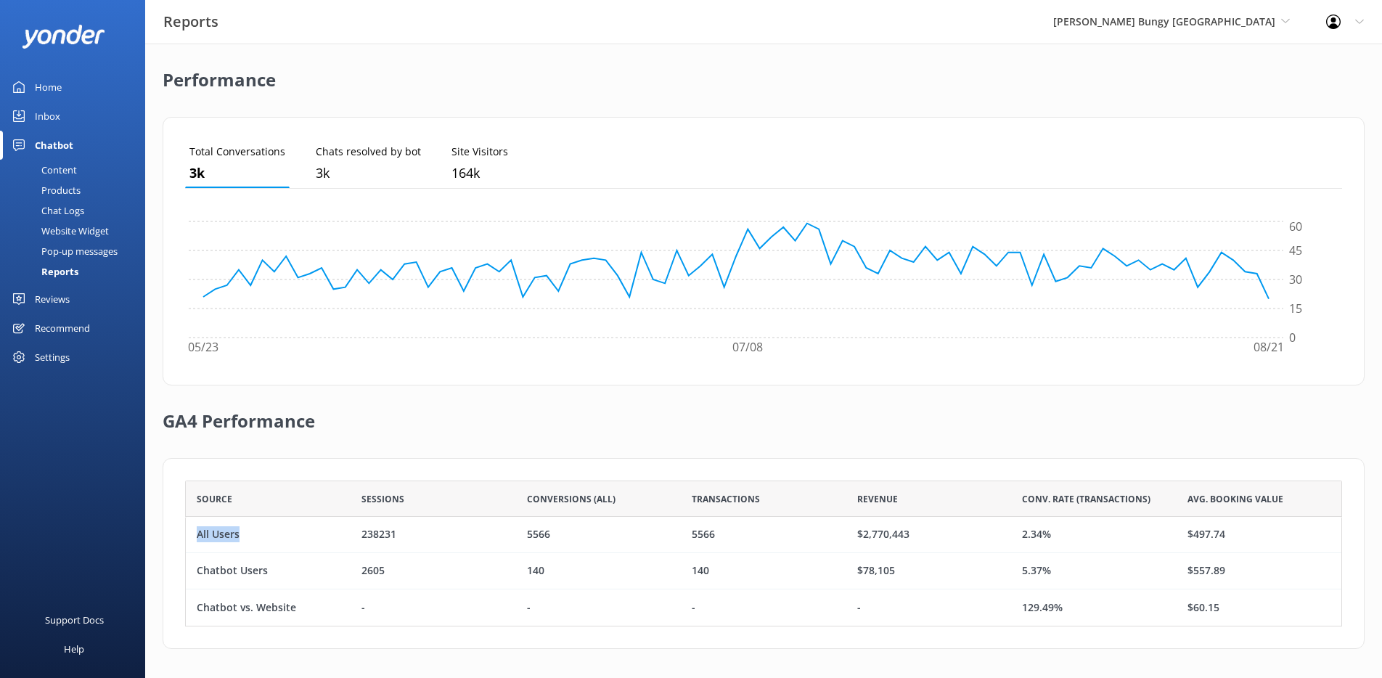
drag, startPoint x: 237, startPoint y: 538, endPoint x: 197, endPoint y: 536, distance: 40.7
click at [197, 536] on div "All Users" at bounding box center [218, 535] width 43 height 16
drag, startPoint x: 1051, startPoint y: 535, endPoint x: 1021, endPoint y: 536, distance: 29.8
click at [1021, 536] on div "2.34%" at bounding box center [1093, 535] width 165 height 36
click at [1063, 539] on div "2.34%" at bounding box center [1093, 535] width 165 height 36
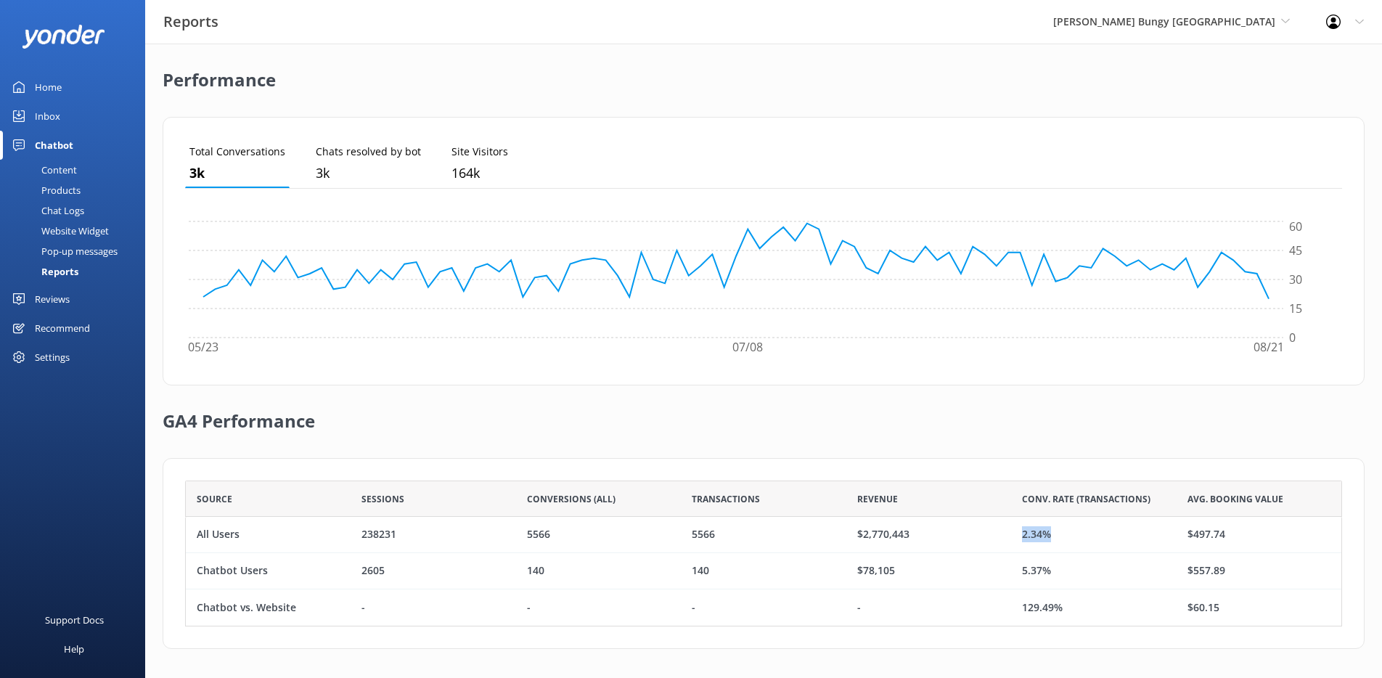
drag, startPoint x: 1063, startPoint y: 539, endPoint x: 1020, endPoint y: 538, distance: 42.9
click at [1020, 538] on div "2.34%" at bounding box center [1093, 535] width 165 height 36
click at [309, 569] on div "Chatbot Users" at bounding box center [268, 571] width 165 height 36
drag, startPoint x: 309, startPoint y: 569, endPoint x: 382, endPoint y: 569, distance: 72.6
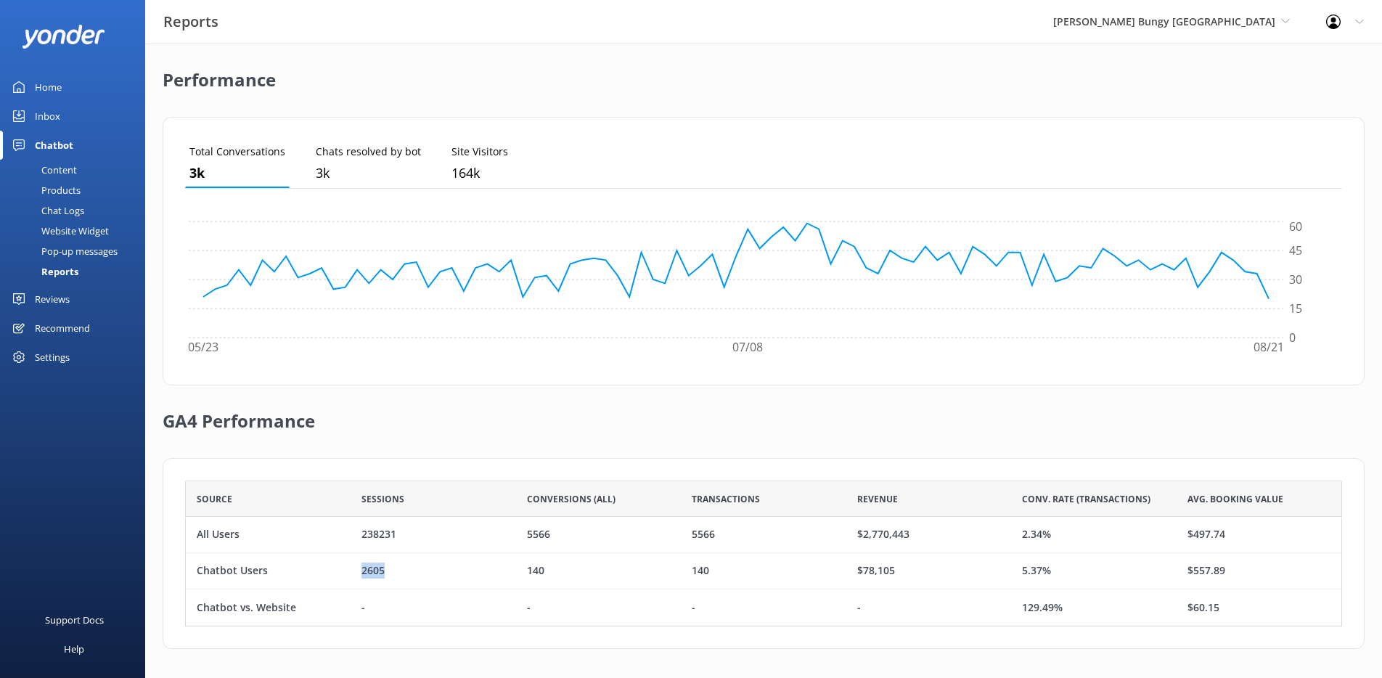
click at [382, 569] on div "Chatbot Users 2605 140 140 $78,105 5.37% $557.89" at bounding box center [763, 571] width 1157 height 36
click at [248, 569] on div "Chatbot Users" at bounding box center [232, 571] width 71 height 16
drag, startPoint x: 210, startPoint y: 571, endPoint x: 266, endPoint y: 571, distance: 56.6
click at [266, 571] on div "Chatbot Users" at bounding box center [268, 571] width 165 height 36
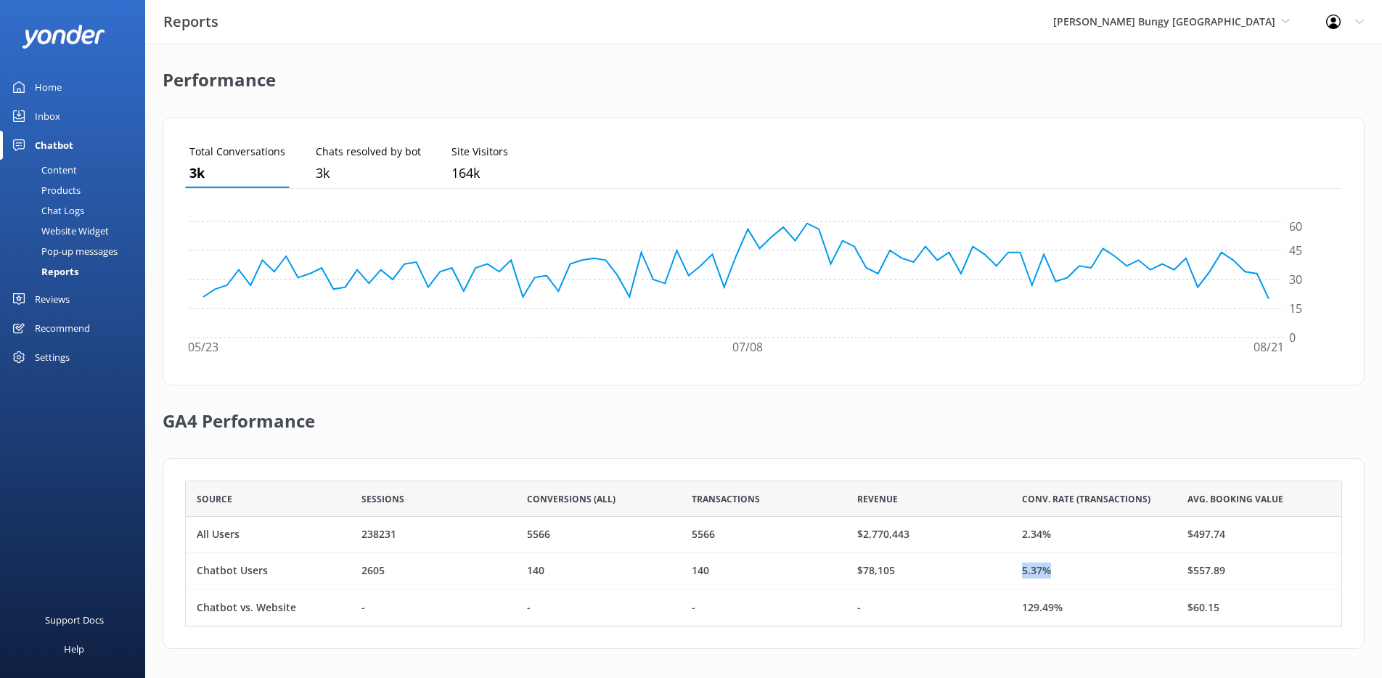
drag, startPoint x: 1052, startPoint y: 575, endPoint x: 1014, endPoint y: 577, distance: 37.8
click at [1014, 577] on div "5.37%" at bounding box center [1093, 571] width 165 height 36
drag, startPoint x: 1075, startPoint y: 607, endPoint x: 1025, endPoint y: 610, distance: 49.5
click at [1025, 610] on div "129.49%" at bounding box center [1093, 608] width 165 height 36
click at [902, 574] on div "$78,105" at bounding box center [929, 571] width 165 height 36
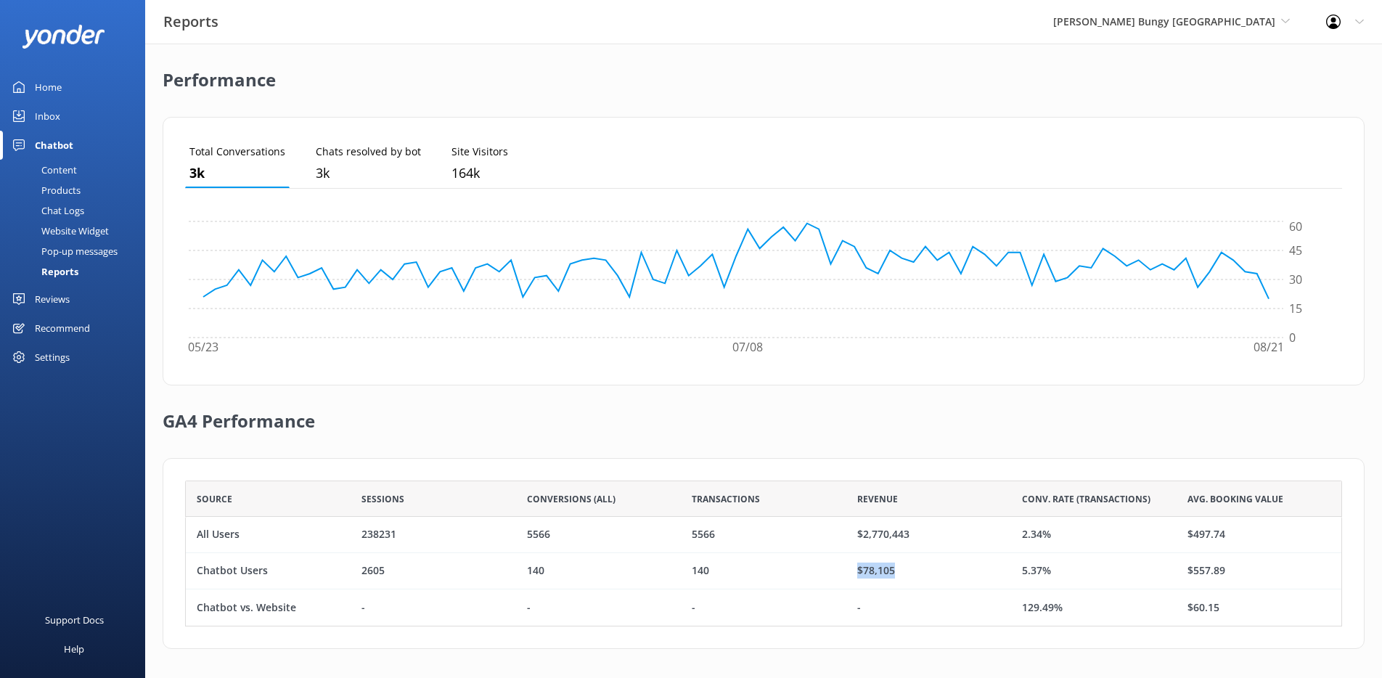
drag, startPoint x: 903, startPoint y: 571, endPoint x: 858, endPoint y: 573, distance: 45.0
click at [858, 573] on div "$78,105" at bounding box center [929, 571] width 165 height 36
click at [873, 566] on div "$78,105" at bounding box center [876, 571] width 38 height 16
drag, startPoint x: 892, startPoint y: 567, endPoint x: 863, endPoint y: 569, distance: 29.1
click at [863, 569] on div "$78,105" at bounding box center [876, 571] width 38 height 16
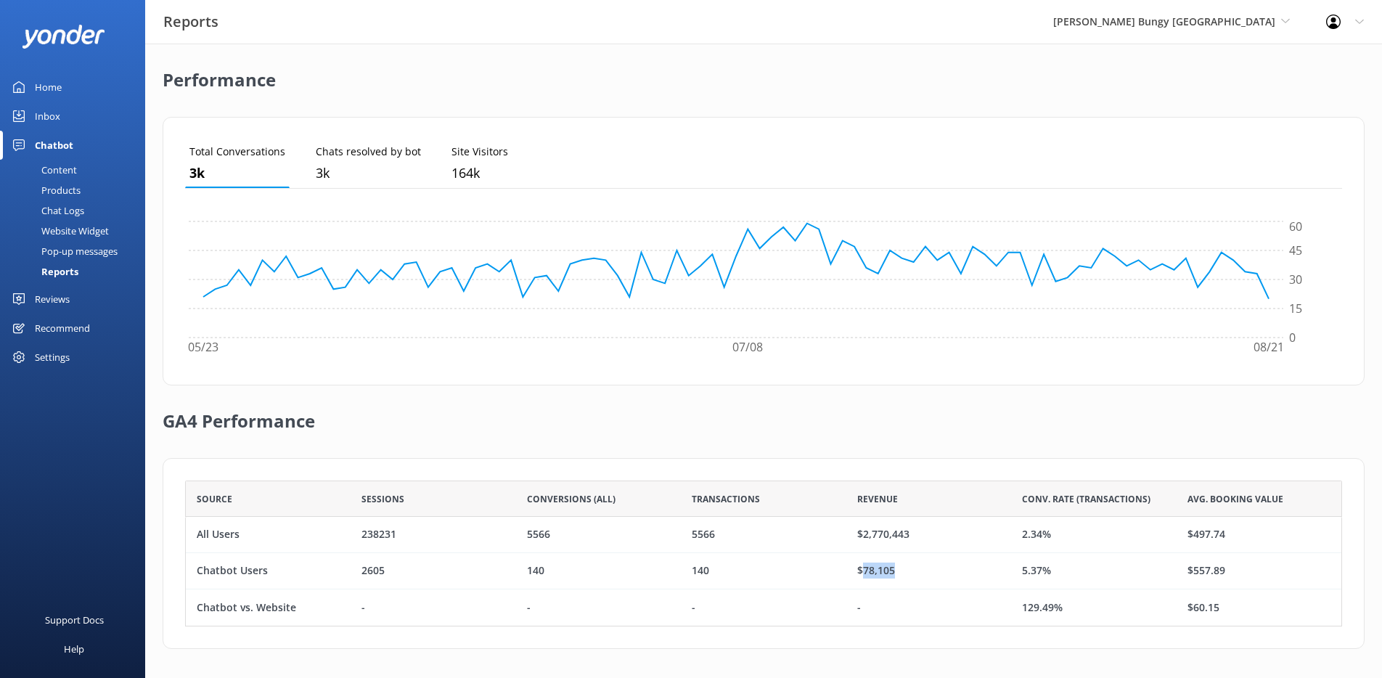
click at [884, 574] on div "$78,105" at bounding box center [876, 571] width 38 height 16
drag, startPoint x: 895, startPoint y: 571, endPoint x: 858, endPoint y: 569, distance: 37.1
click at [858, 569] on div "$78,105" at bounding box center [929, 571] width 165 height 36
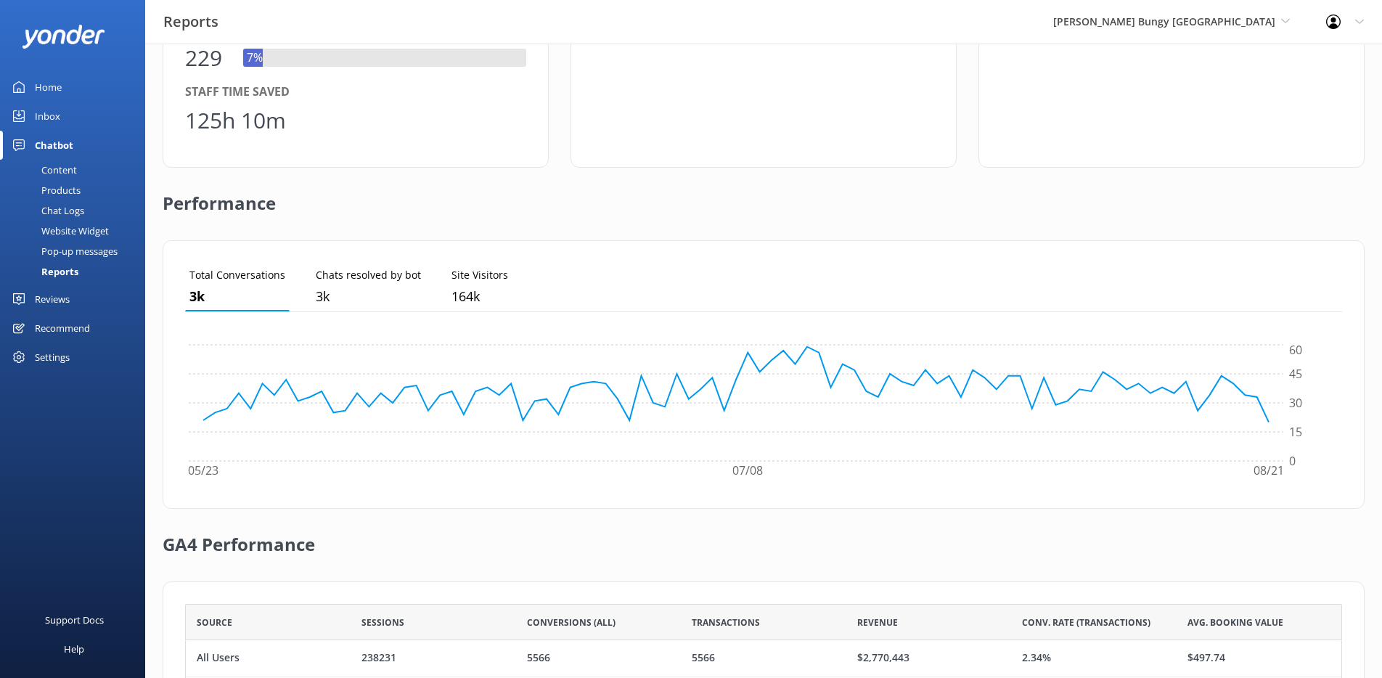
scroll to position [0, 0]
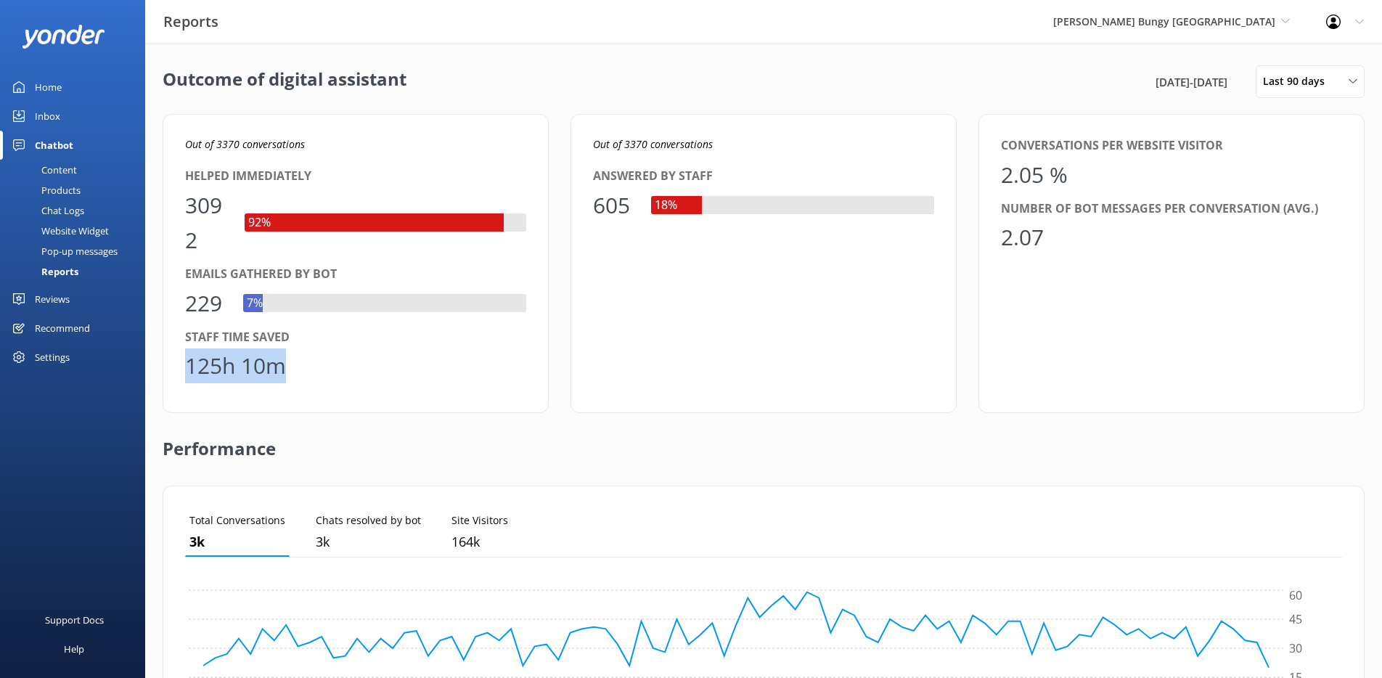
drag, startPoint x: 282, startPoint y: 363, endPoint x: 168, endPoint y: 363, distance: 114.0
click at [168, 364] on div "Out of 3370 conversations Helped immediately 3092 92% Emails gathered by bot 22…" at bounding box center [356, 263] width 386 height 299
click at [1171, 17] on span "[PERSON_NAME] Bungy [GEOGRAPHIC_DATA]" at bounding box center [1165, 22] width 222 height 14
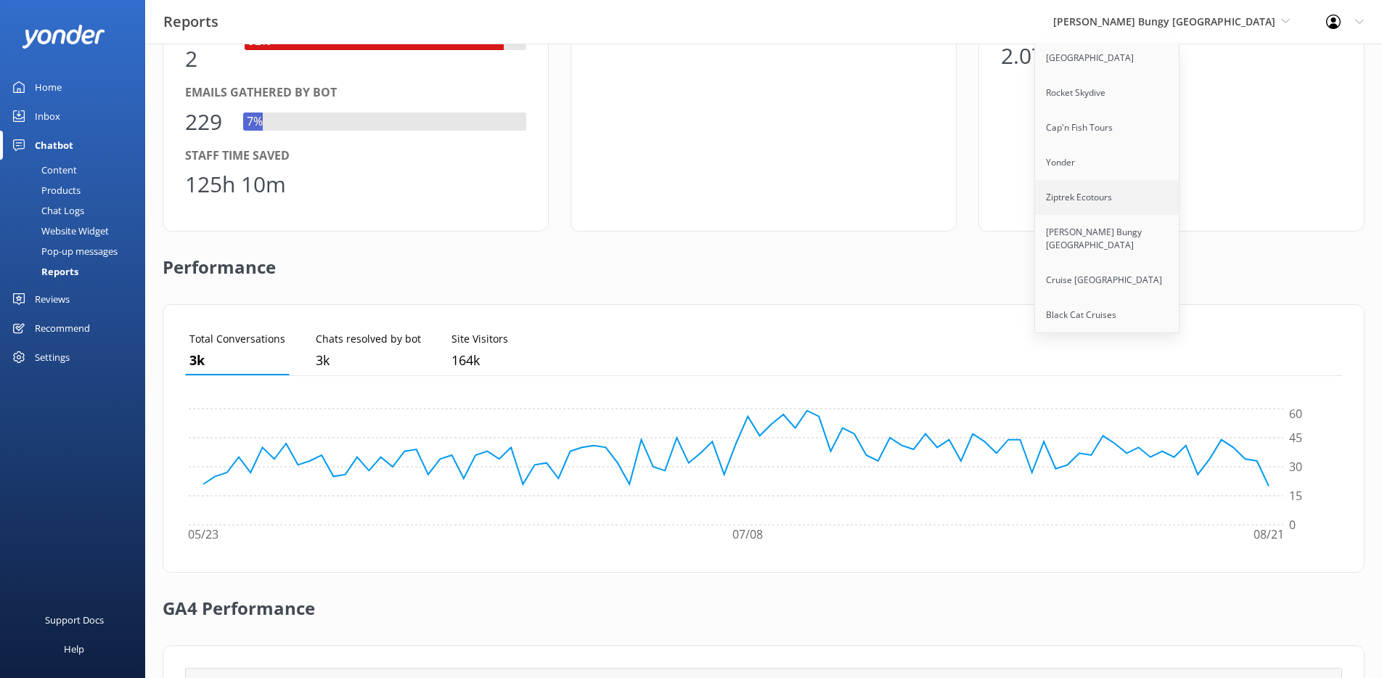
scroll to position [156, 0]
click at [1146, 184] on link "Ziptrek Ecotours" at bounding box center [1107, 196] width 145 height 35
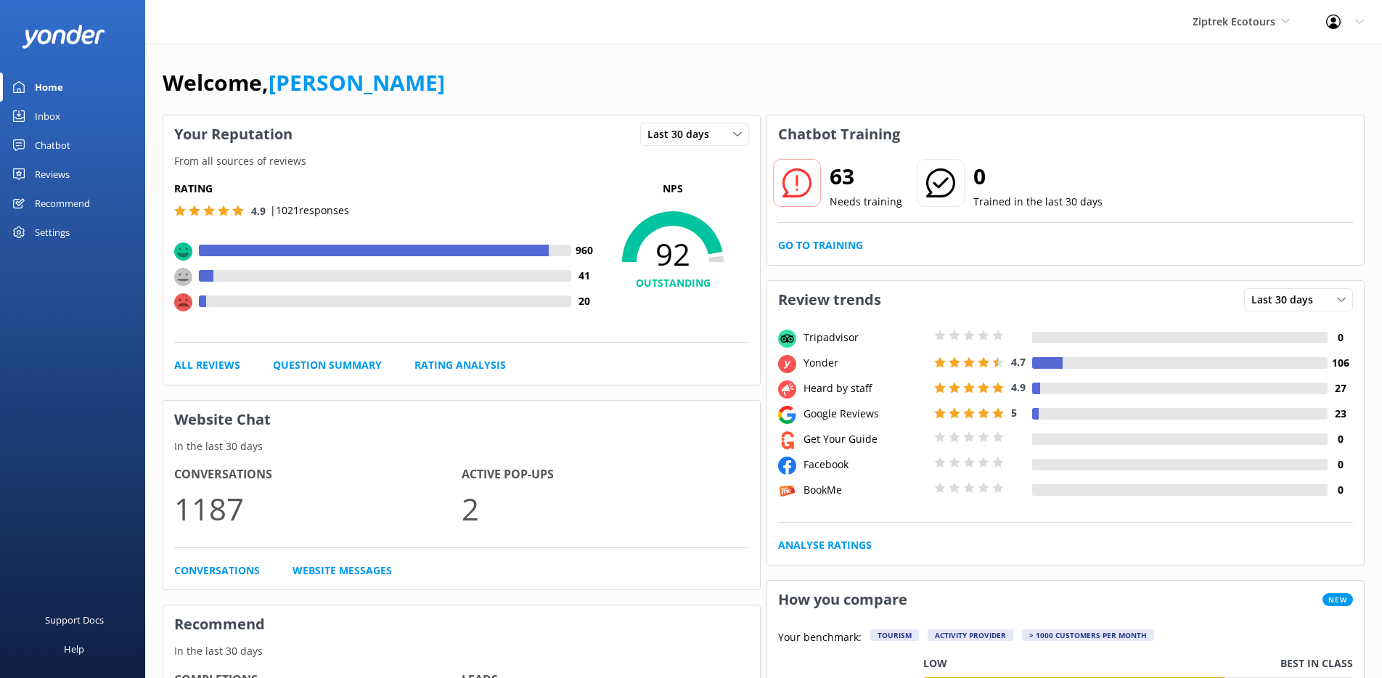
click at [64, 200] on div "Recommend" at bounding box center [62, 203] width 55 height 29
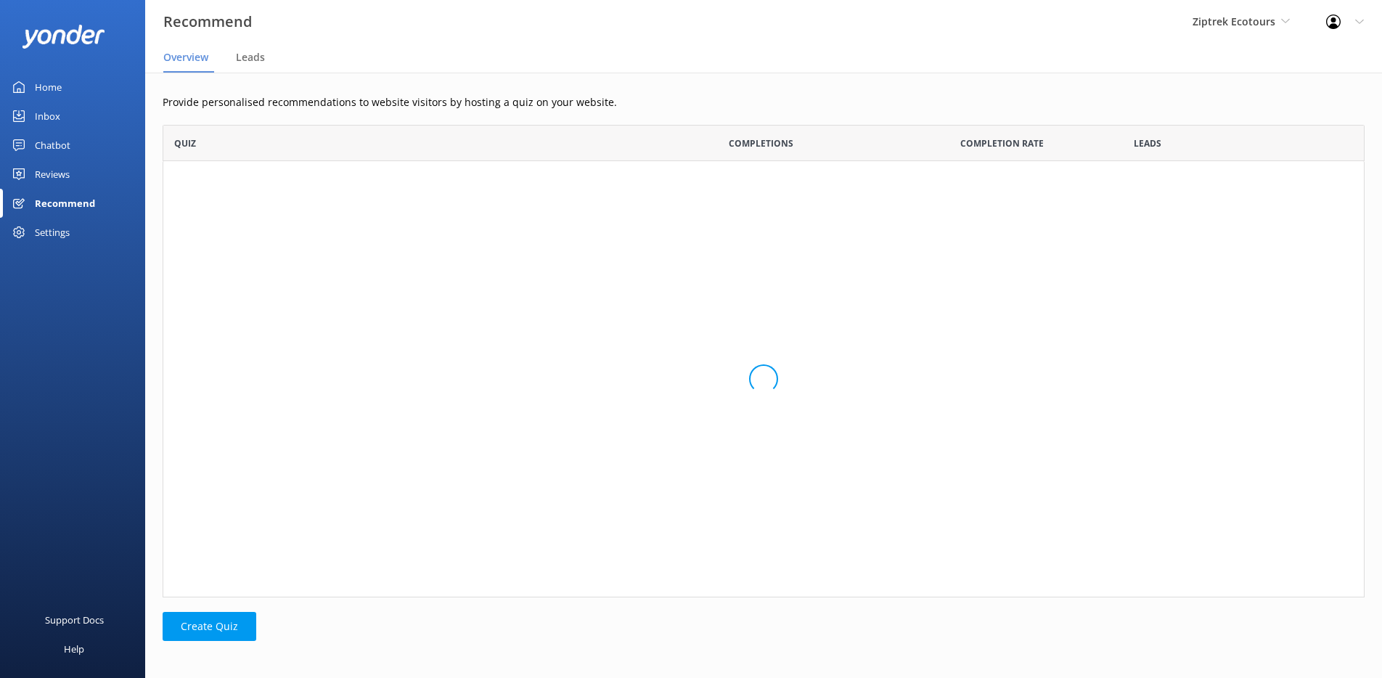
scroll to position [110, 1202]
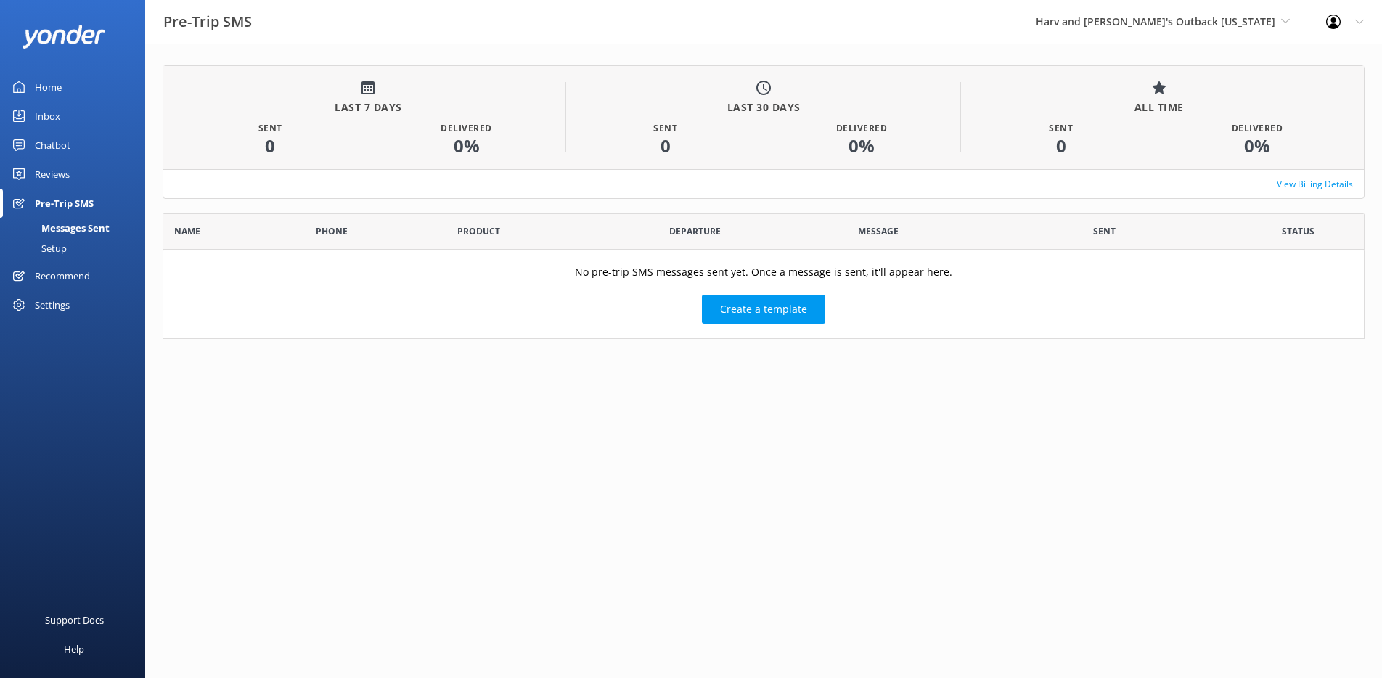
scroll to position [126, 1202]
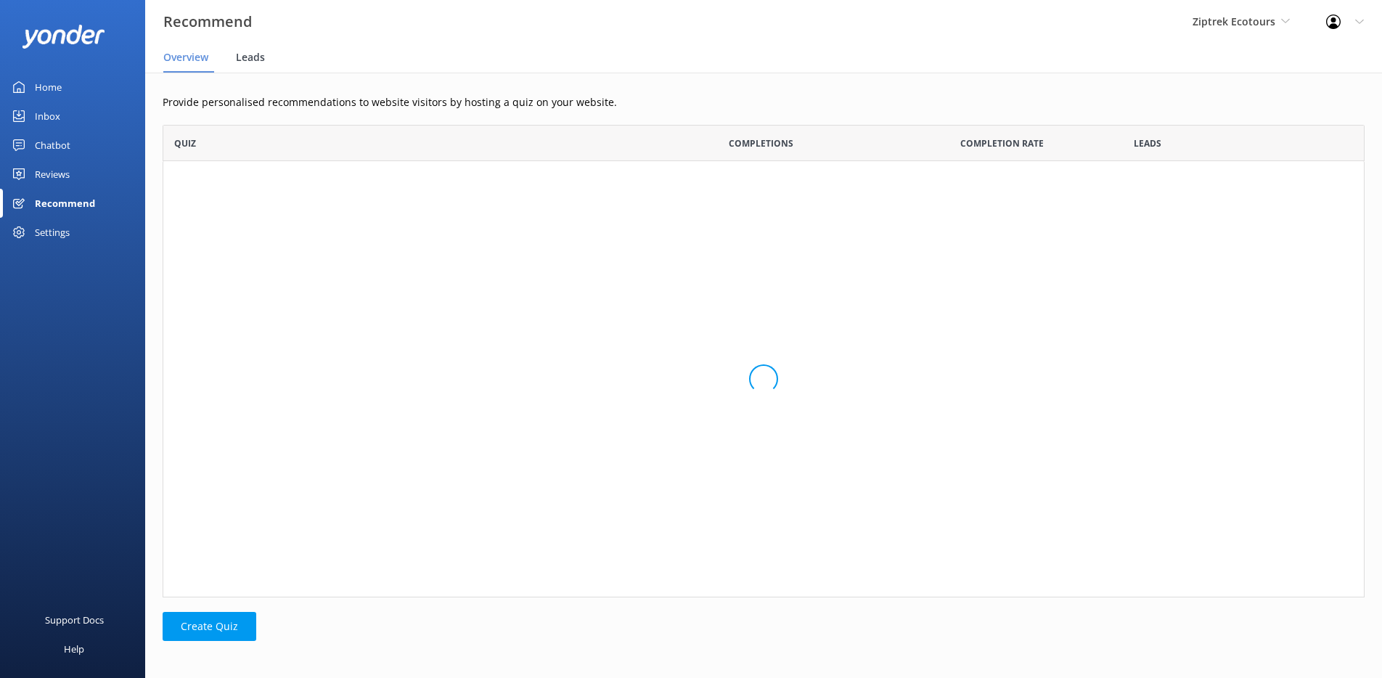
scroll to position [110, 1202]
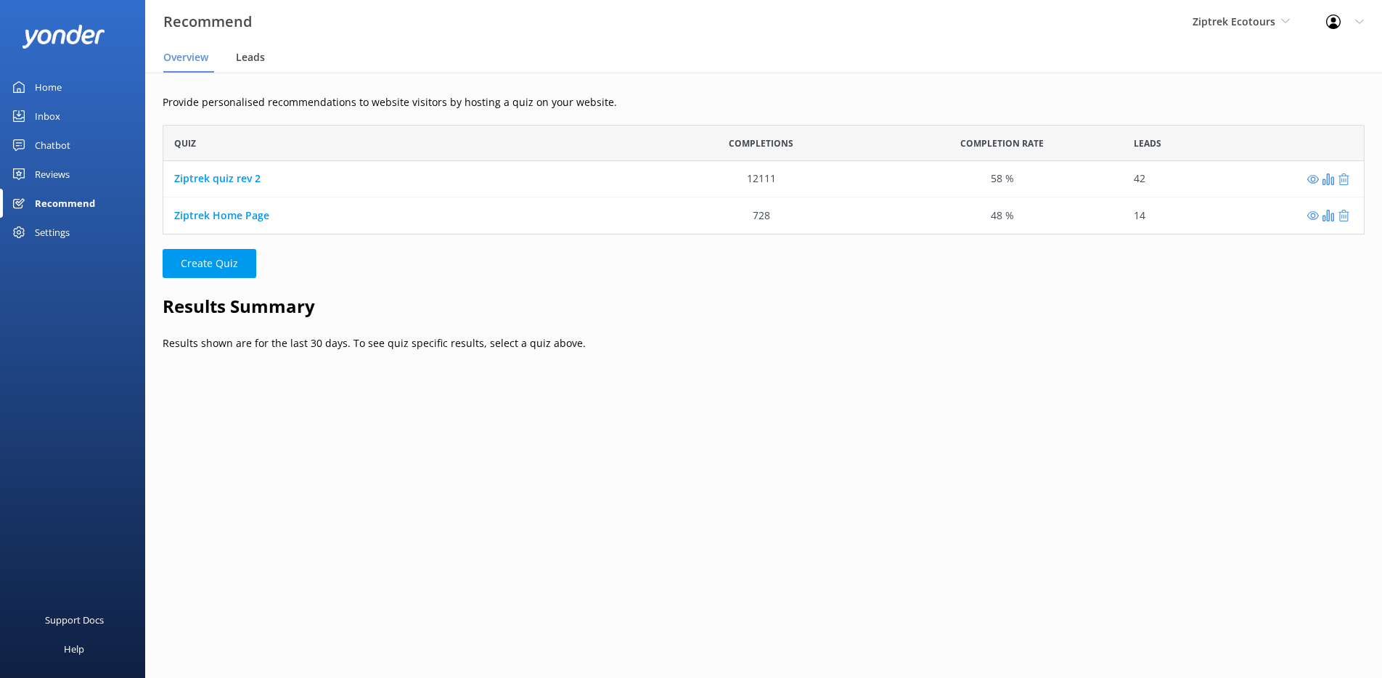
click at [250, 62] on span "Leads" at bounding box center [250, 57] width 29 height 15
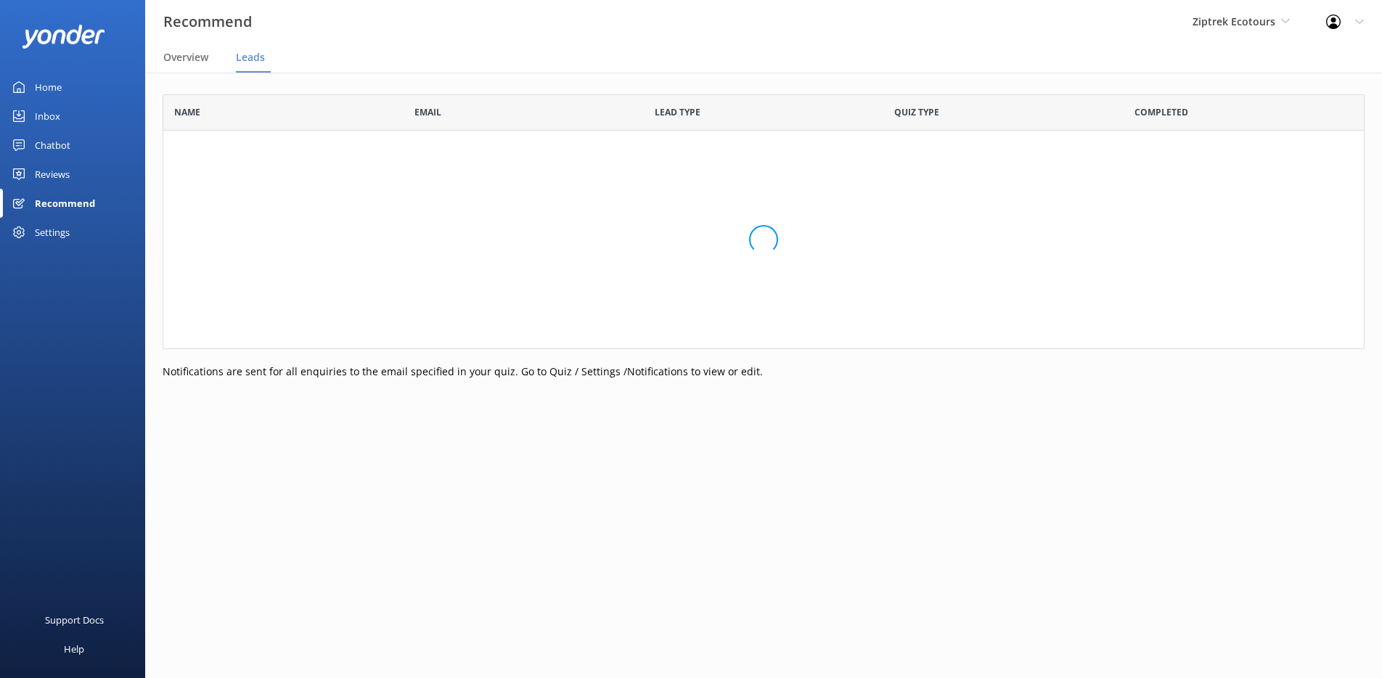
scroll to position [400, 1202]
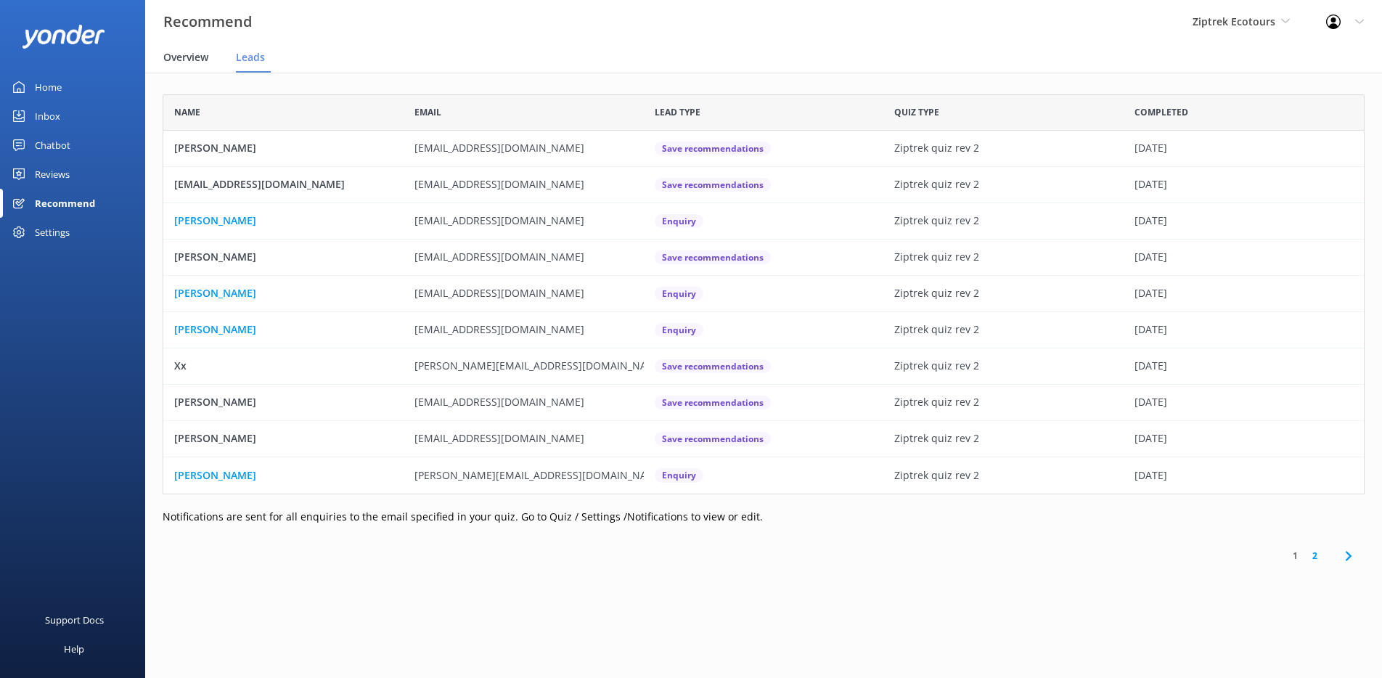
click at [187, 62] on span "Overview" at bounding box center [185, 57] width 45 height 15
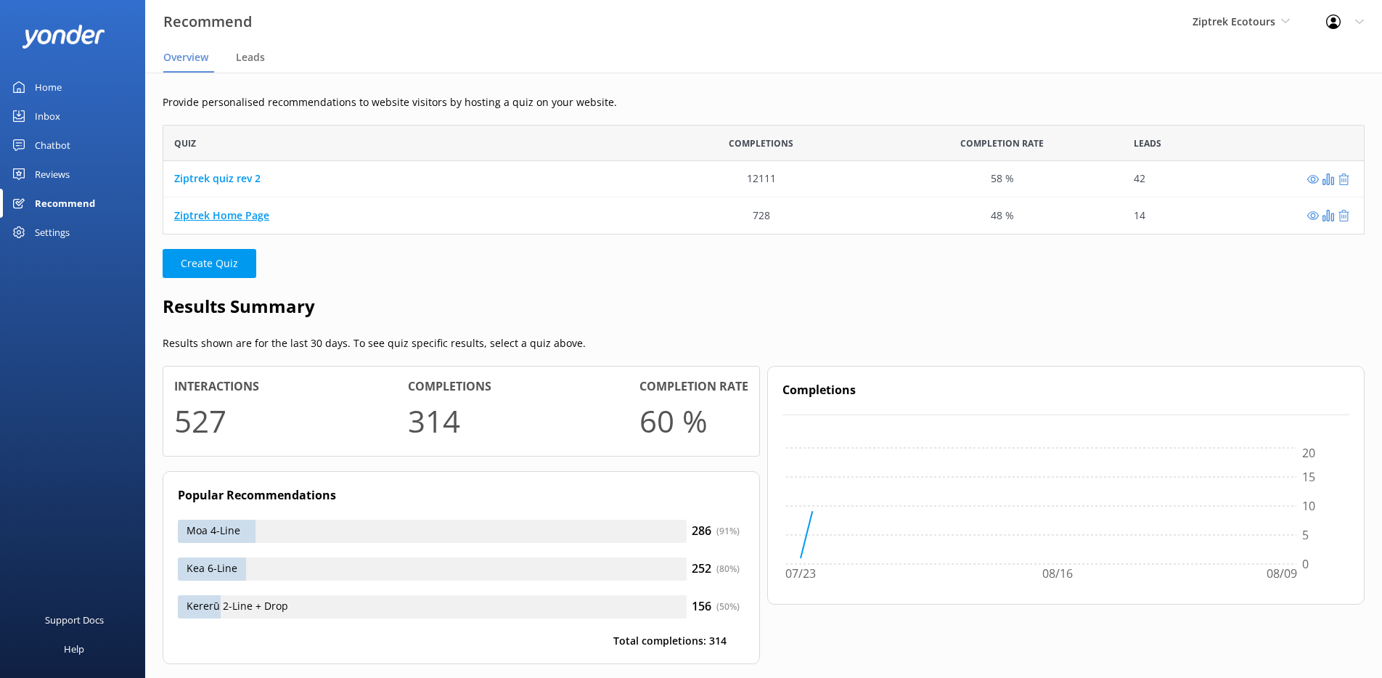
scroll to position [110, 1202]
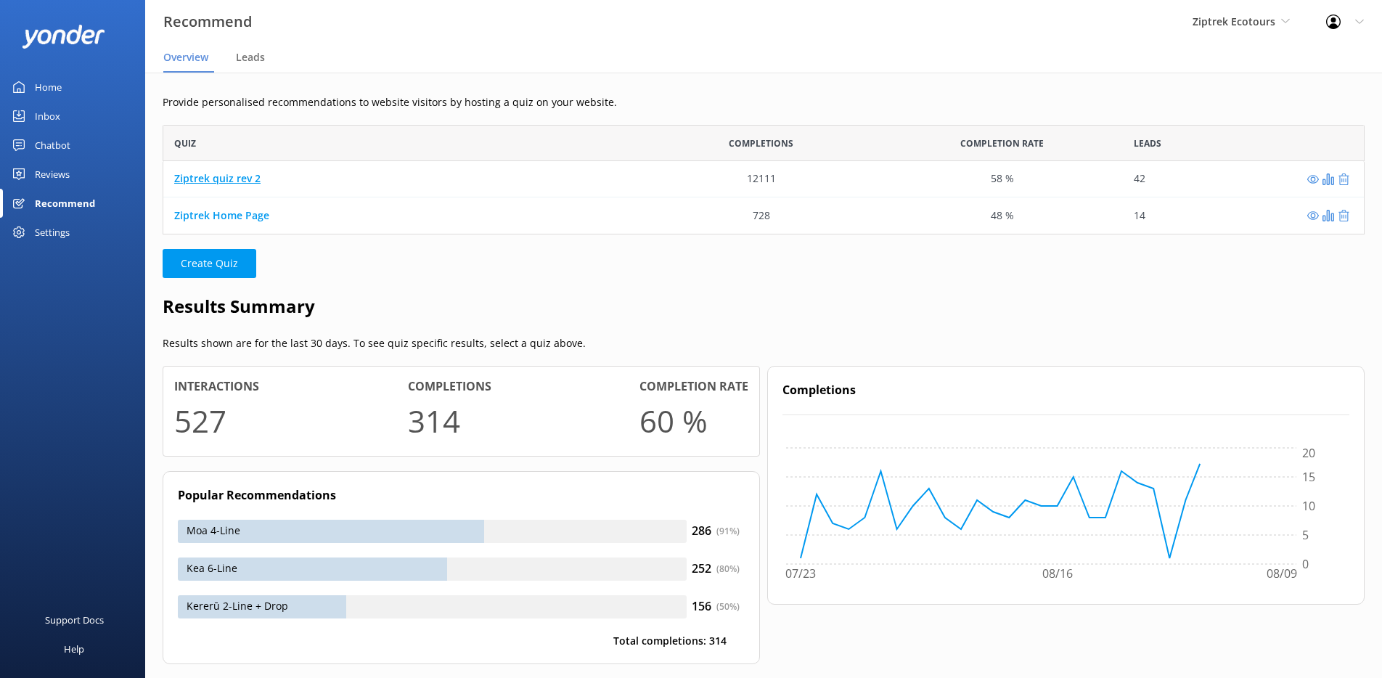
click at [234, 181] on link "Ziptrek quiz rev 2" at bounding box center [217, 179] width 86 height 14
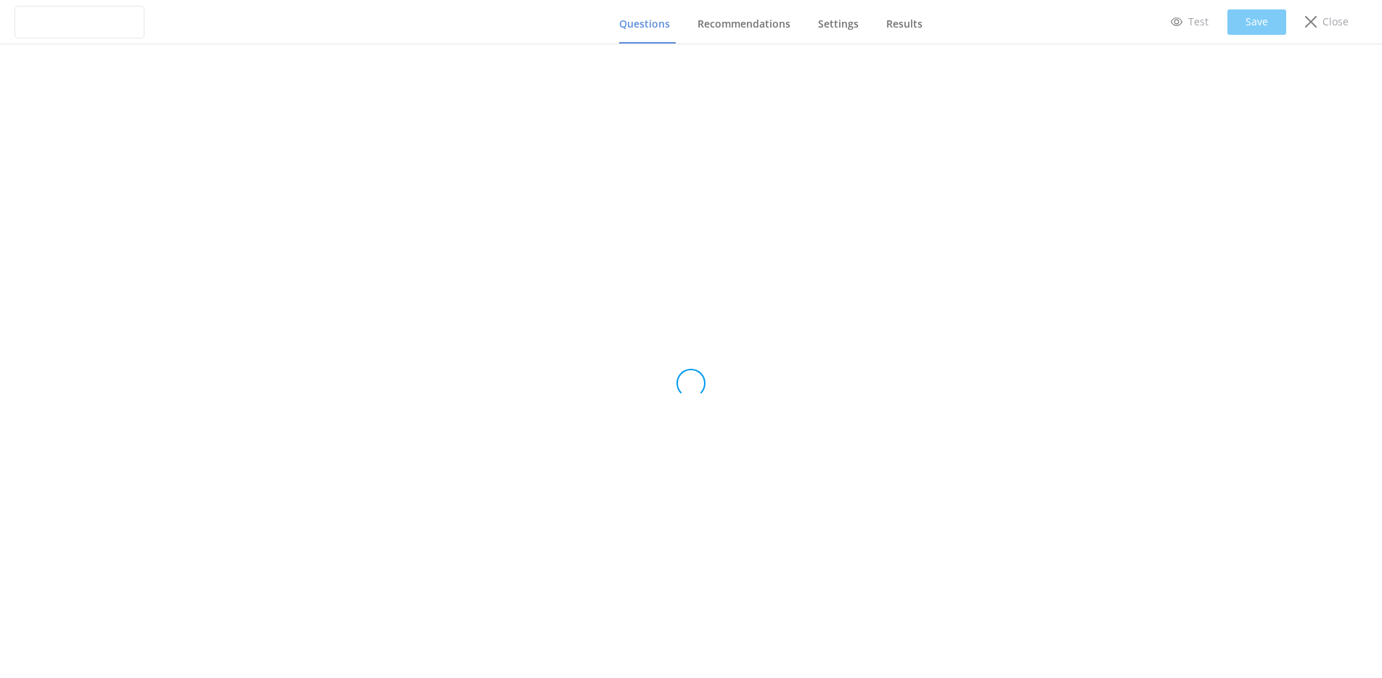
type input "Ziptrek quiz rev 2"
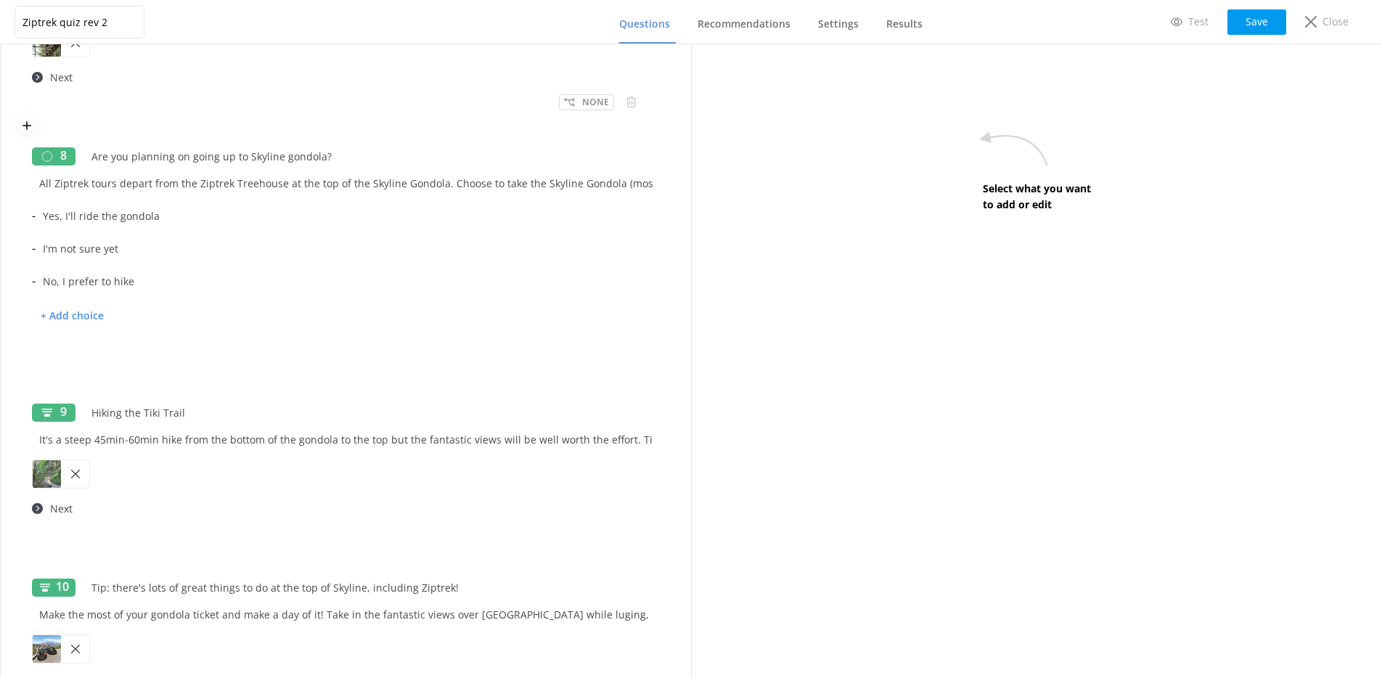
scroll to position [1714, 0]
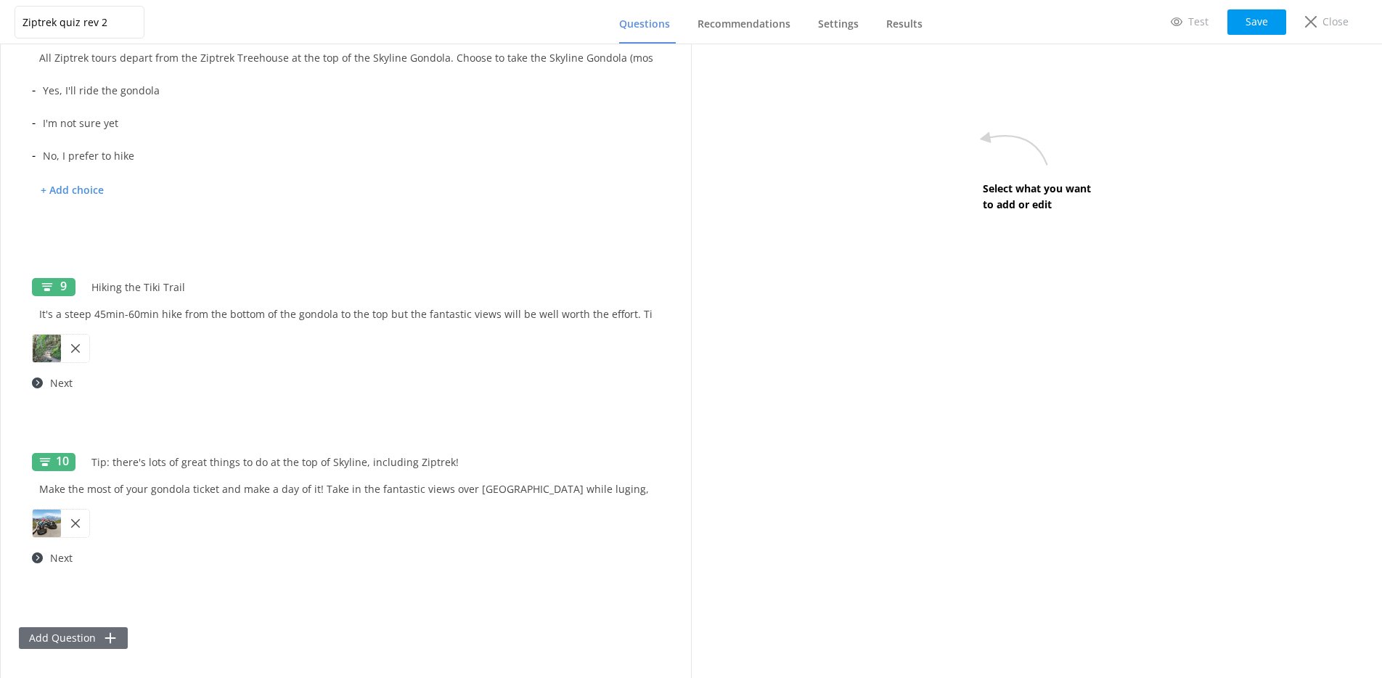
click at [121, 640] on button "Add Question" at bounding box center [73, 638] width 109 height 22
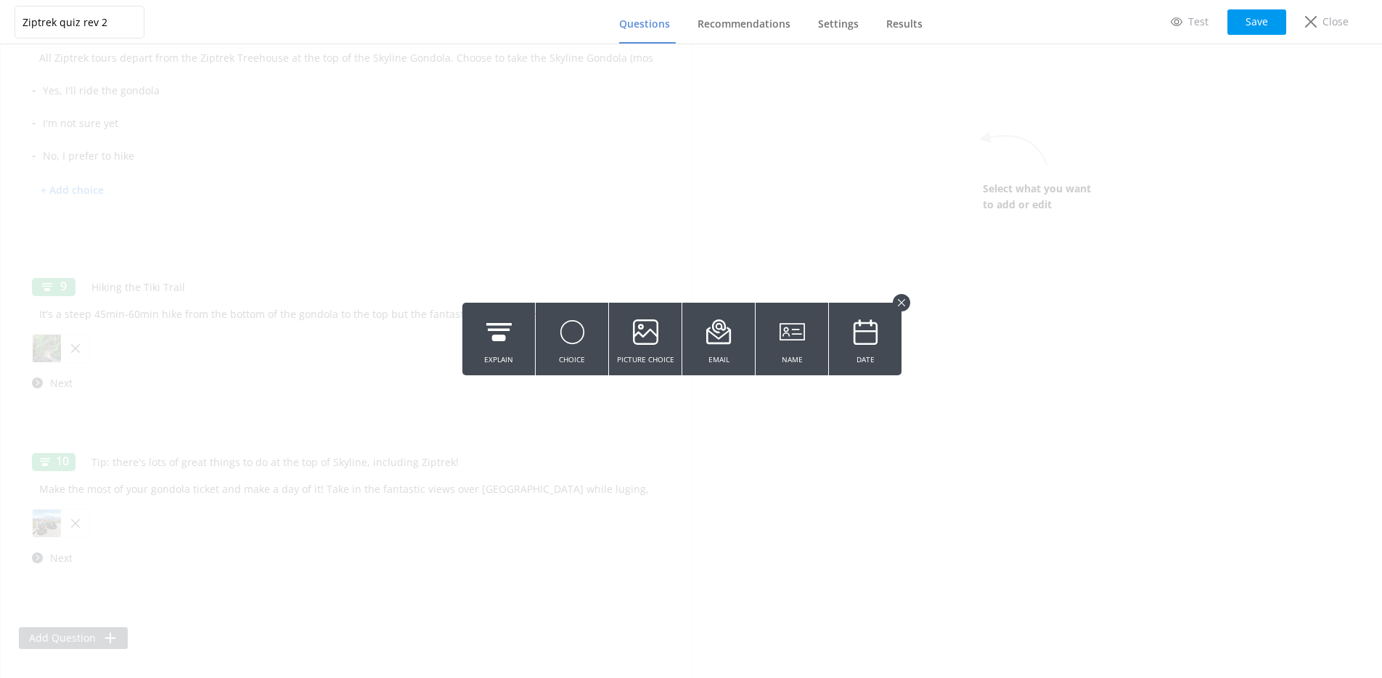
click at [905, 300] on use at bounding box center [901, 302] width 7 height 7
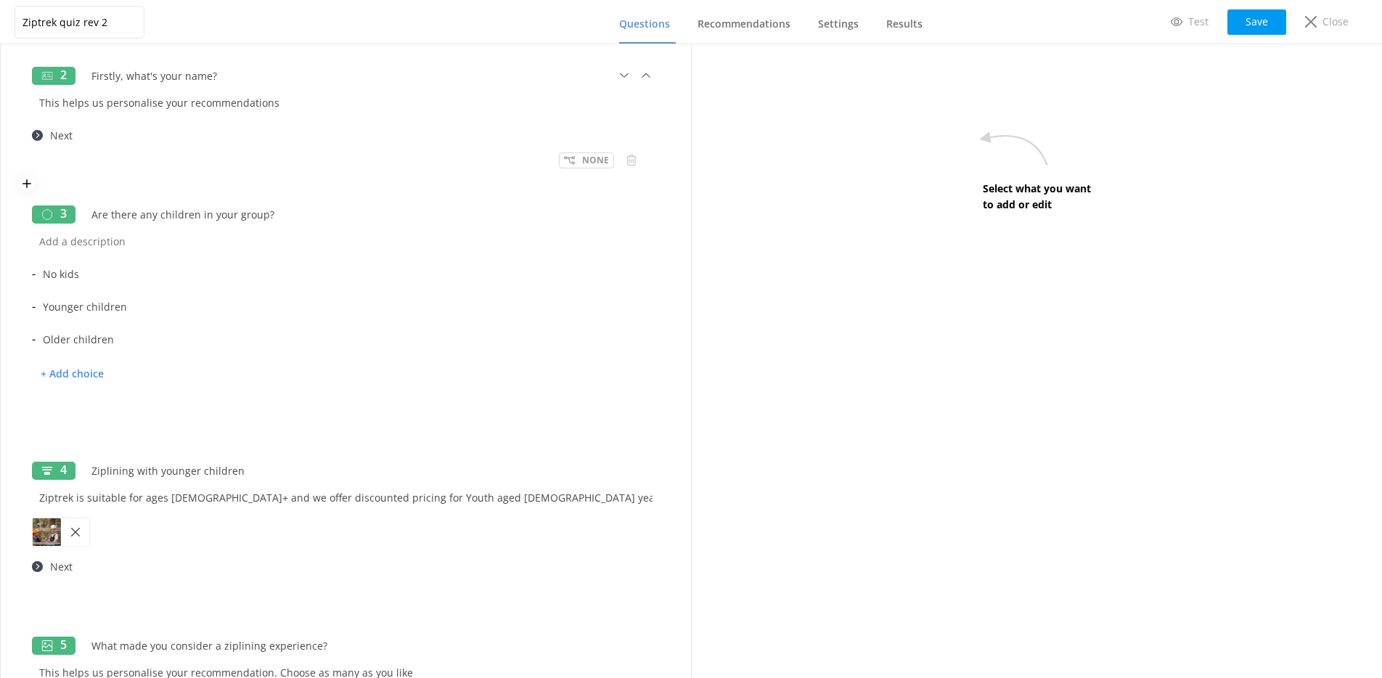
scroll to position [0, 0]
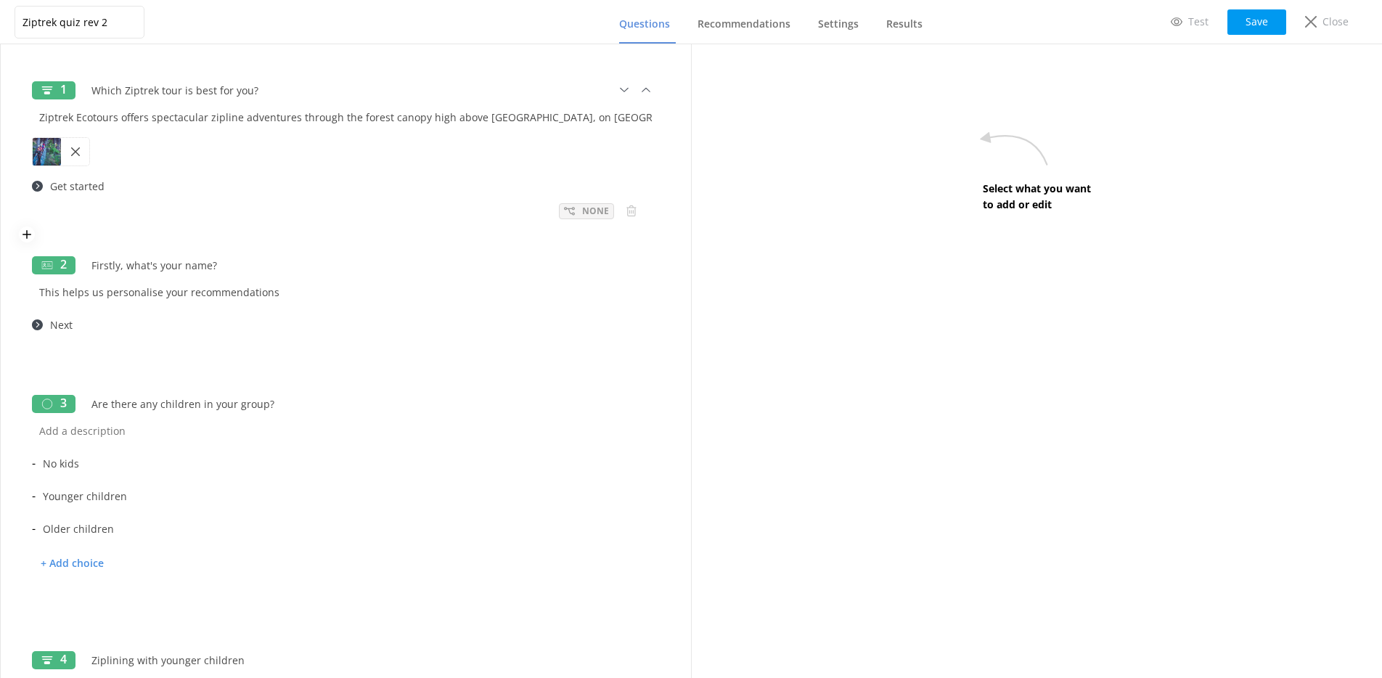
click at [566, 206] on icon at bounding box center [569, 210] width 11 height 11
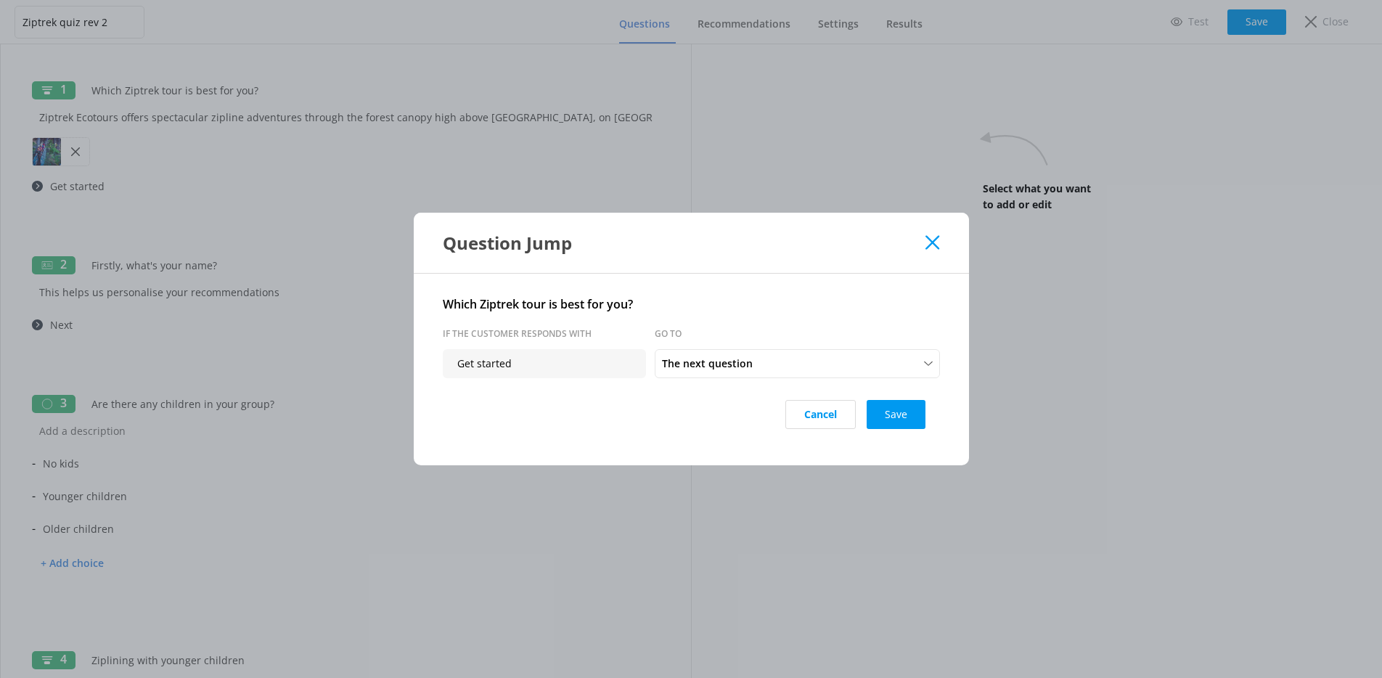
click at [929, 243] on icon at bounding box center [933, 242] width 14 height 15
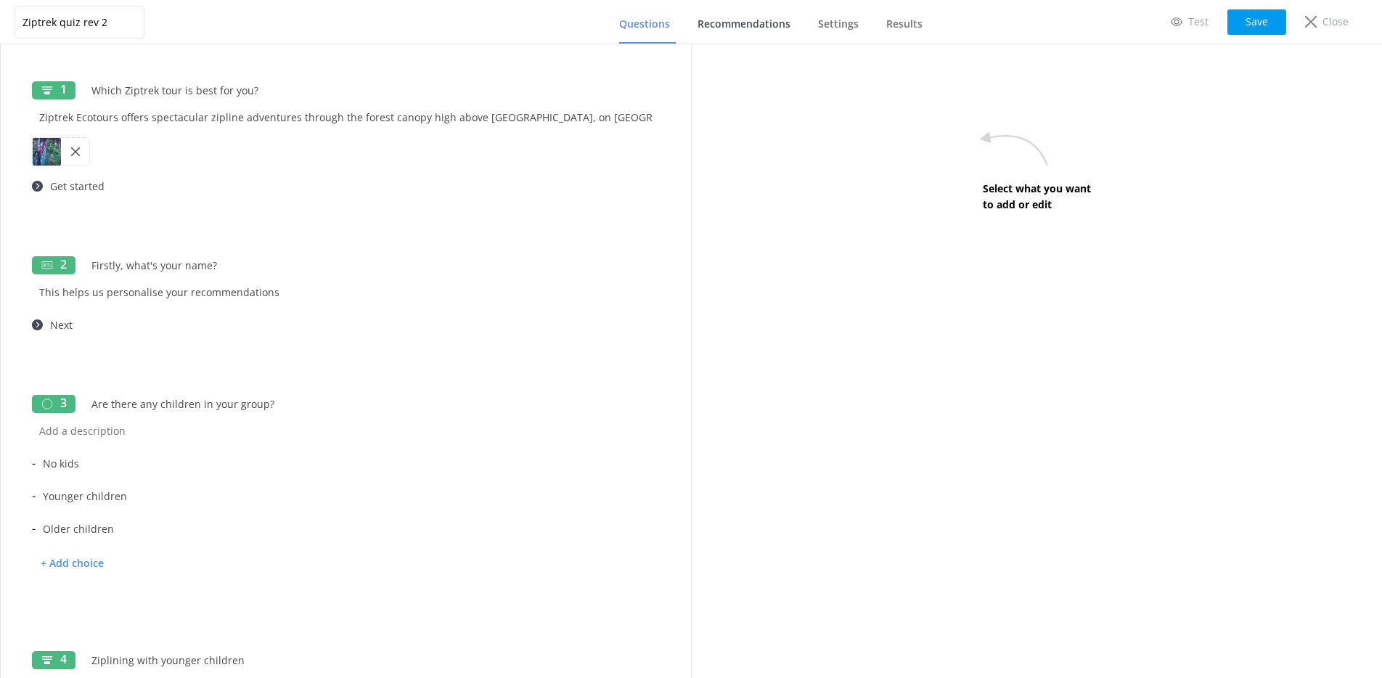
click at [717, 23] on span "Recommendations" at bounding box center [744, 24] width 93 height 15
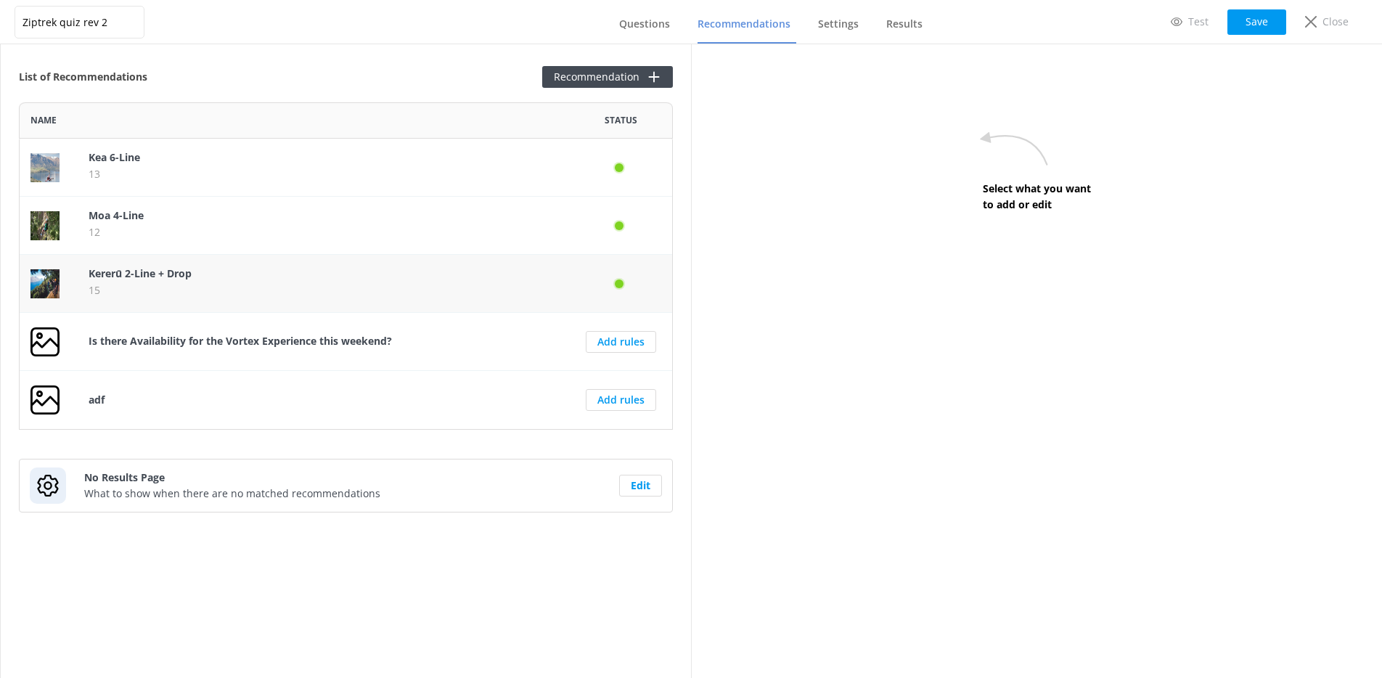
scroll to position [327, 654]
click at [566, 81] on button "Recommendation" at bounding box center [607, 77] width 131 height 22
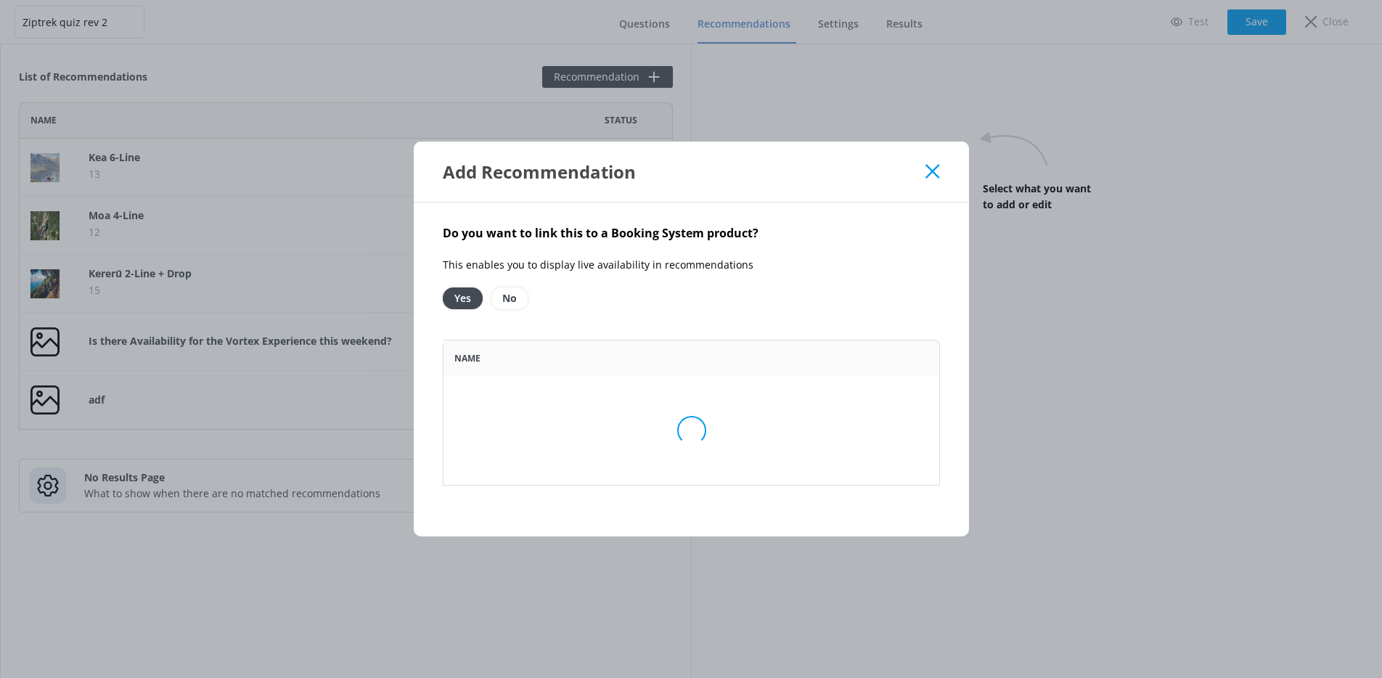
scroll to position [327, 497]
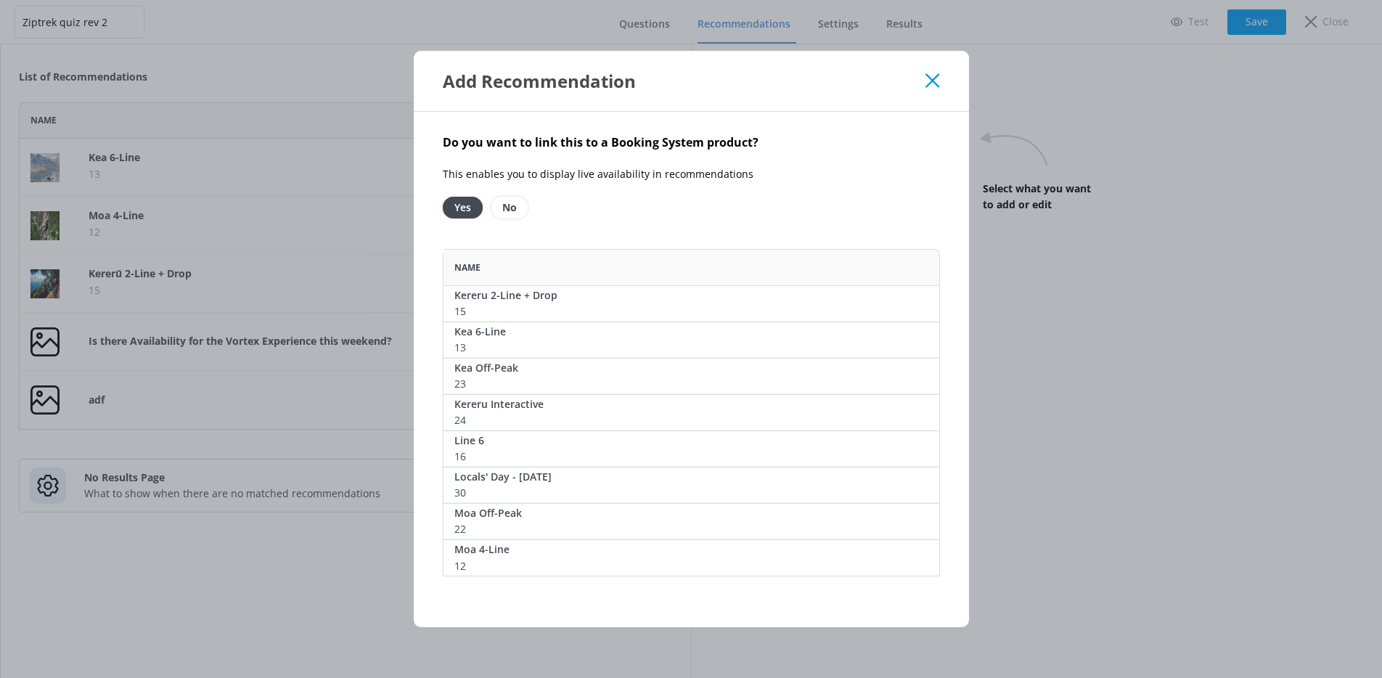
click at [928, 83] on icon at bounding box center [933, 80] width 14 height 15
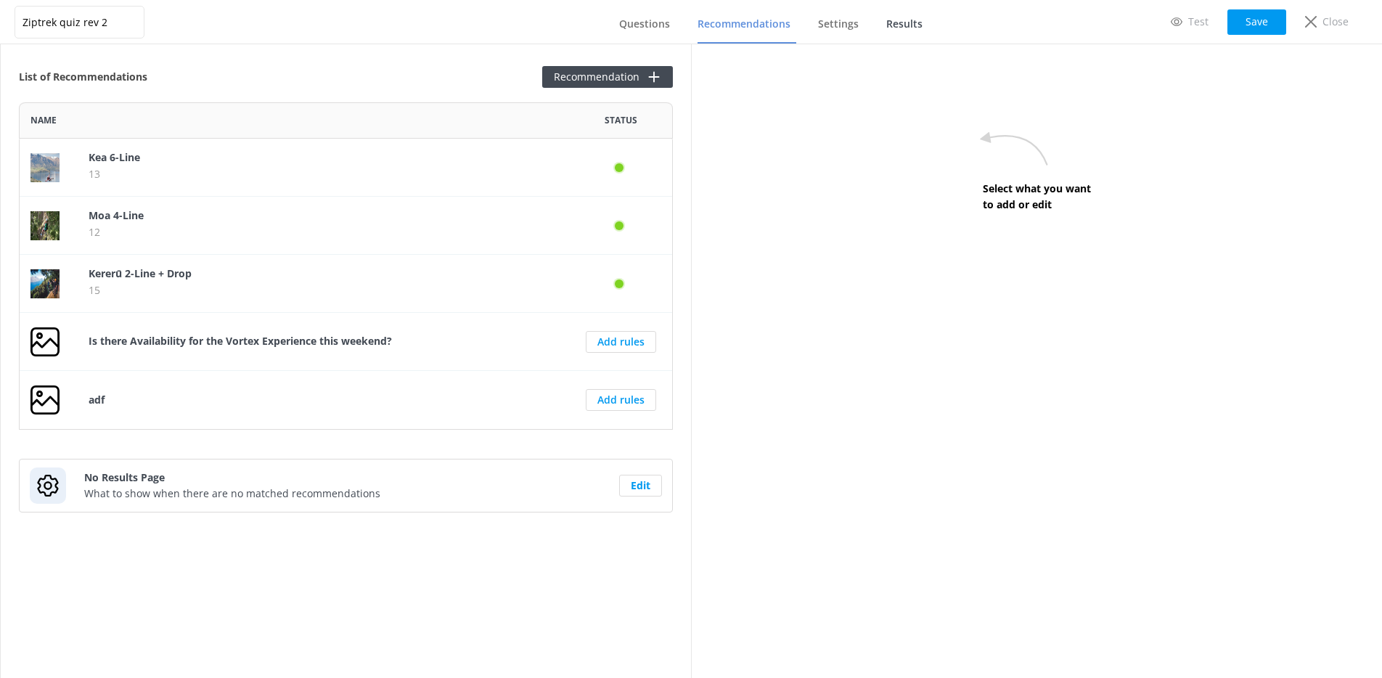
click at [901, 25] on span "Results" at bounding box center [905, 24] width 36 height 15
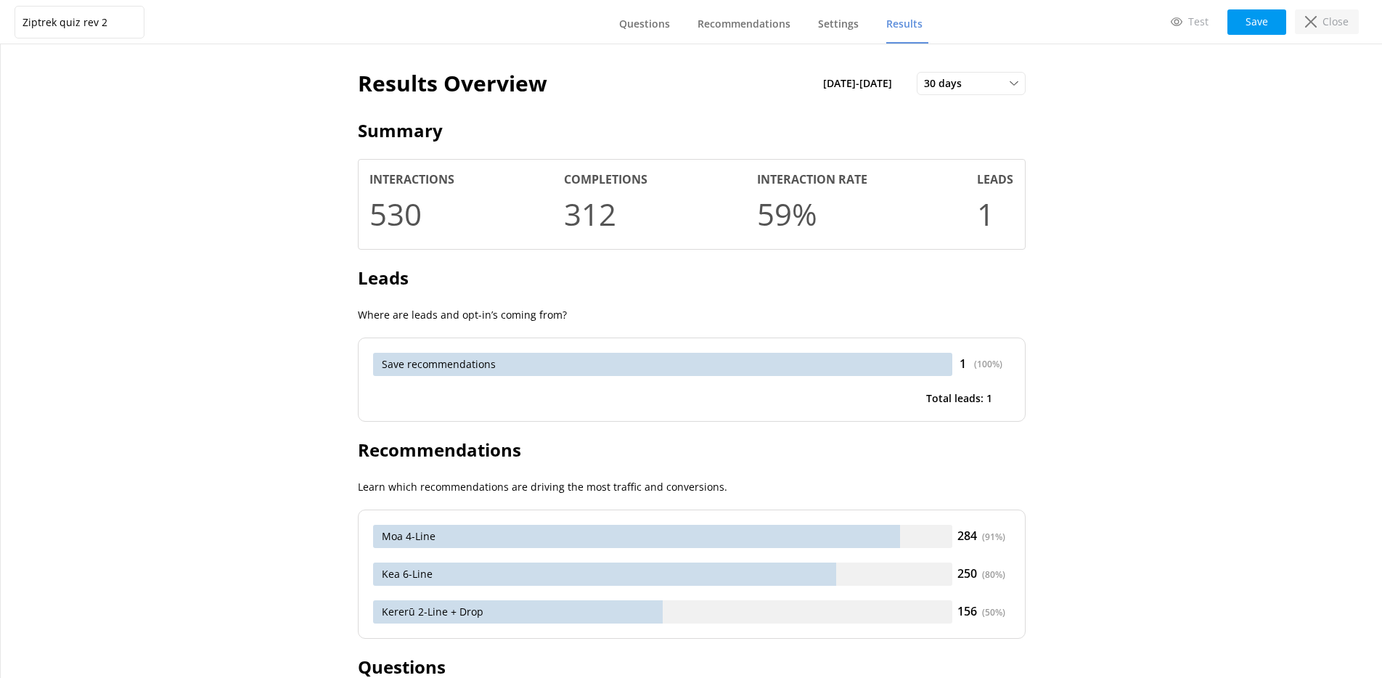
click at [1335, 25] on p "Close" at bounding box center [1336, 22] width 26 height 16
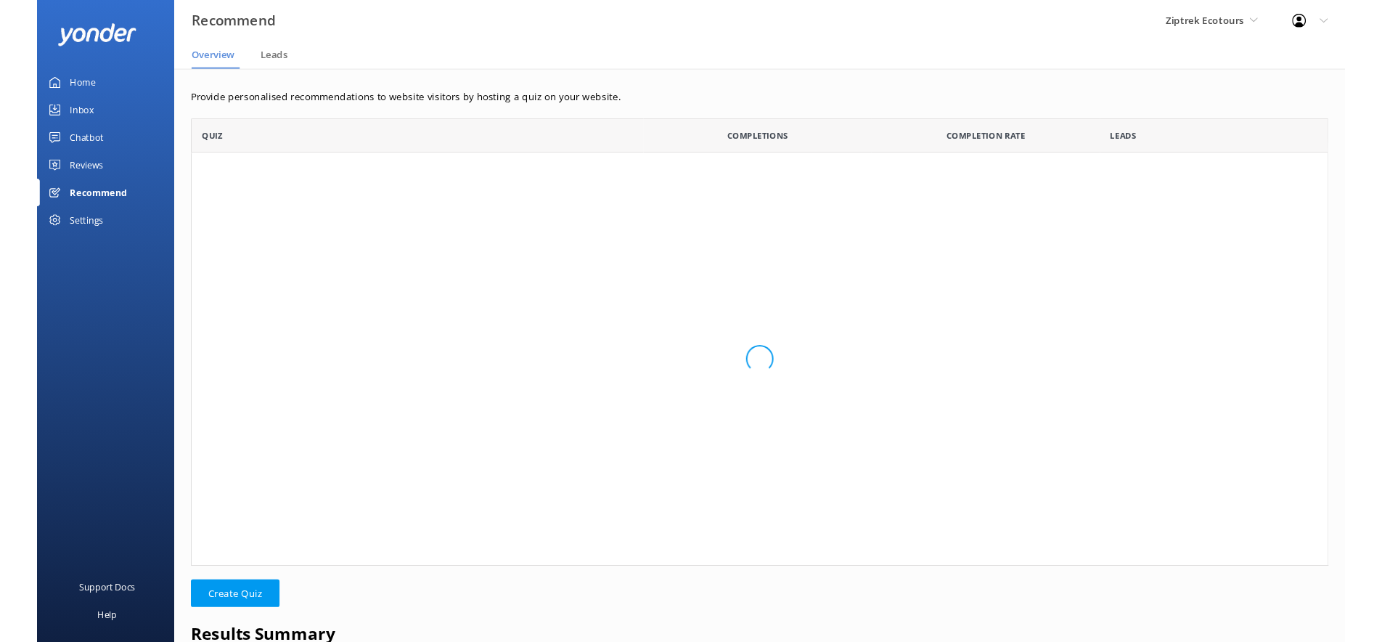
scroll to position [110, 1202]
